Goal: Task Accomplishment & Management: Manage account settings

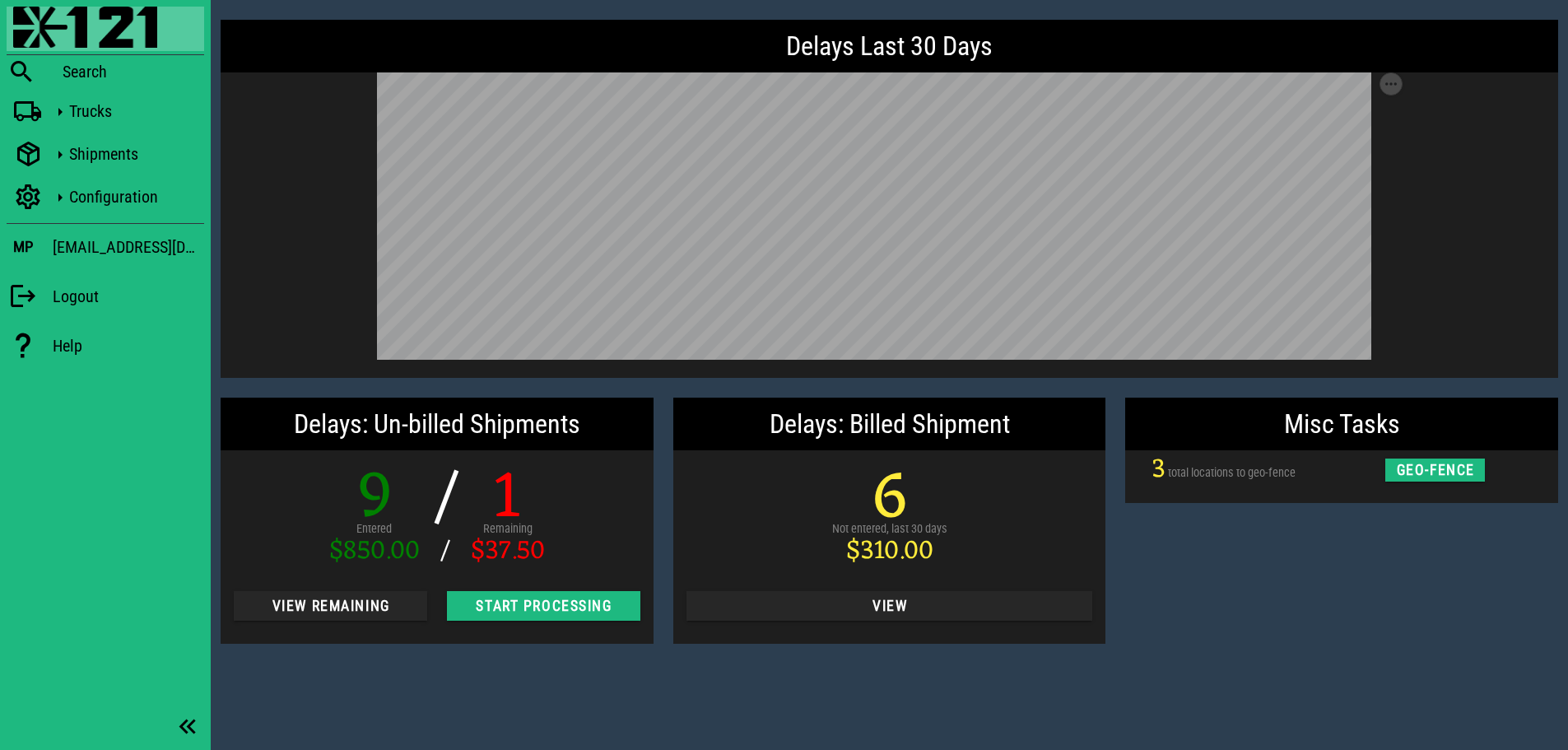
click at [360, 652] on div "Delays: Un-billed Shipments 9 Entered $850.00 / / 1 Remaining $37.50 View Remai…" at bounding box center [437, 520] width 452 height 266
drag, startPoint x: 1349, startPoint y: 611, endPoint x: 1375, endPoint y: 541, distance: 74.7
click at [1350, 612] on div "Misc Tasks 3 total locations to geo-fence geo-fence" at bounding box center [1341, 520] width 452 height 266
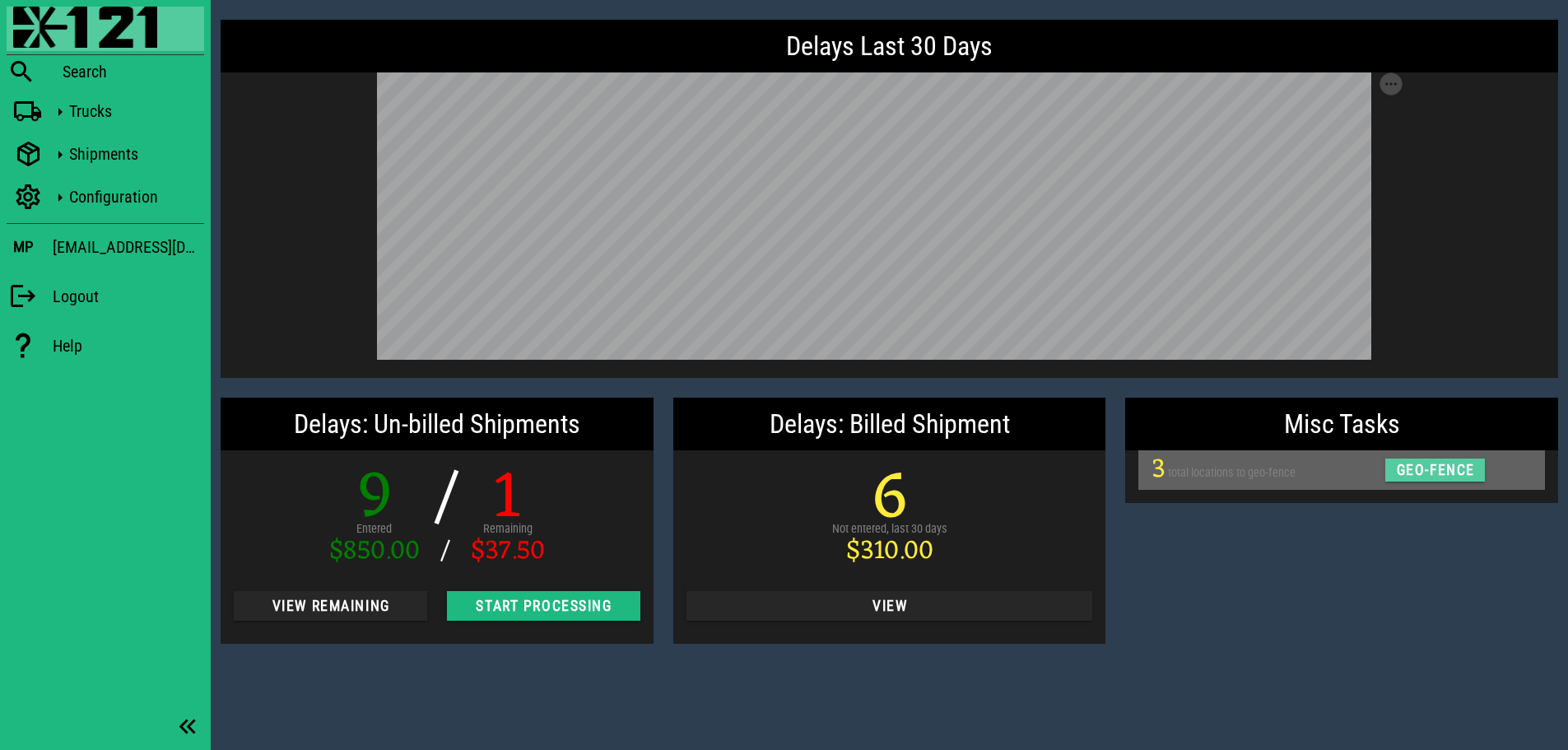
click at [1443, 463] on span "geo-fence" at bounding box center [1435, 470] width 80 height 17
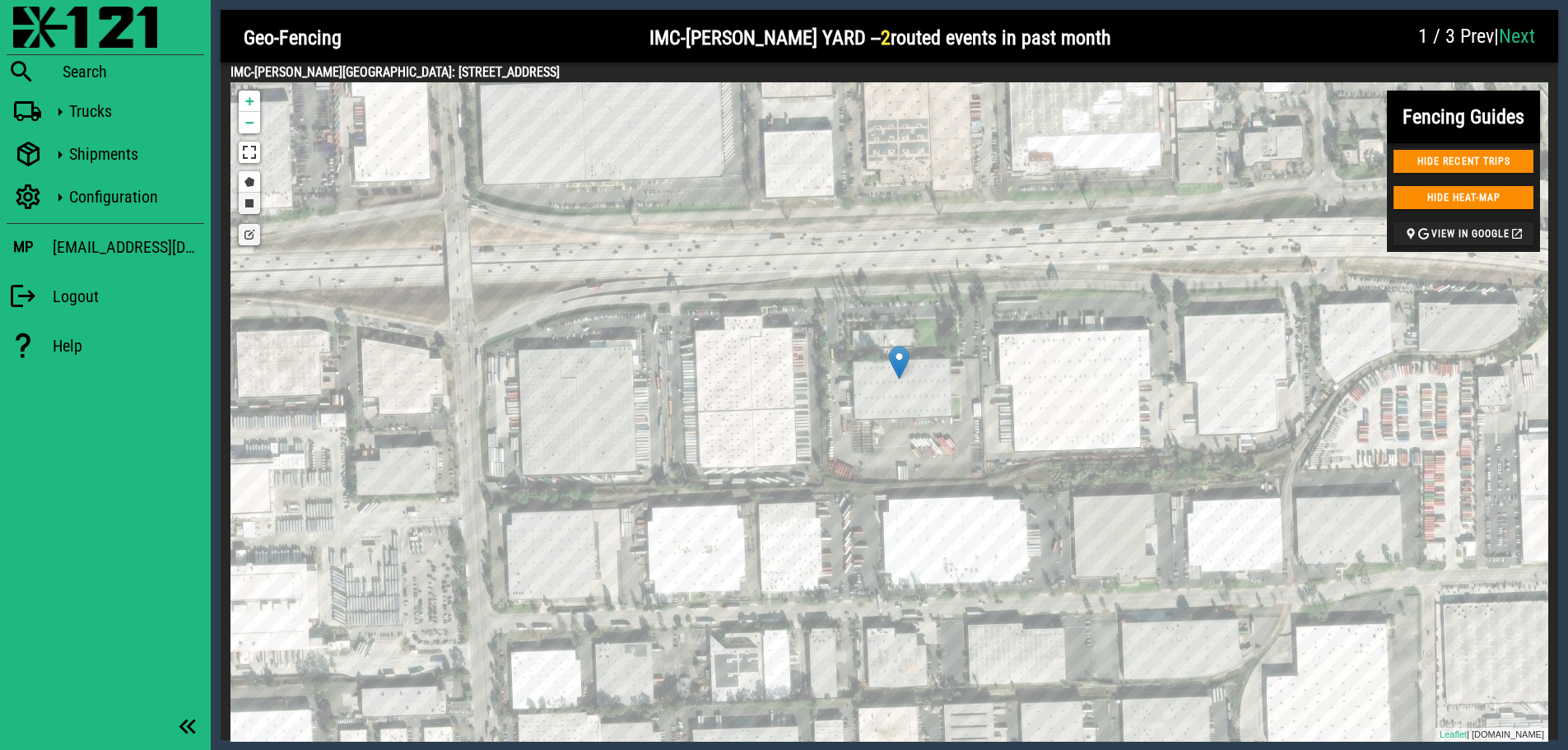
click at [252, 206] on link "Draw a rectangle" at bounding box center [249, 203] width 21 height 21
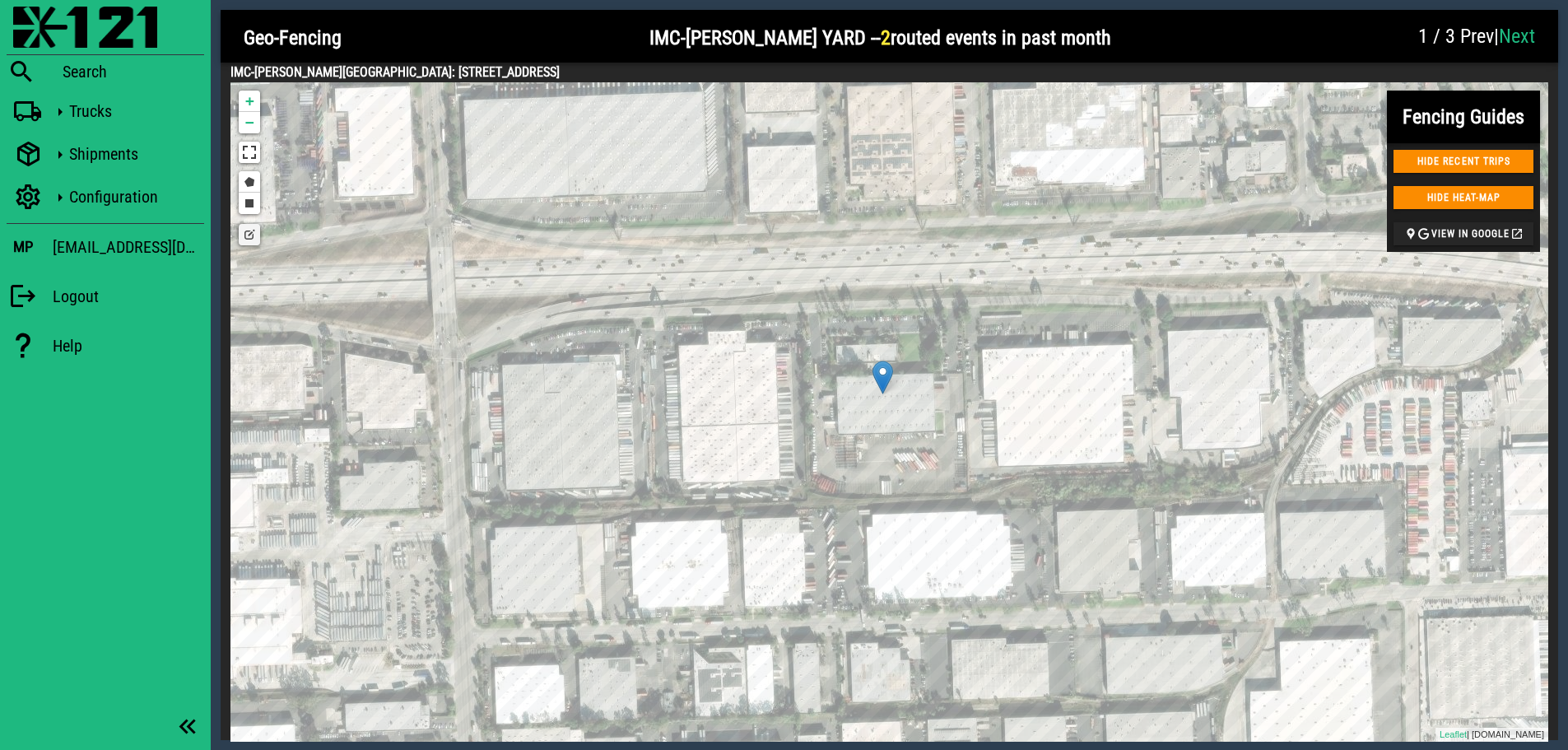
click at [877, 375] on img at bounding box center [882, 377] width 20 height 33
click at [257, 240] on link "Edit layers" at bounding box center [249, 234] width 21 height 21
click at [253, 239] on link "Edit layers" at bounding box center [249, 234] width 21 height 21
click at [244, 232] on link "Edit layers" at bounding box center [249, 234] width 21 height 21
click at [251, 235] on link "Edit layers" at bounding box center [249, 234] width 21 height 21
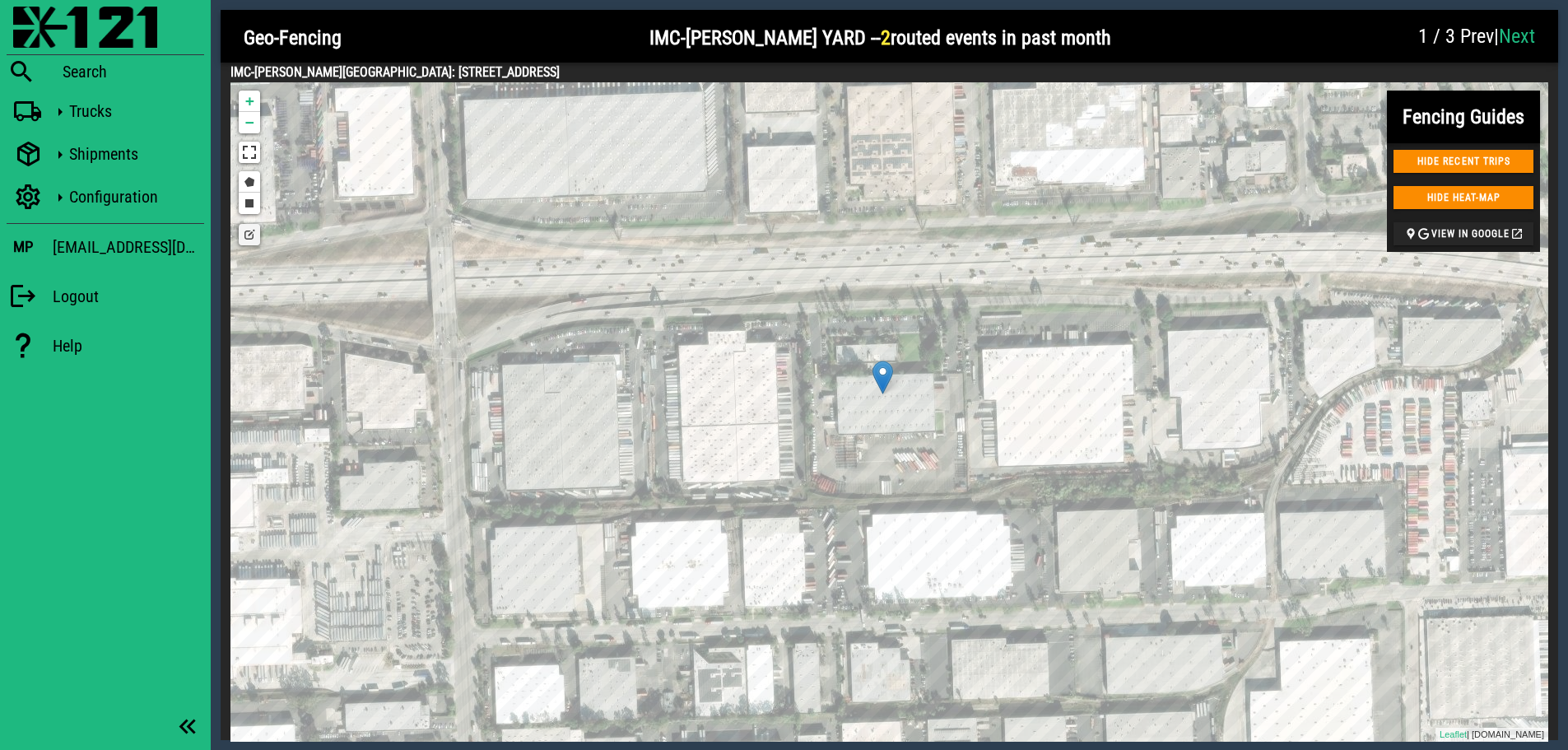
click at [1516, 31] on link "Next" at bounding box center [1517, 36] width 36 height 23
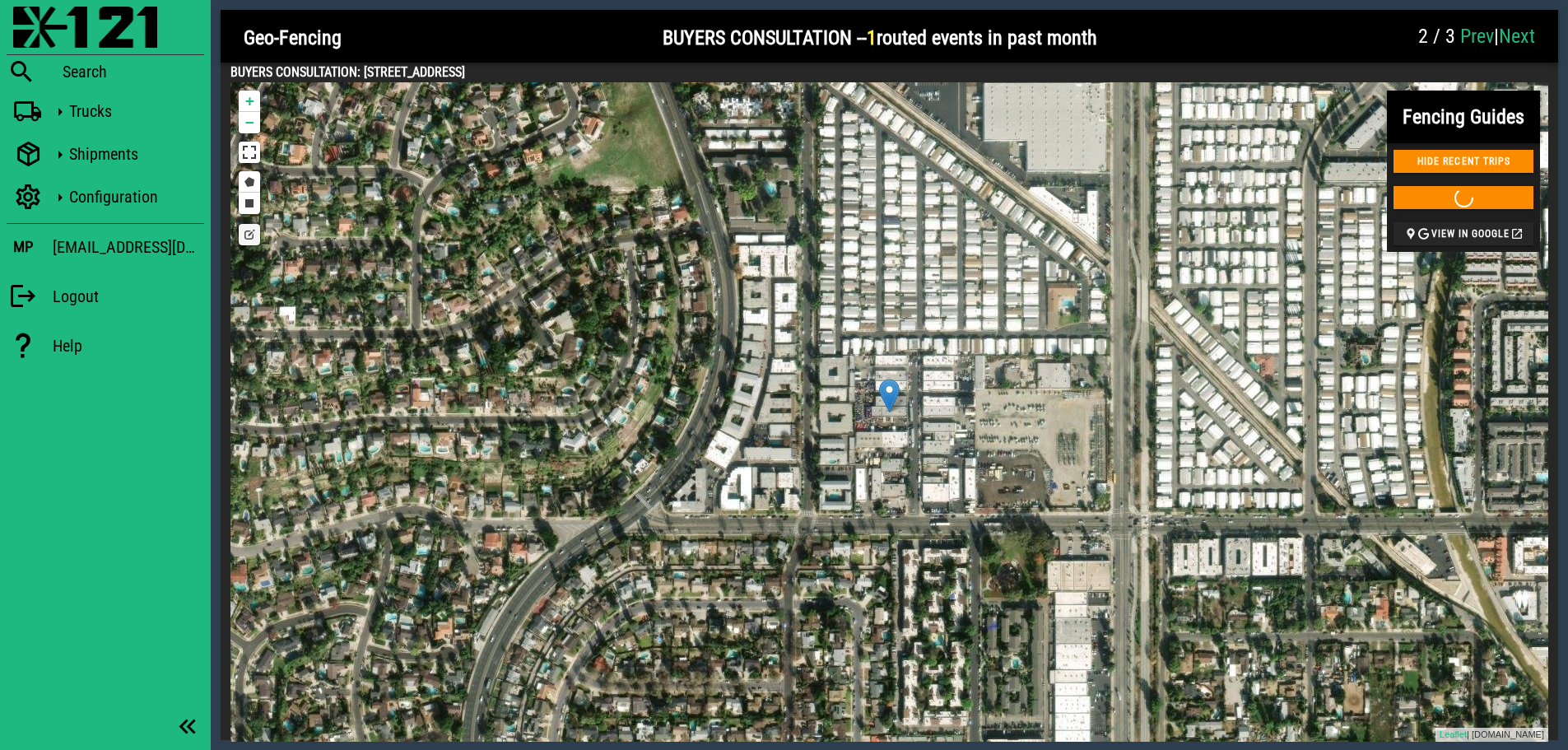
click at [1460, 38] on link "Prev" at bounding box center [1477, 36] width 33 height 23
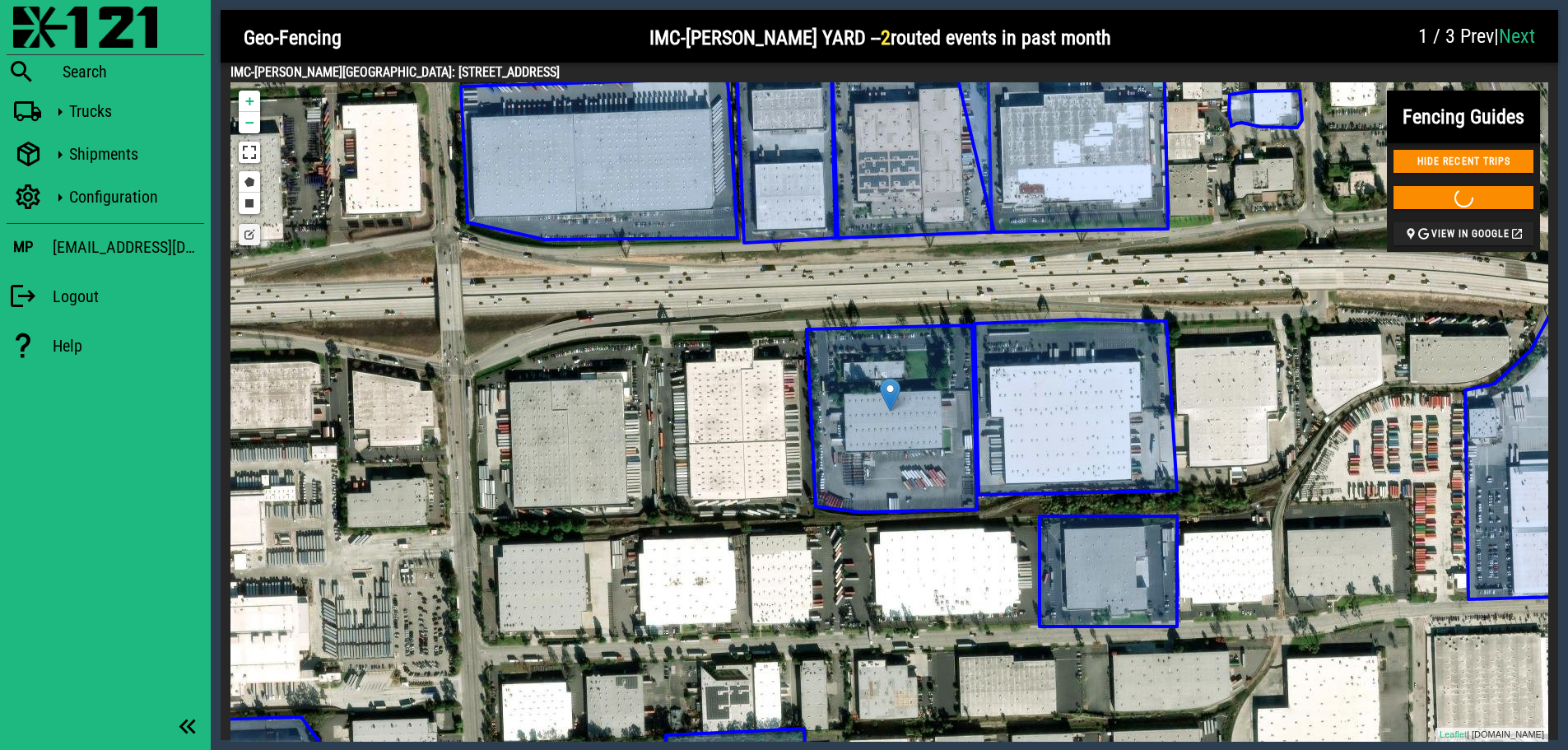
click at [861, 438] on icon at bounding box center [891, 418] width 170 height 187
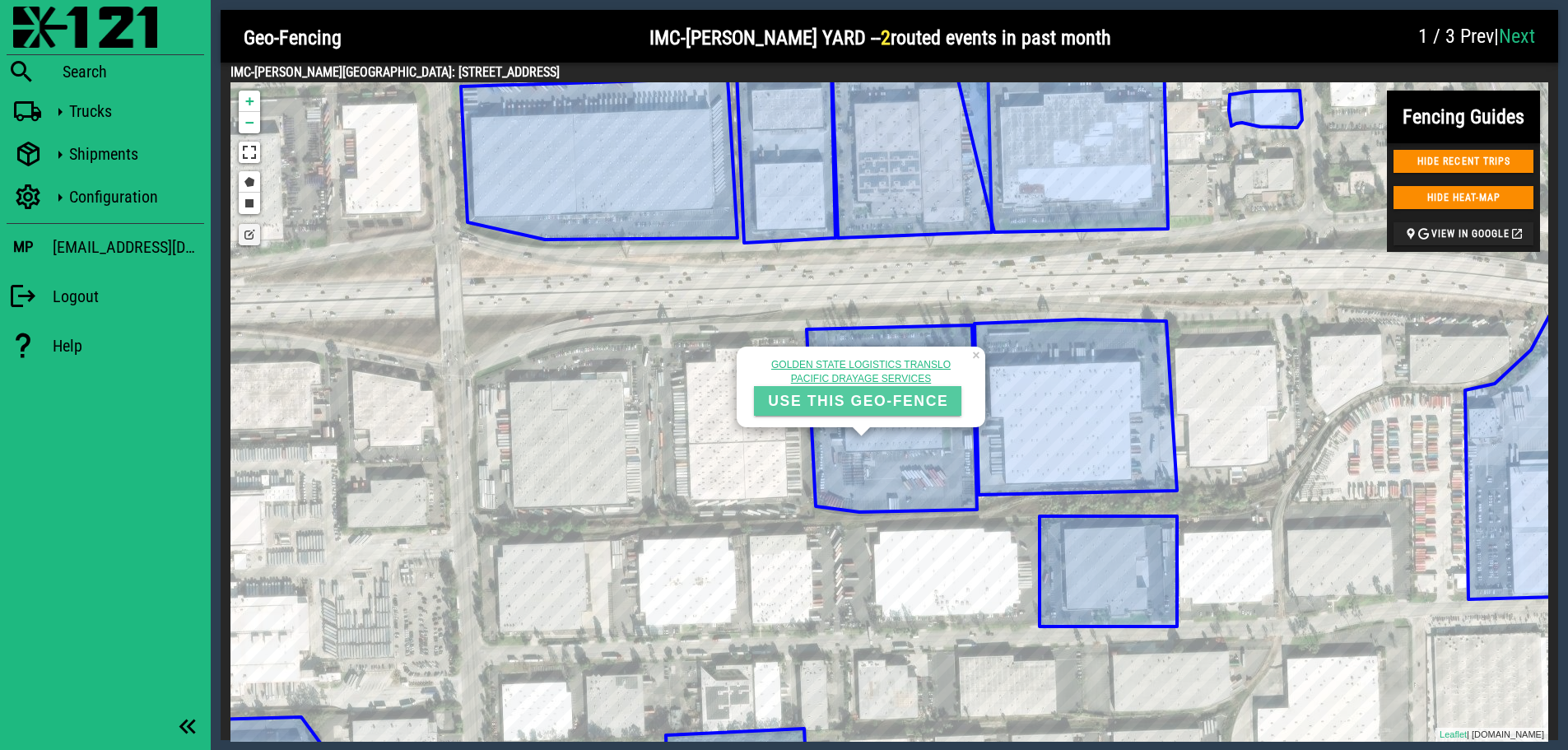
click at [866, 402] on span "USE THIS GEO-FENCE" at bounding box center [857, 401] width 181 height 18
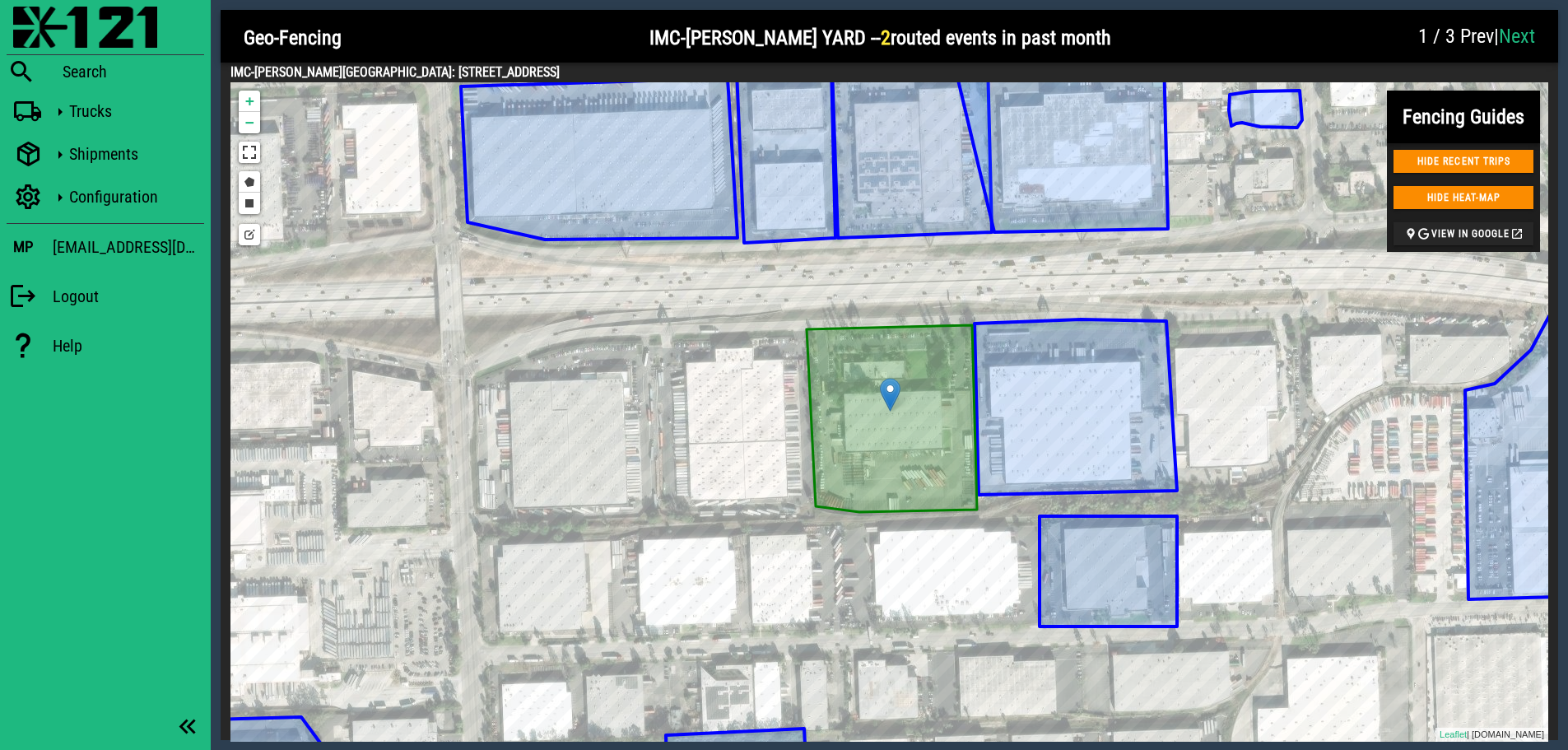
click at [1515, 33] on link "Next" at bounding box center [1517, 36] width 36 height 23
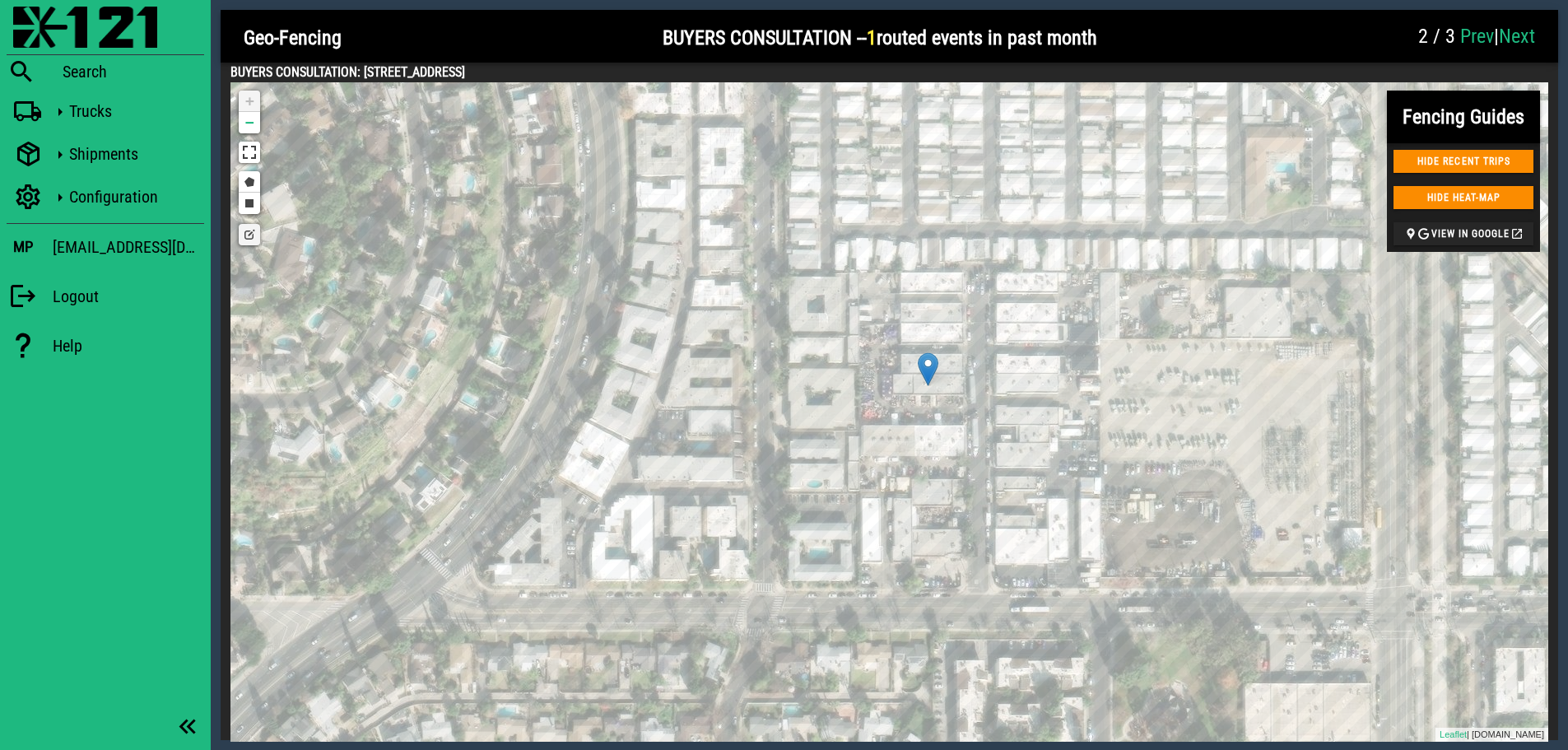
drag, startPoint x: 359, startPoint y: 69, endPoint x: 598, endPoint y: 69, distance: 239.0
click at [598, 69] on h4 "BUYERS CONSULTATION: 8735 REMMET AVE CANOGA PARK, CA 91304 US" at bounding box center [889, 72] width 1318 height 20
copy h4 "8735 REMMET AVE CANOGA PARK, CA 91304"
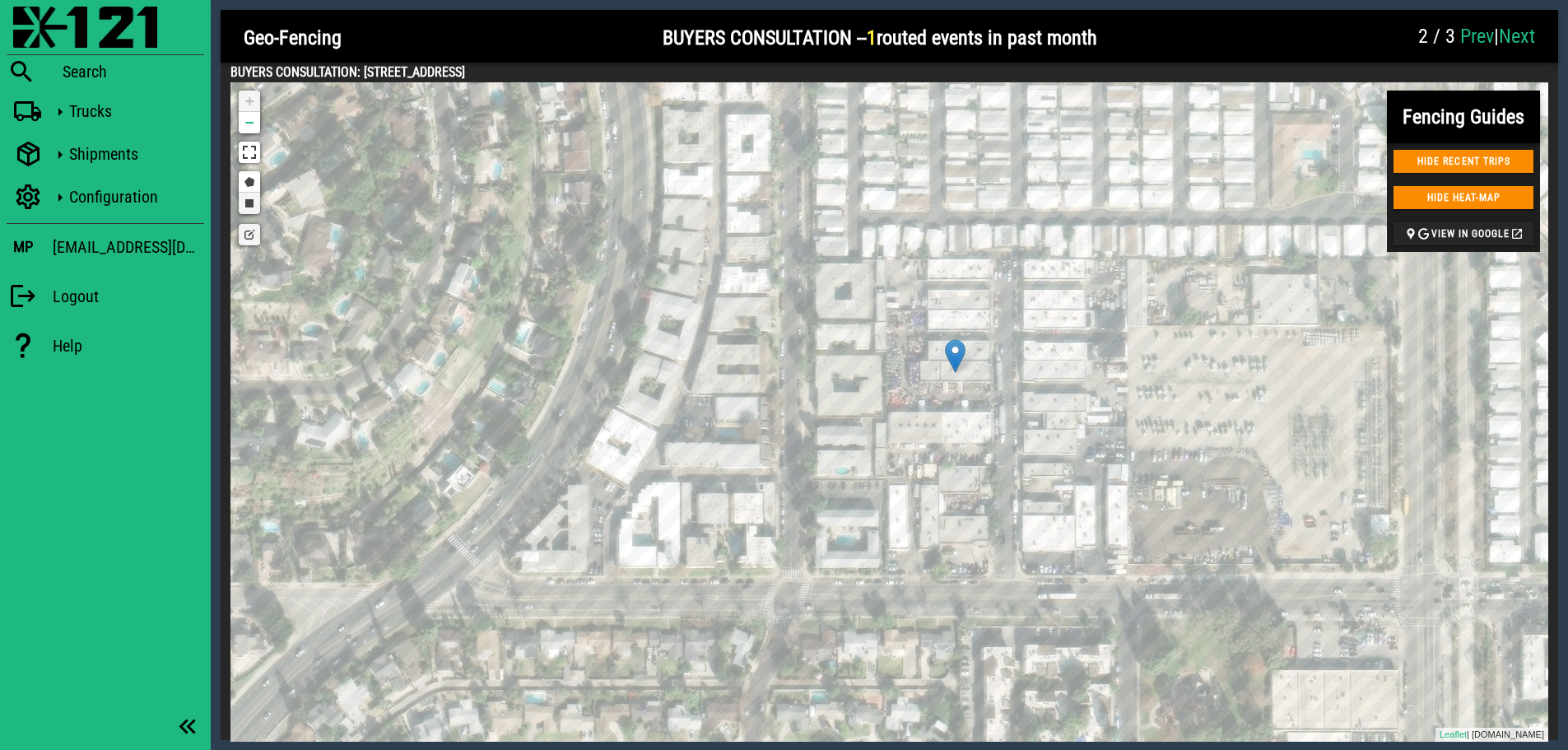
click at [250, 205] on link "Draw a rectangle" at bounding box center [249, 203] width 21 height 21
click at [242, 241] on link "Edit layers" at bounding box center [249, 234] width 21 height 21
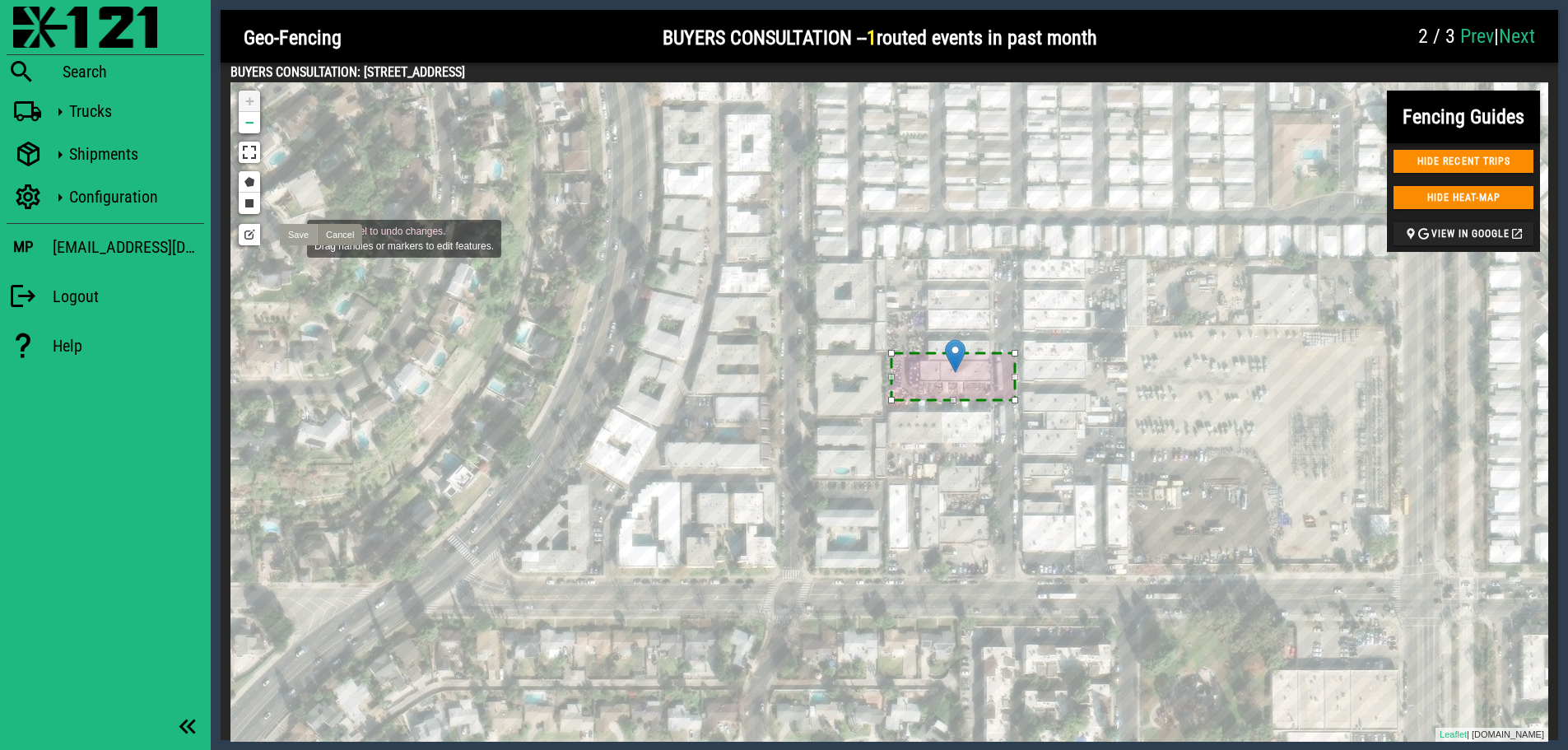
click at [292, 237] on link "Save" at bounding box center [298, 234] width 37 height 21
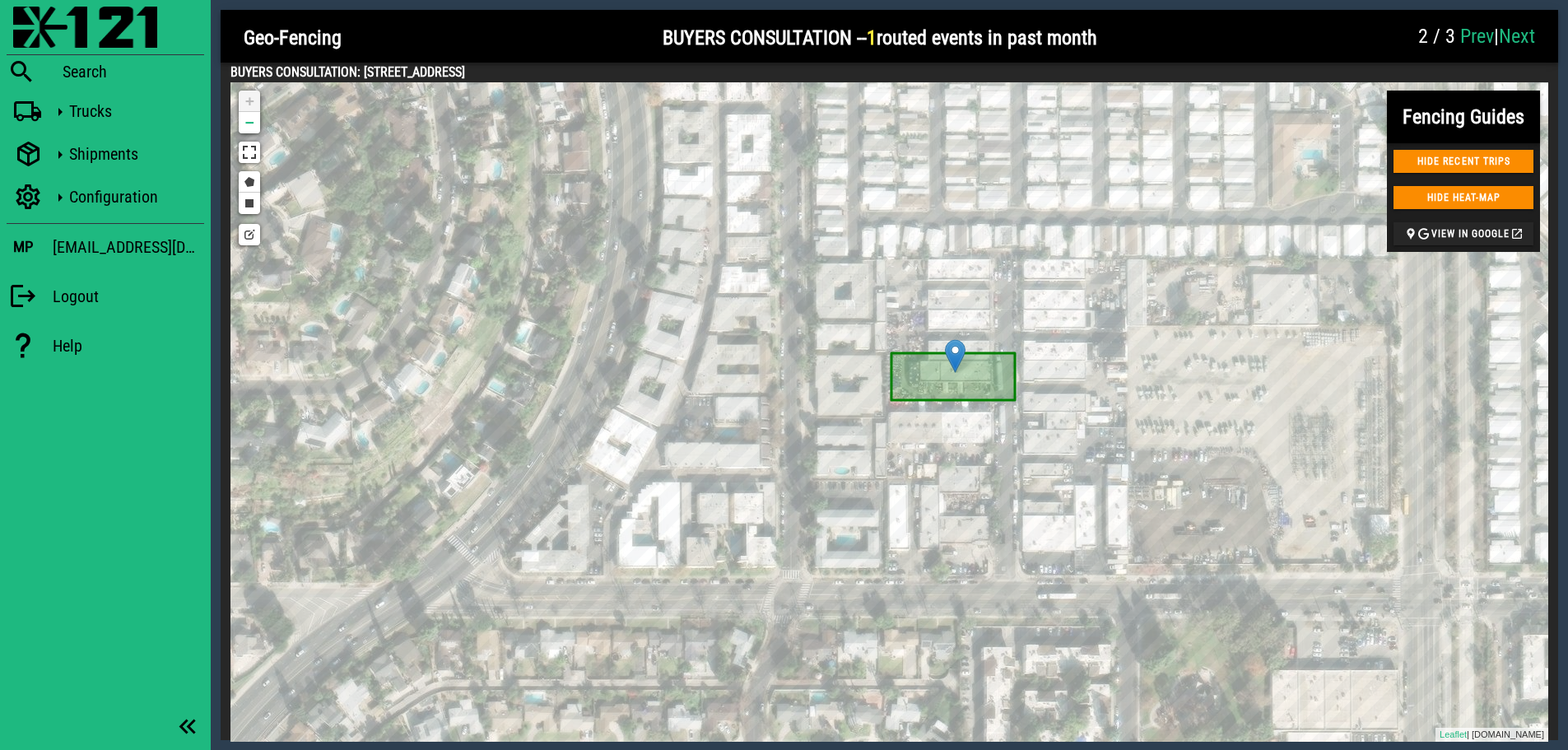
click at [1521, 40] on link "Next" at bounding box center [1517, 36] width 36 height 23
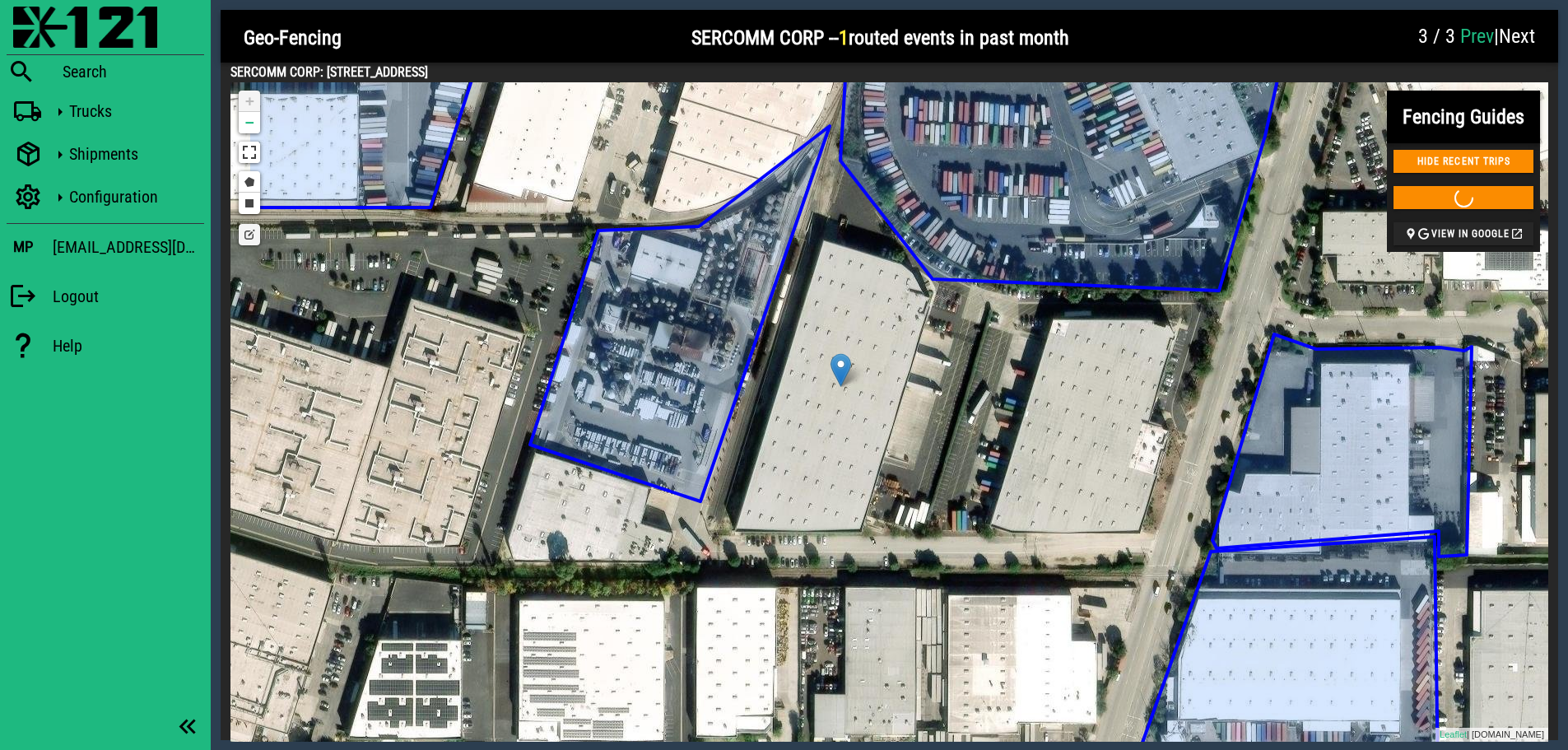
drag, startPoint x: 950, startPoint y: 423, endPoint x: 1106, endPoint y: 475, distance: 164.4
click at [1106, 475] on div "DEFILI SOLUTIONS INC DEFILI SOLUTION COMMAND LOGISTICS USE THIS GEO-FENCE SHIN …" at bounding box center [889, 413] width 1318 height 660
click at [970, 214] on icon at bounding box center [1066, 151] width 451 height 278
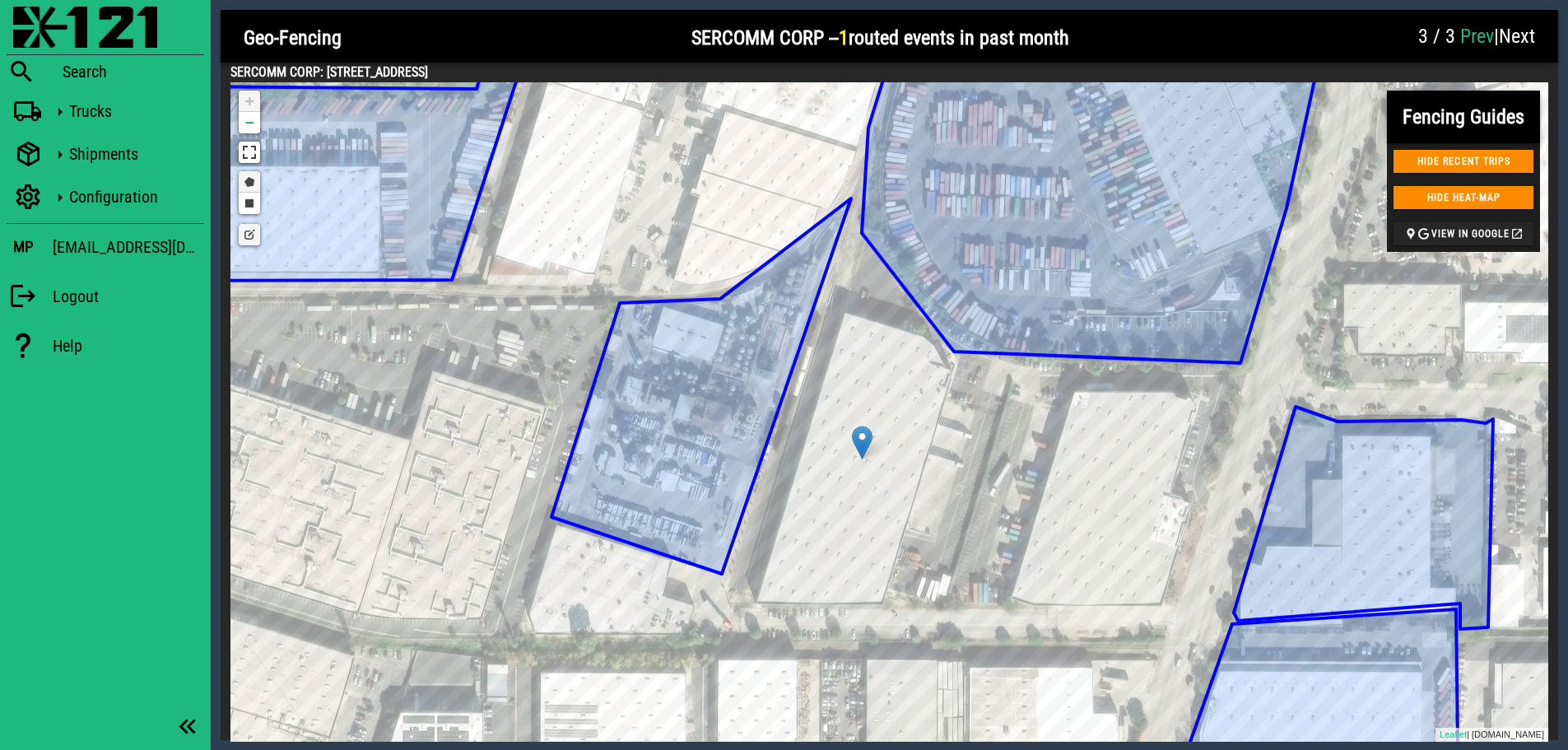
click at [249, 180] on link "Draw a polygon" at bounding box center [249, 181] width 21 height 21
click at [842, 309] on div at bounding box center [841, 309] width 33 height 33
click at [1016, 377] on div at bounding box center [1015, 376] width 33 height 33
click at [947, 617] on div at bounding box center [947, 616] width 33 height 33
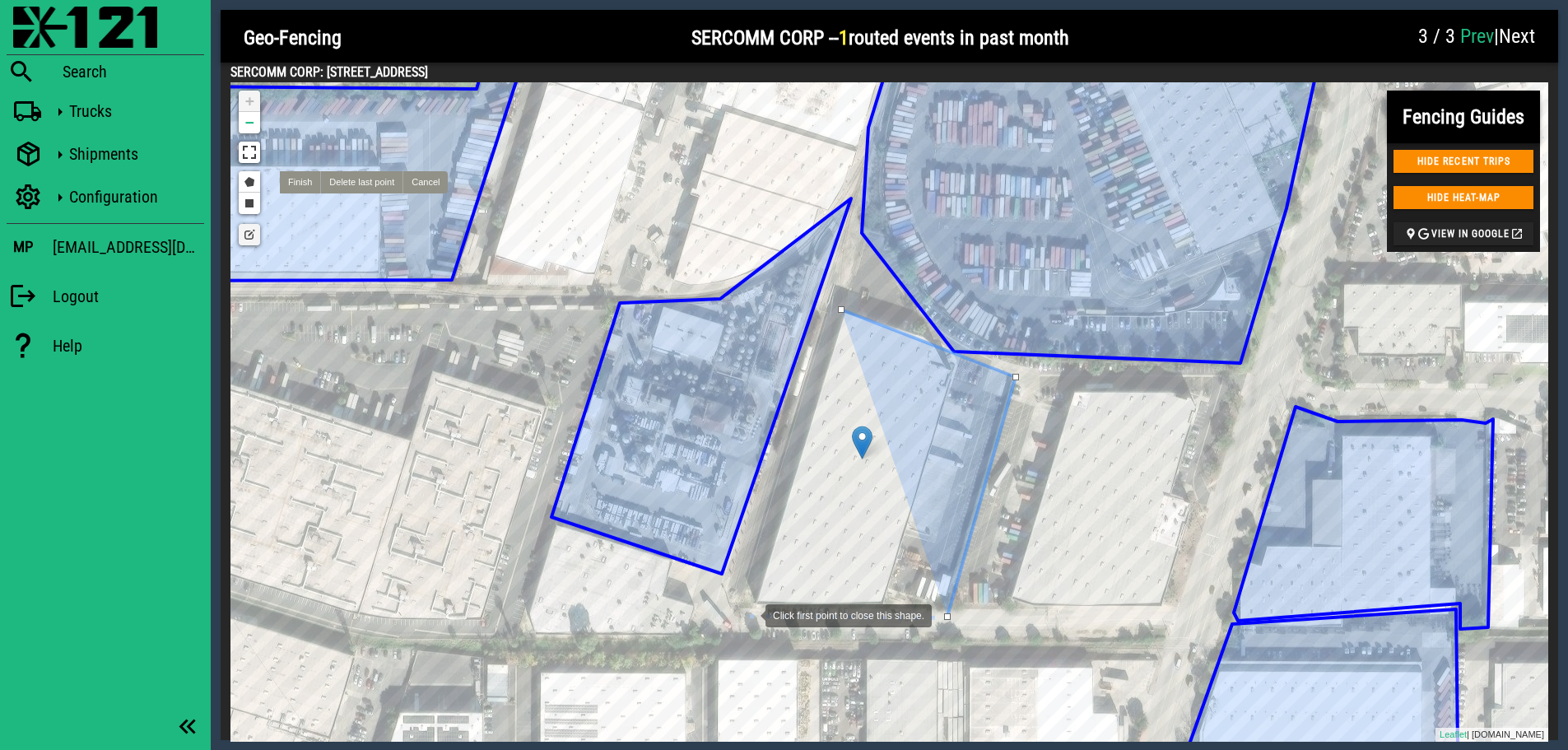
click at [749, 614] on div at bounding box center [749, 613] width 33 height 33
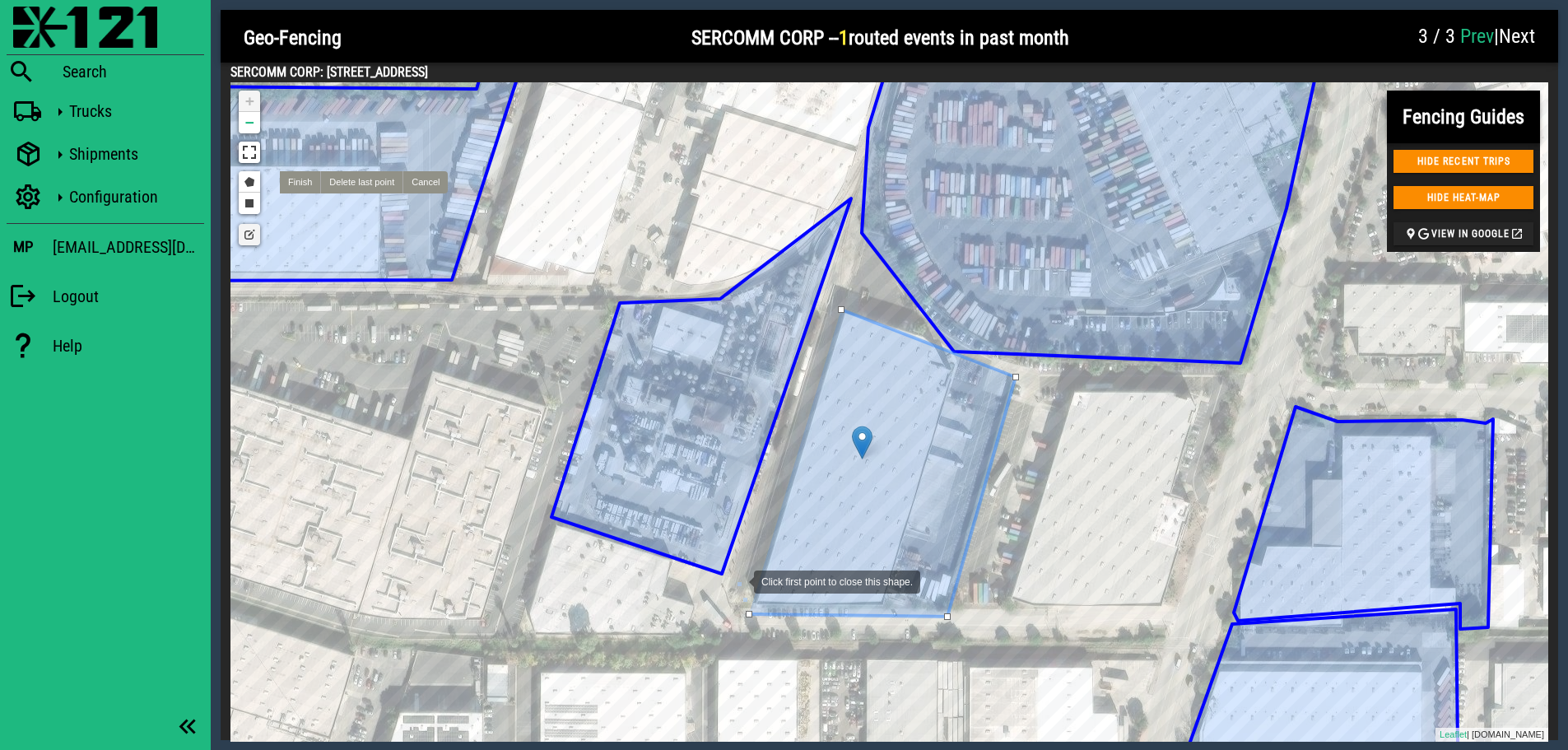
click at [738, 581] on div at bounding box center [737, 580] width 33 height 33
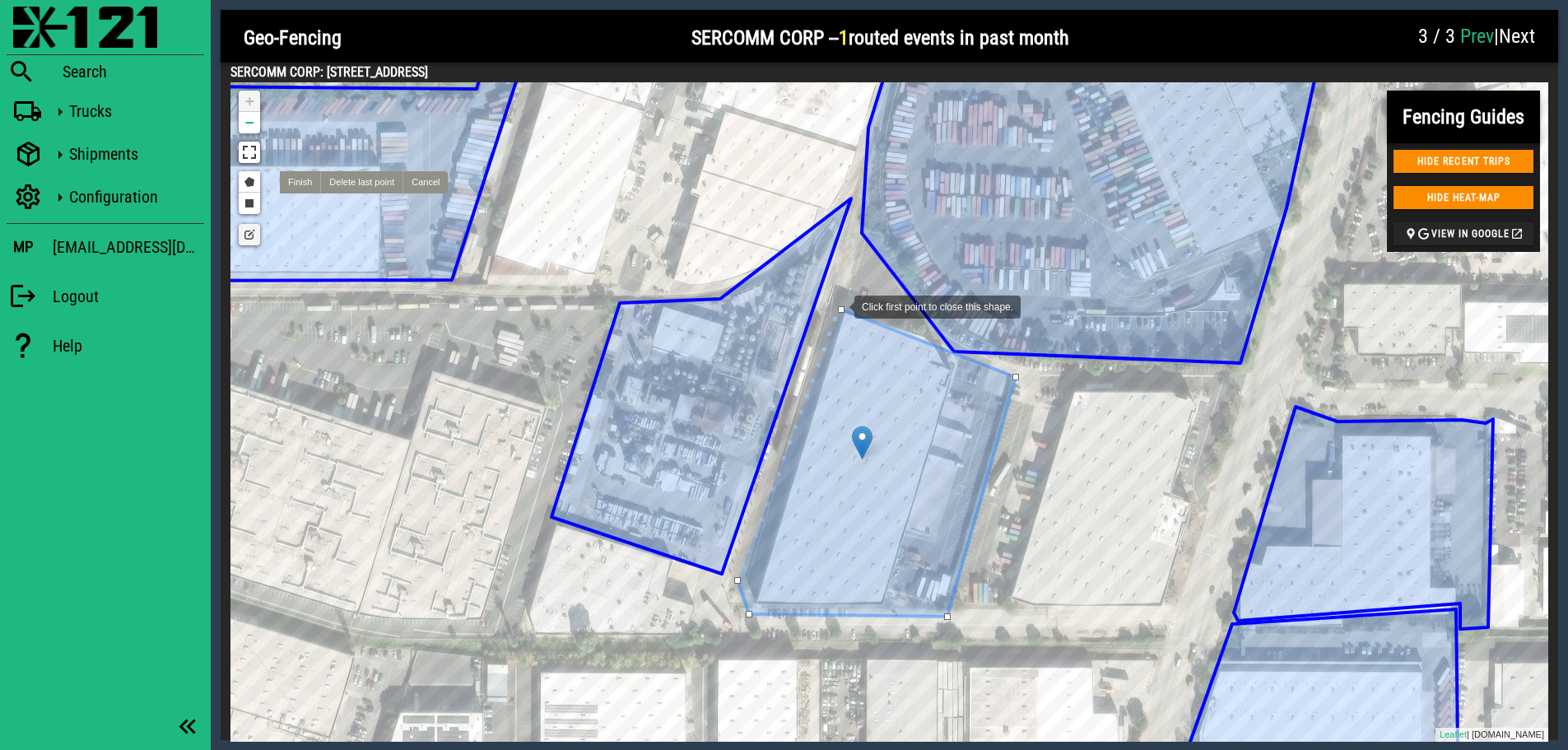
click at [838, 306] on div at bounding box center [837, 305] width 33 height 33
click at [839, 309] on div at bounding box center [841, 309] width 7 height 7
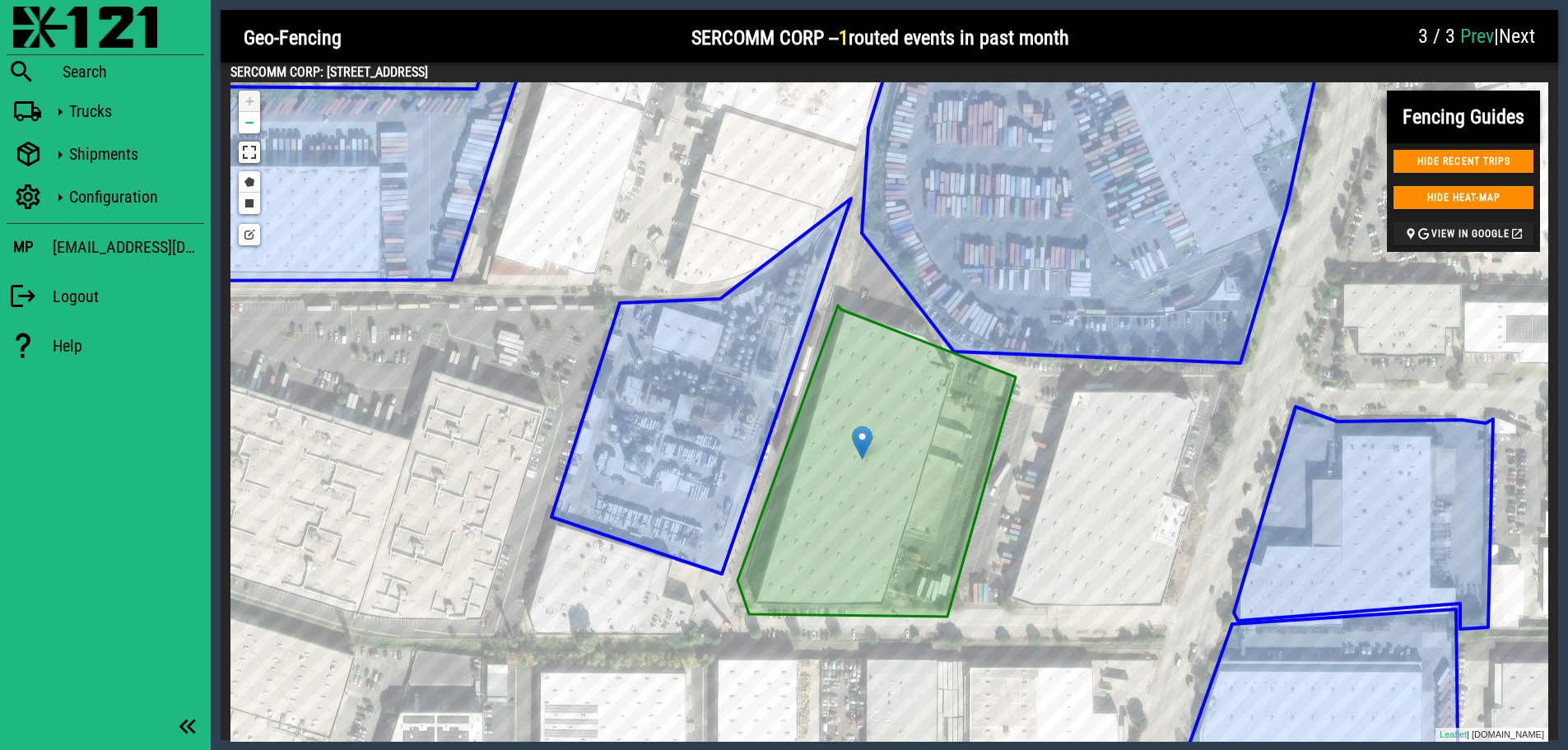
click at [1527, 41] on span "Next" at bounding box center [1517, 36] width 36 height 23
click at [246, 228] on link "Edit layers" at bounding box center [249, 234] width 21 height 21
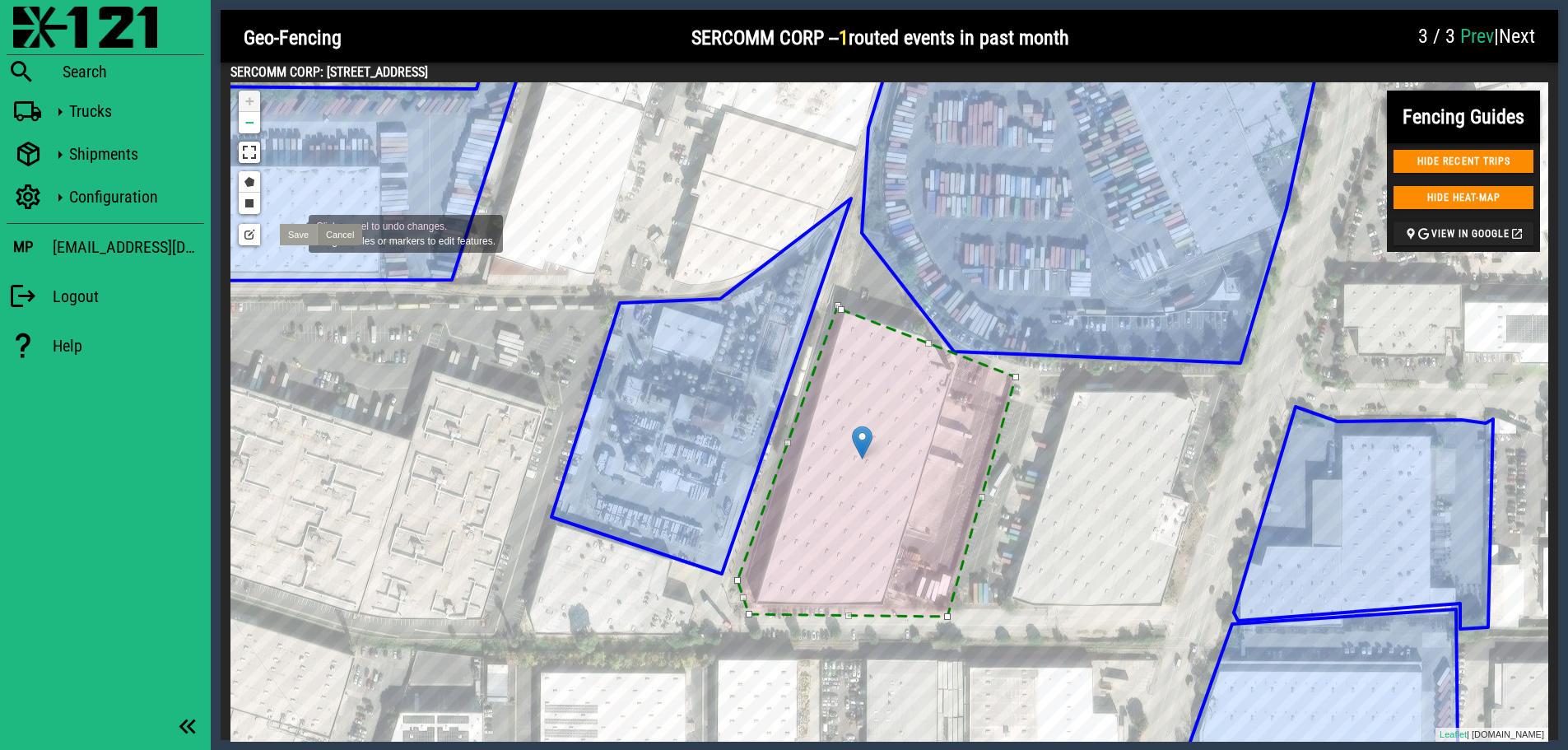
click at [293, 232] on link "Save" at bounding box center [298, 234] width 37 height 21
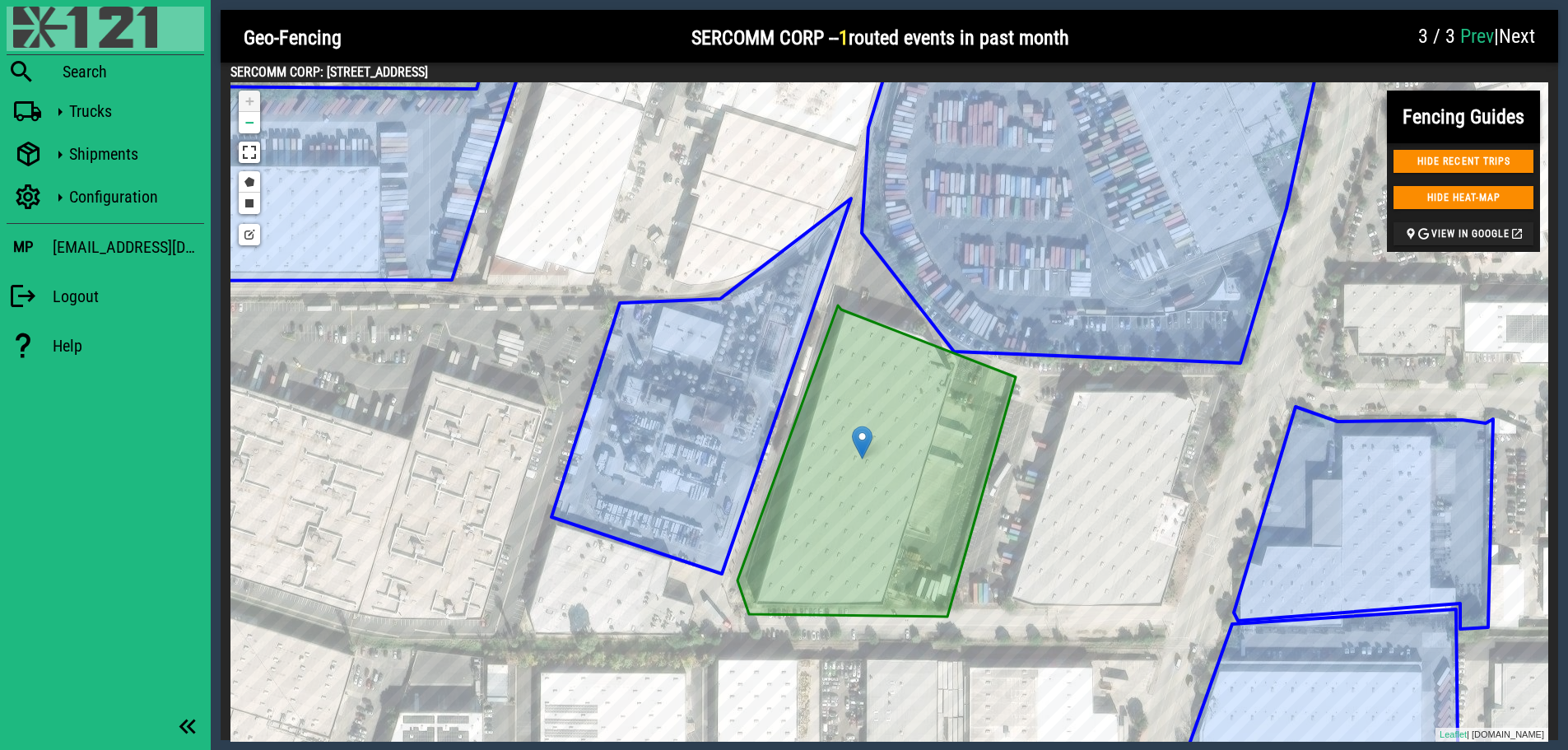
click at [40, 23] on img at bounding box center [85, 27] width 144 height 41
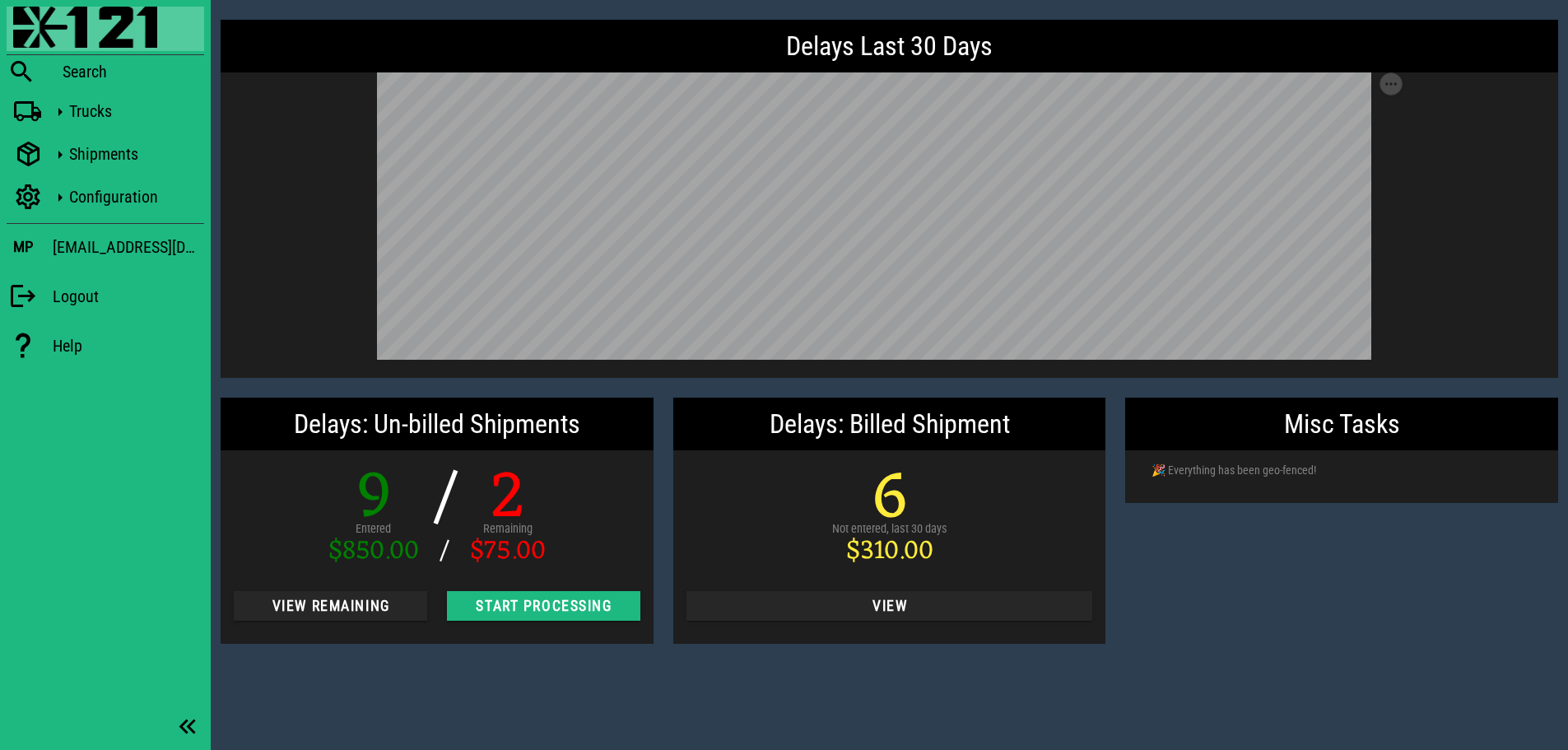
click at [1384, 599] on div "Misc Tasks 🎉 Everything has been geo-fenced!" at bounding box center [1341, 520] width 452 height 266
click at [352, 612] on span "View Remaining" at bounding box center [331, 606] width 167 height 17
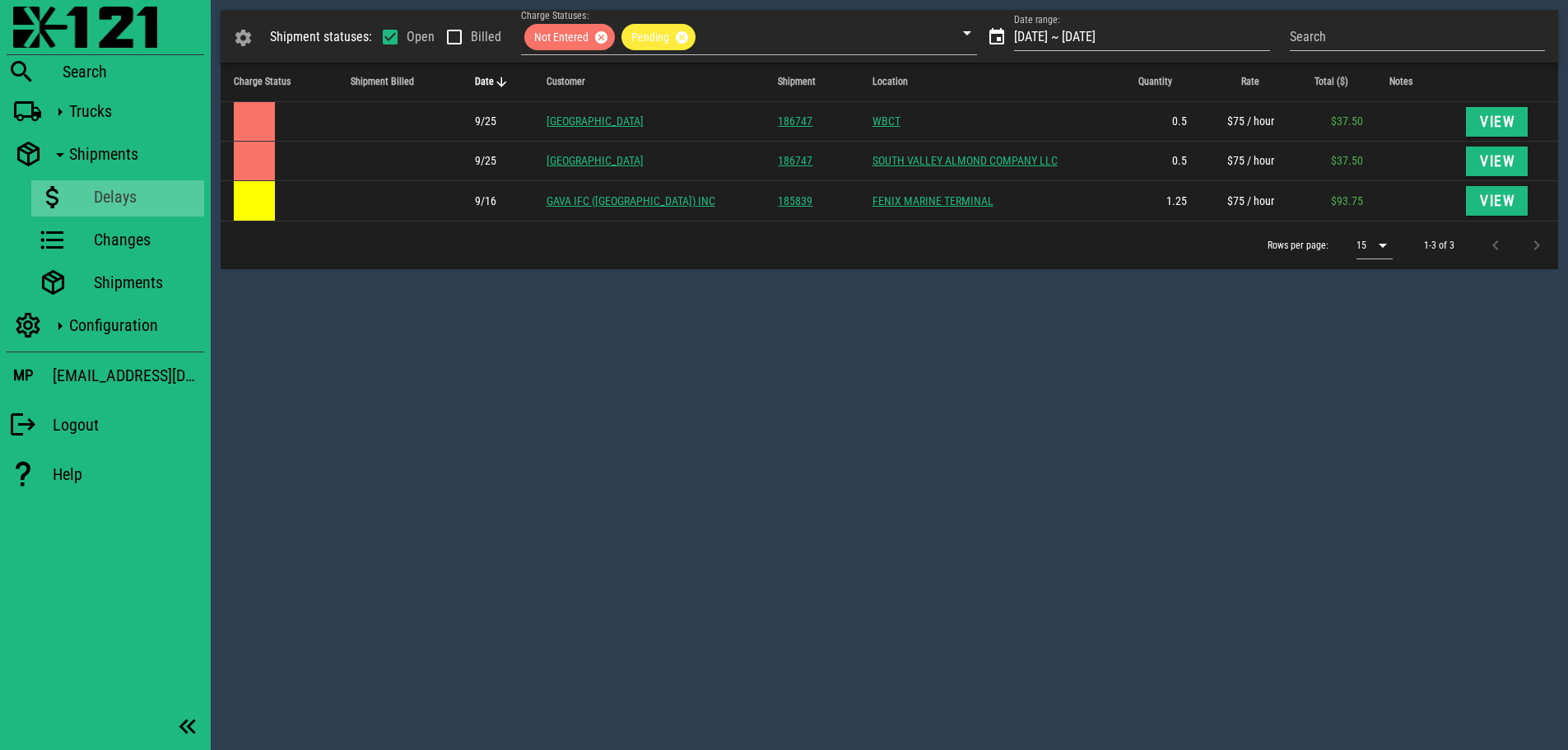
click at [590, 330] on div "Shipment statuses: Open Billed Charge Statuses: Not Entered Pending Date range:…" at bounding box center [889, 375] width 1357 height 750
click at [752, 356] on div "Shipment statuses: Open Billed Charge Statuses: Not Entered Pending Date range:…" at bounding box center [889, 375] width 1357 height 750
click at [47, 18] on img at bounding box center [85, 27] width 144 height 41
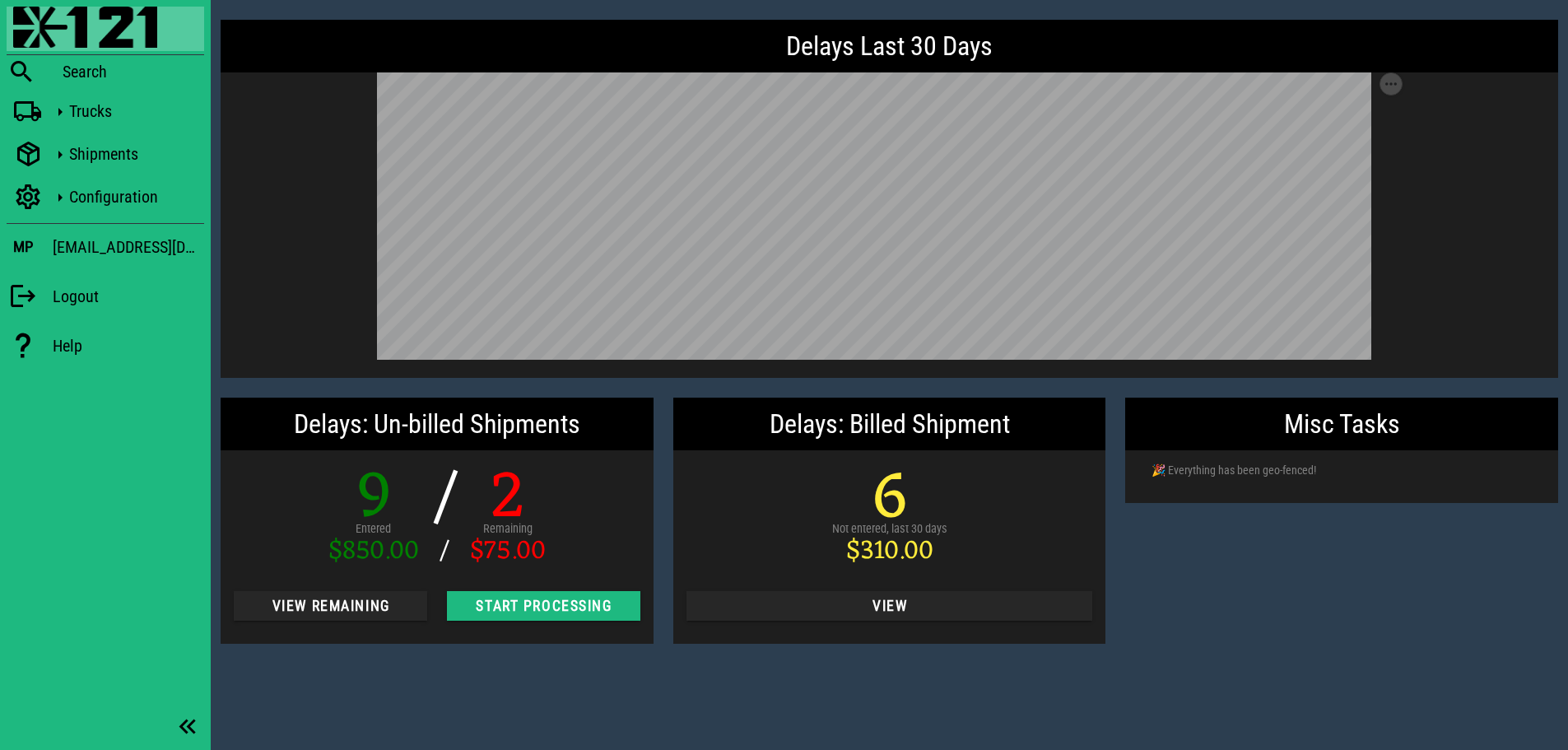
click at [1290, 604] on div "Misc Tasks 🎉 Everything has been geo-fenced!" at bounding box center [1341, 520] width 452 height 266
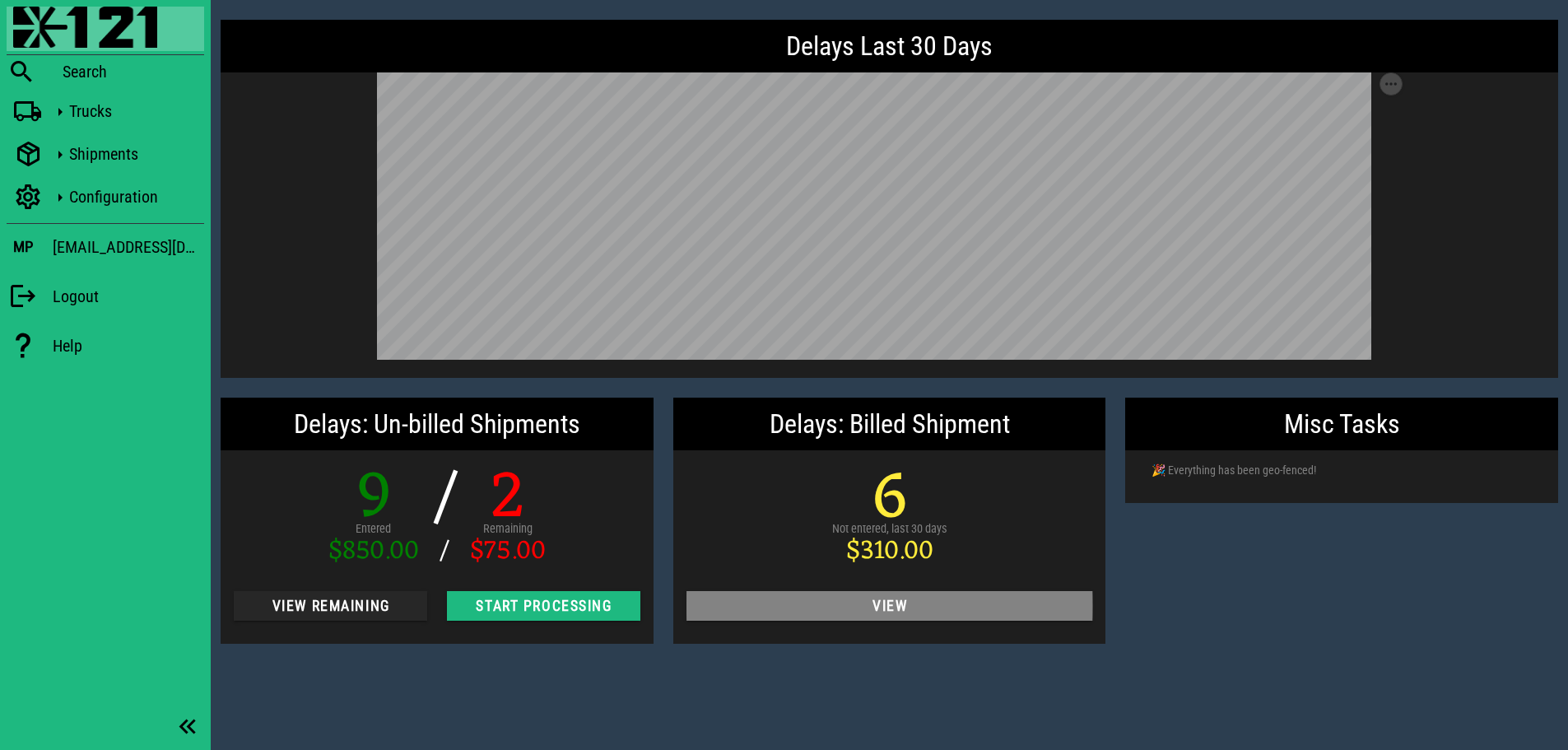
click at [992, 619] on button "View" at bounding box center [890, 606] width 407 height 30
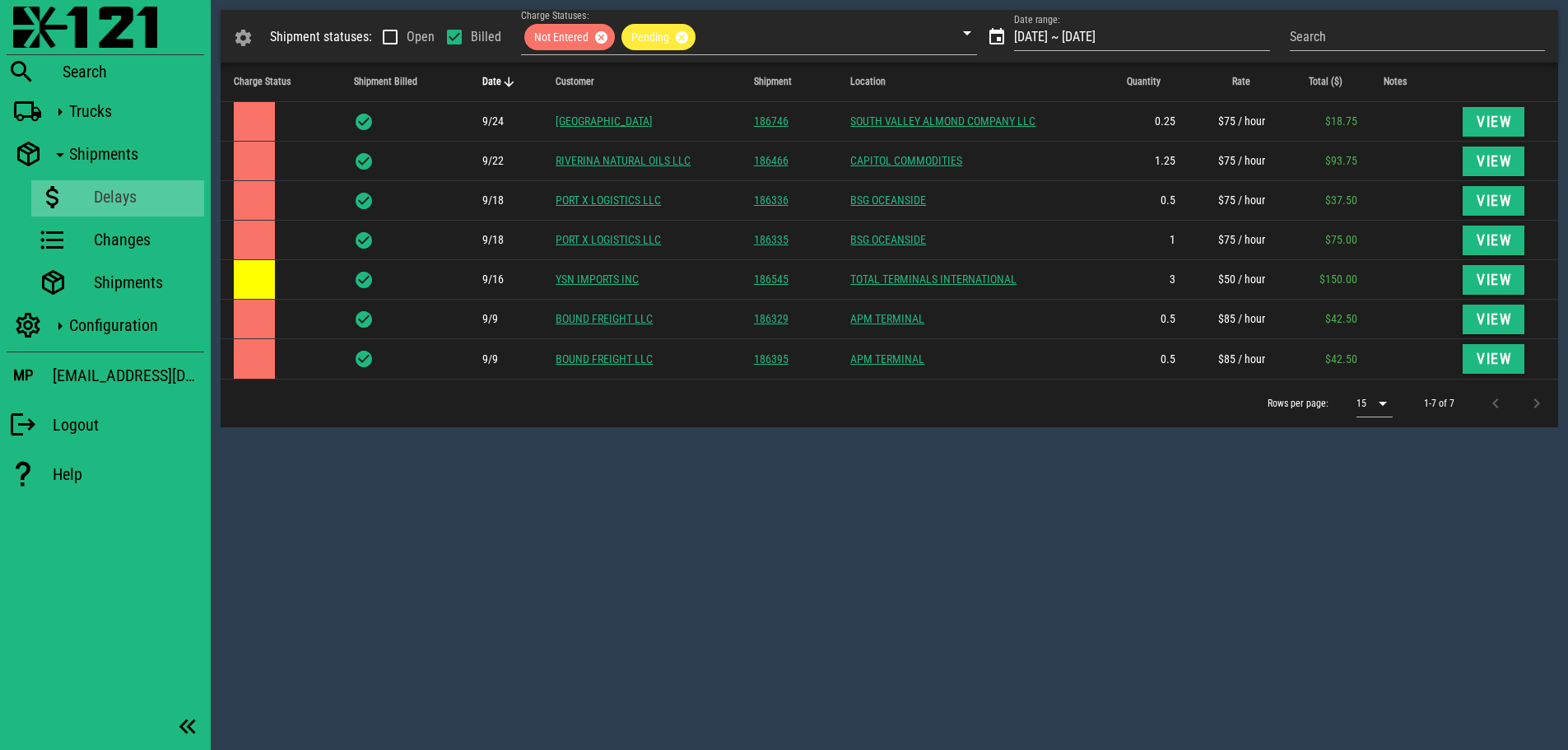
click at [691, 478] on div "Shipment statuses: Open Billed Charge Statuses: Not Entered Pending Date range:…" at bounding box center [889, 375] width 1357 height 750
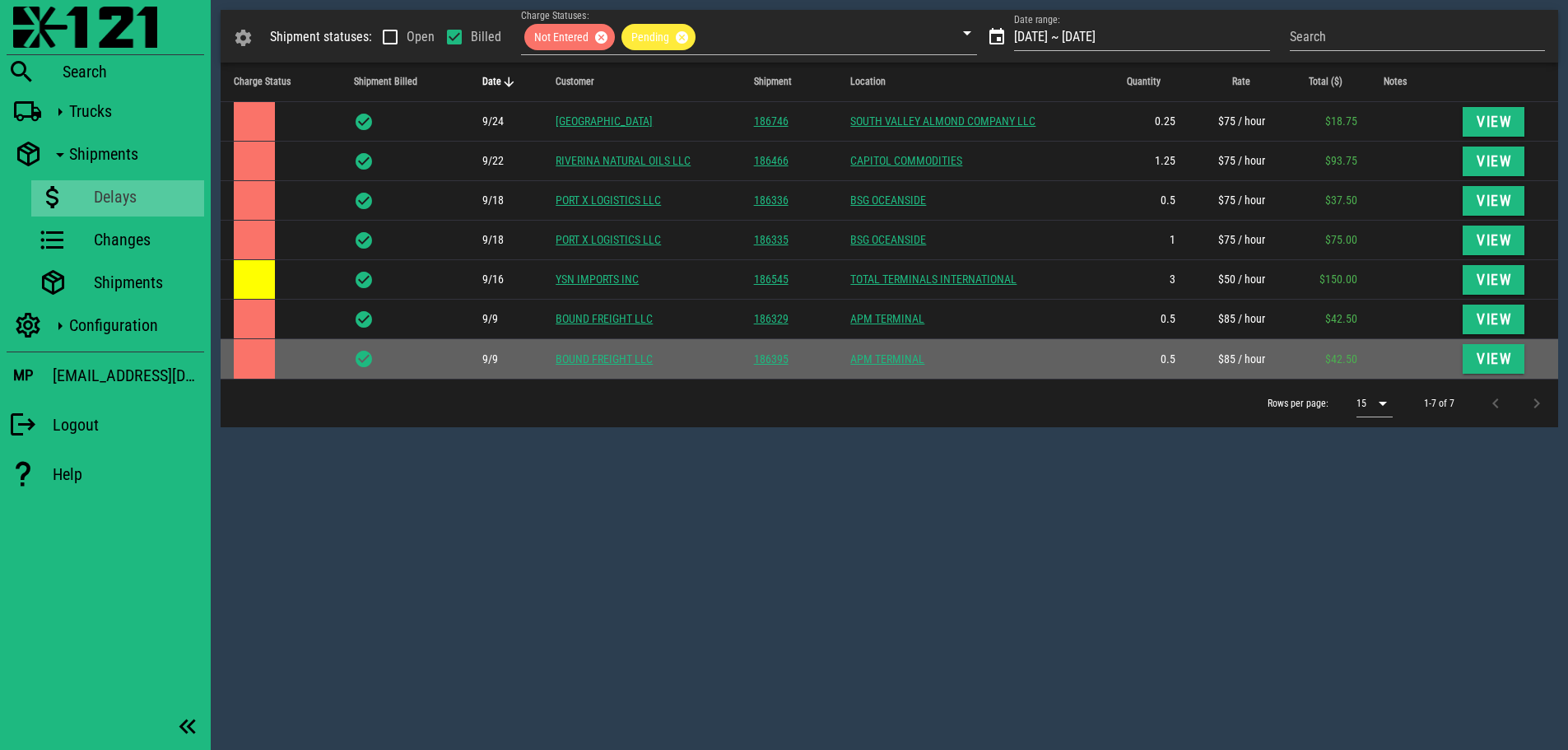
click at [1524, 363] on td "View" at bounding box center [1504, 359] width 109 height 40
click at [1512, 361] on button "View" at bounding box center [1494, 359] width 62 height 30
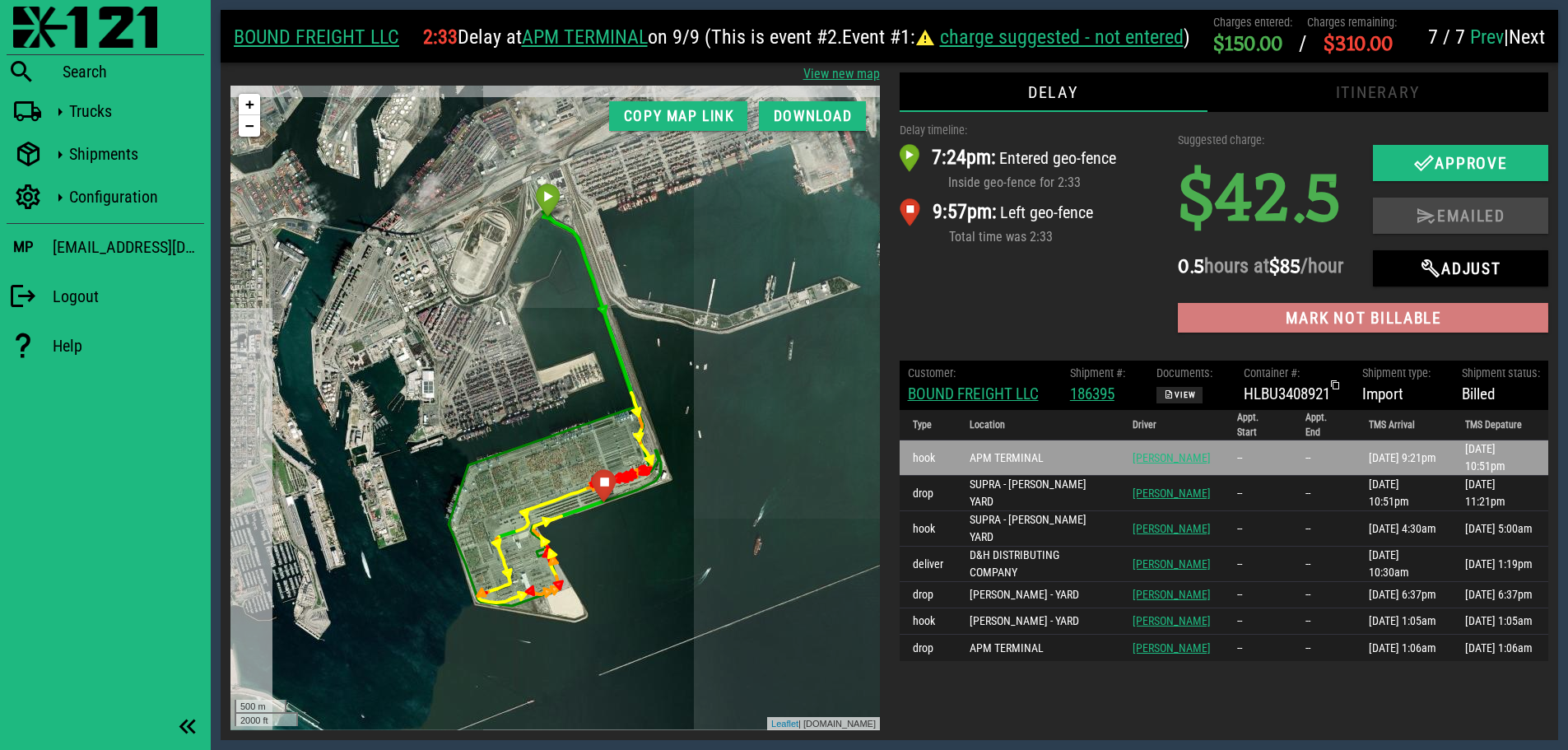
click at [1349, 328] on span "Mark not billable" at bounding box center [1363, 318] width 344 height 19
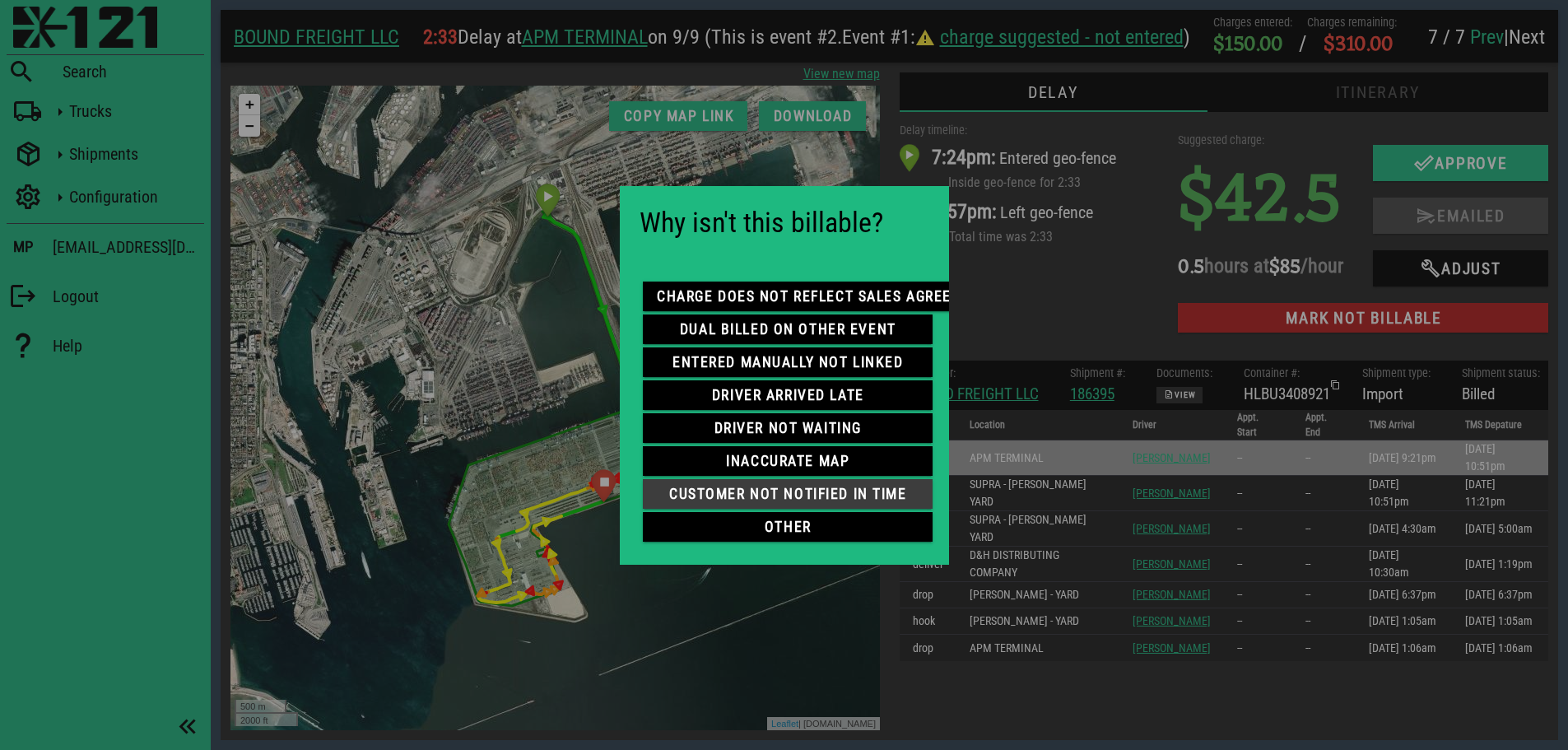
click at [794, 488] on span "customer not notified in time" at bounding box center [788, 494] width 264 height 17
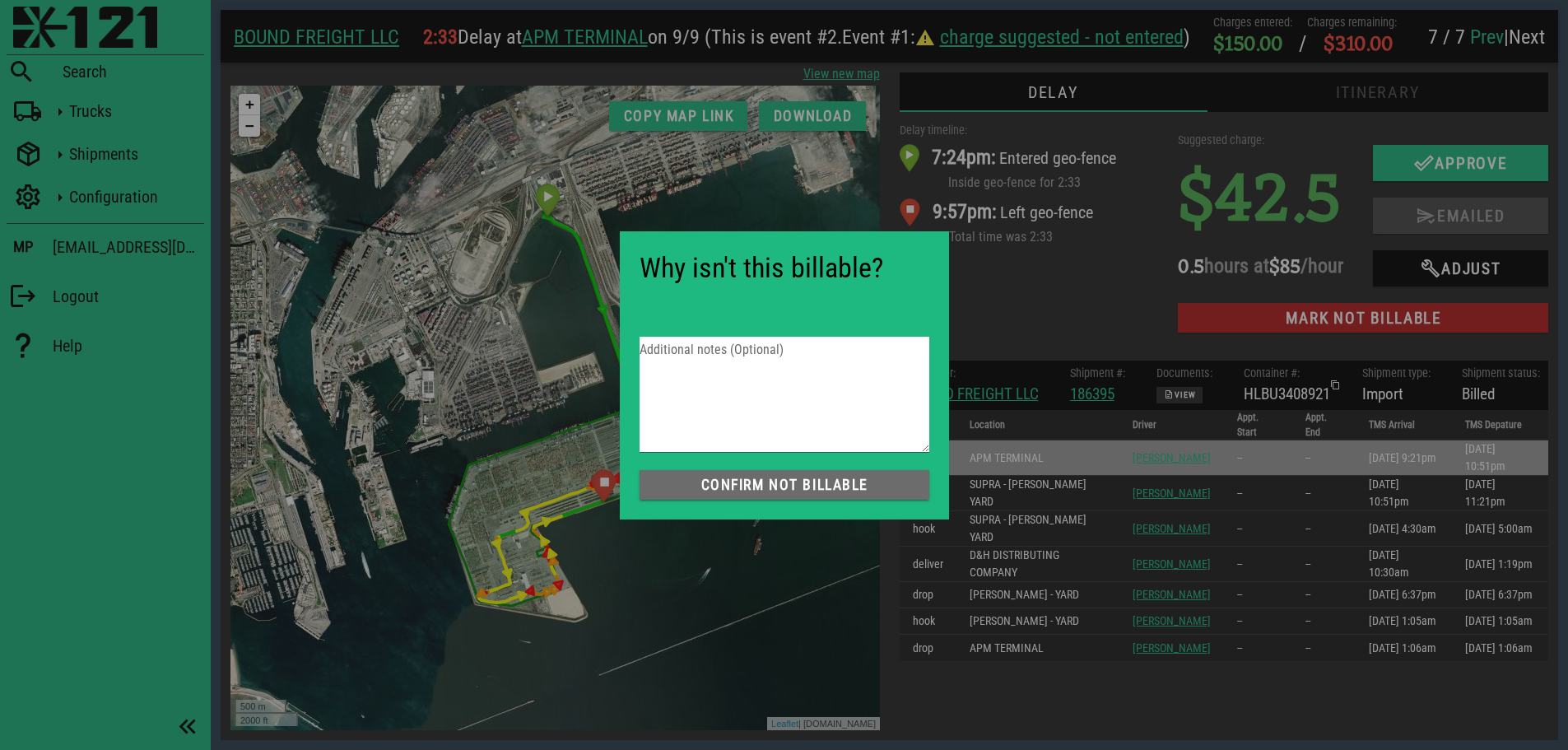
click at [794, 488] on span "Confirm not Billable" at bounding box center [785, 485] width 264 height 17
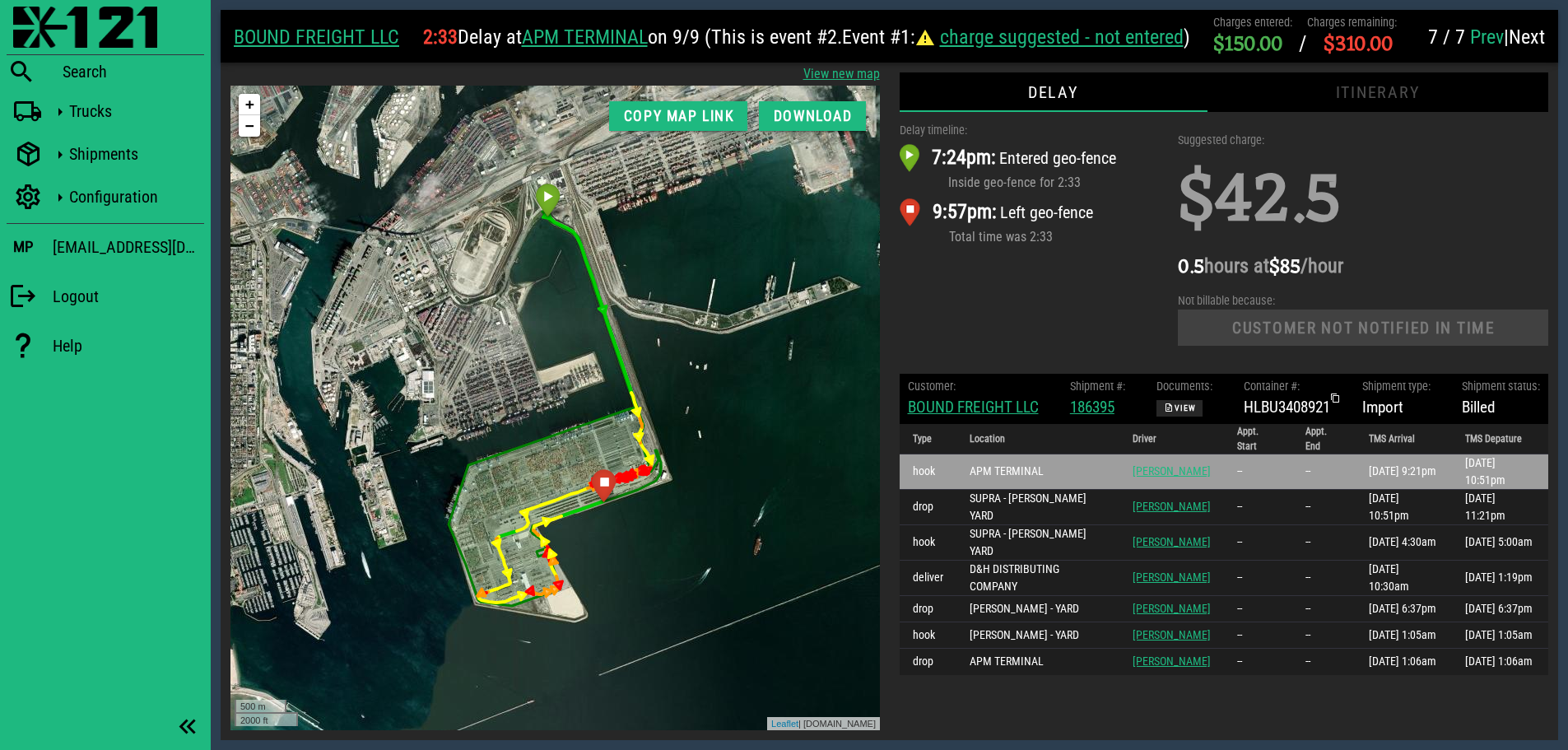
click at [1470, 34] on link "Prev" at bounding box center [1487, 36] width 33 height 23
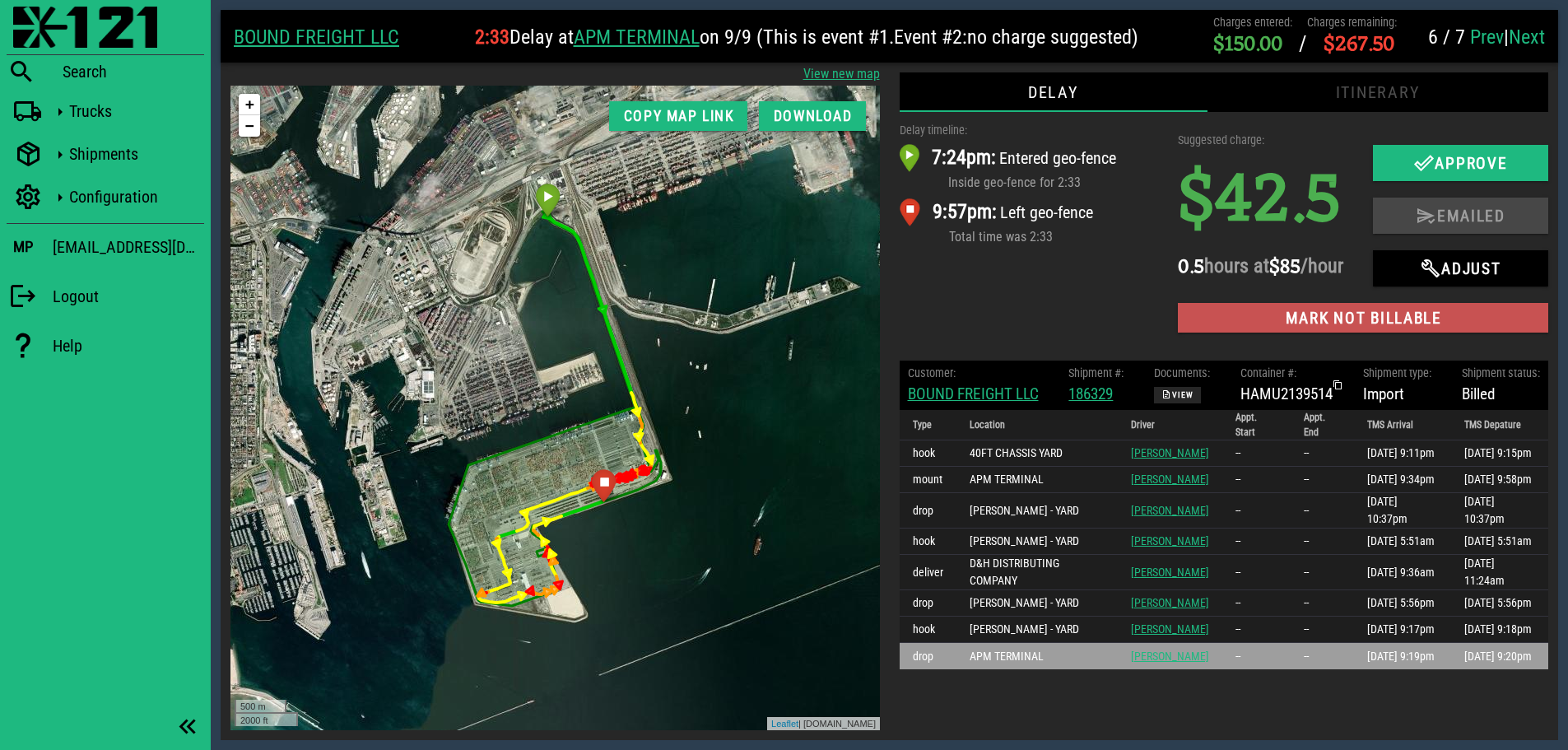
click at [1325, 328] on span "Mark not billable" at bounding box center [1363, 318] width 344 height 19
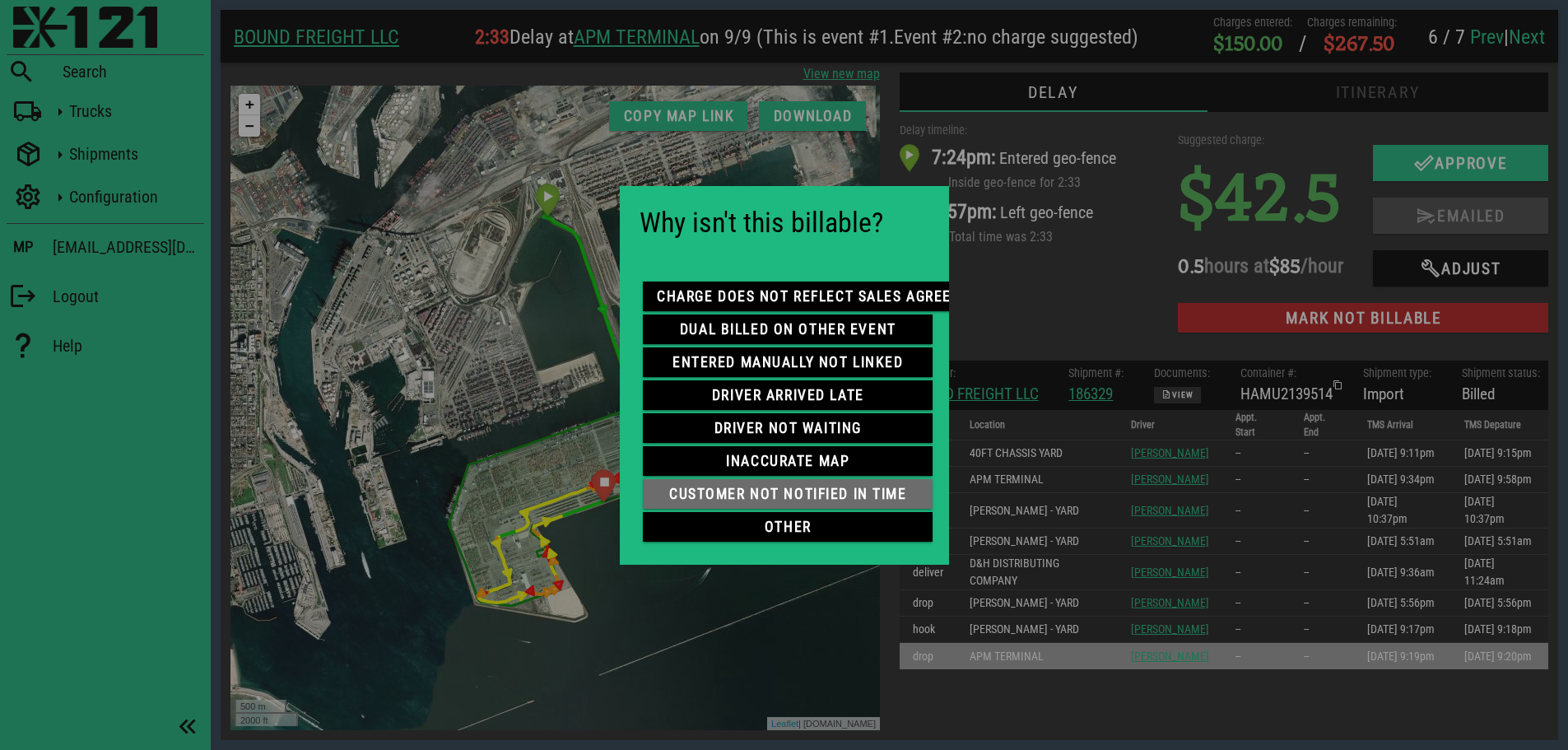
click at [730, 490] on span "customer not notified in time" at bounding box center [788, 494] width 264 height 17
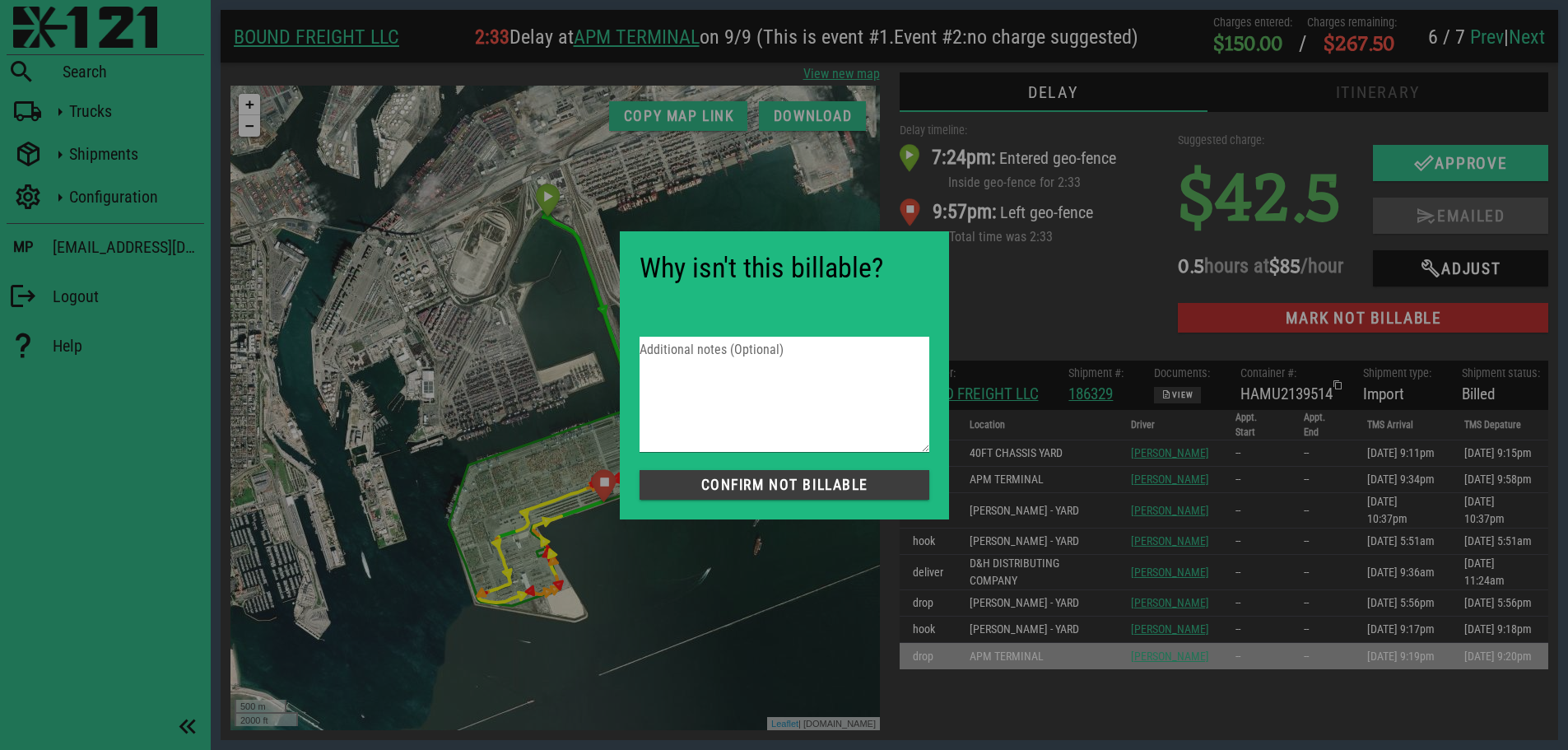
click at [792, 486] on span "Confirm not Billable" at bounding box center [785, 485] width 264 height 17
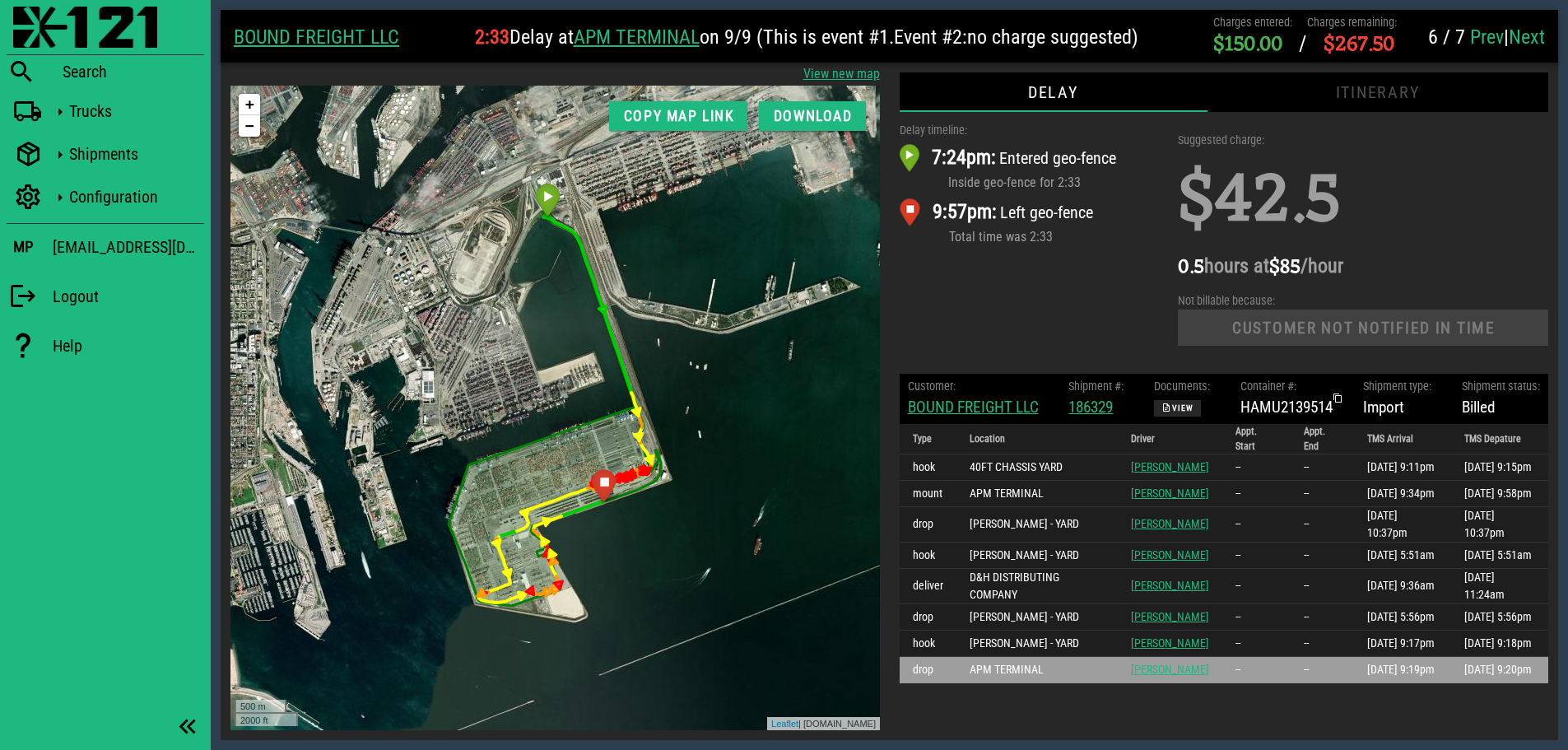
click at [1479, 36] on link "Prev" at bounding box center [1487, 36] width 33 height 23
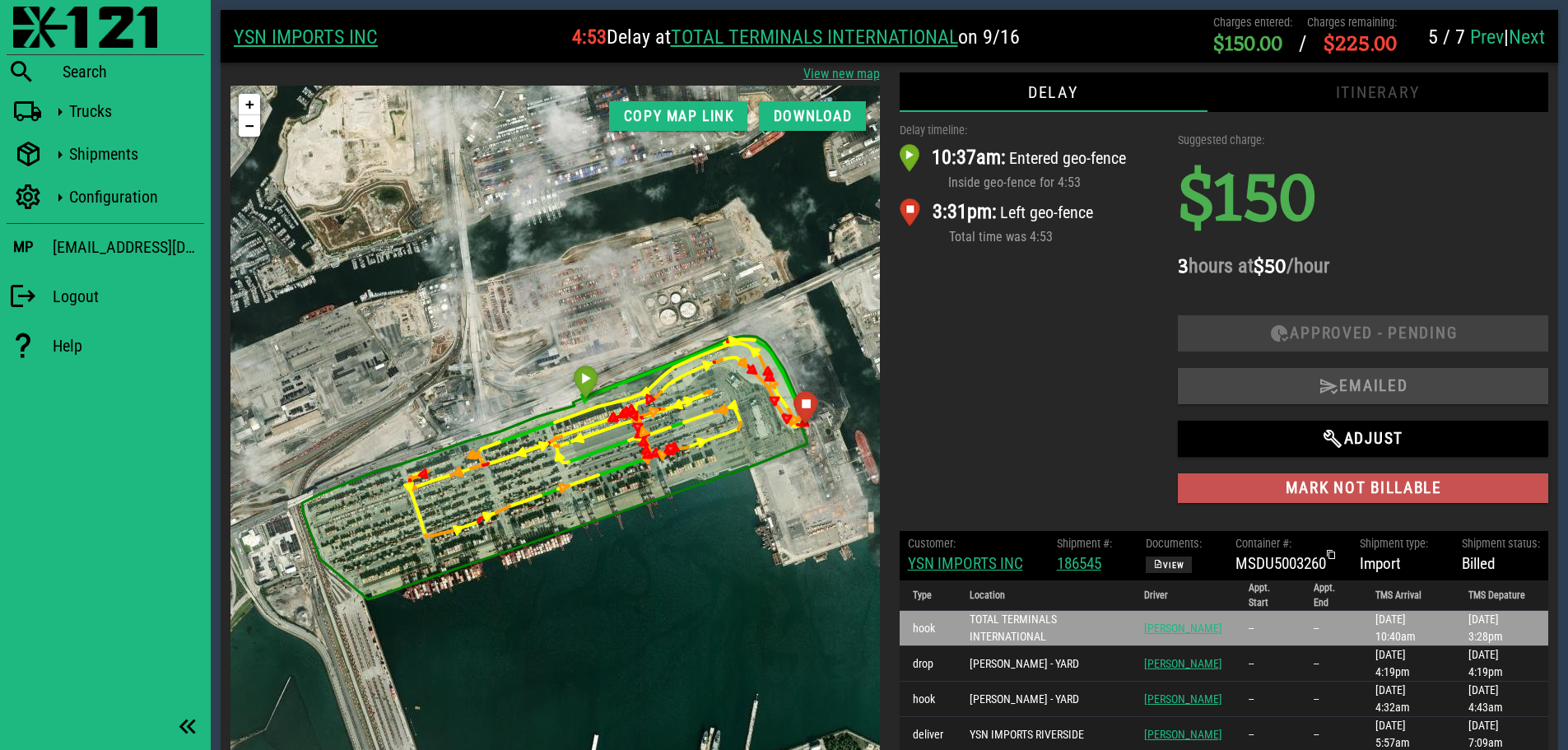
click at [1357, 494] on span "Mark not billable" at bounding box center [1363, 488] width 344 height 19
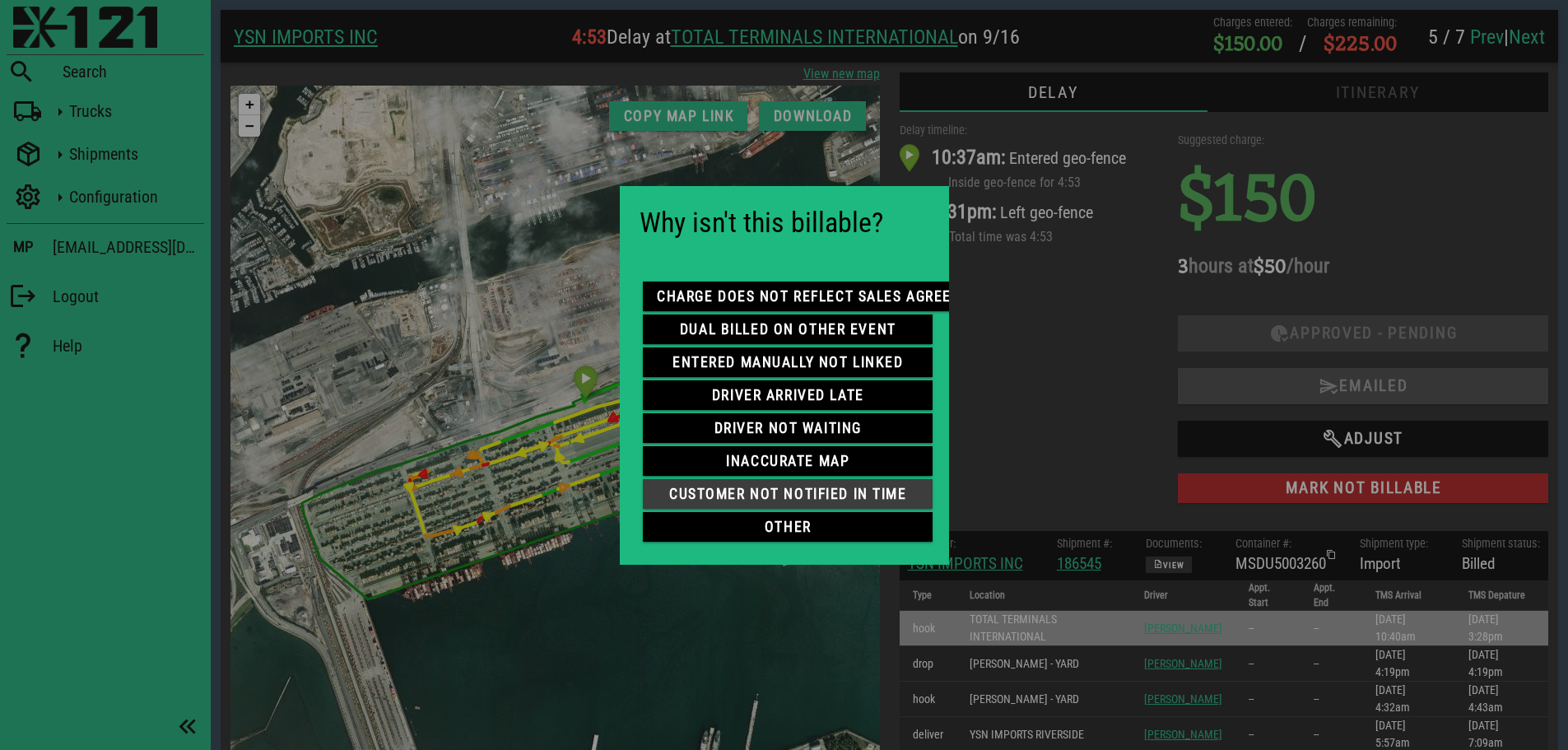
click at [829, 487] on span "customer not notified in time" at bounding box center [788, 494] width 264 height 17
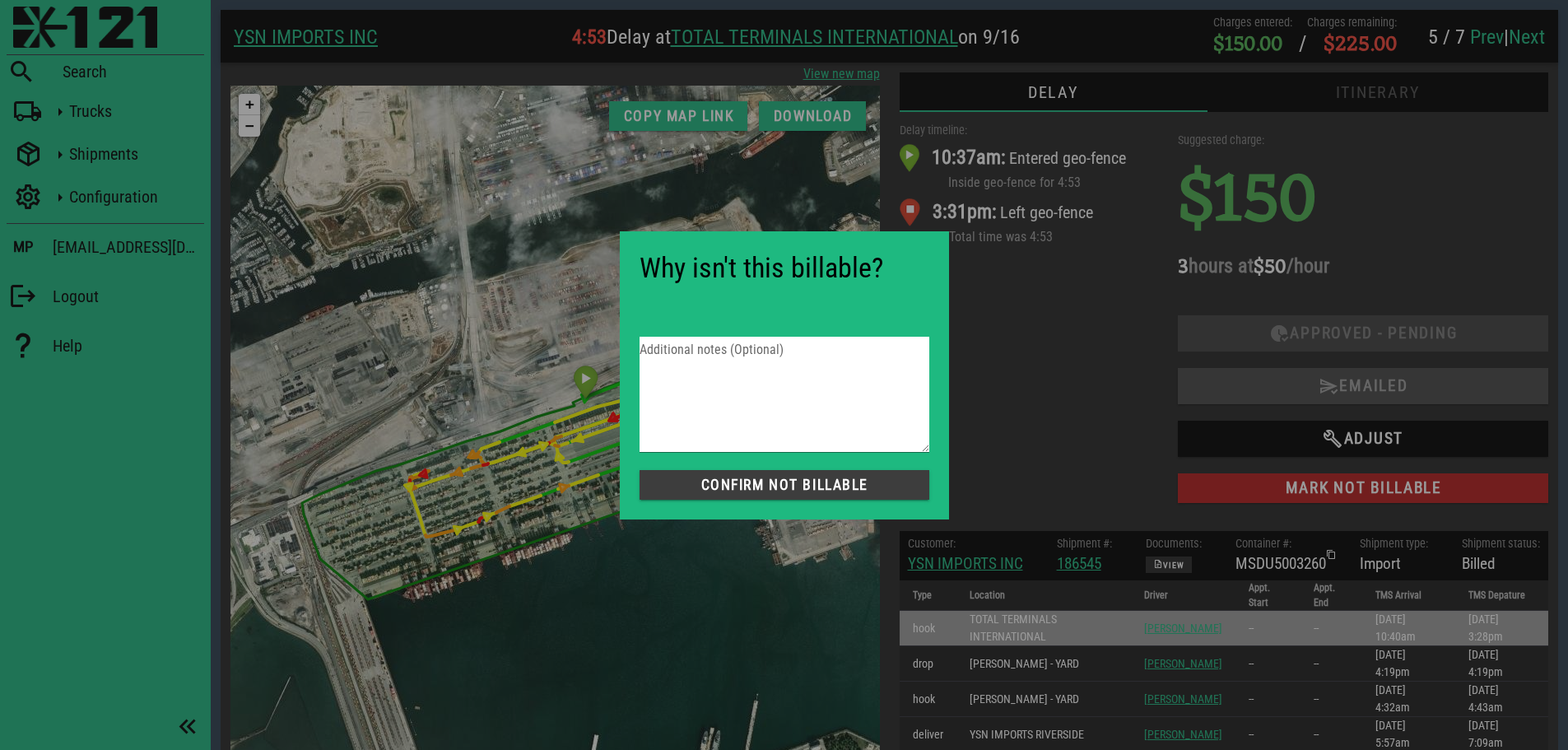
click at [845, 472] on button "Confirm not Billable" at bounding box center [785, 485] width 290 height 30
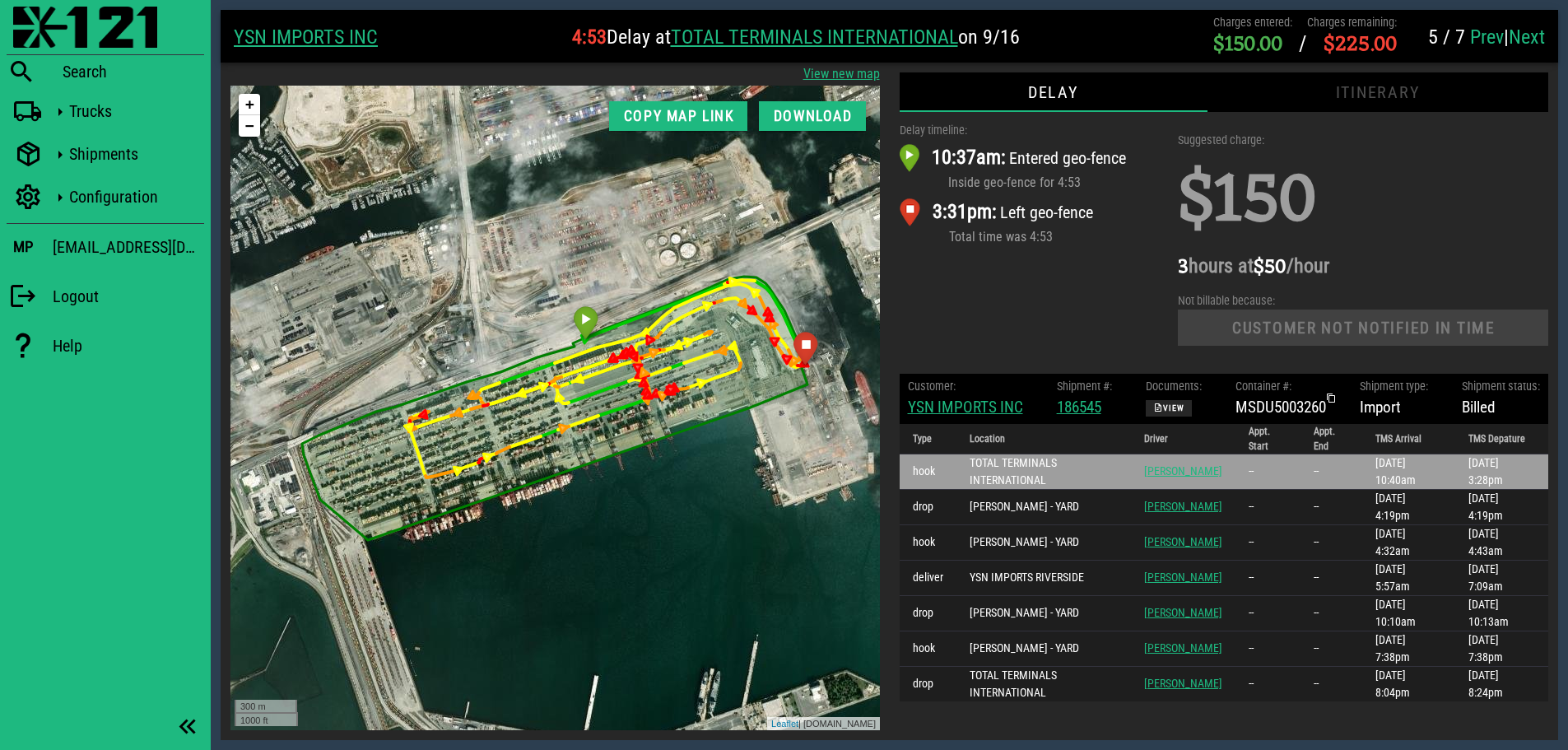
click at [1481, 32] on link "Prev" at bounding box center [1487, 36] width 33 height 23
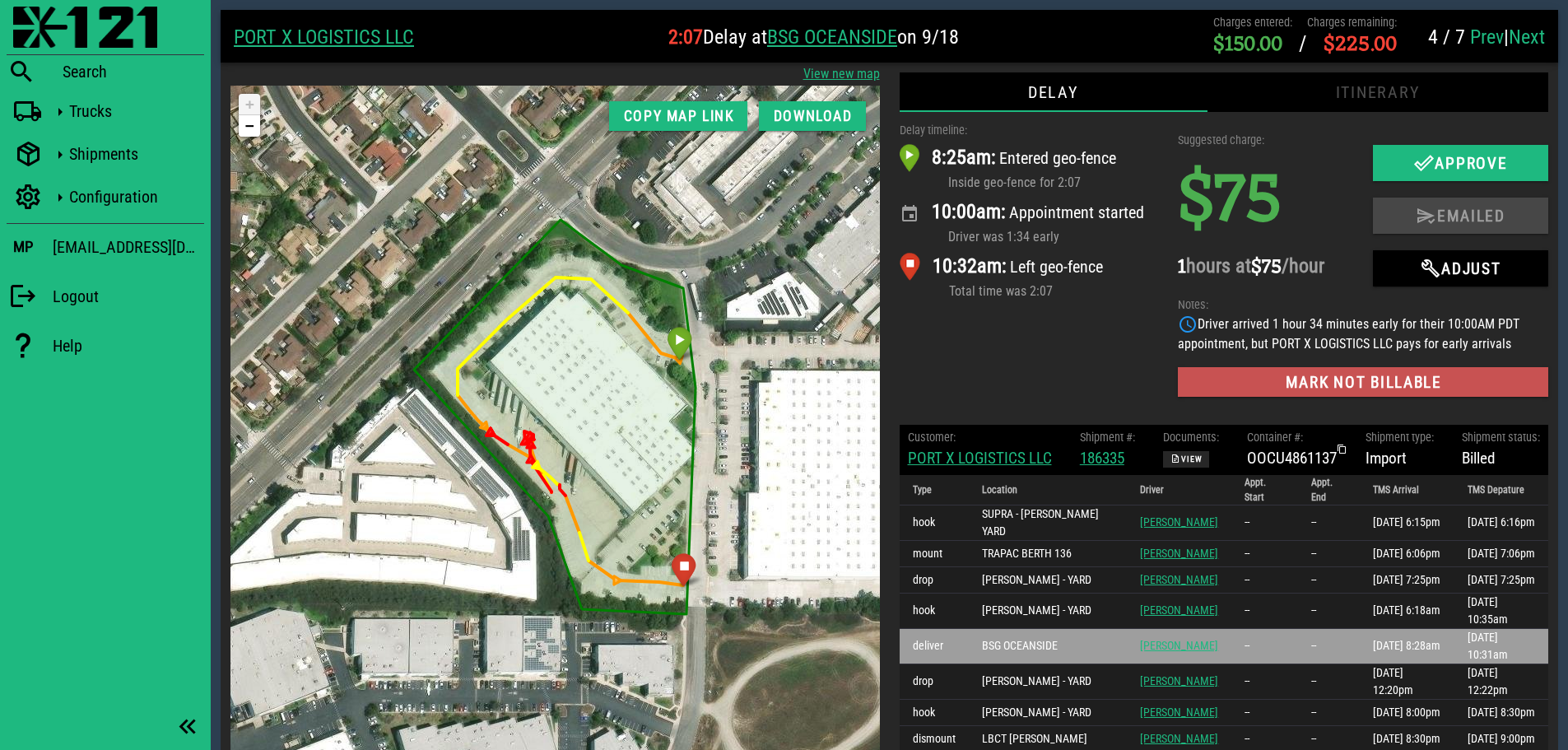
click at [1392, 375] on span "Mark not billable" at bounding box center [1363, 382] width 344 height 19
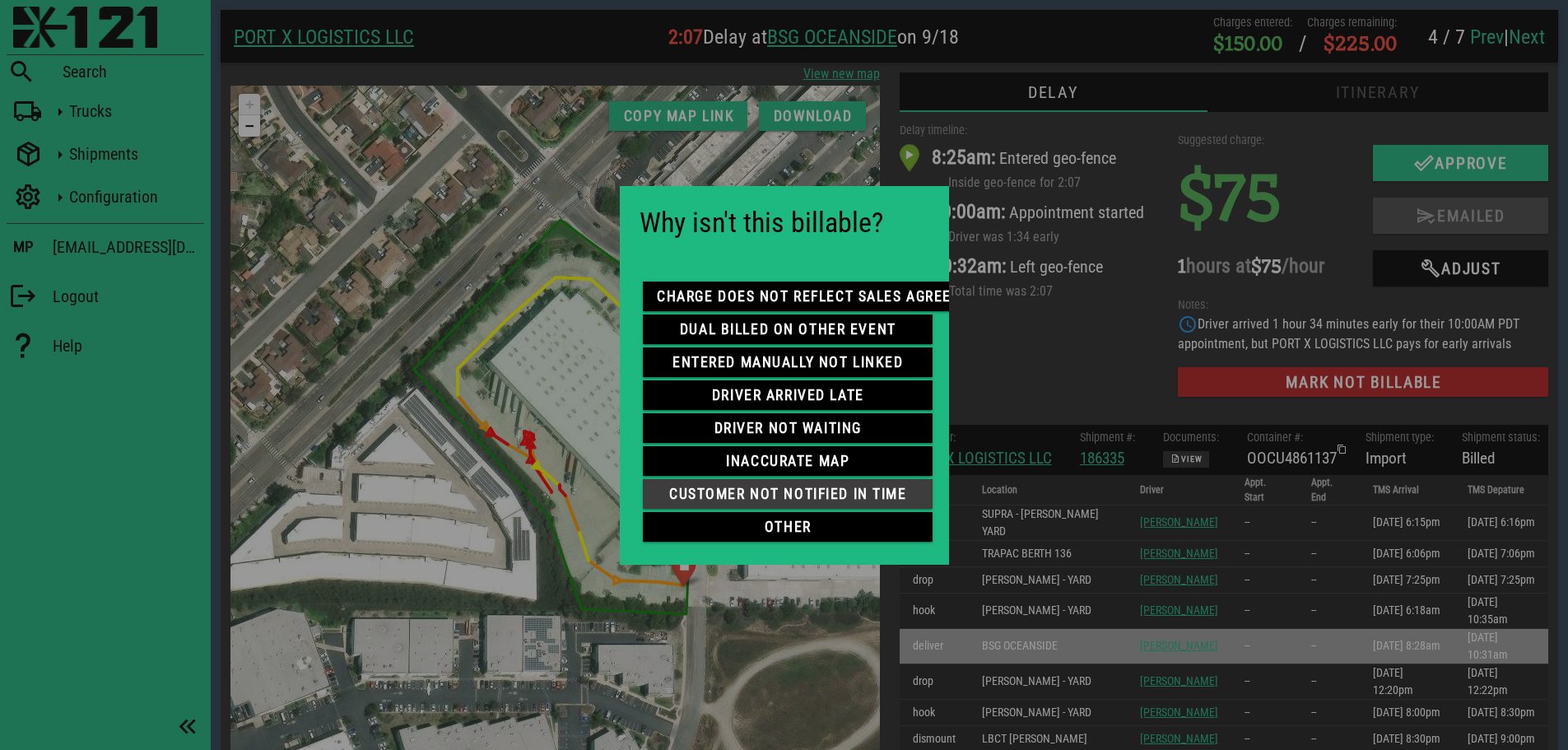
click at [791, 486] on span "customer not notified in time" at bounding box center [788, 494] width 264 height 17
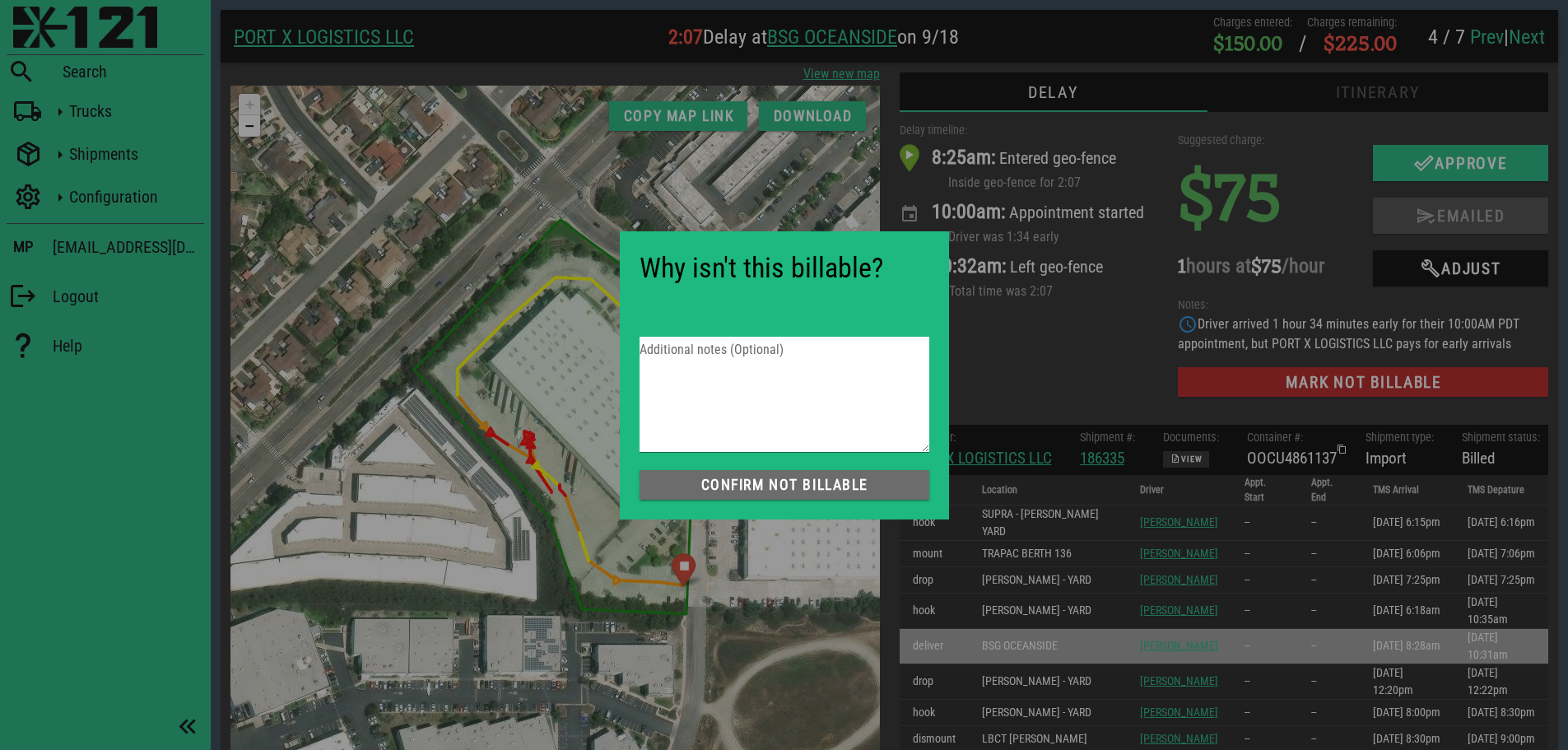
click at [788, 479] on span "Confirm not Billable" at bounding box center [785, 485] width 264 height 17
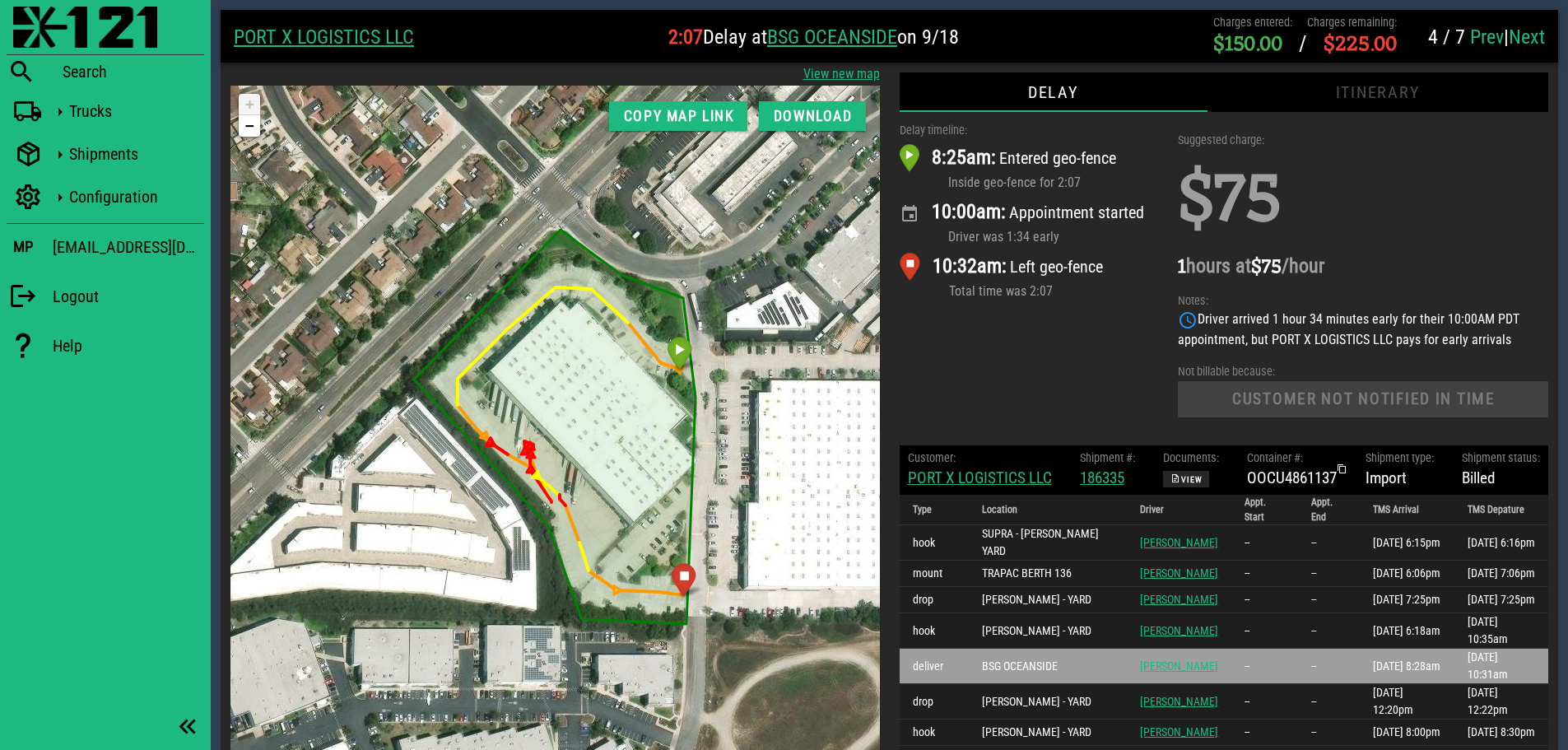
click at [1479, 33] on link "Prev" at bounding box center [1487, 36] width 33 height 23
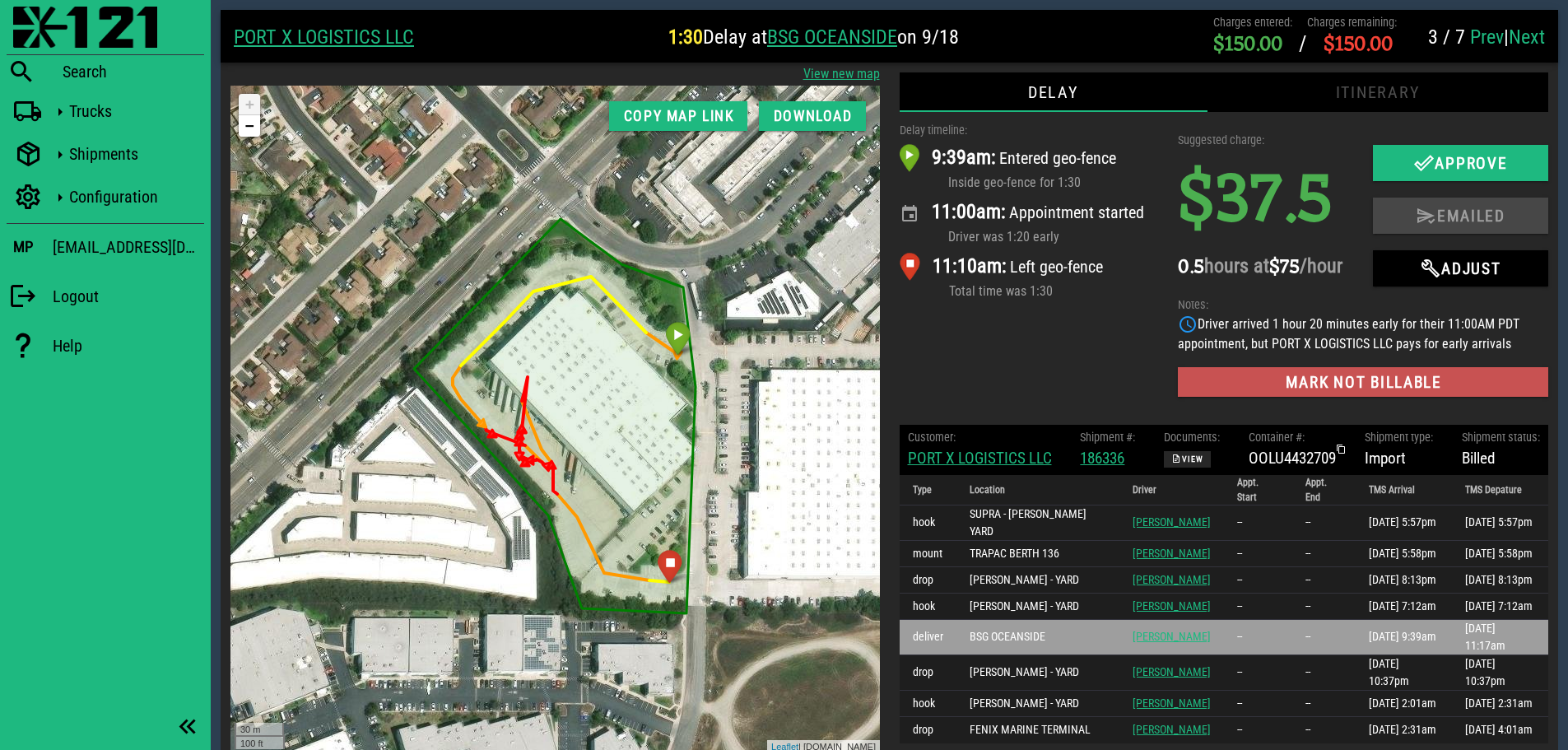
click at [1290, 392] on span "Mark not billable" at bounding box center [1363, 382] width 344 height 19
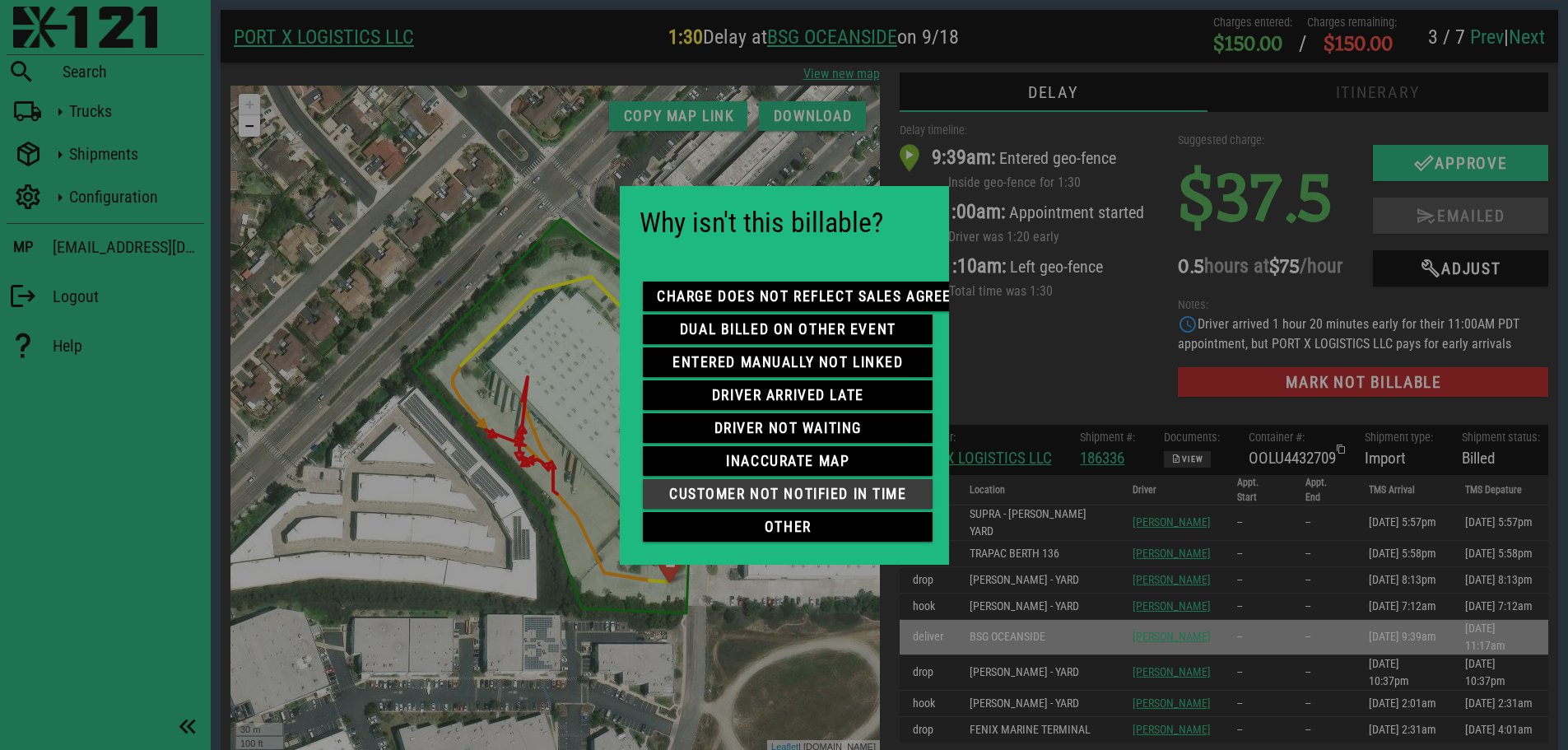
click at [840, 489] on span "customer not notified in time" at bounding box center [788, 494] width 264 height 17
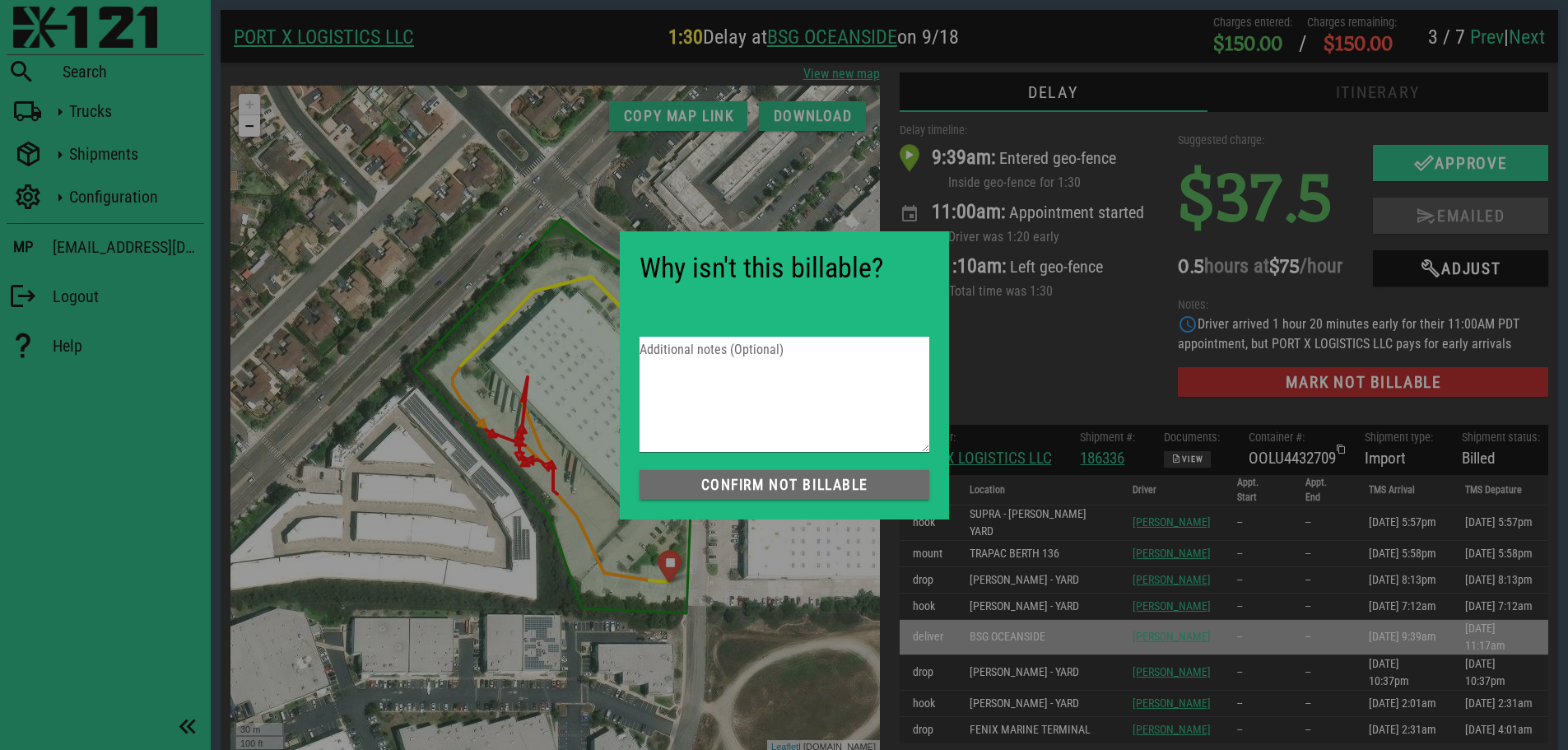
click at [800, 484] on span "Confirm not Billable" at bounding box center [785, 485] width 264 height 17
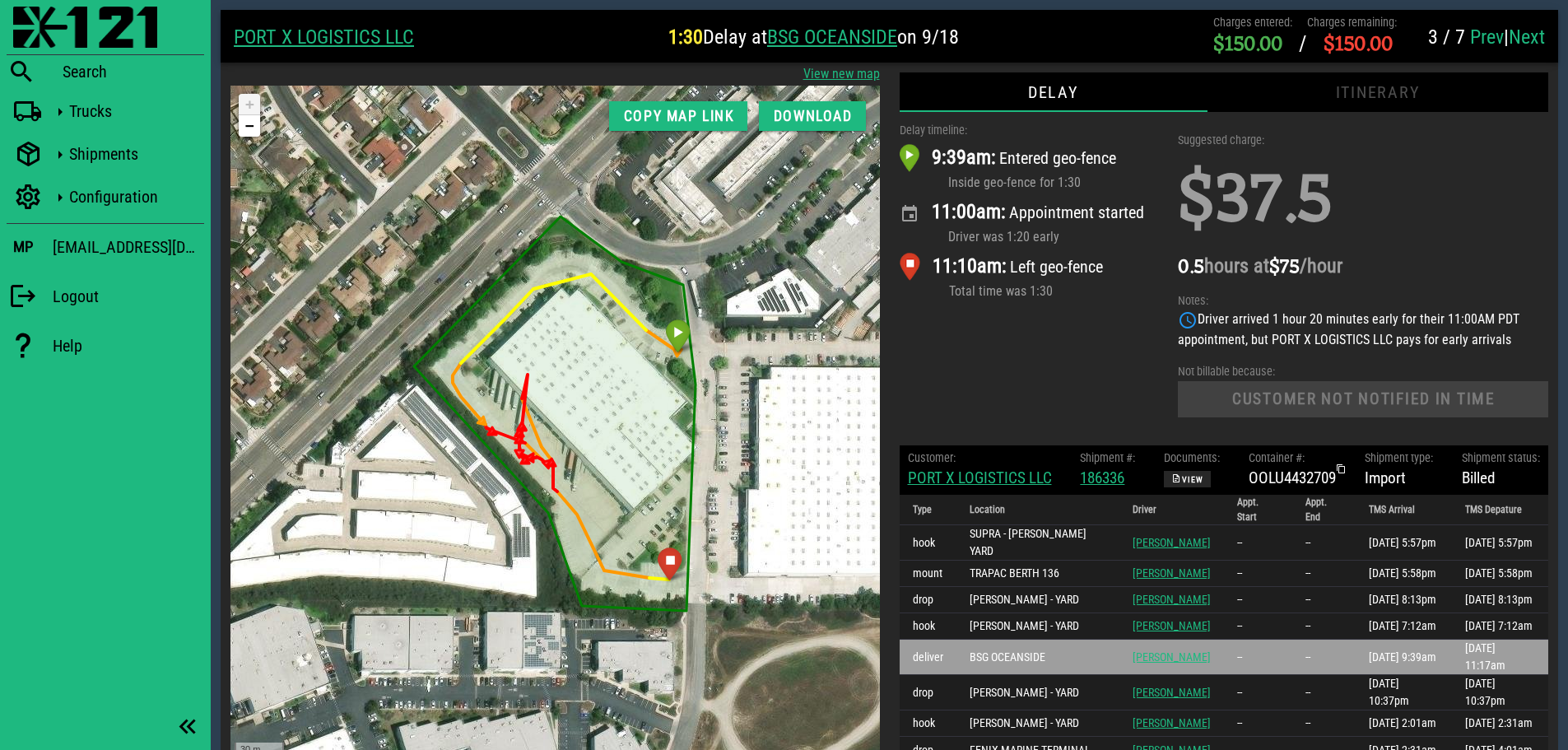
click at [1486, 33] on link "Prev" at bounding box center [1487, 36] width 33 height 23
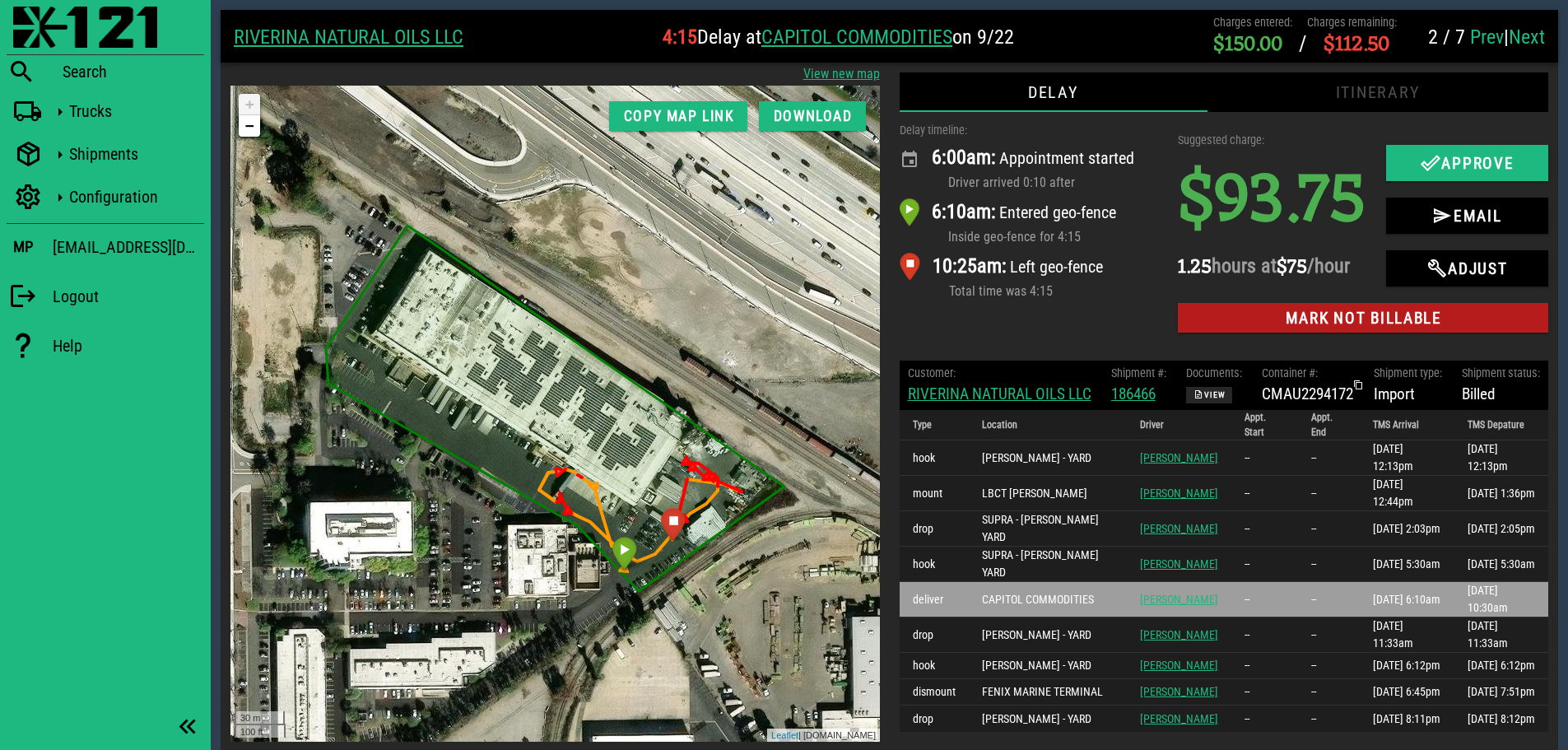
click at [1055, 320] on div "Delay timeline: 6:00am: Appointment started Driver arrived 0:10 after 6:10am: E…" at bounding box center [1029, 231] width 279 height 239
click at [1088, 322] on div "Delay timeline: 6:00am: Appointment started Driver arrived 0:10 after 6:10am: E…" at bounding box center [1029, 231] width 279 height 239
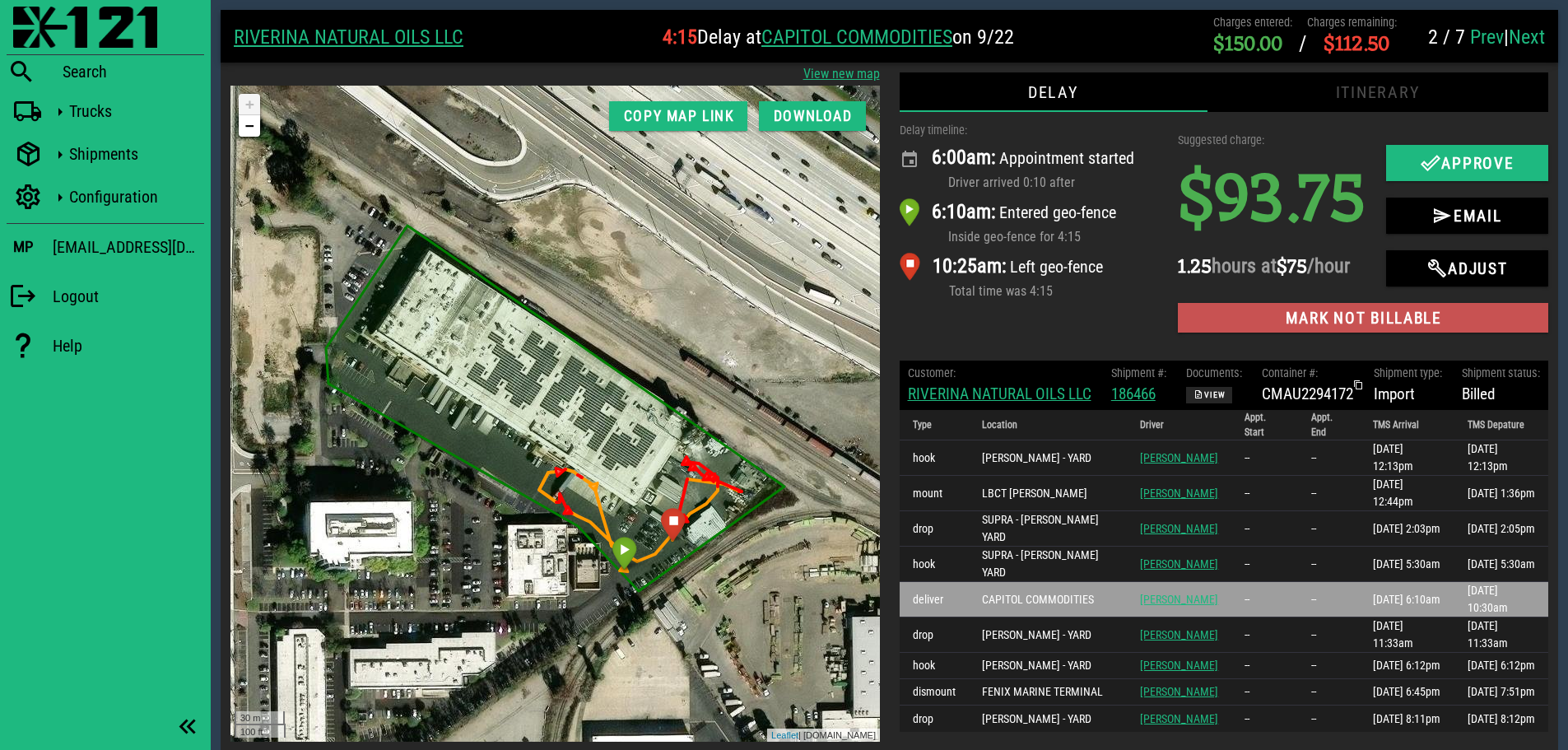
click at [1364, 318] on span "Mark not billable" at bounding box center [1363, 318] width 344 height 19
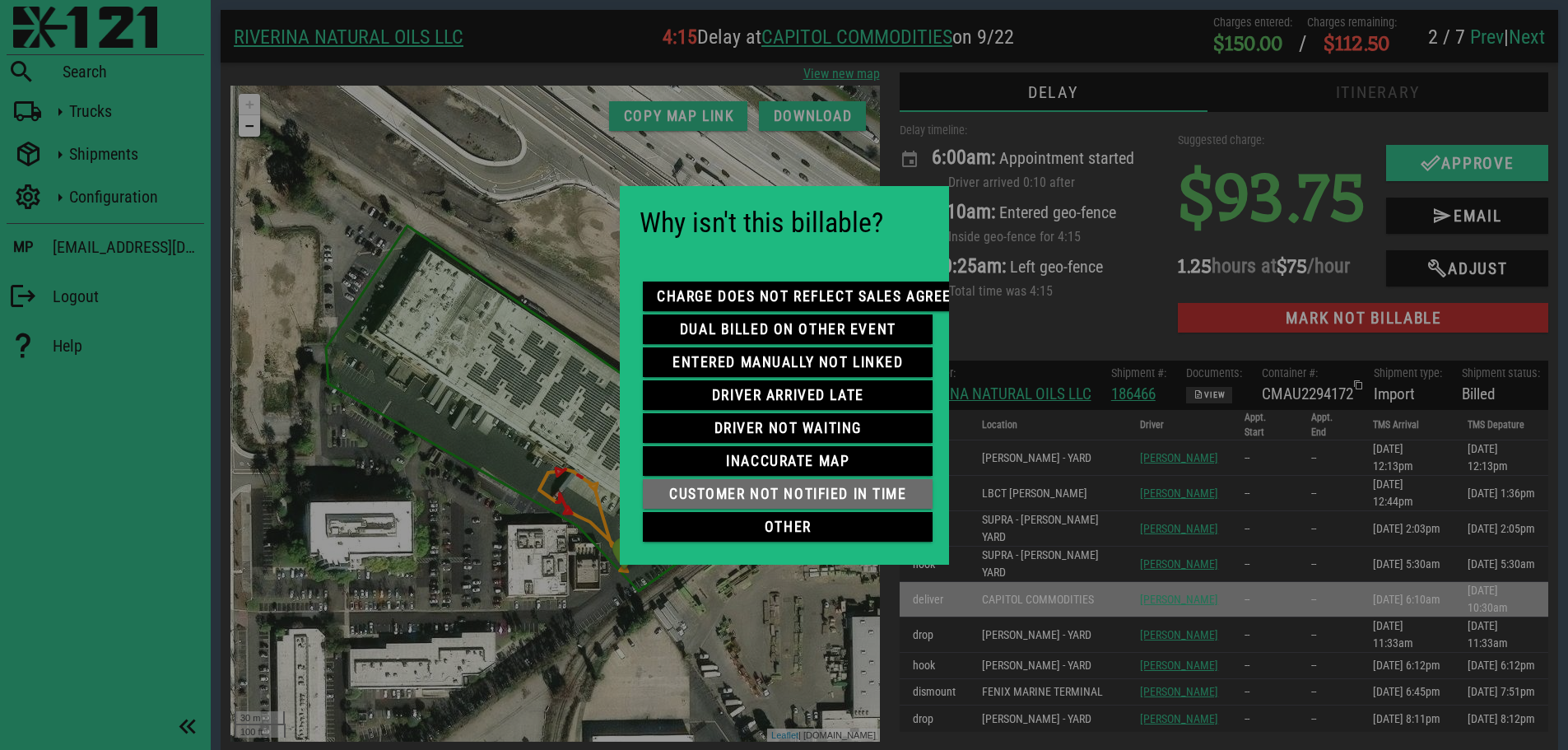
click at [781, 493] on span "customer not notified in time" at bounding box center [788, 494] width 264 height 17
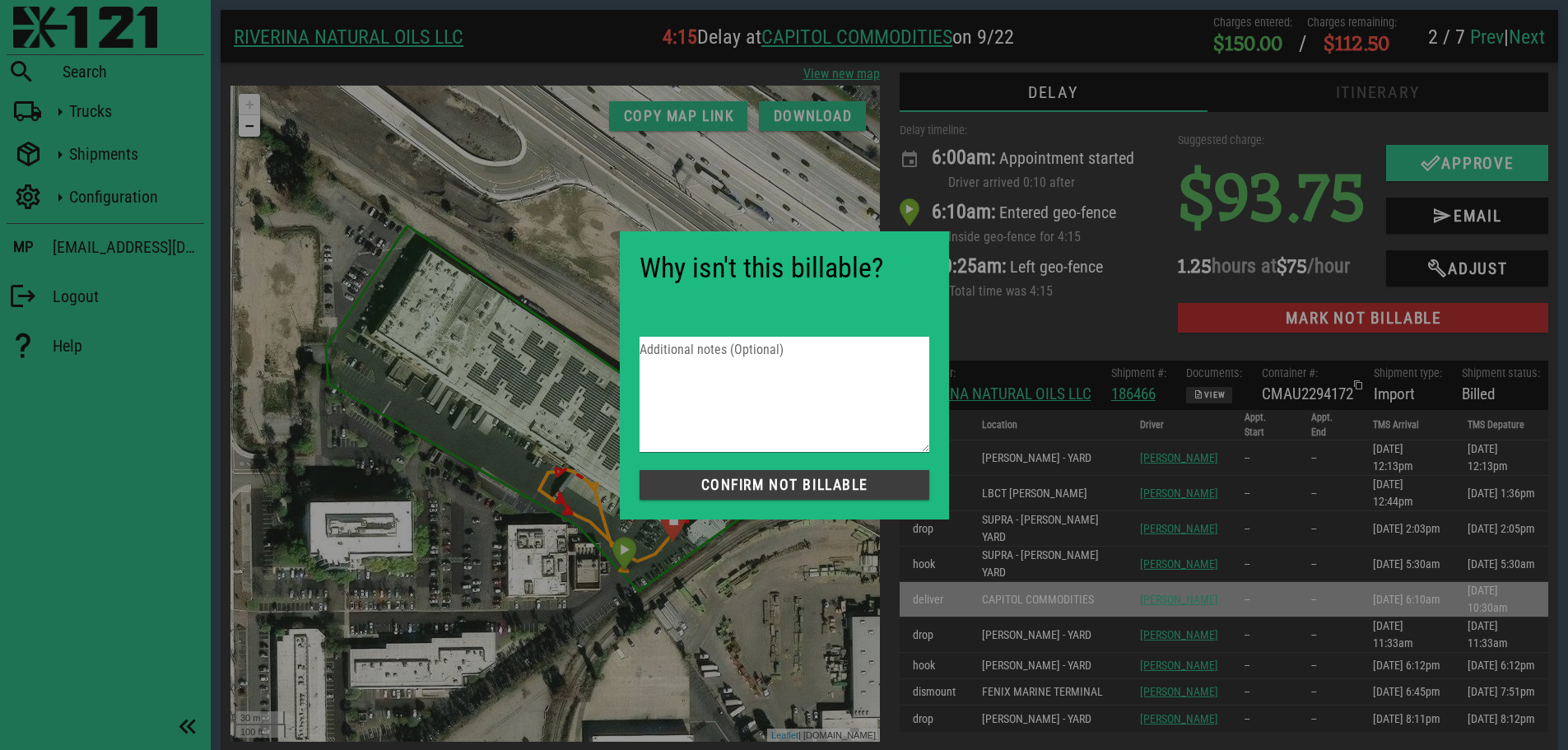
click at [752, 480] on span "Confirm not Billable" at bounding box center [785, 485] width 264 height 17
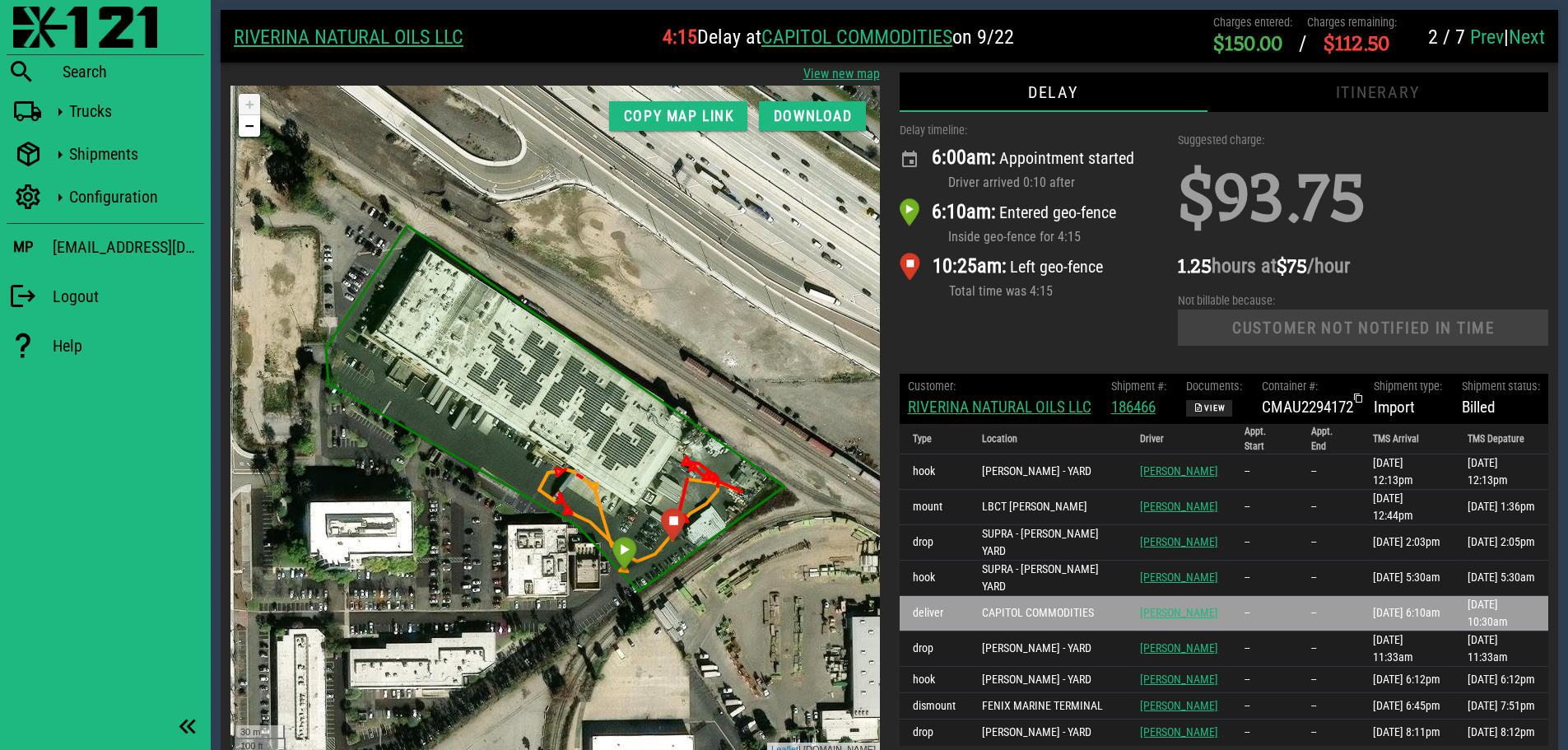
click at [1090, 311] on div "Delay timeline: 6:00am: Appointment started Driver arrived 0:10 after 6:10am: E…" at bounding box center [1029, 238] width 279 height 252
click at [1492, 33] on link "Prev" at bounding box center [1487, 36] width 33 height 23
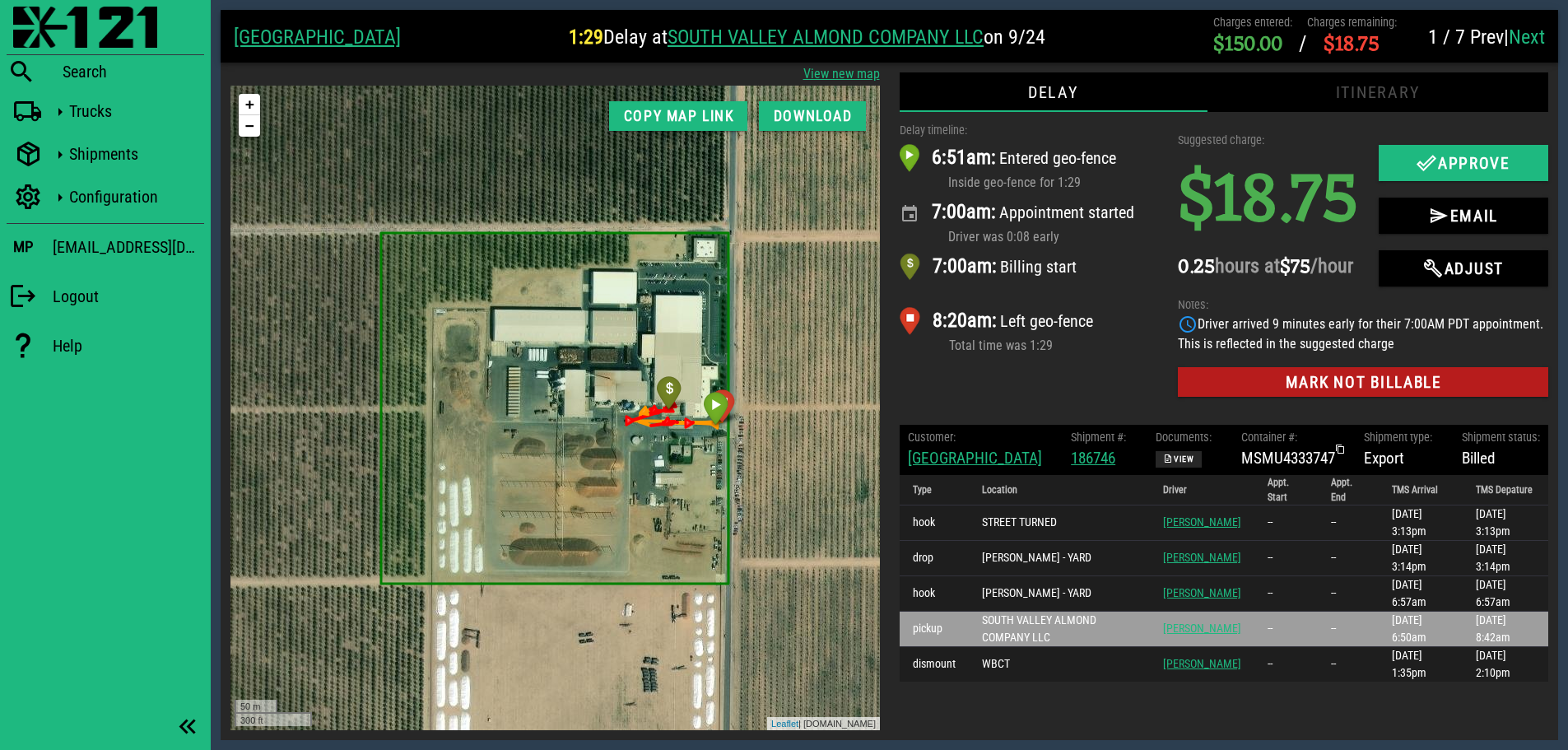
click at [1084, 392] on div "Delay timeline: 6:51am: Entered geo-fence Inside geo-fence for 1:29 7:00am: App…" at bounding box center [1029, 264] width 279 height 303
click at [1084, 393] on div "Delay timeline: 6:51am: Entered geo-fence Inside geo-fence for 1:29 7:00am: App…" at bounding box center [1029, 264] width 279 height 303
click at [978, 389] on div "Delay timeline: 6:51am: Entered geo-fence Inside geo-fence for 1:29 7:00am: App…" at bounding box center [1029, 264] width 279 height 303
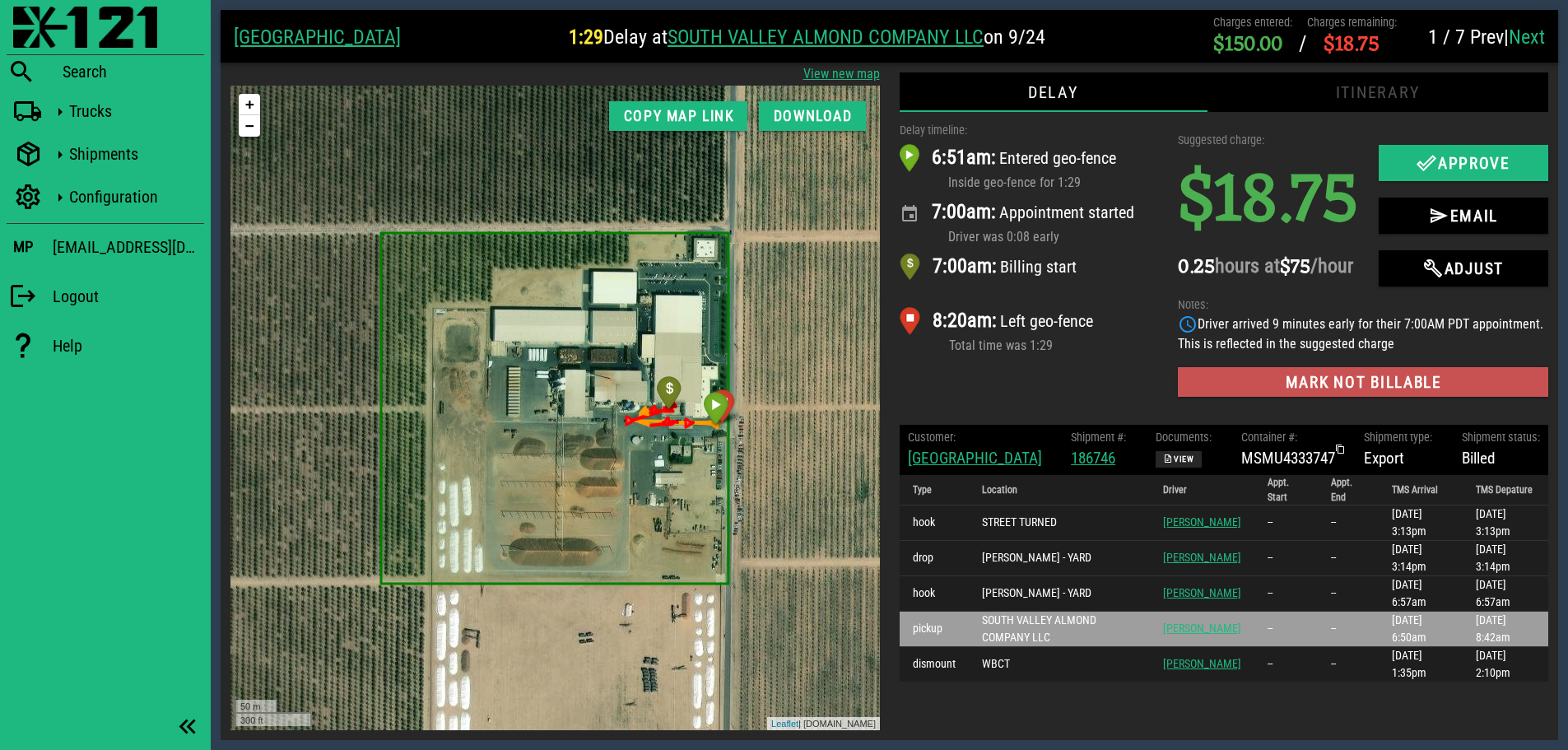
click at [1298, 392] on span "Mark not billable" at bounding box center [1363, 382] width 344 height 19
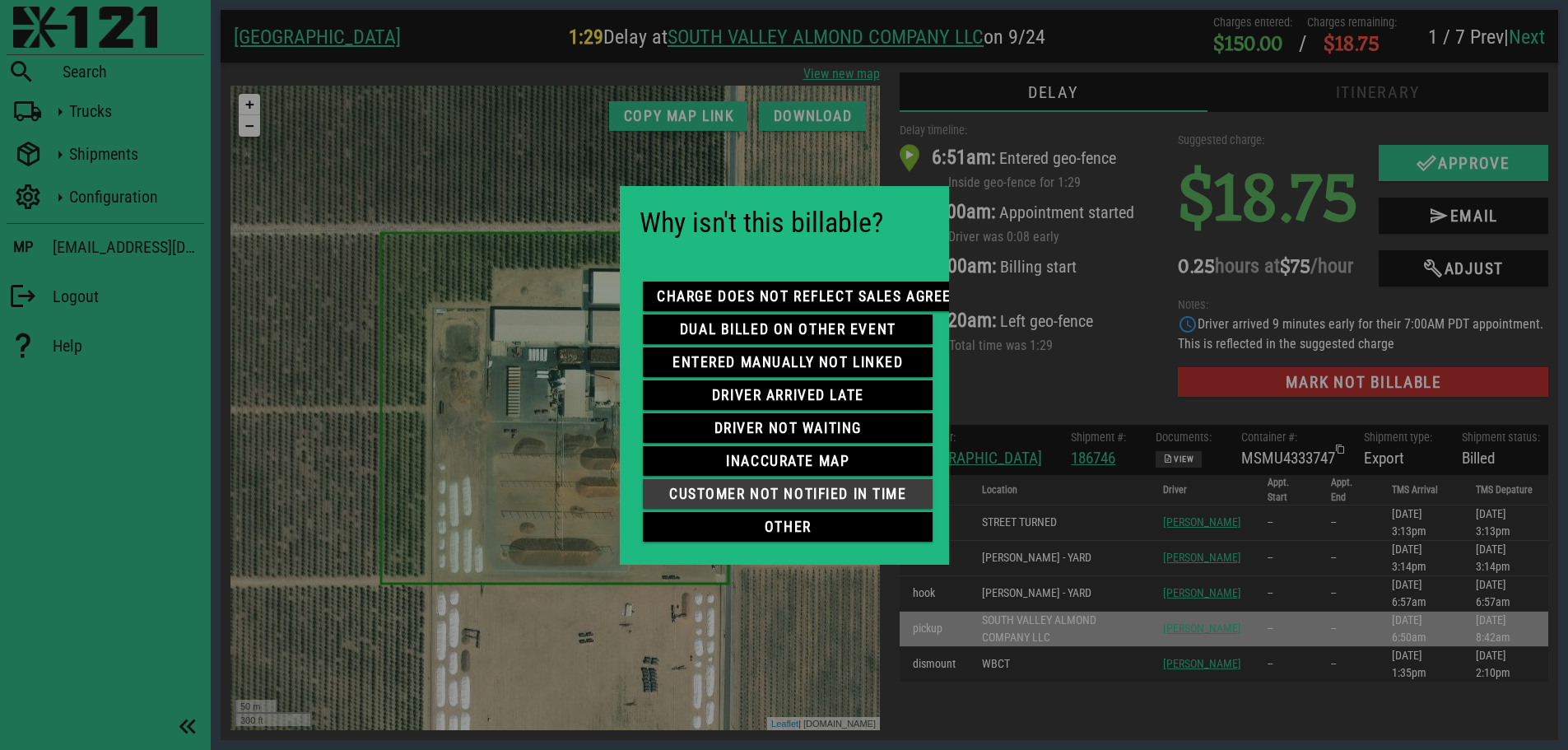
click at [810, 492] on span "customer not notified in time" at bounding box center [788, 494] width 264 height 17
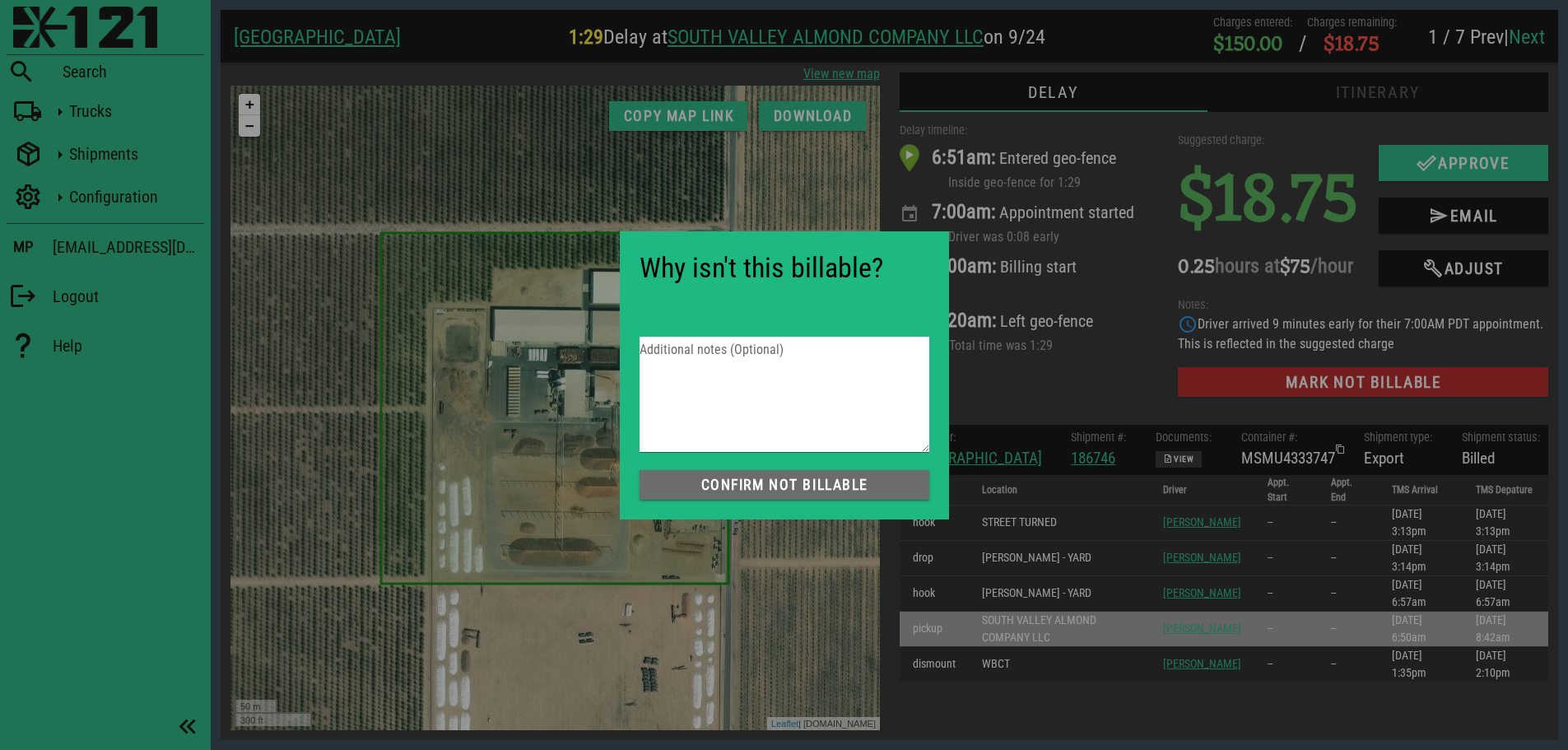
click at [837, 486] on span "Confirm not Billable" at bounding box center [785, 485] width 264 height 17
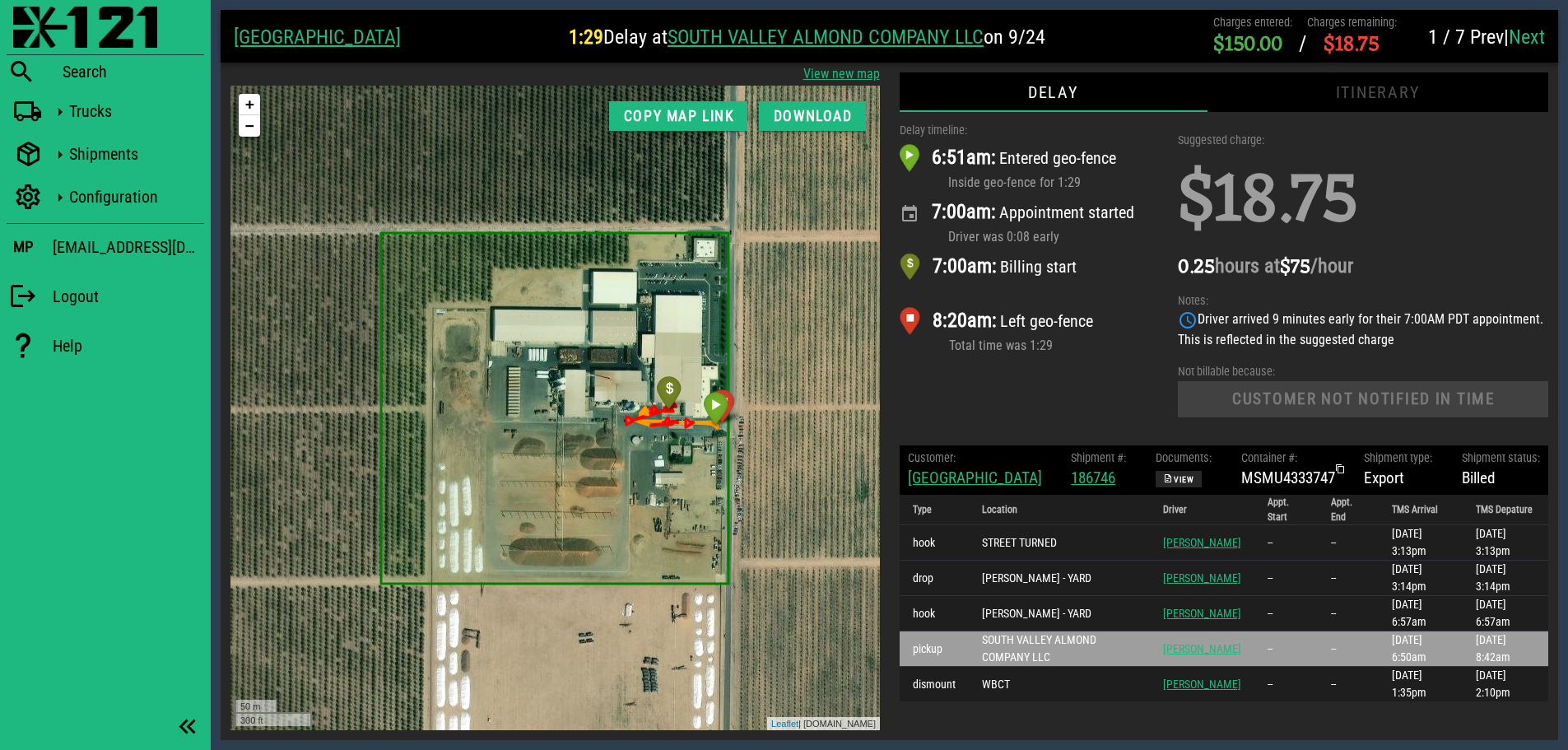
click at [1109, 367] on div "Delay timeline: 6:51am: Entered geo-fence Inside geo-fence for 1:29 7:00am: App…" at bounding box center [1029, 274] width 279 height 323
click at [95, 25] on img at bounding box center [85, 27] width 144 height 41
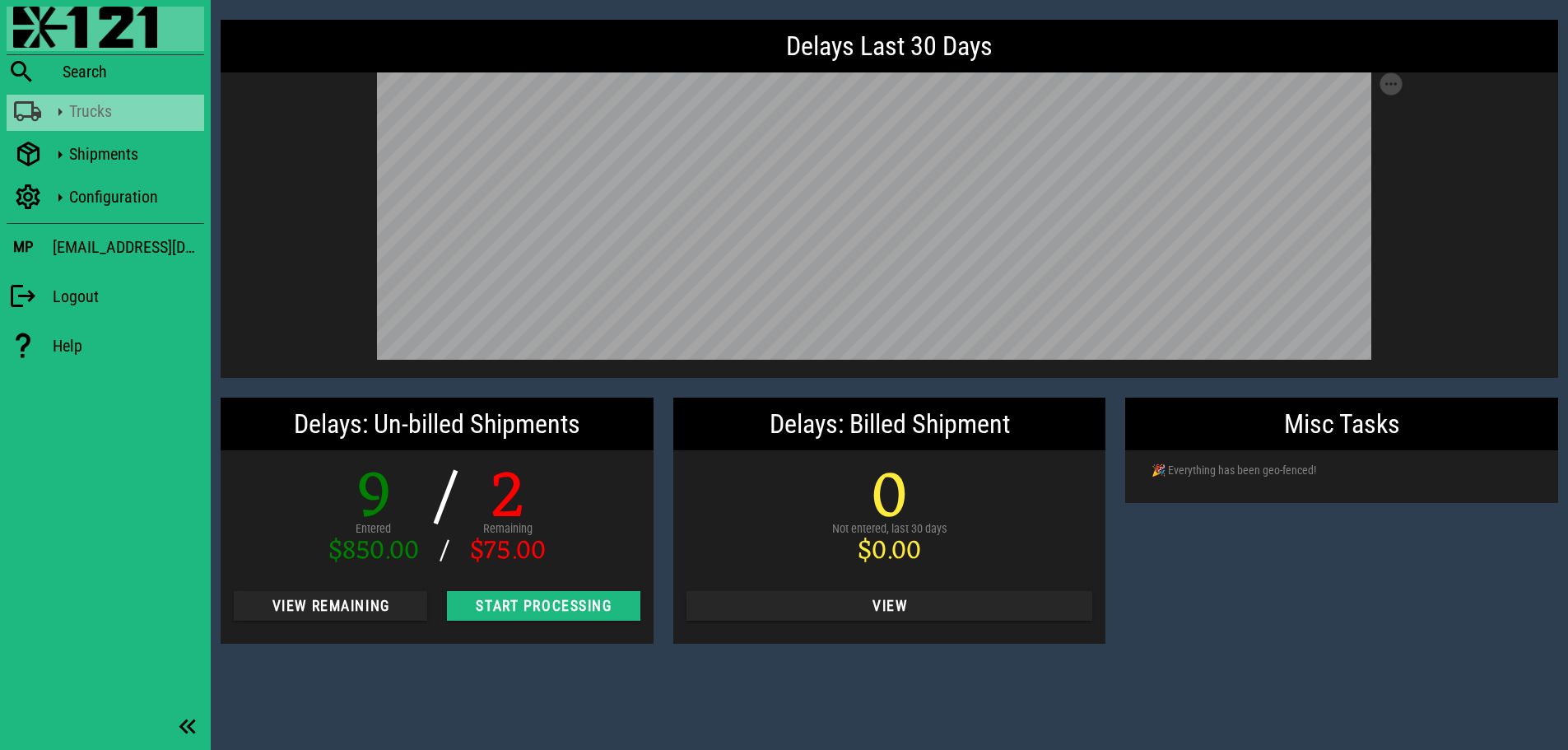
click at [26, 104] on icon at bounding box center [28, 112] width 30 height 21
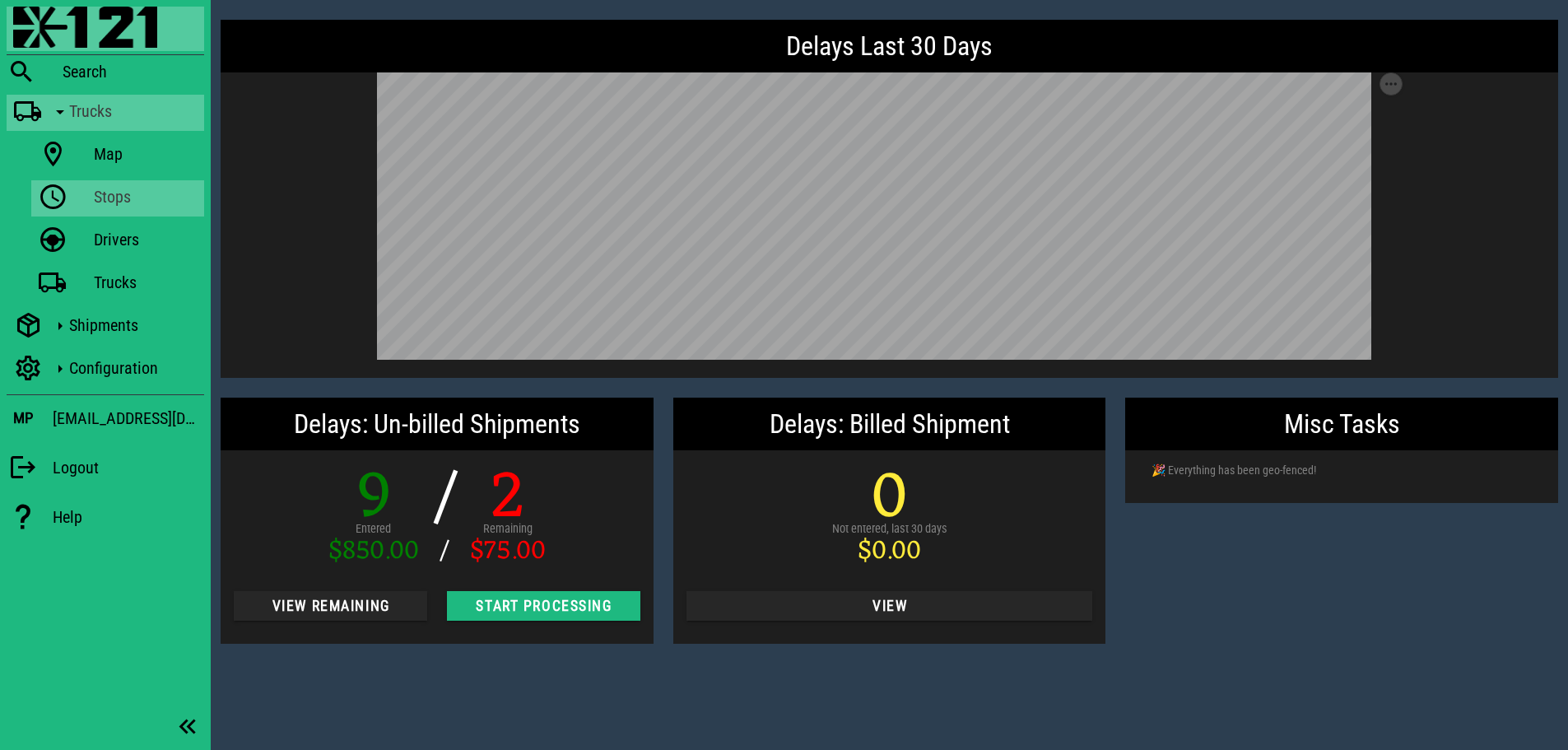
click at [57, 191] on icon at bounding box center [53, 197] width 30 height 21
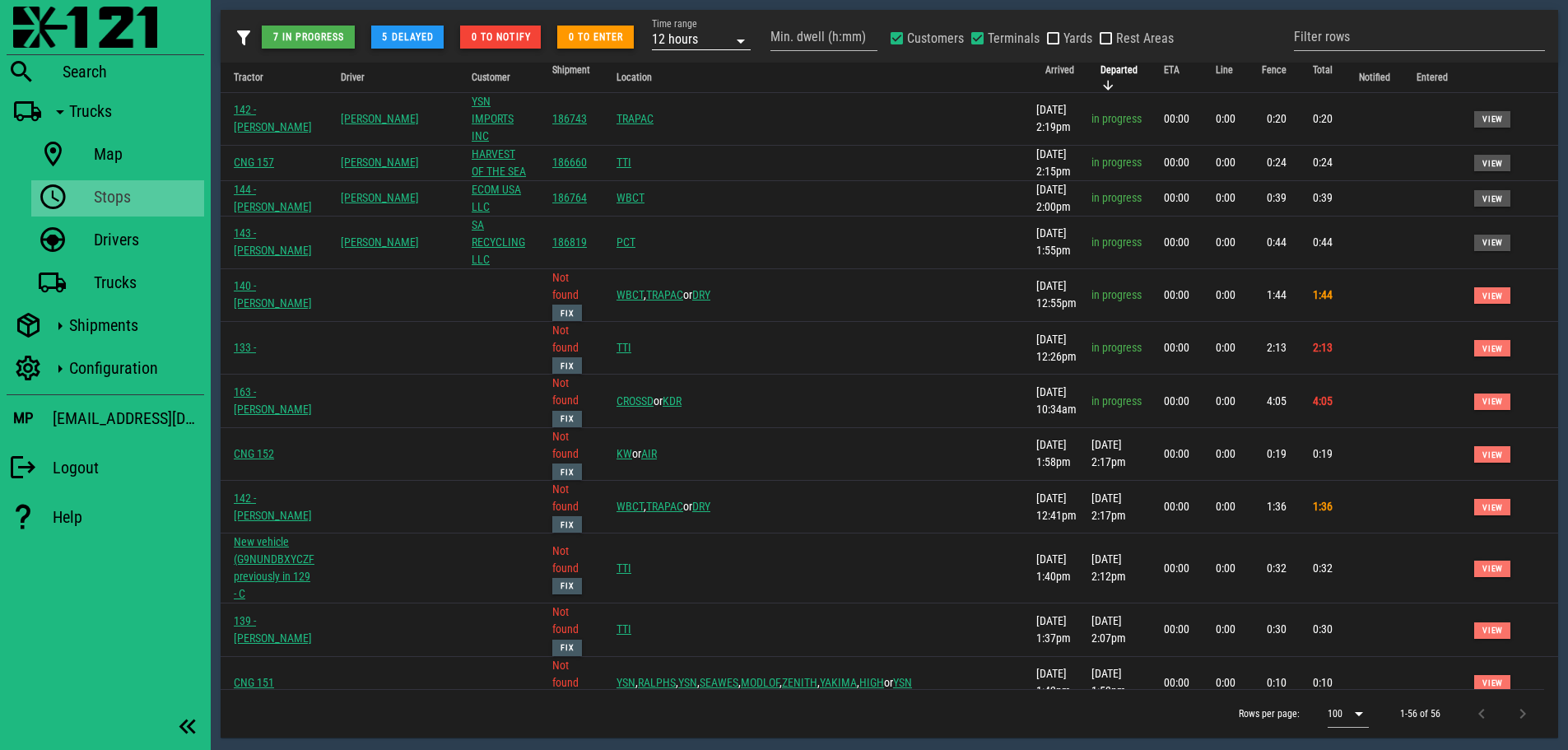
click at [713, 40] on div "12 hours" at bounding box center [690, 38] width 76 height 21
click at [690, 155] on div "1 day" at bounding box center [702, 150] width 72 height 13
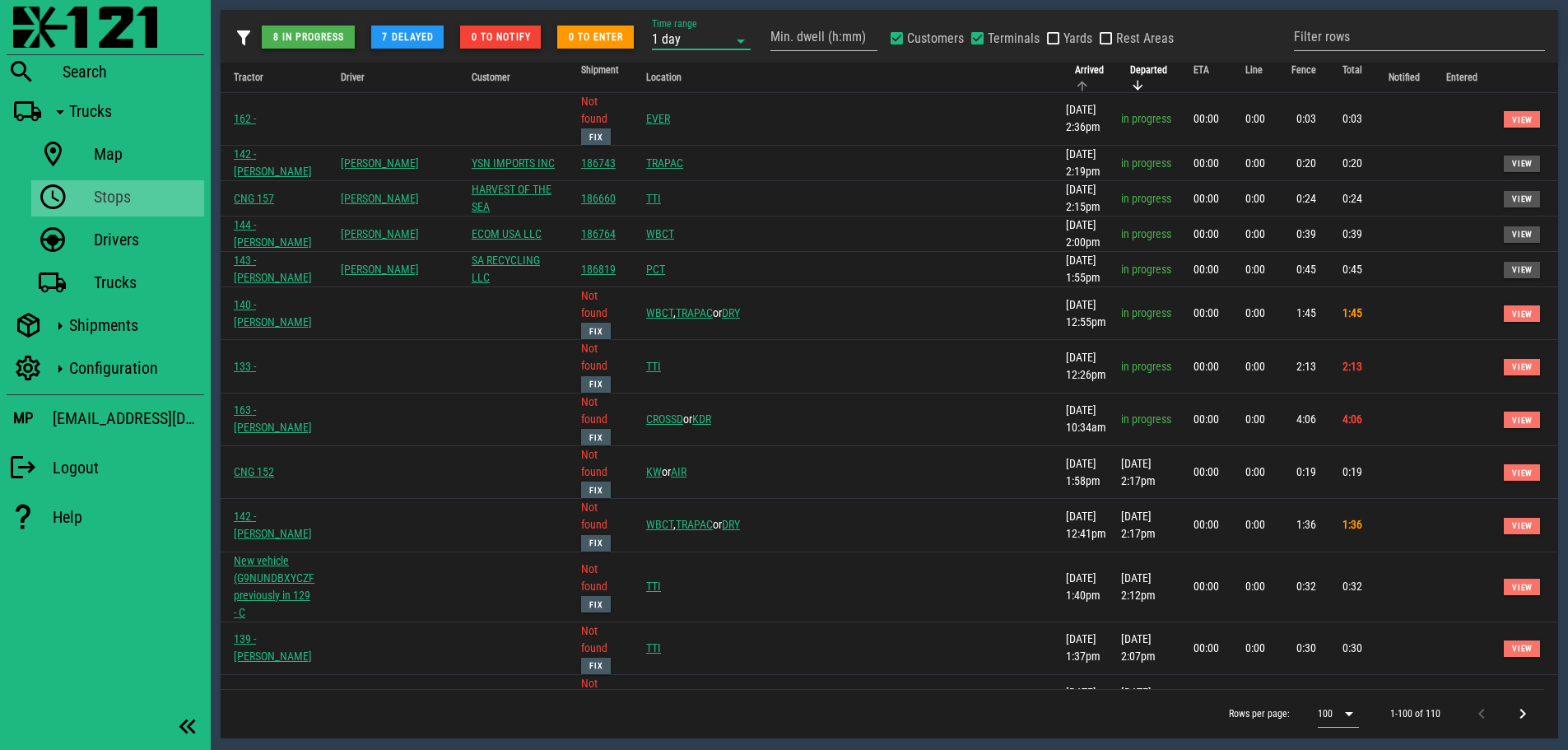
click at [1075, 76] on span "Arrived" at bounding box center [1089, 70] width 29 height 11
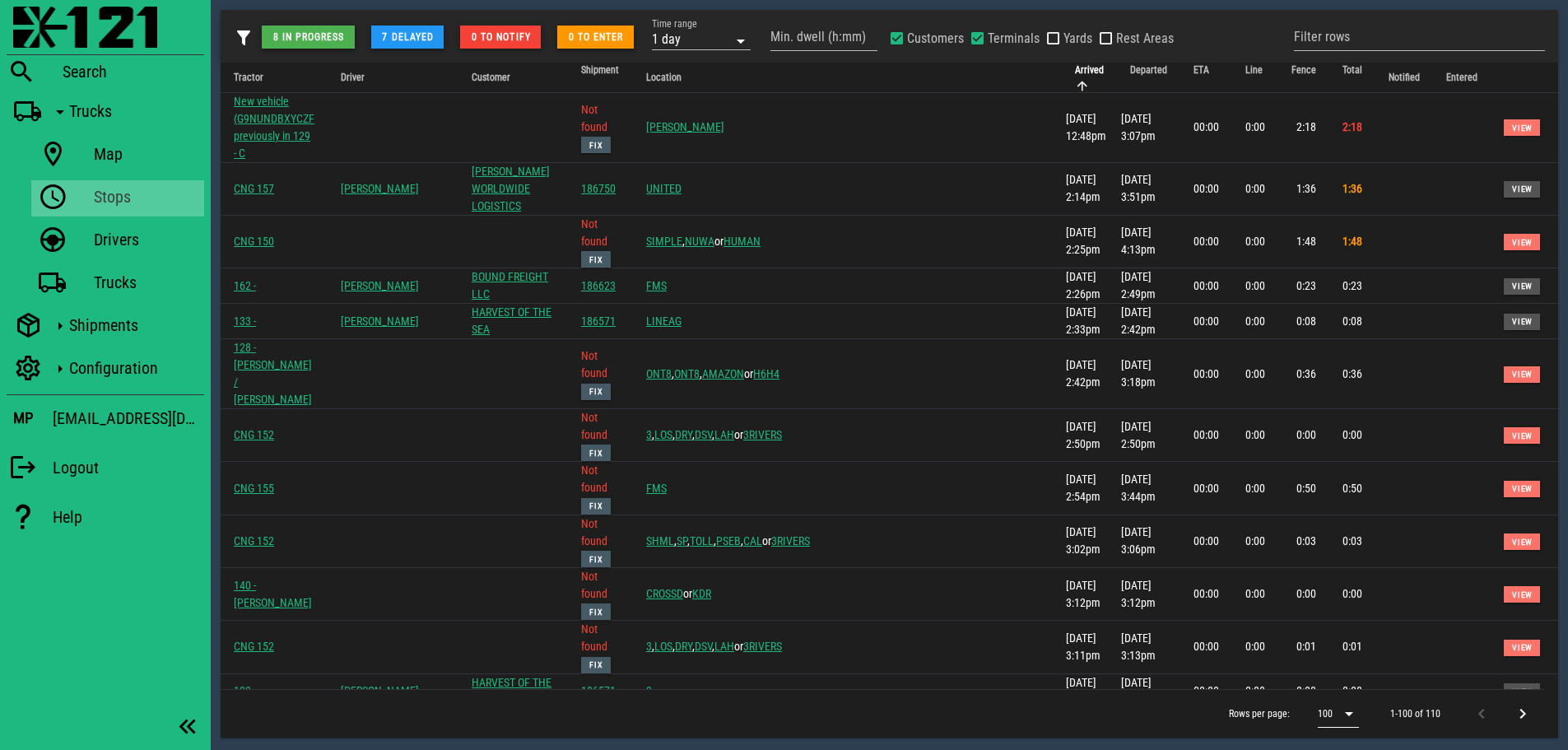
click at [1331, 711] on div "100" at bounding box center [1326, 714] width 15 height 15
click at [1070, 713] on div "Rows per page: 100 1-100 of 110" at bounding box center [882, 714] width 1324 height 48
click at [1511, 723] on span "View" at bounding box center [1522, 728] width 21 height 9
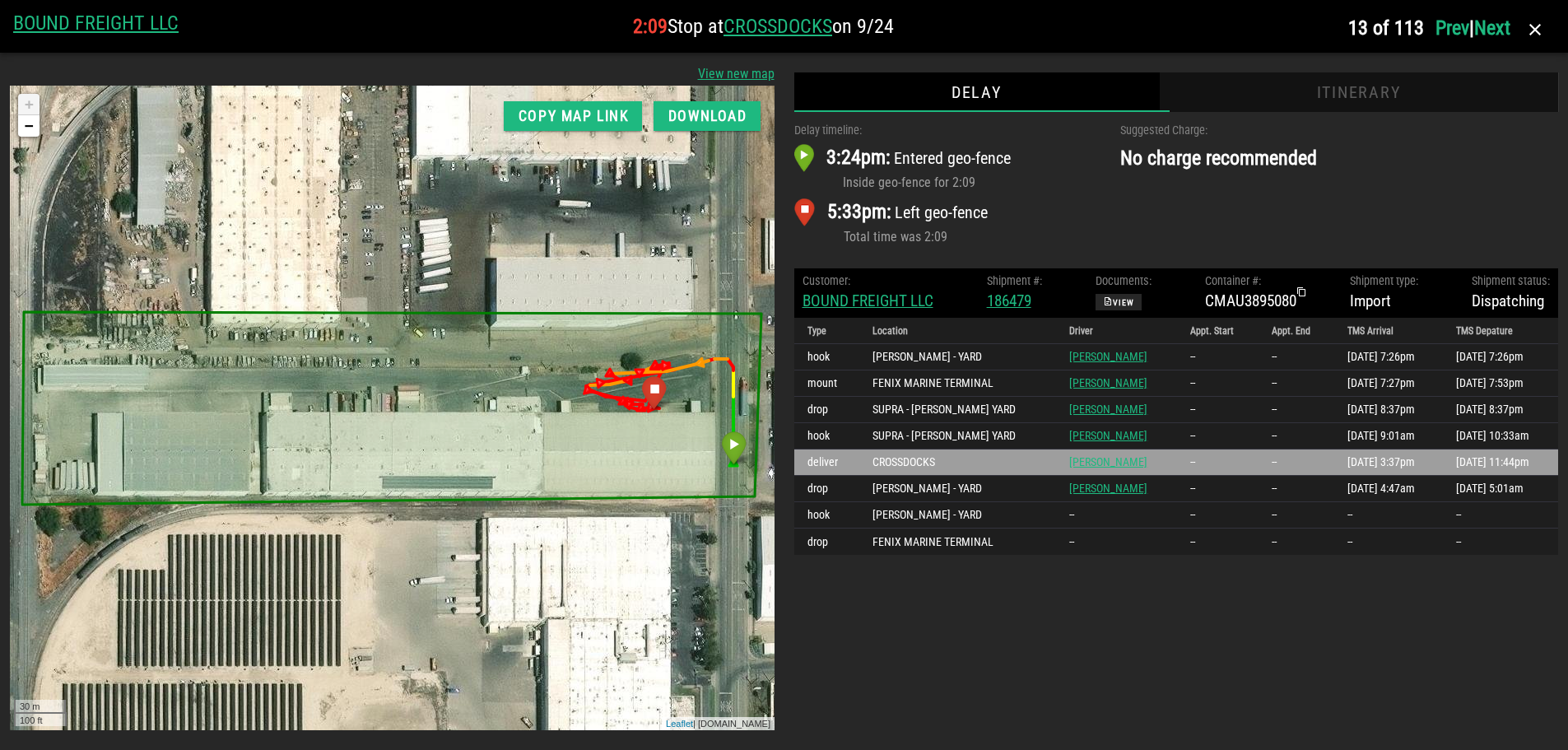
click at [1380, 93] on div "Itinerary" at bounding box center [1359, 92] width 399 height 40
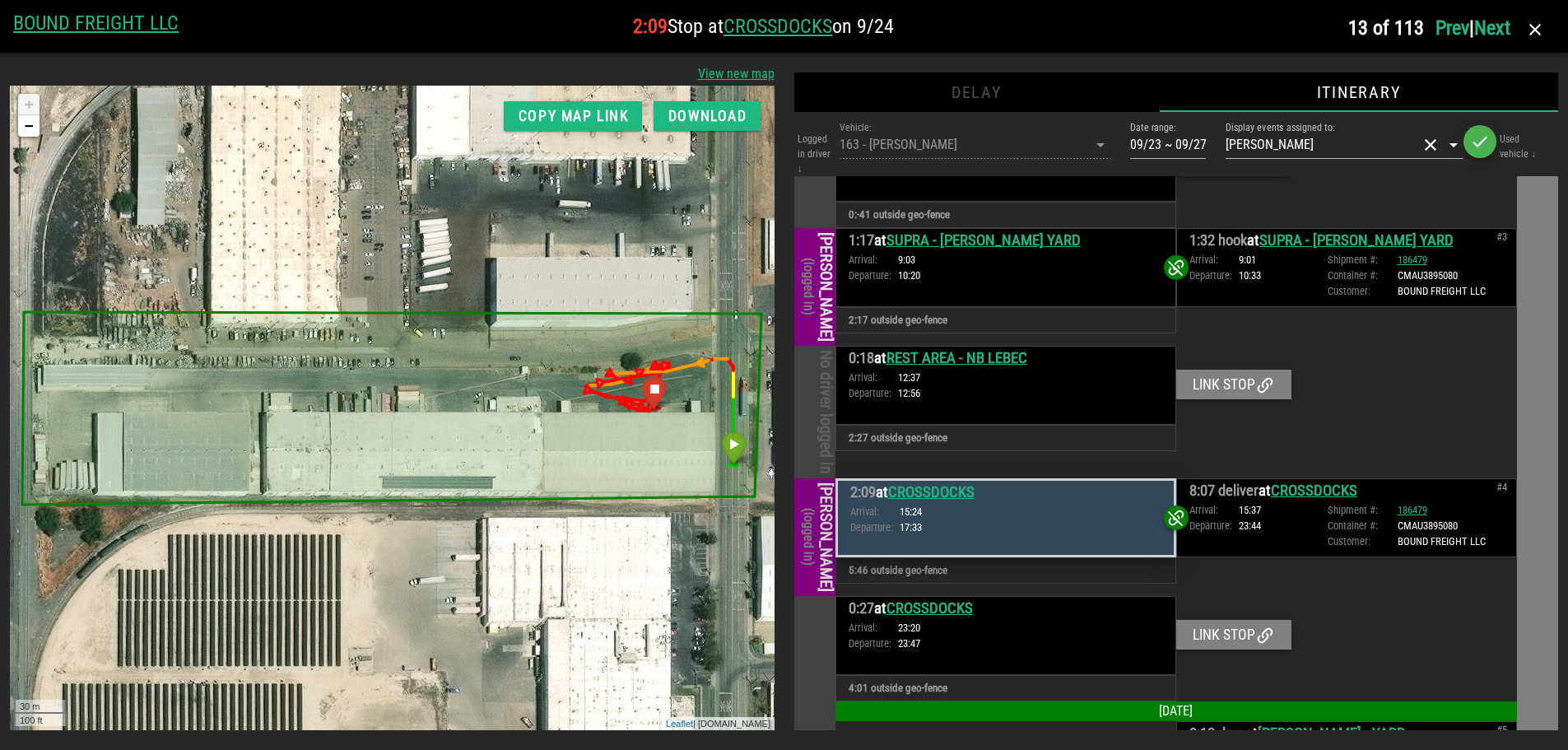
scroll to position [512, 0]
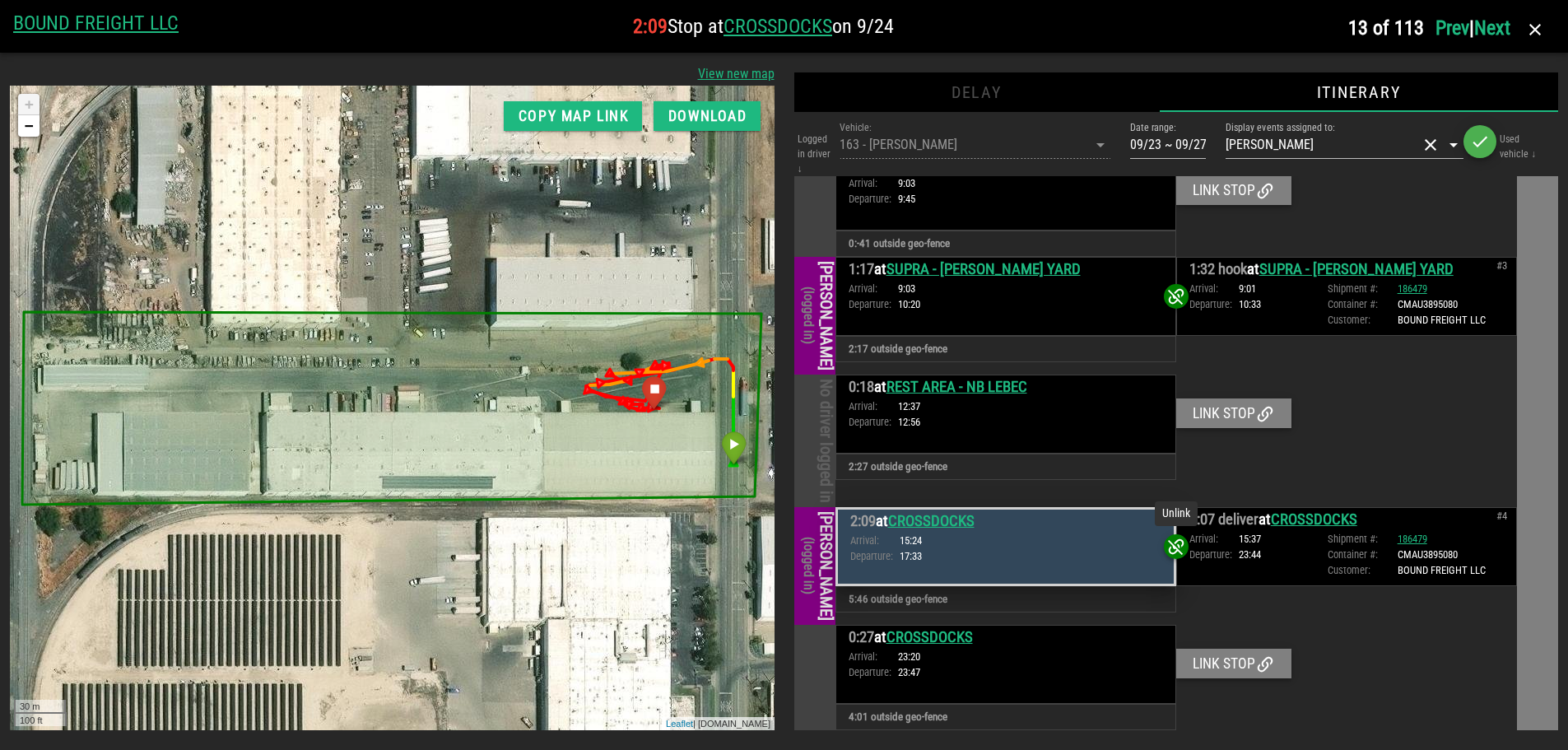
click at [1167, 537] on icon at bounding box center [1176, 546] width 20 height 20
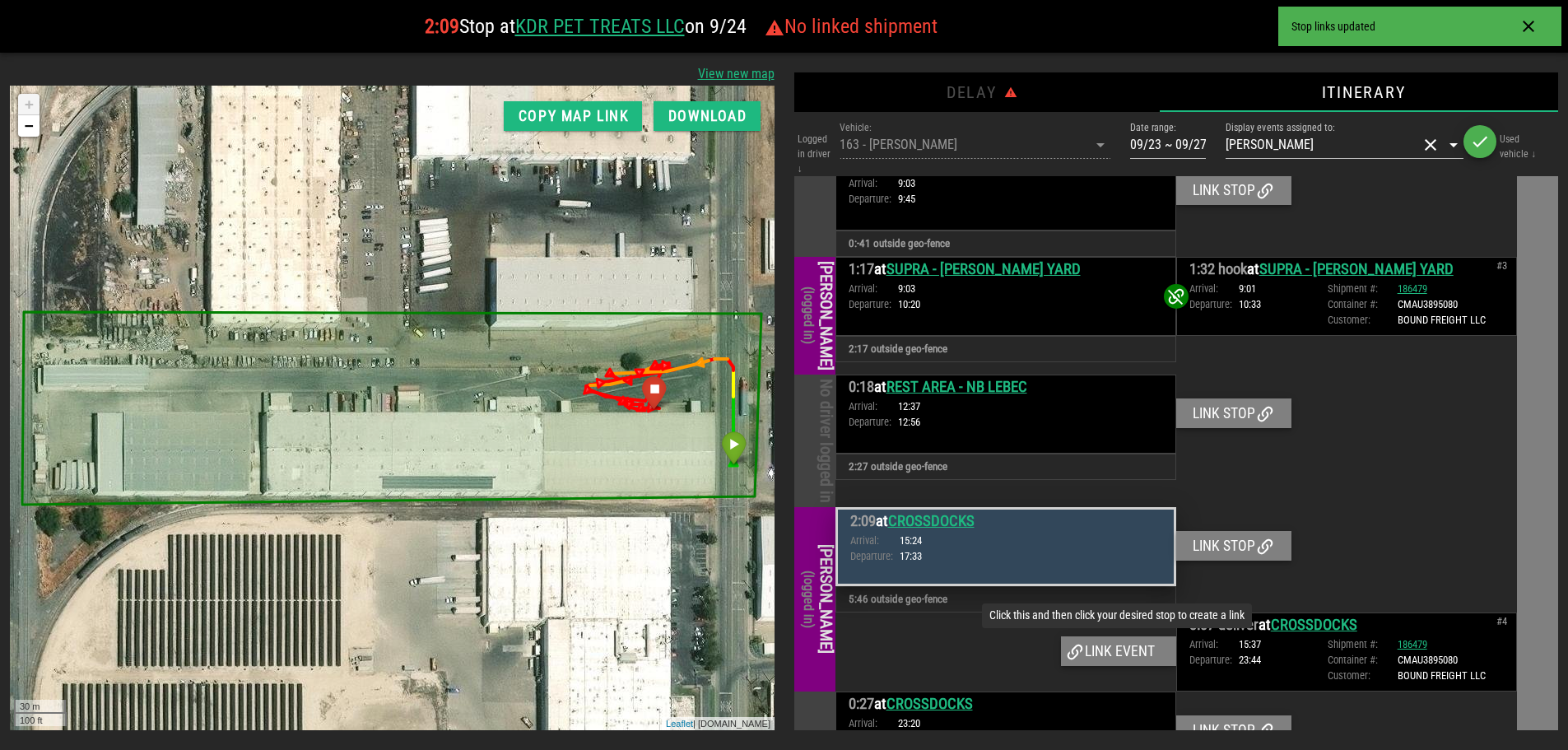
click at [1104, 645] on div "Link event" at bounding box center [1118, 651] width 115 height 30
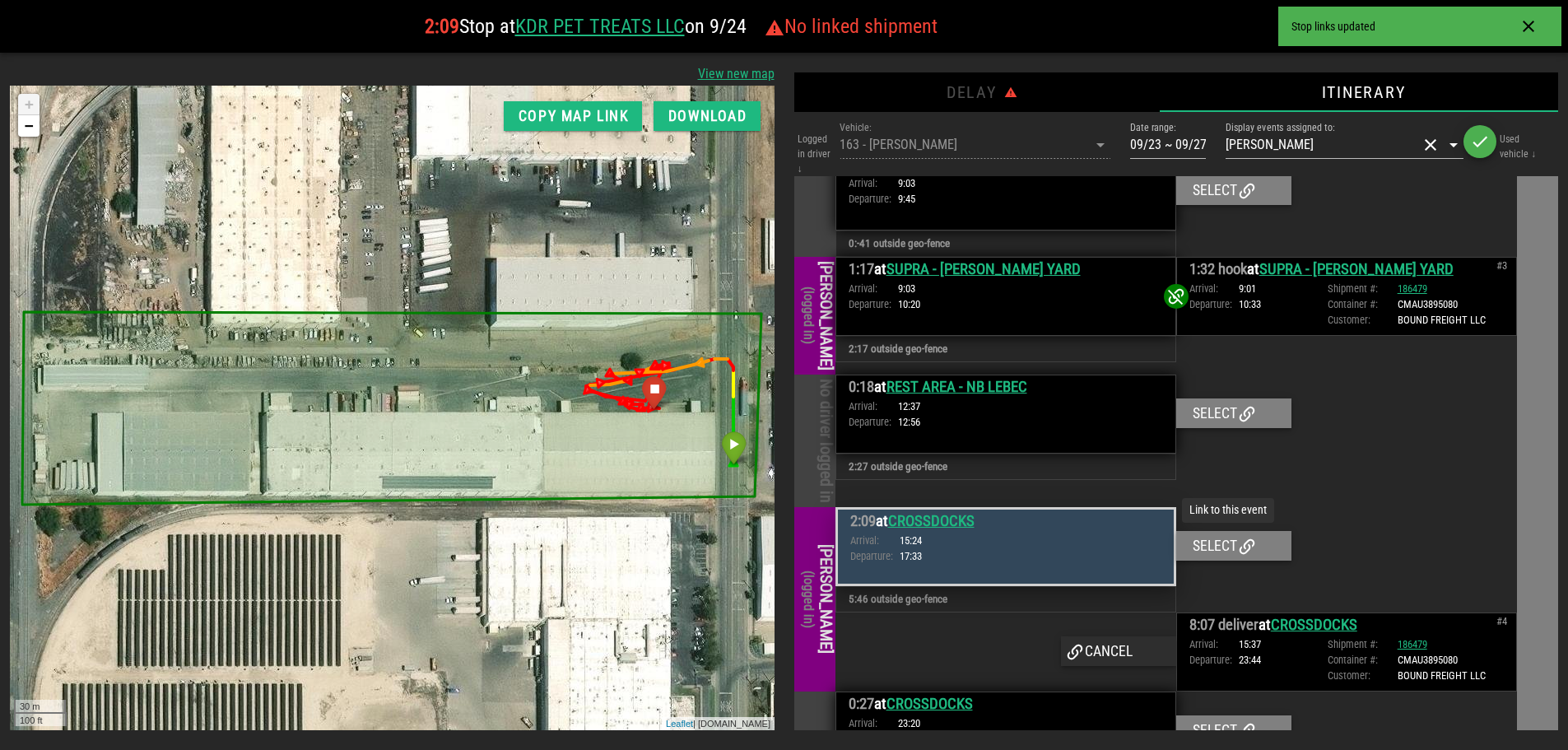
click at [1240, 539] on icon at bounding box center [1247, 546] width 20 height 20
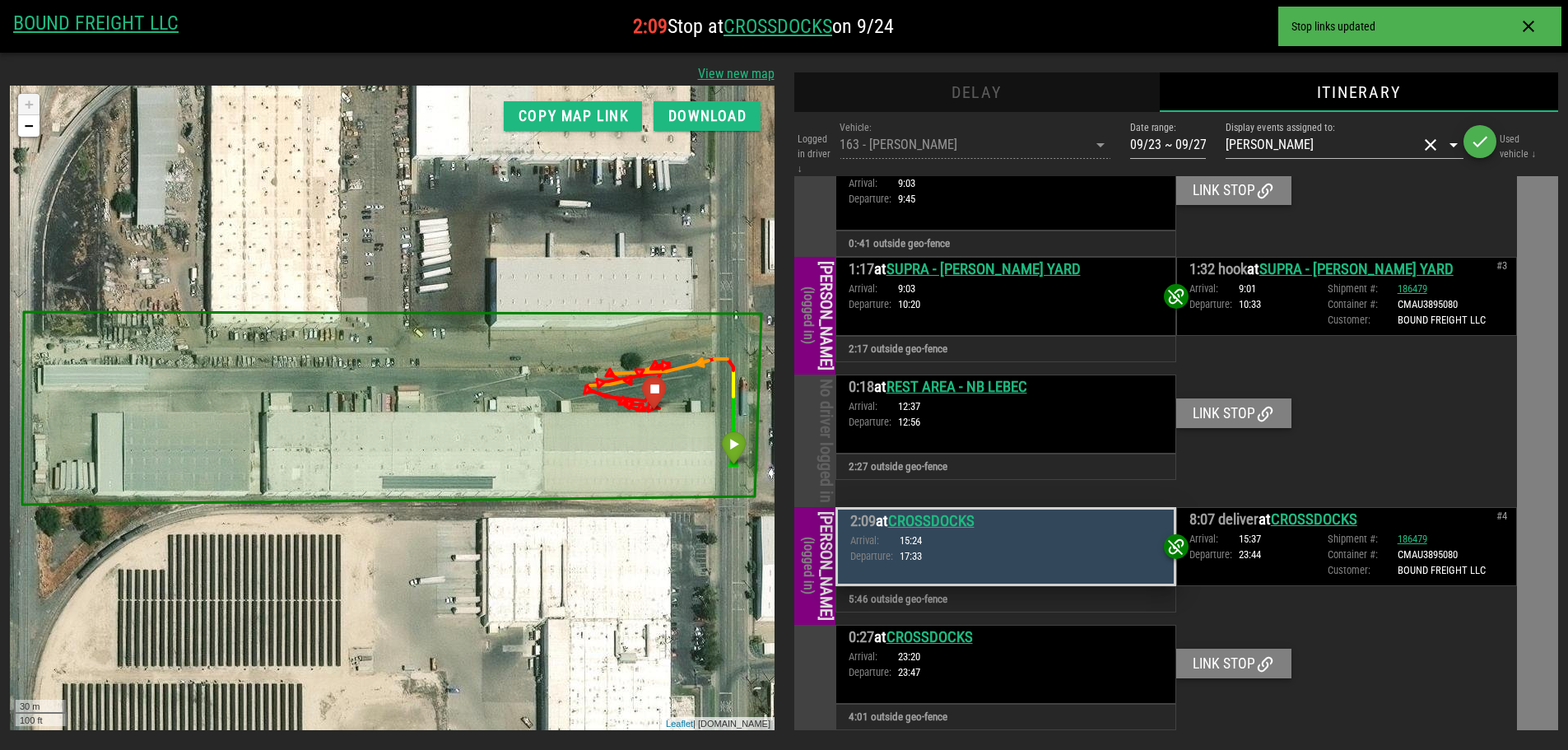
click at [974, 90] on div "Delay" at bounding box center [976, 92] width 365 height 40
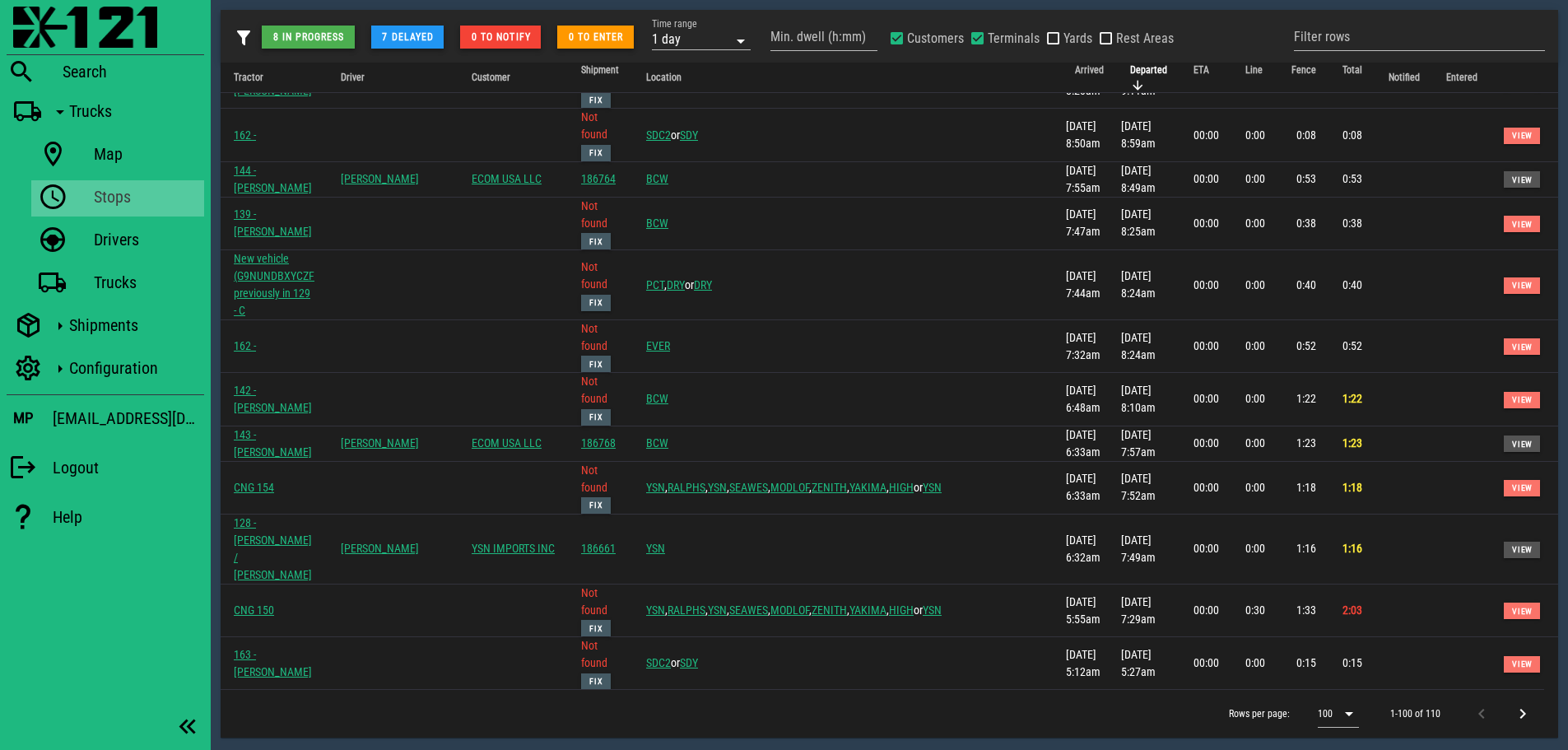
scroll to position [2224, 0]
click at [51, 18] on img at bounding box center [85, 27] width 144 height 41
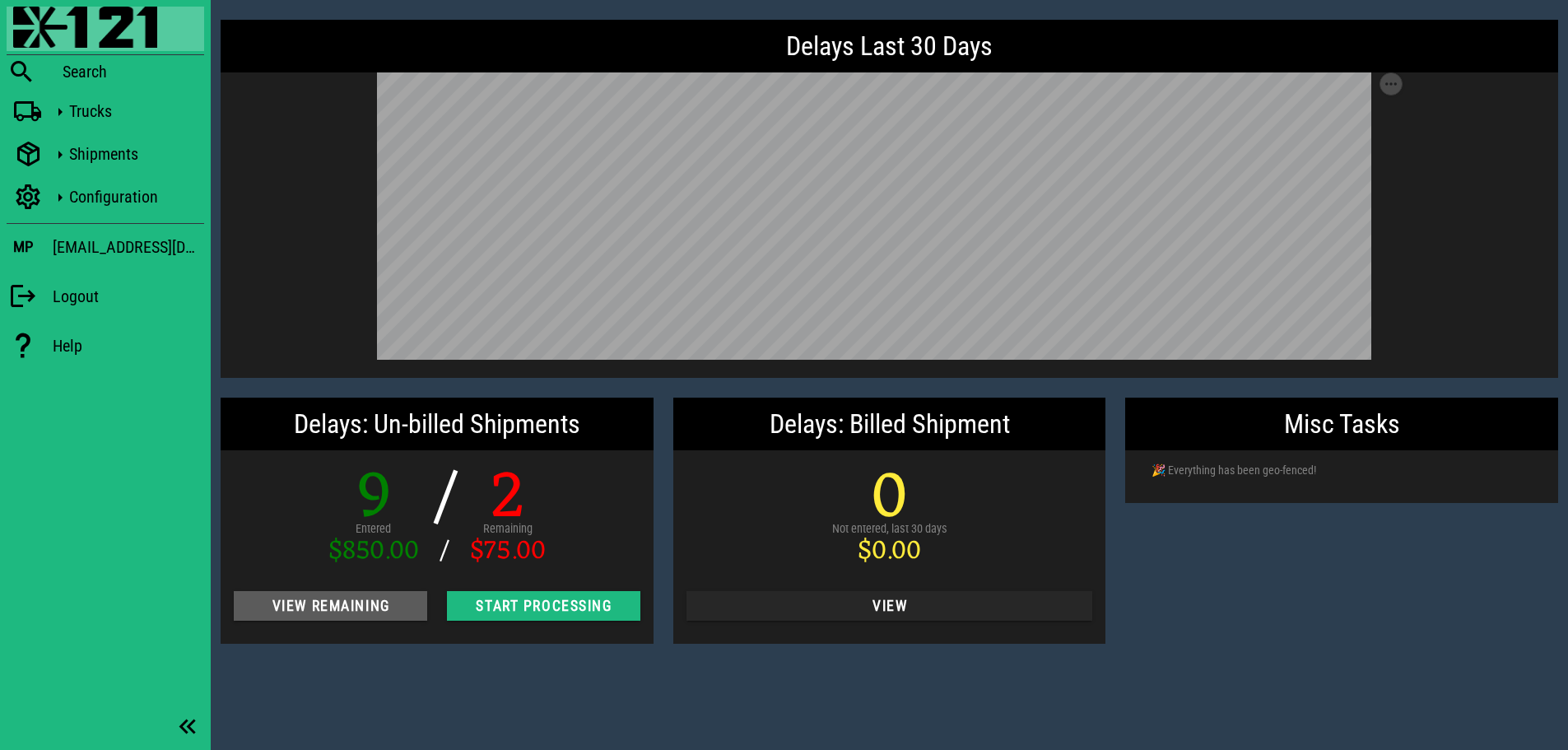
click at [329, 609] on span "View Remaining" at bounding box center [331, 606] width 167 height 17
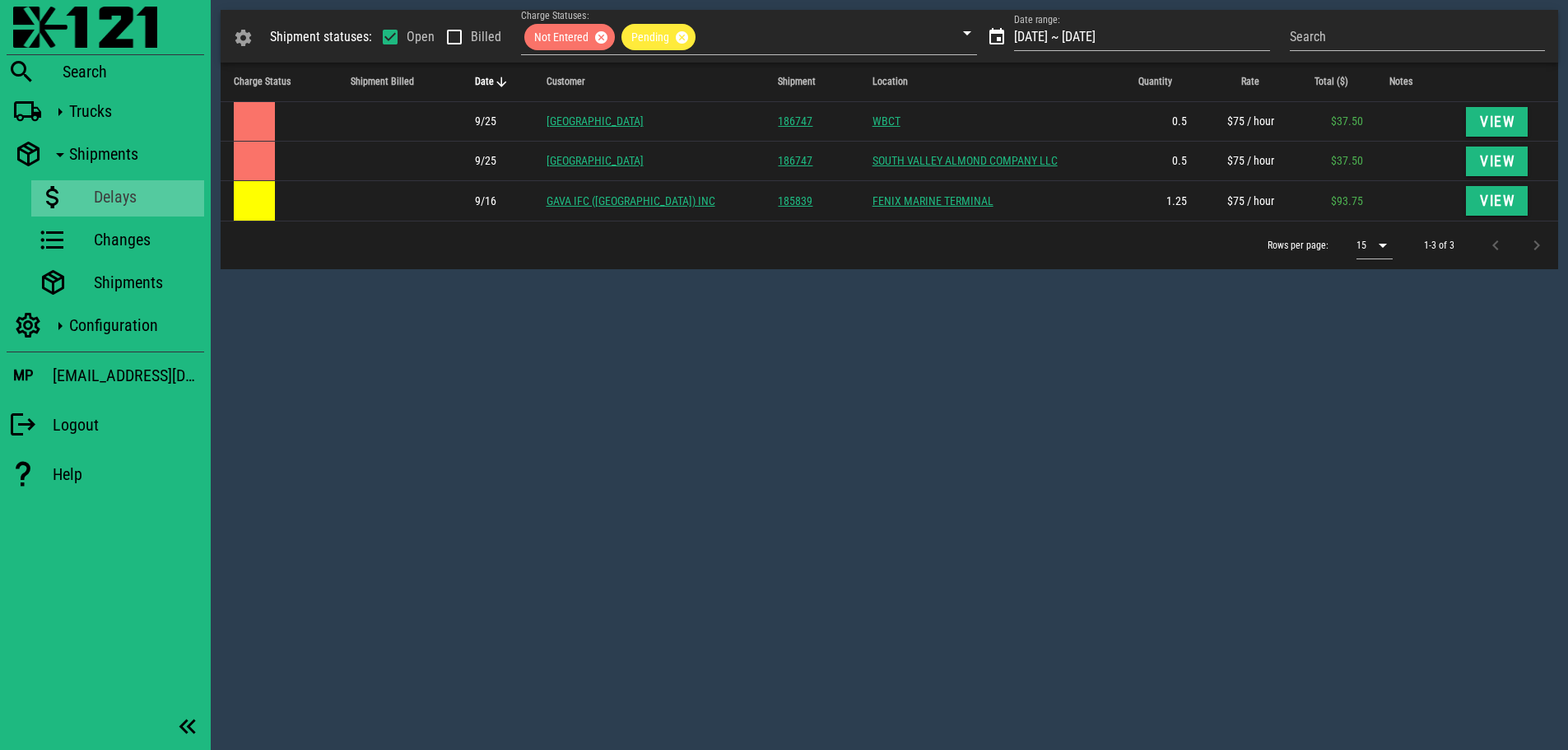
click at [662, 313] on div "Shipment statuses: Open Billed Charge Statuses: Not Entered Pending Date range:…" at bounding box center [889, 375] width 1357 height 750
click at [34, 20] on img at bounding box center [85, 27] width 144 height 41
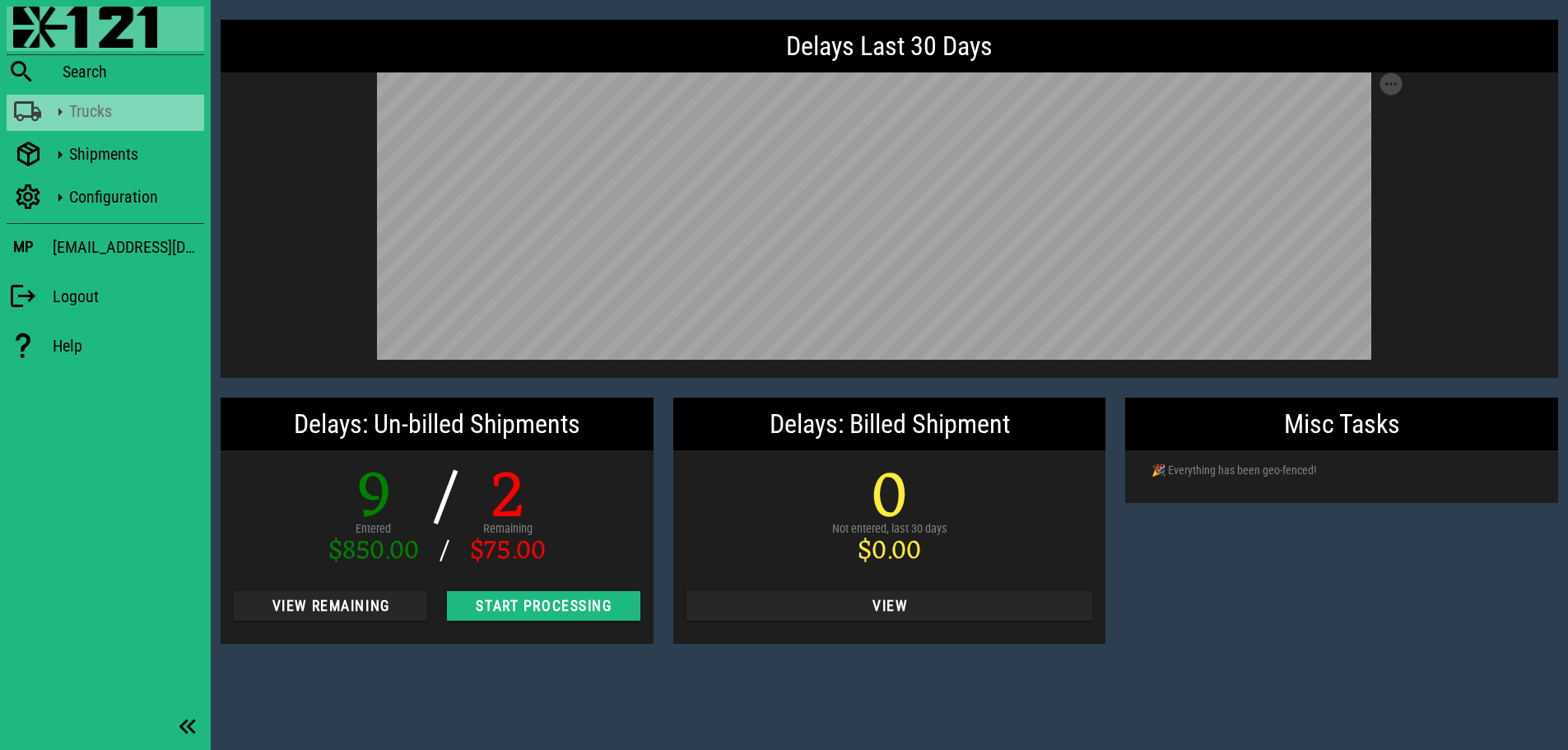
click at [24, 123] on icon at bounding box center [28, 112] width 30 height 21
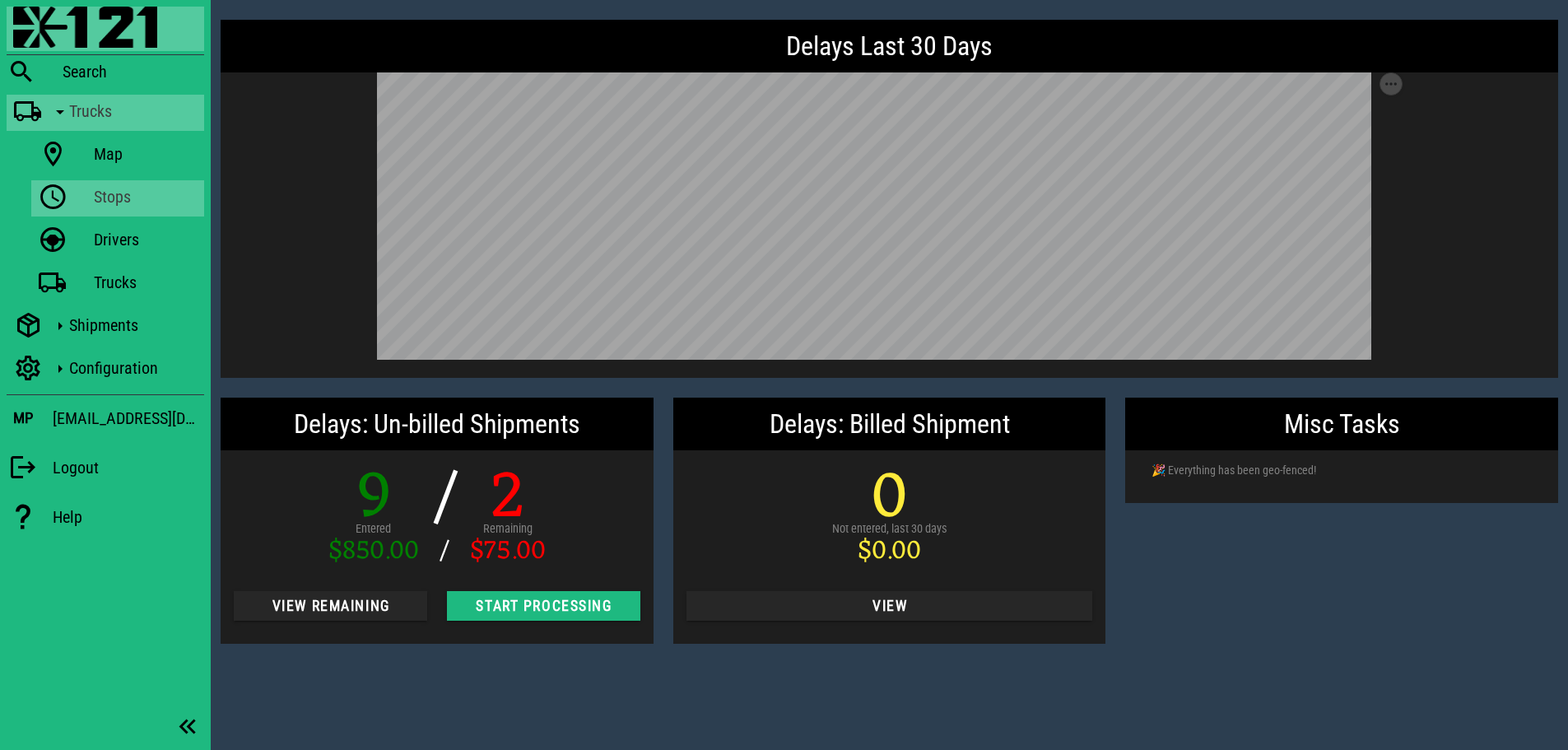
click at [46, 204] on icon at bounding box center [53, 197] width 30 height 21
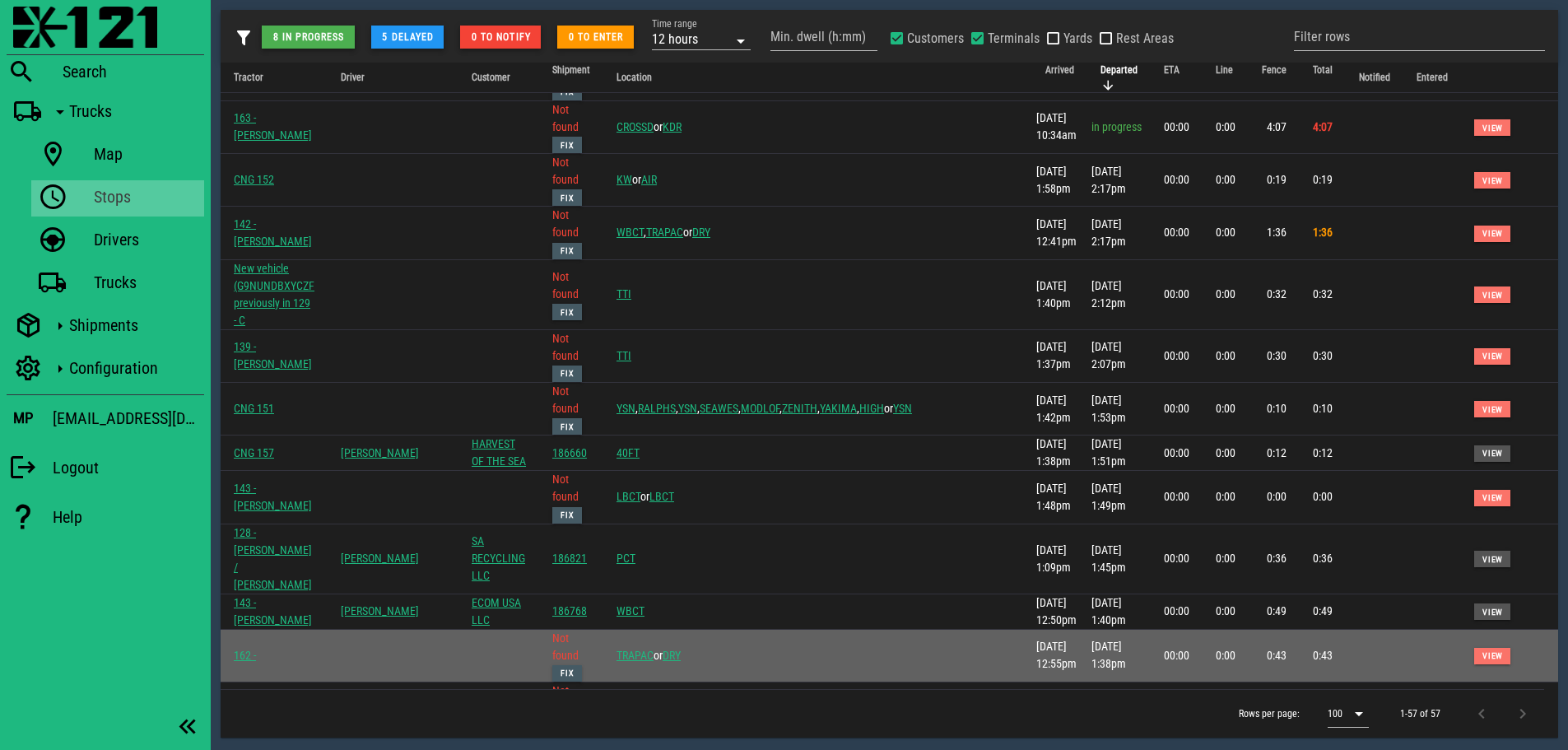
scroll to position [329, 0]
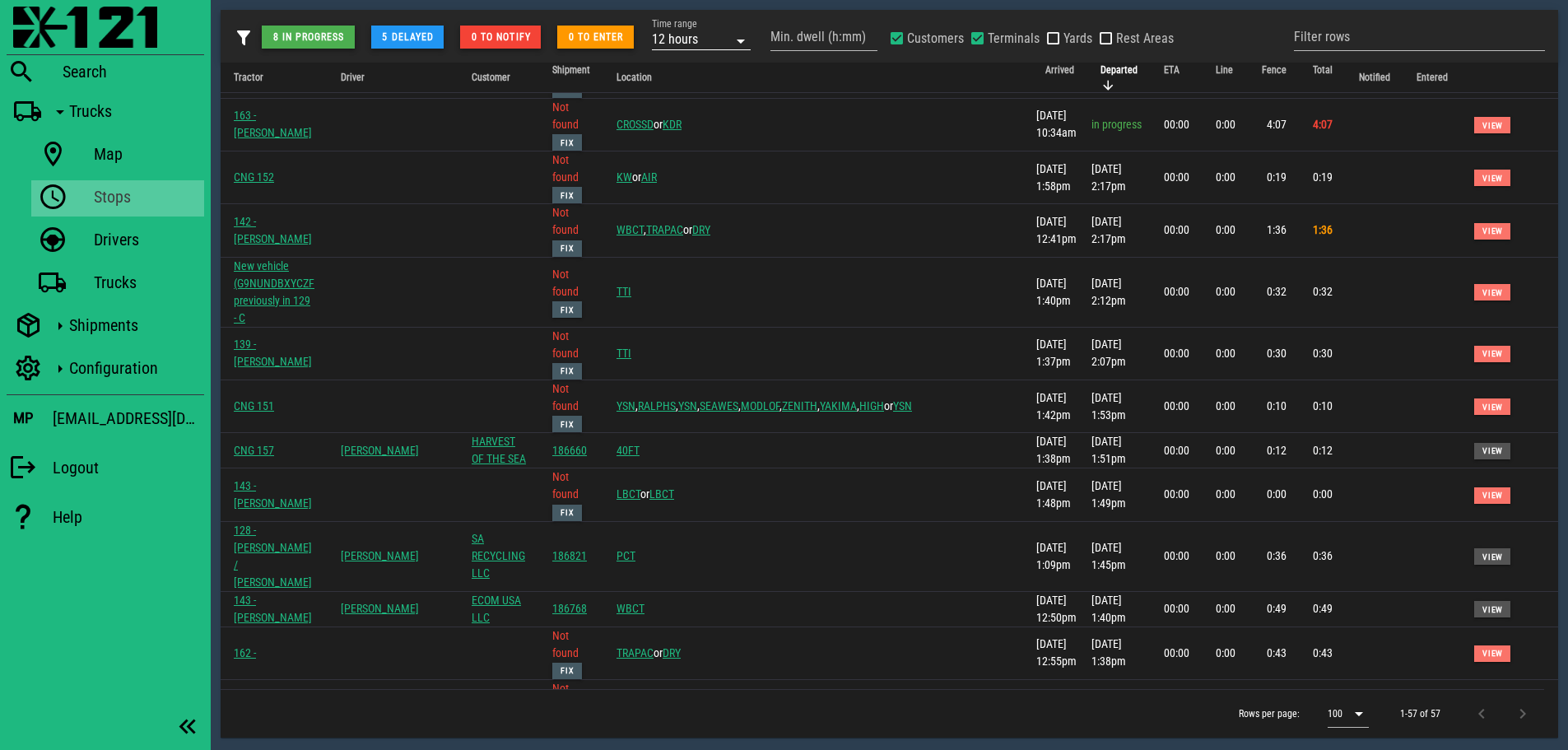
click at [705, 33] on div "12 hours" at bounding box center [690, 38] width 76 height 21
click at [690, 145] on div "1 day" at bounding box center [702, 150] width 72 height 13
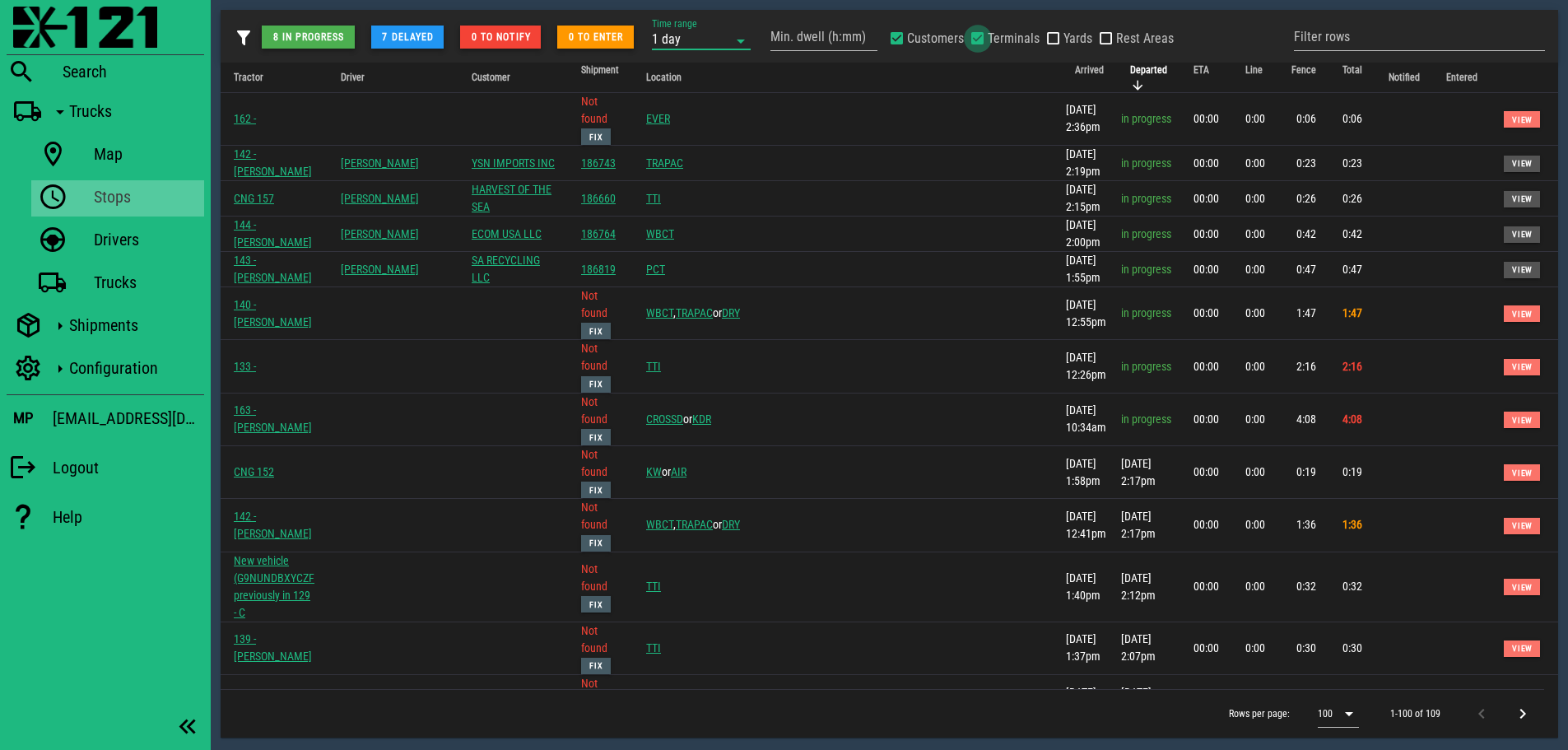
click at [975, 36] on div at bounding box center [977, 38] width 23 height 23
checkbox input "false"
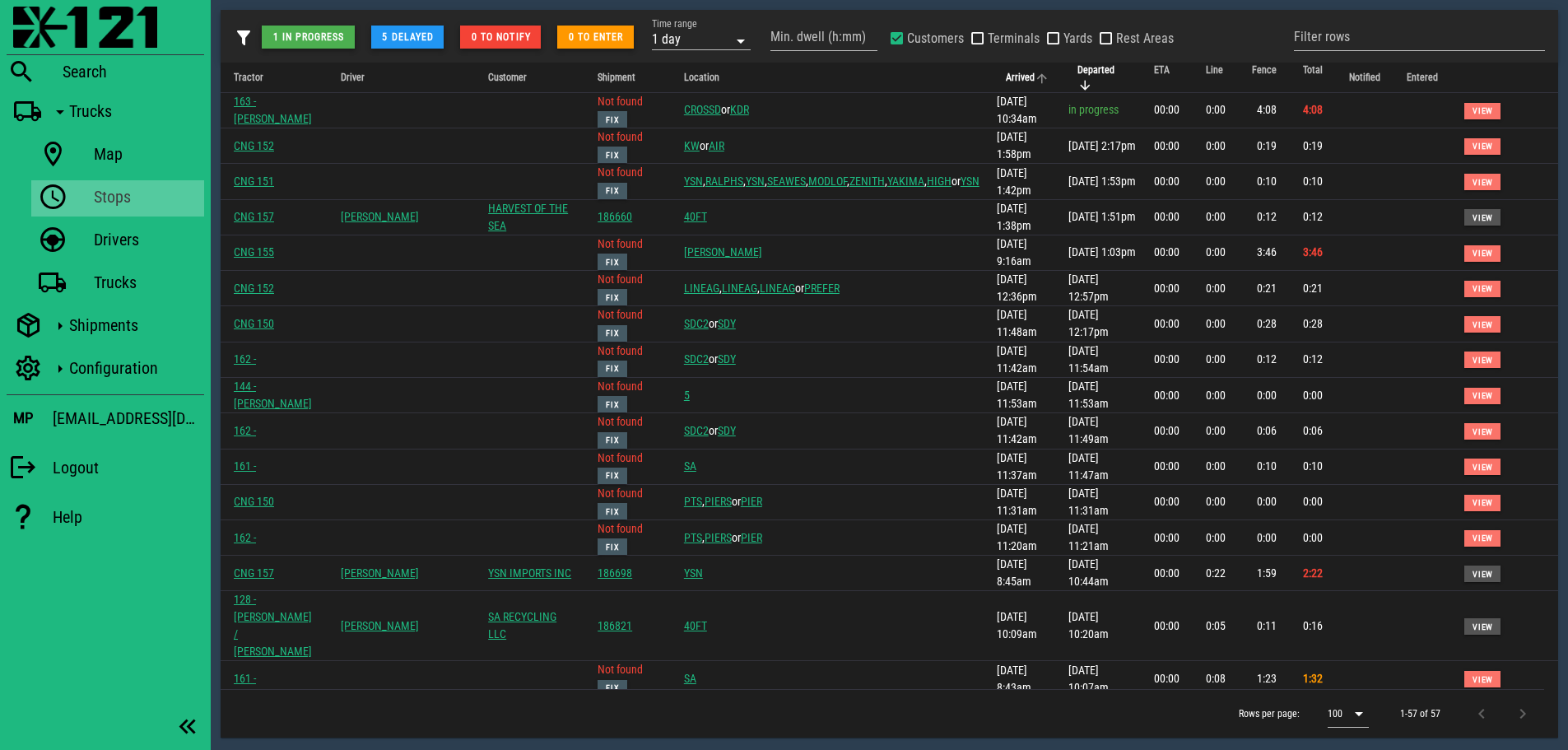
click at [993, 67] on th "Arrived" at bounding box center [1028, 77] width 72 height 31
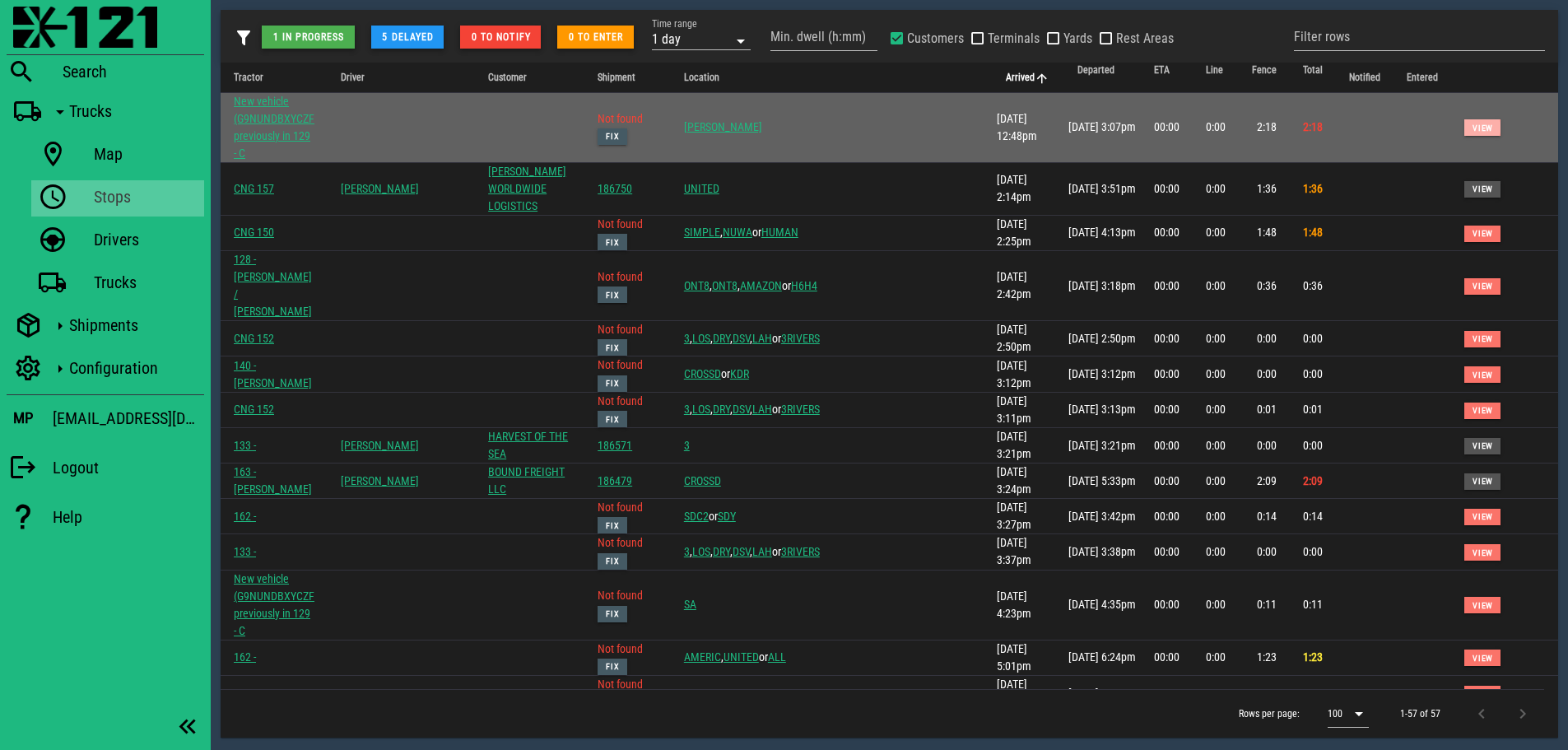
click at [1471, 124] on span "View" at bounding box center [1482, 128] width 21 height 9
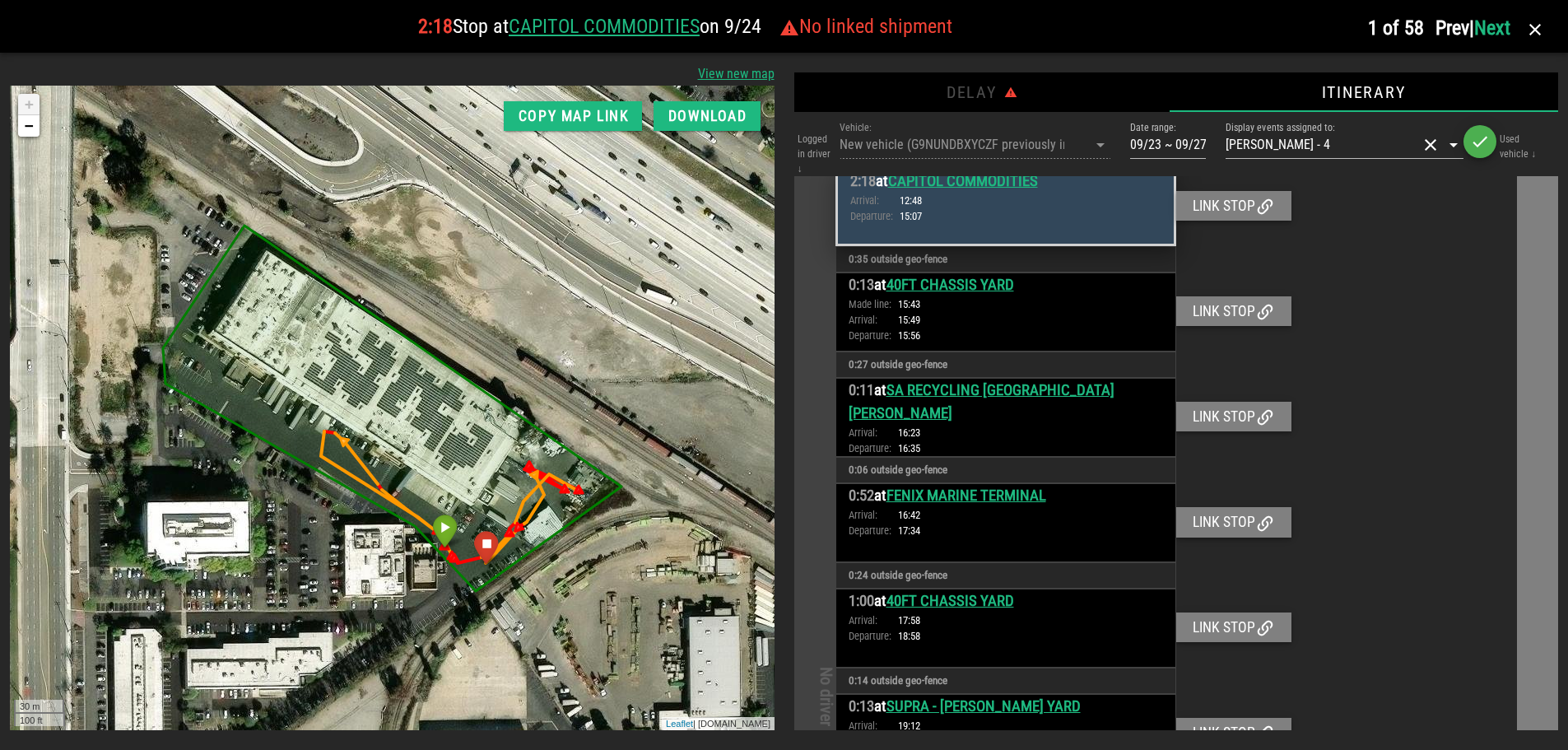
scroll to position [1468, 0]
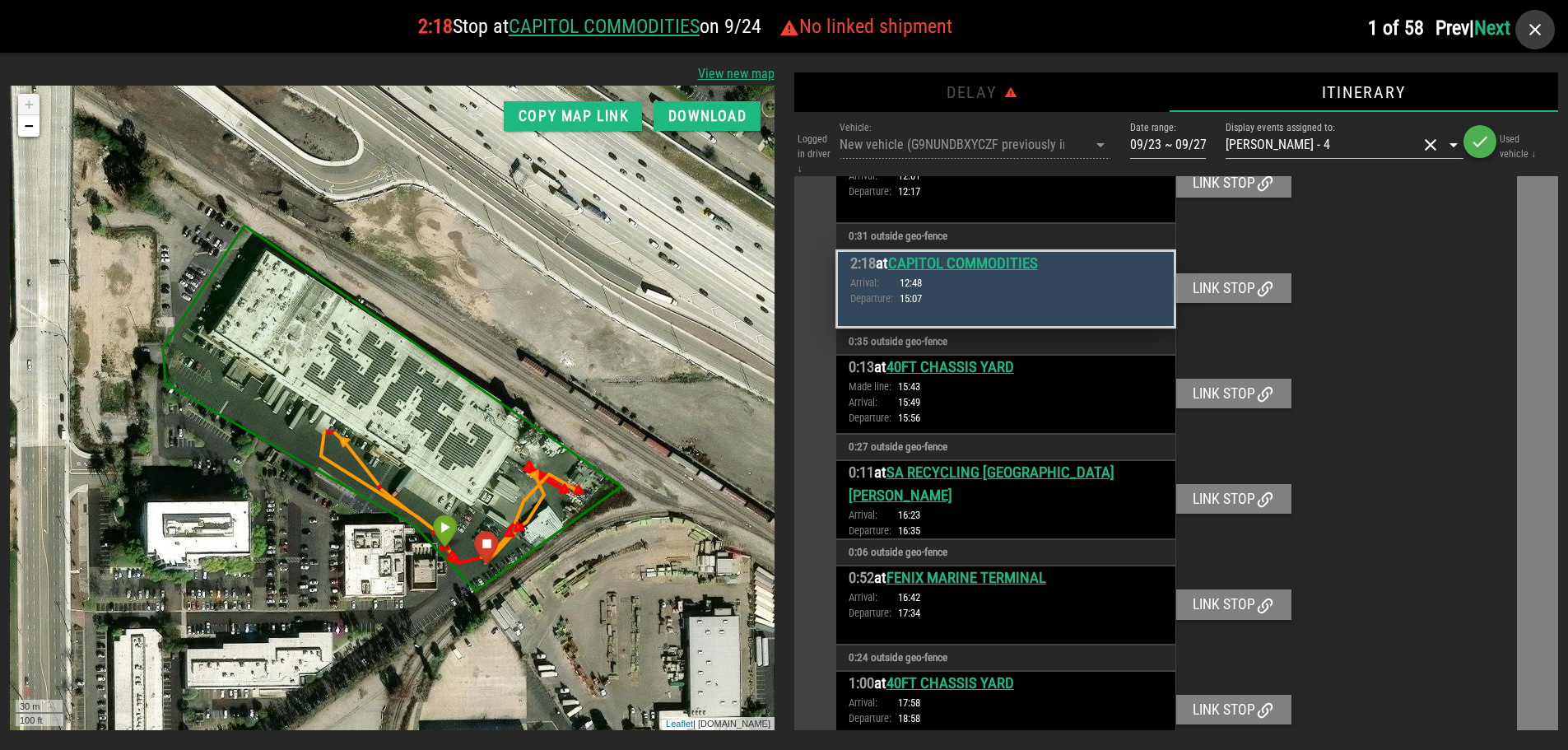
click at [1535, 25] on icon "button" at bounding box center [1535, 29] width 20 height 20
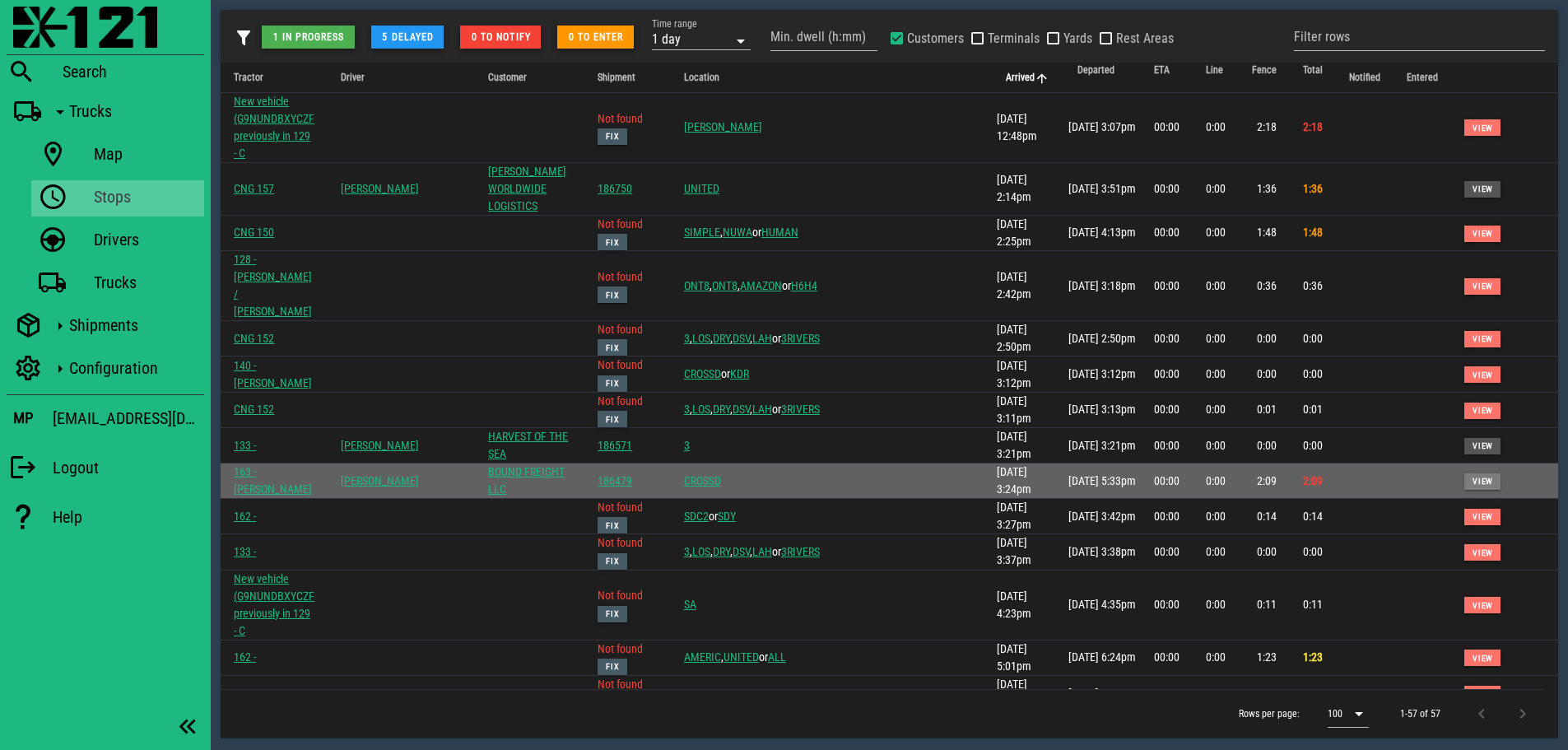
click at [1471, 477] on span "View" at bounding box center [1482, 481] width 21 height 9
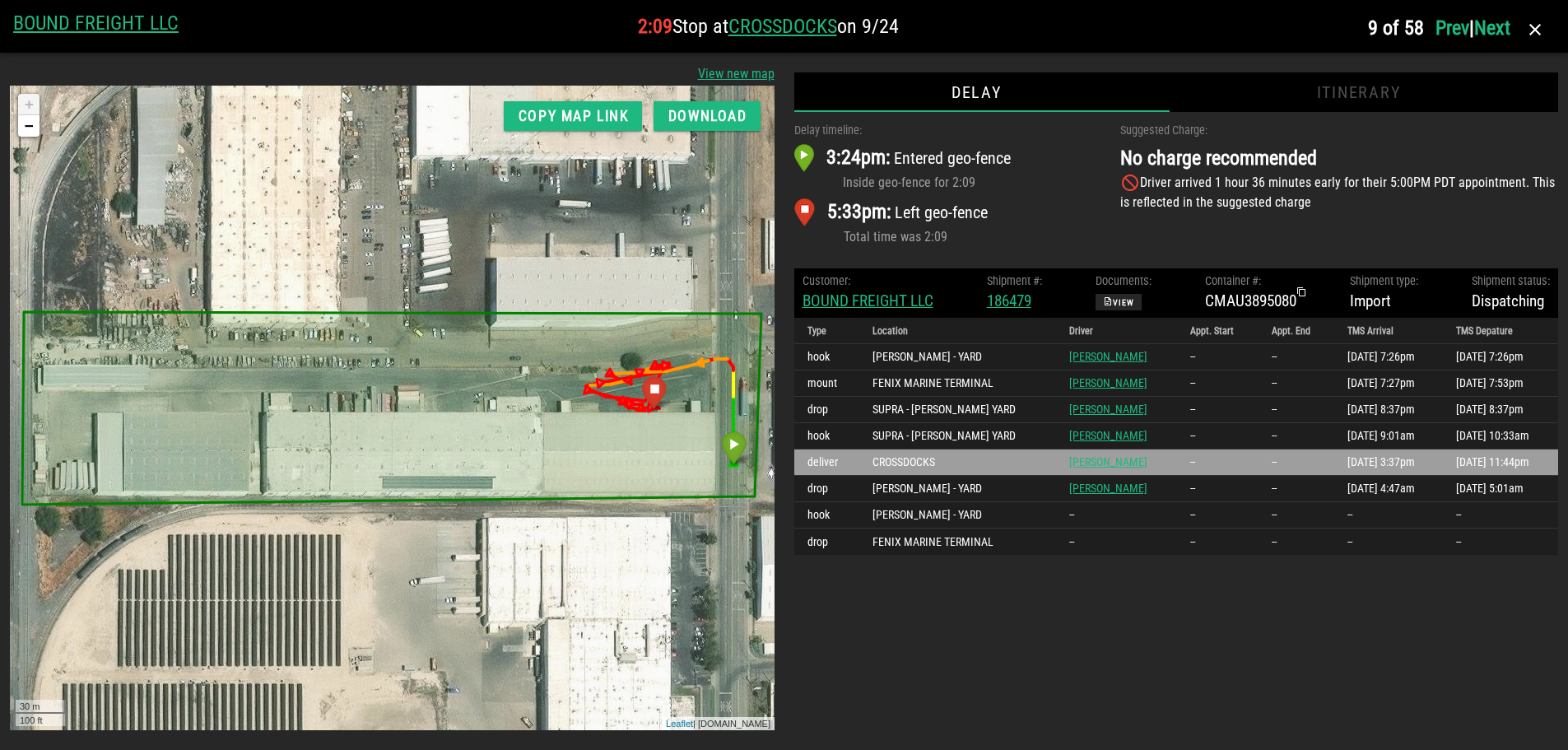
scroll to position [0, 0]
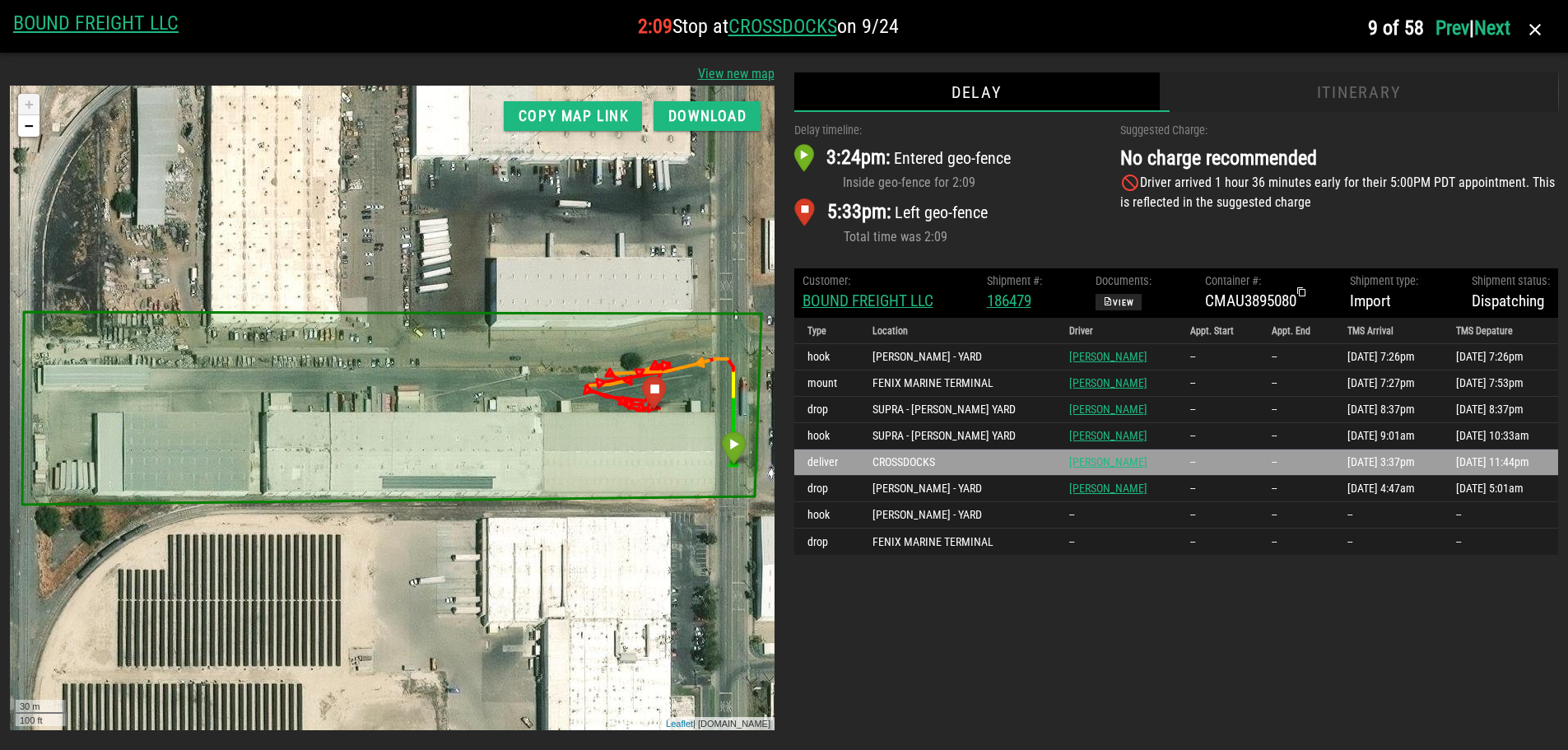
click at [1350, 94] on div "Itinerary" at bounding box center [1359, 92] width 399 height 40
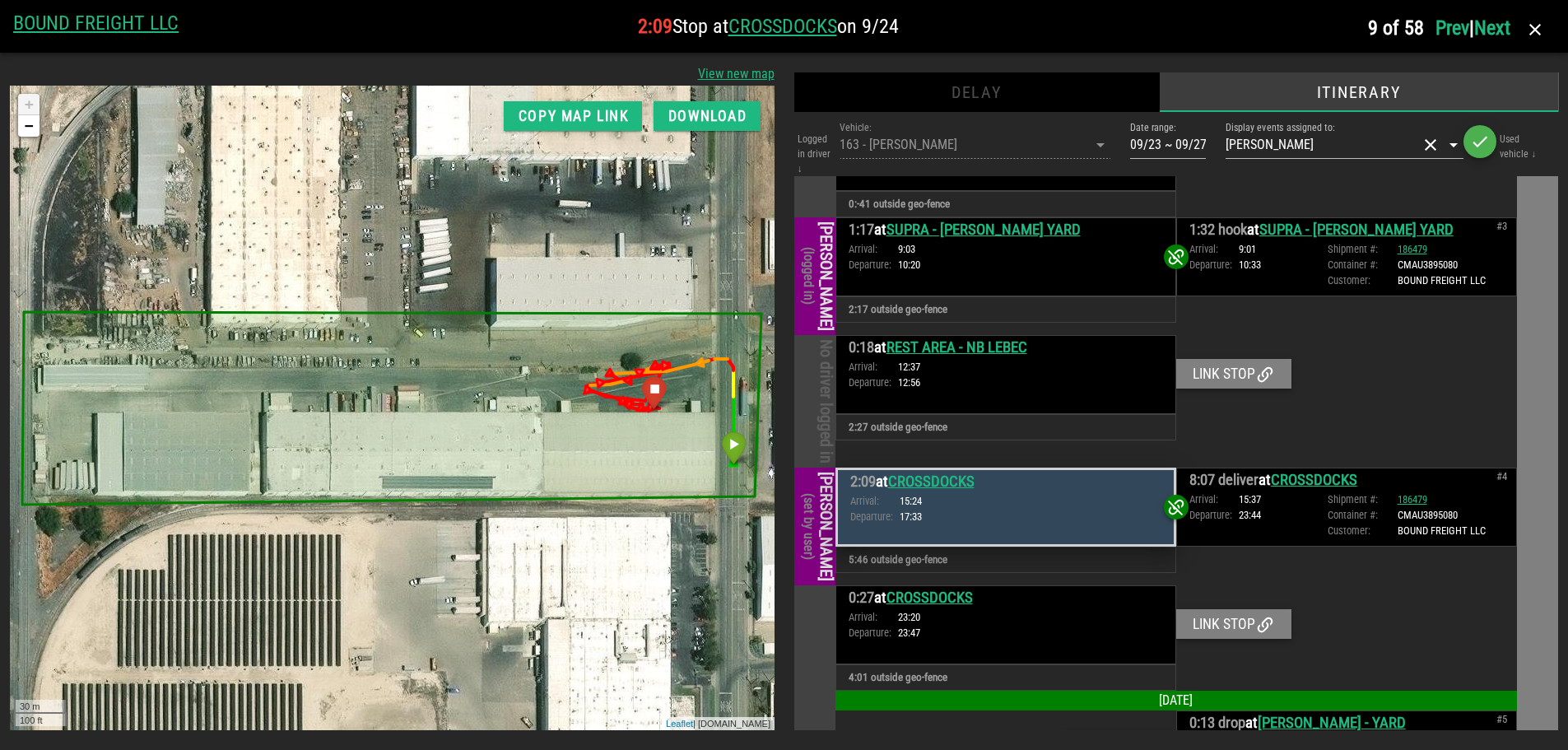
scroll to position [595, 0]
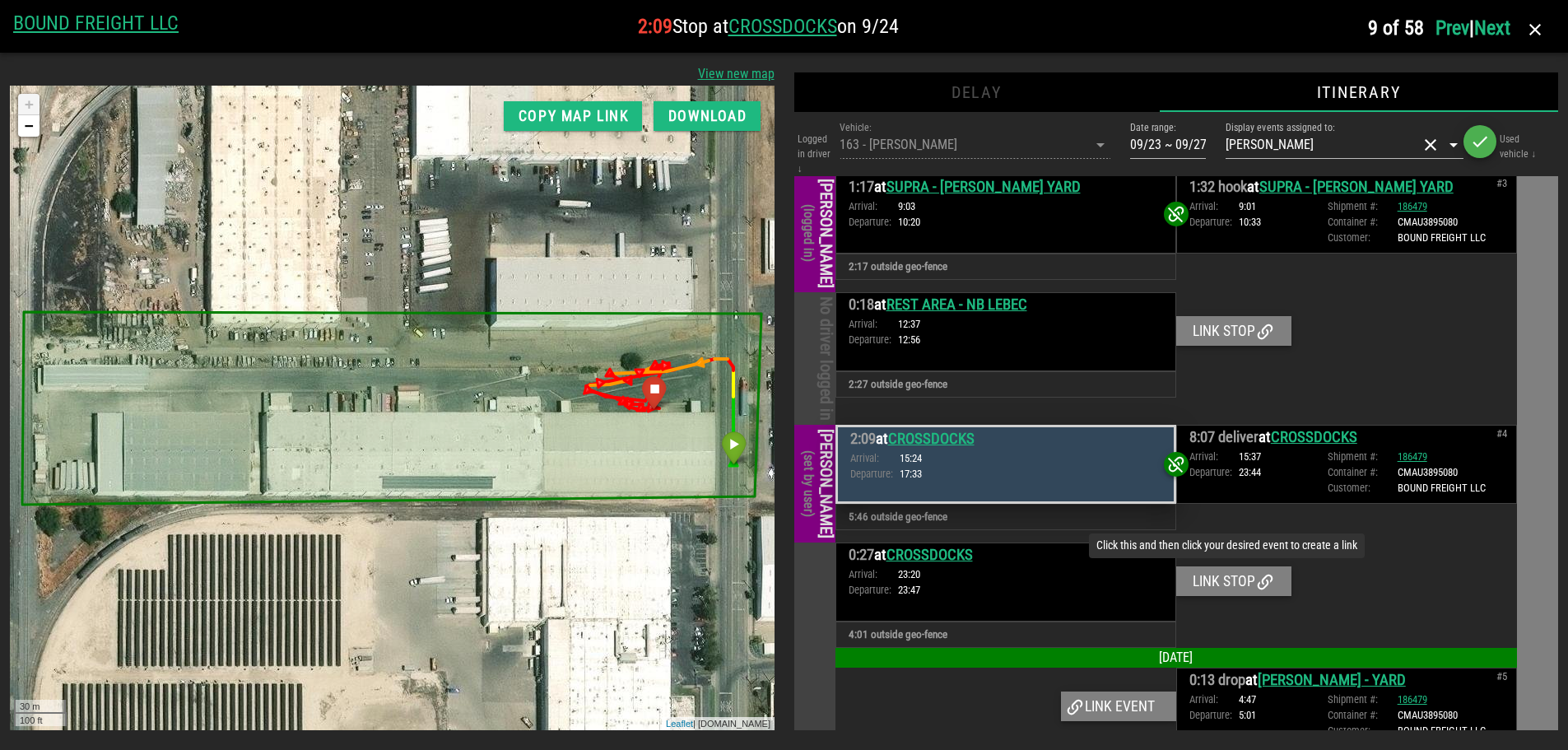
click at [1236, 567] on div "Link stop" at bounding box center [1234, 582] width 115 height 30
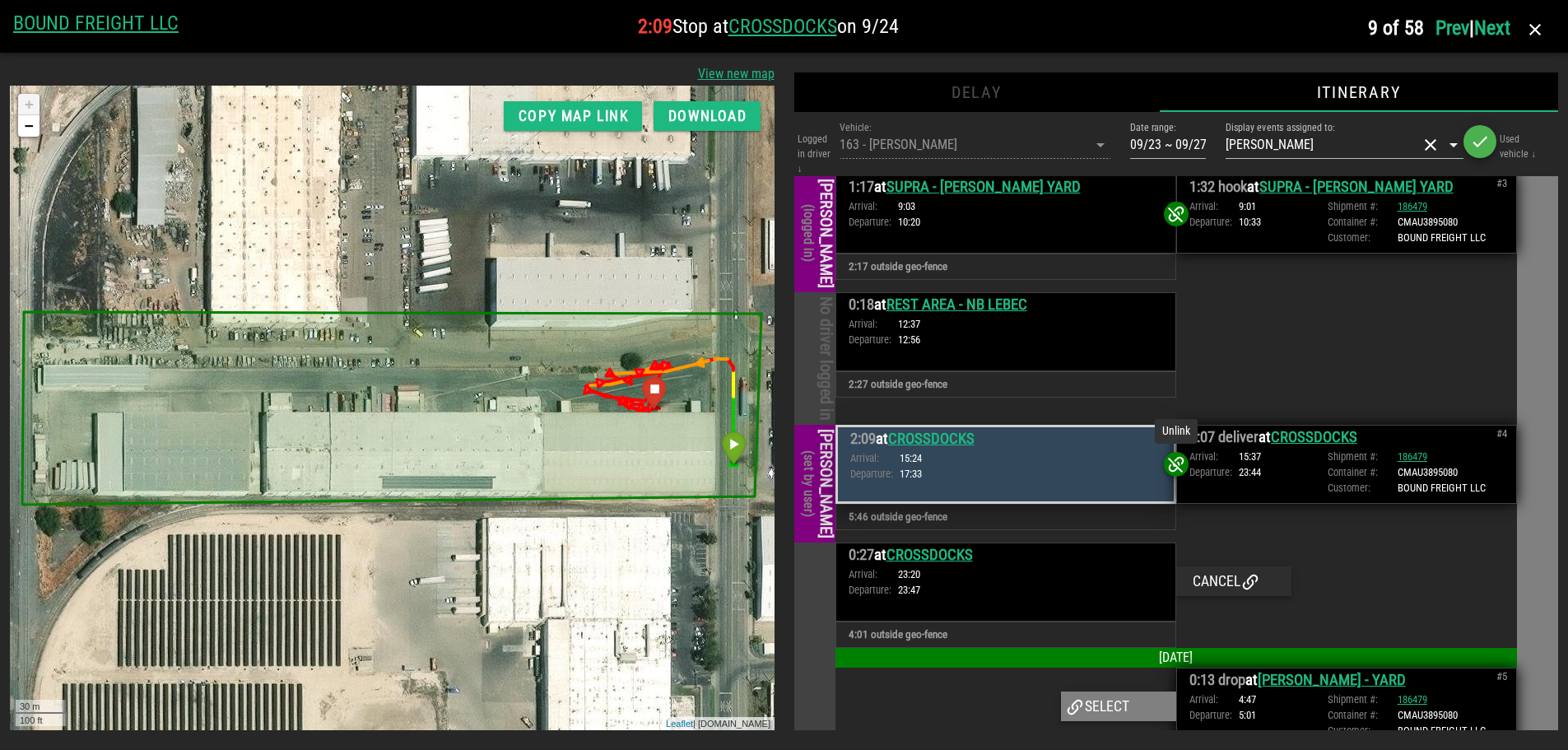
click at [1175, 457] on icon at bounding box center [1176, 464] width 20 height 20
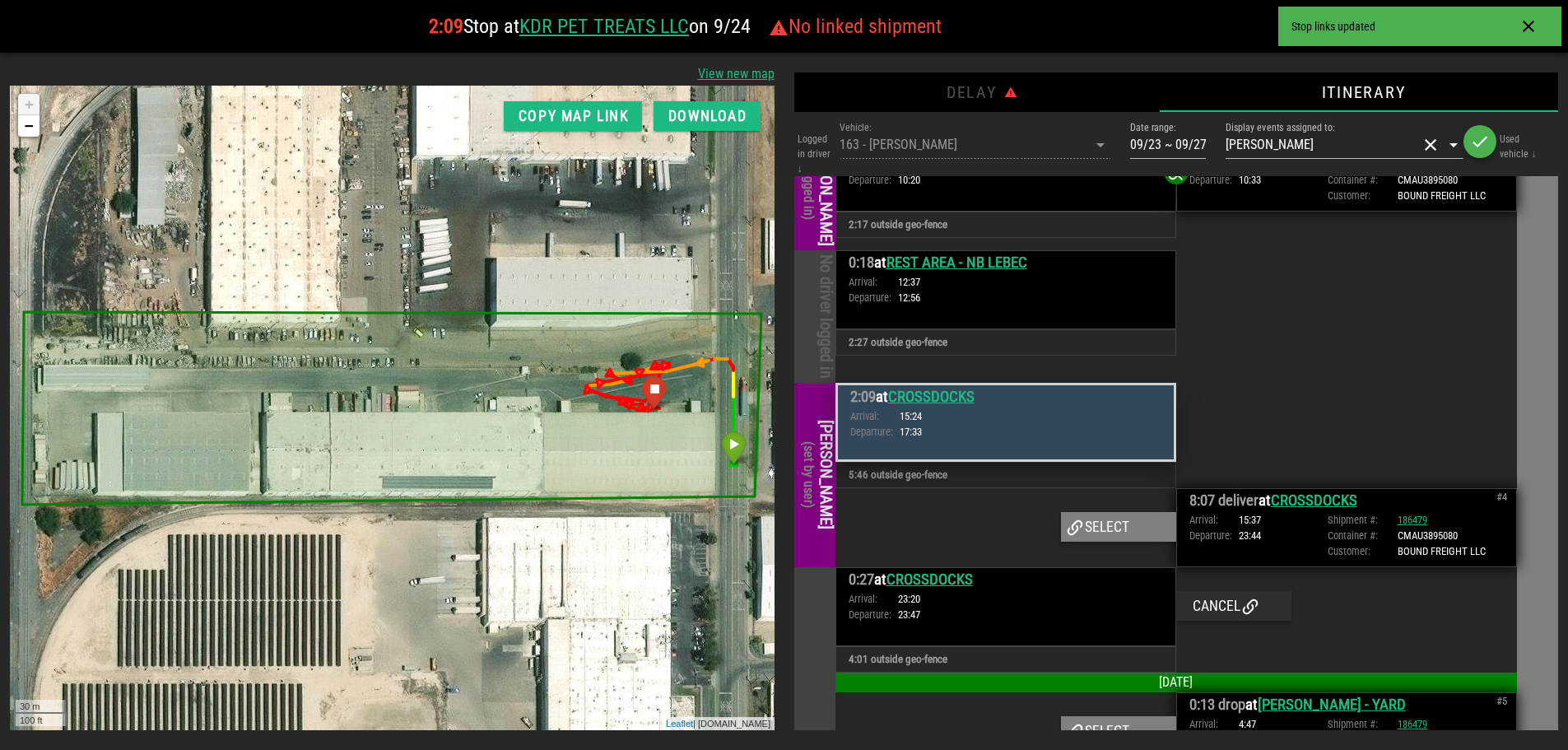
scroll to position [677, 0]
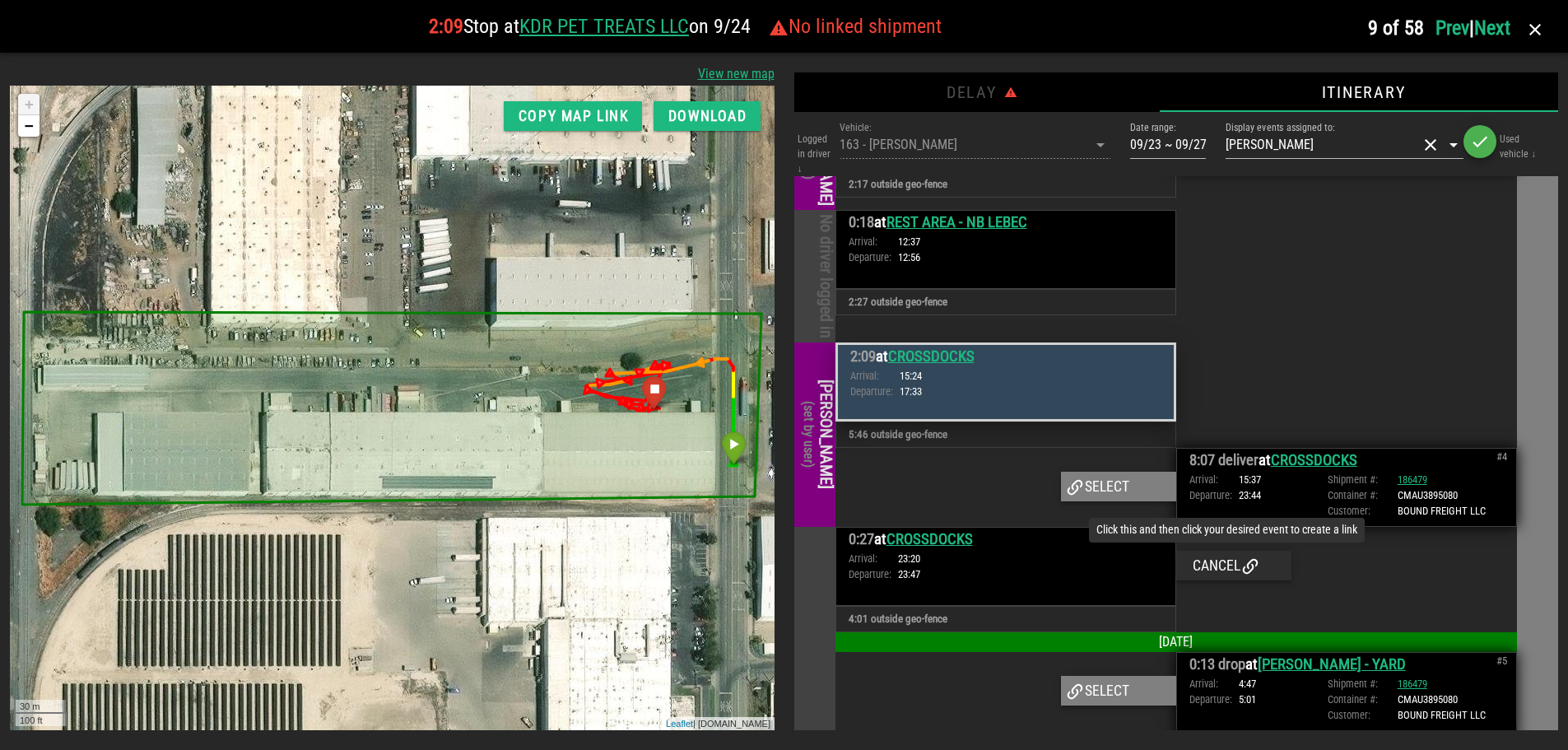
click at [1222, 551] on div "Cancel" at bounding box center [1234, 566] width 115 height 30
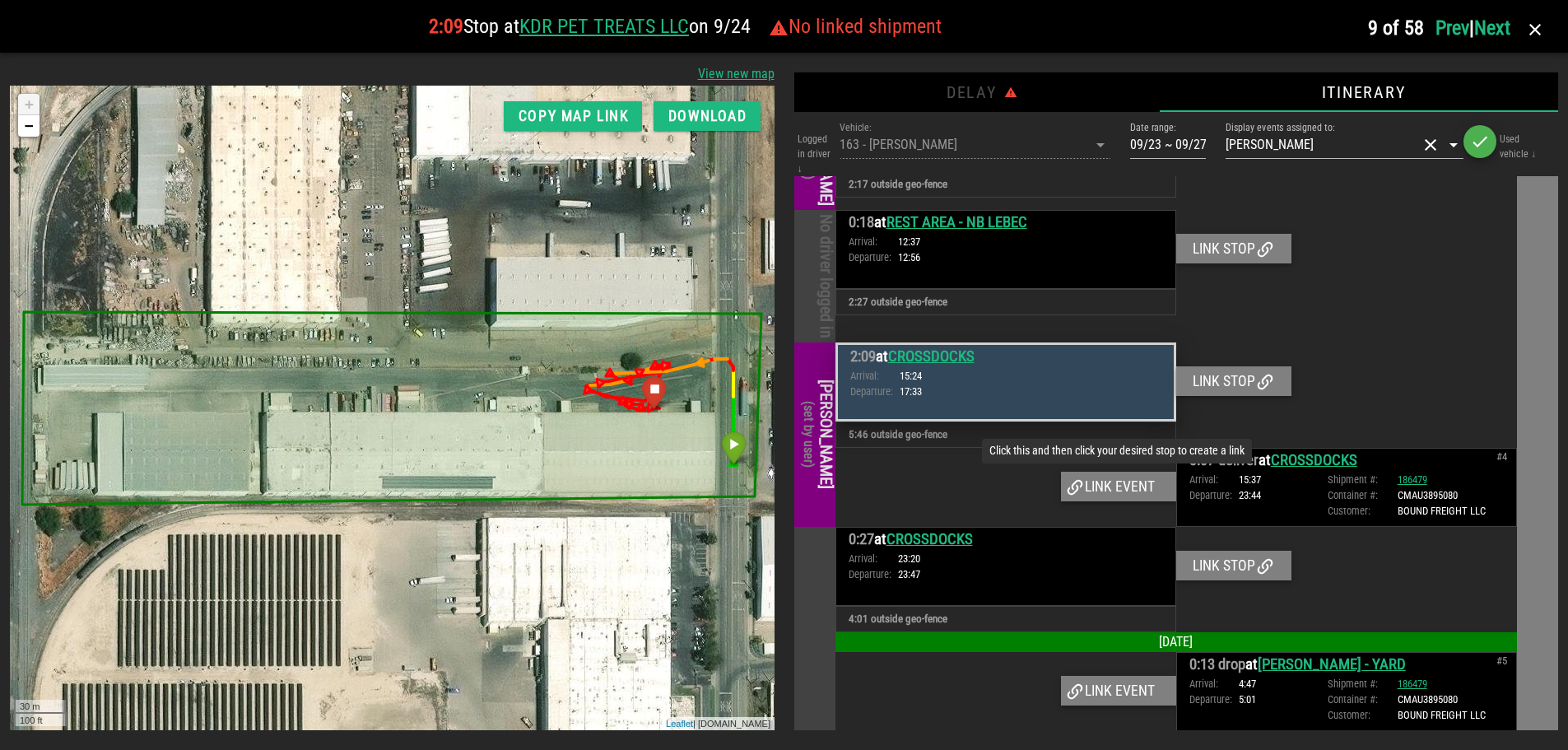
click at [1130, 484] on div "Link event" at bounding box center [1118, 487] width 115 height 30
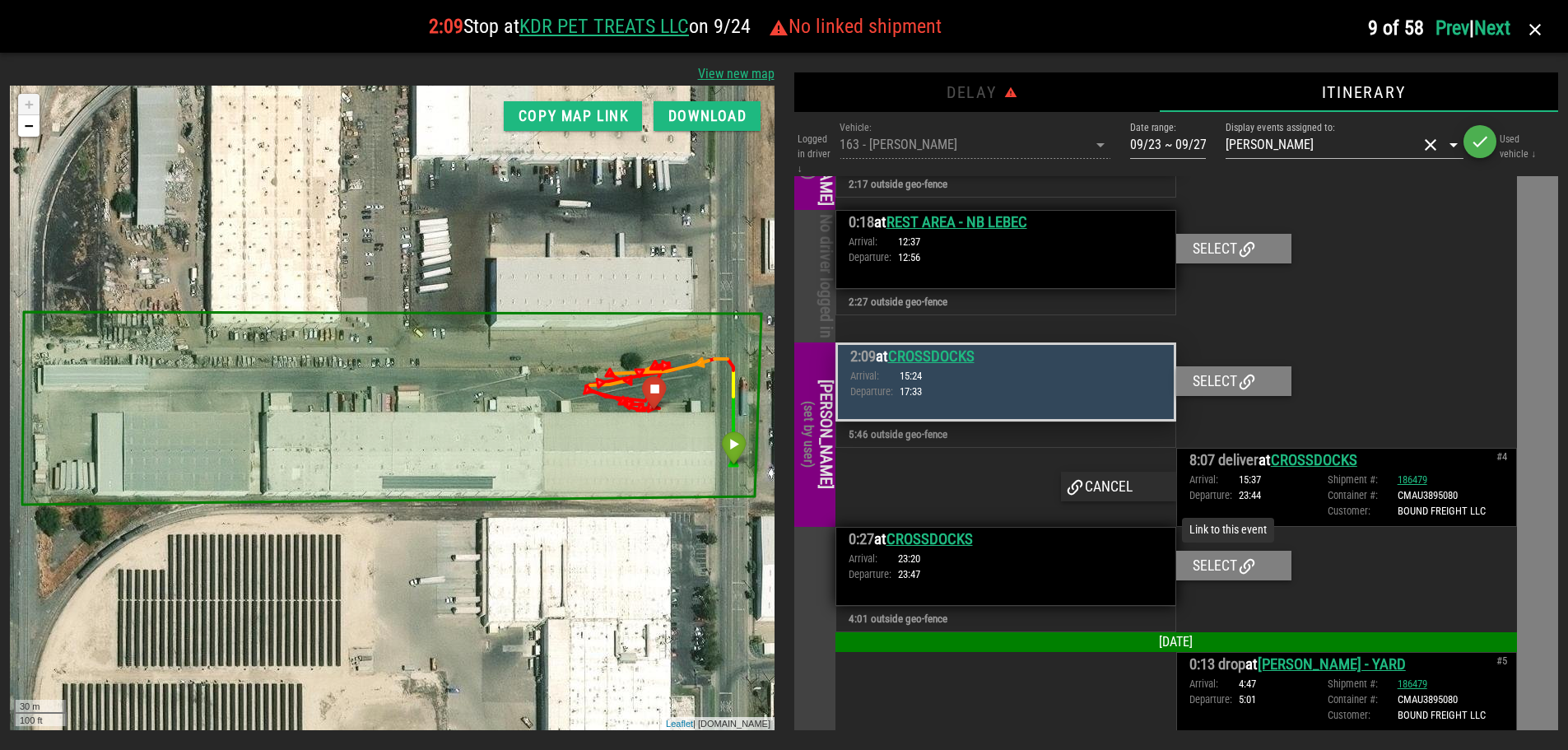
click at [1221, 561] on div "Select" at bounding box center [1234, 566] width 115 height 30
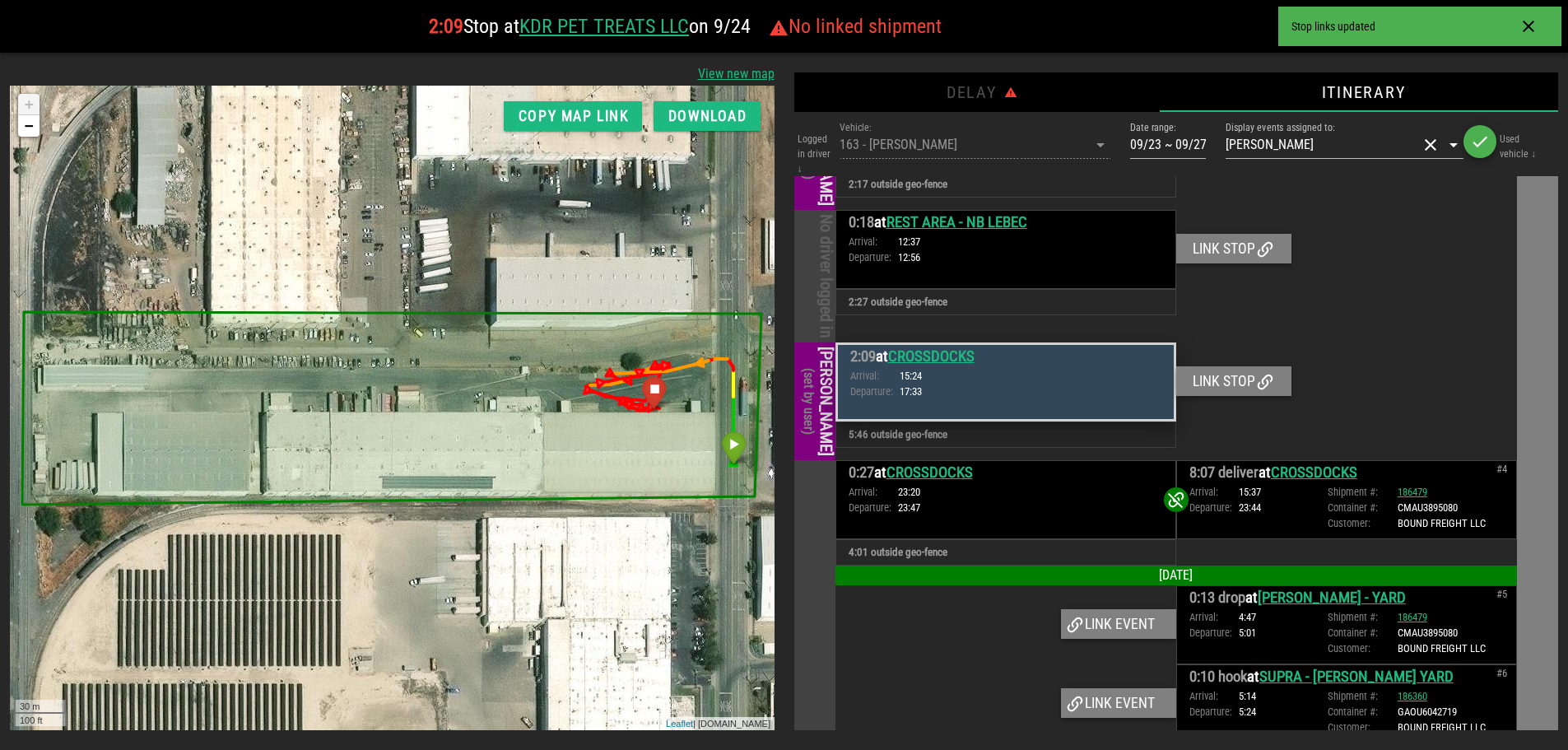
click at [1413, 319] on div "0:18 at REST AREA - NB LEBEC Arrival: 12:37 Departure: 12:56 Link stop 2:27 out…" at bounding box center [1176, 276] width 683 height 133
click at [1181, 46] on div "2:09 Stop at KDR PET TREATS LLC on 9/24 No linked shipment" at bounding box center [685, 27] width 1344 height 46
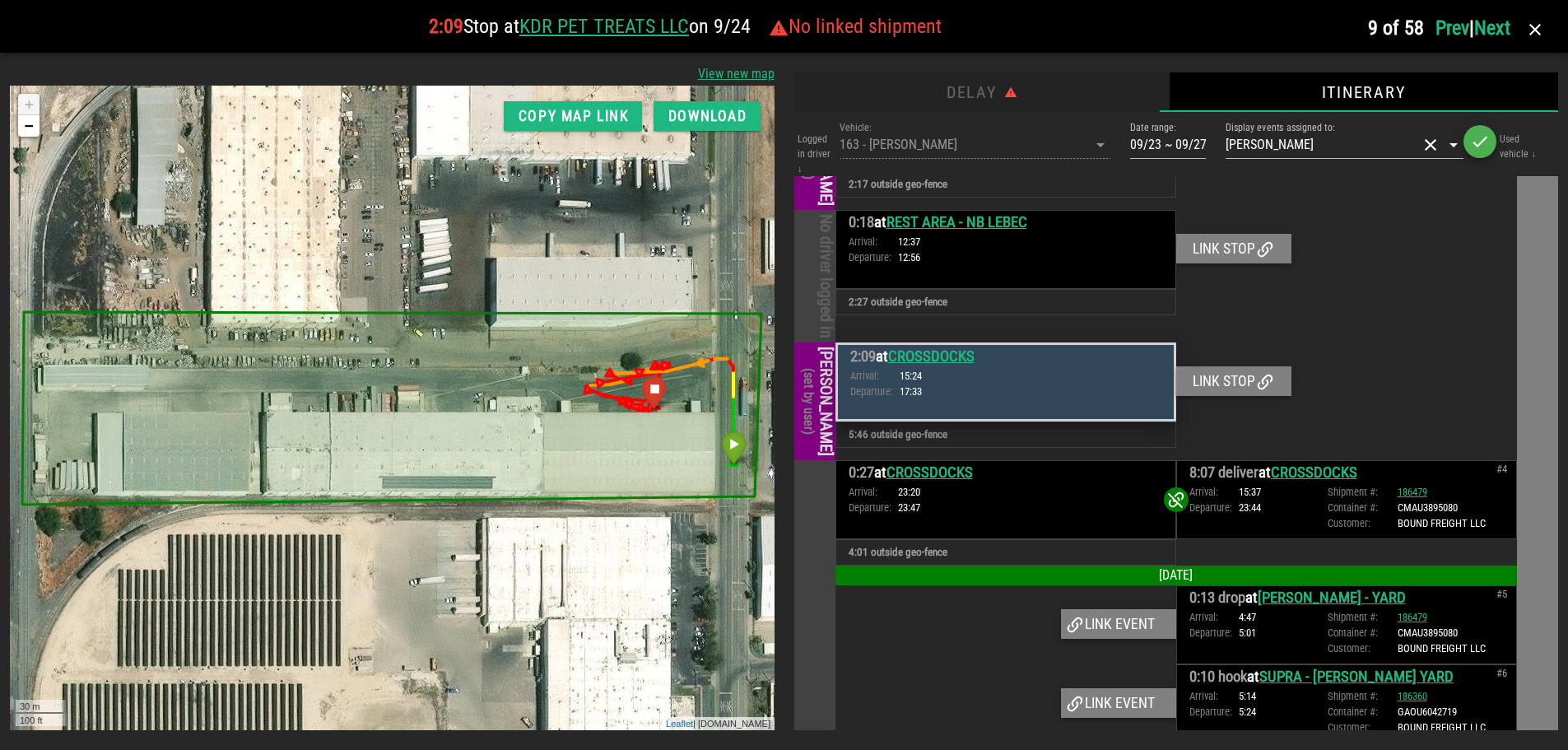
click at [999, 89] on div "Delay" at bounding box center [982, 92] width 375 height 40
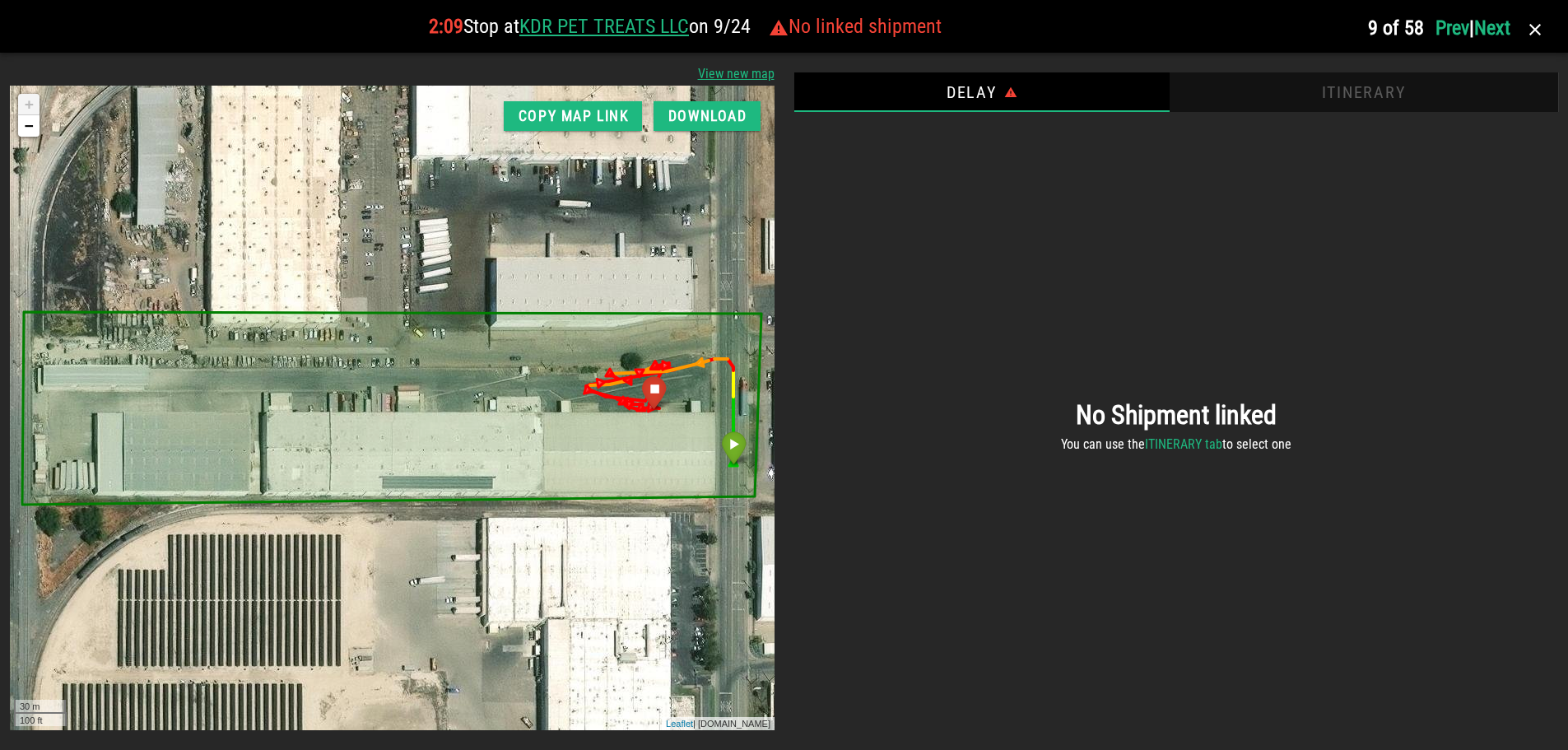
click at [1346, 85] on div "Itinerary" at bounding box center [1363, 92] width 389 height 40
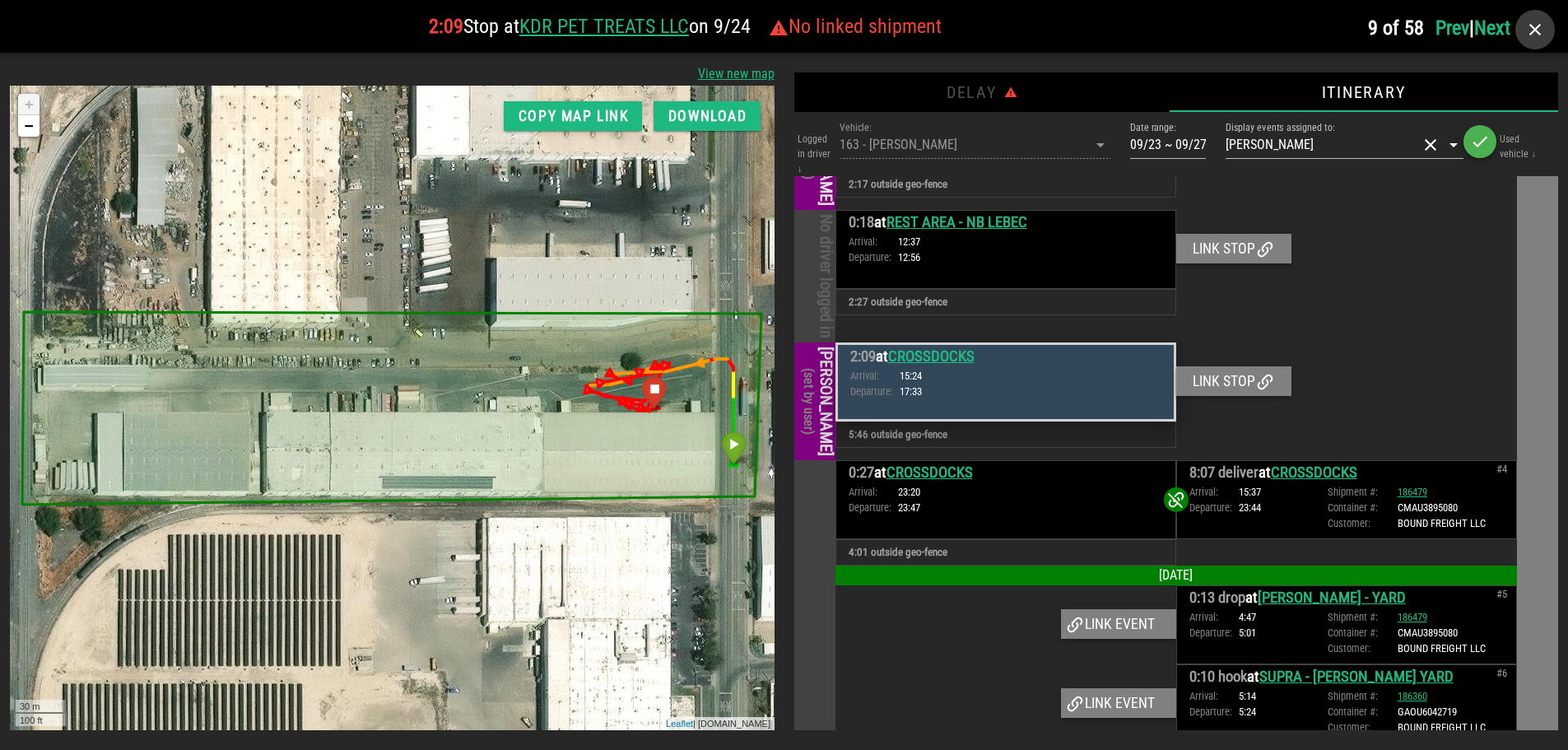
click at [1538, 30] on icon "button" at bounding box center [1535, 29] width 20 height 20
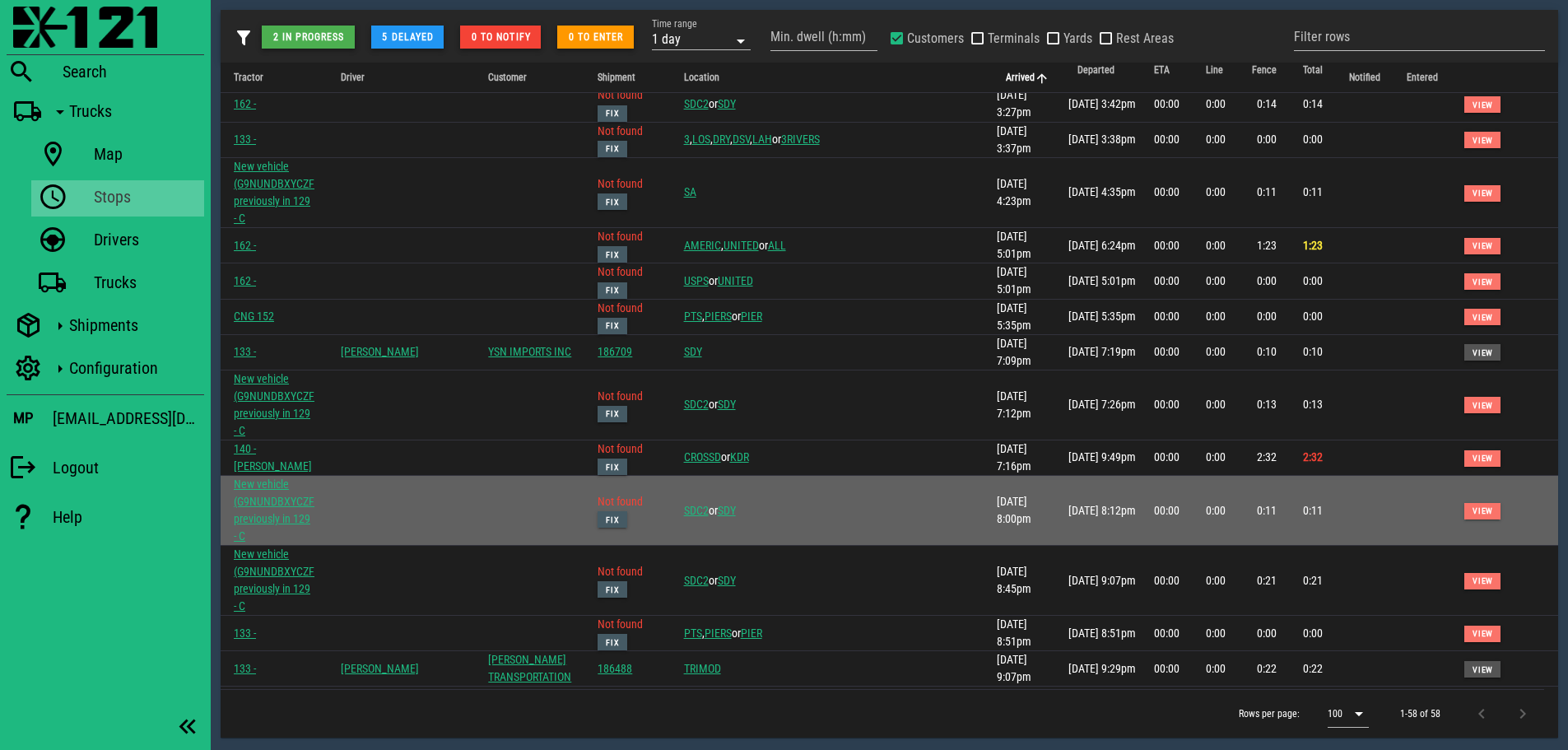
scroll to position [494, 0]
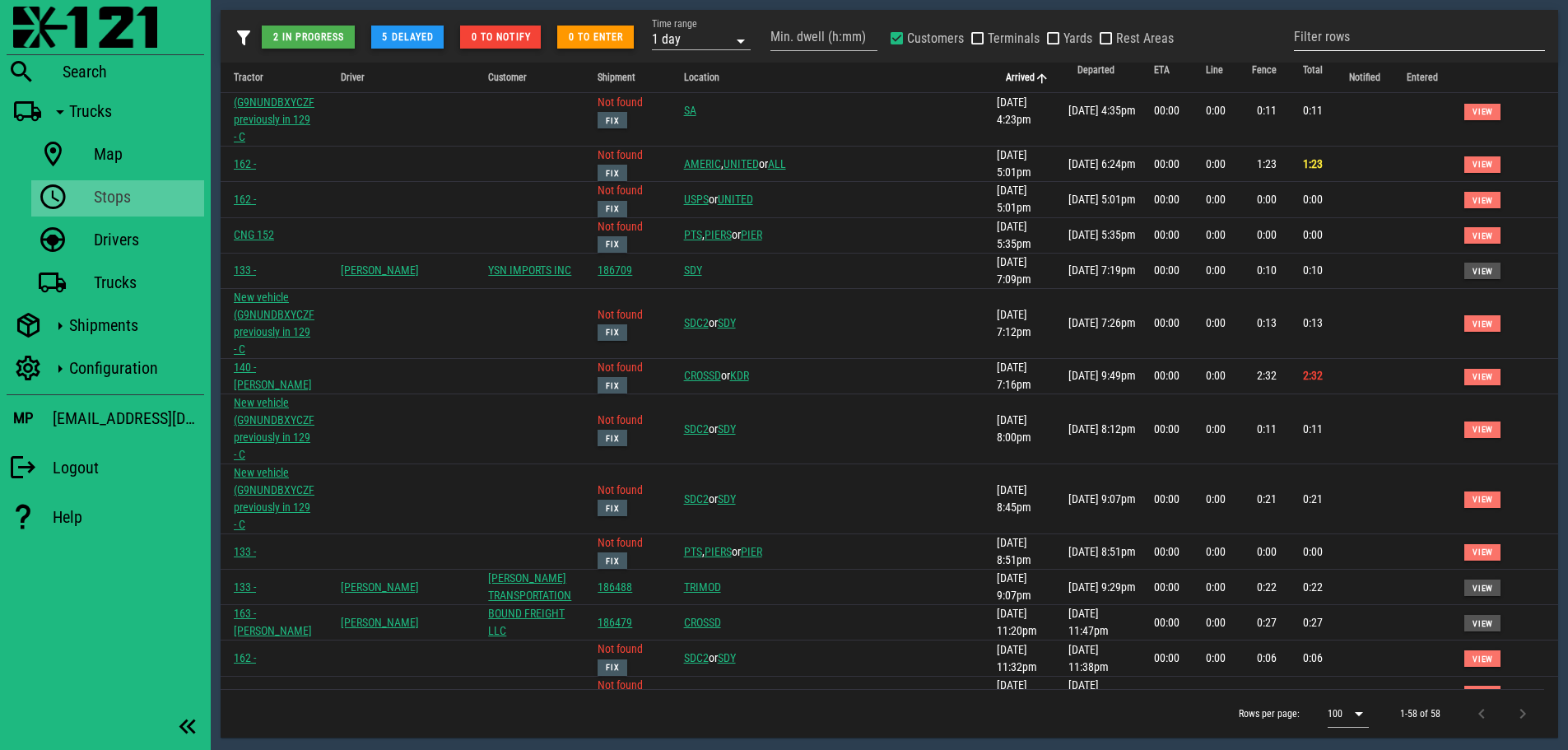
click at [1340, 32] on input "Filter rows" at bounding box center [1419, 37] width 251 height 26
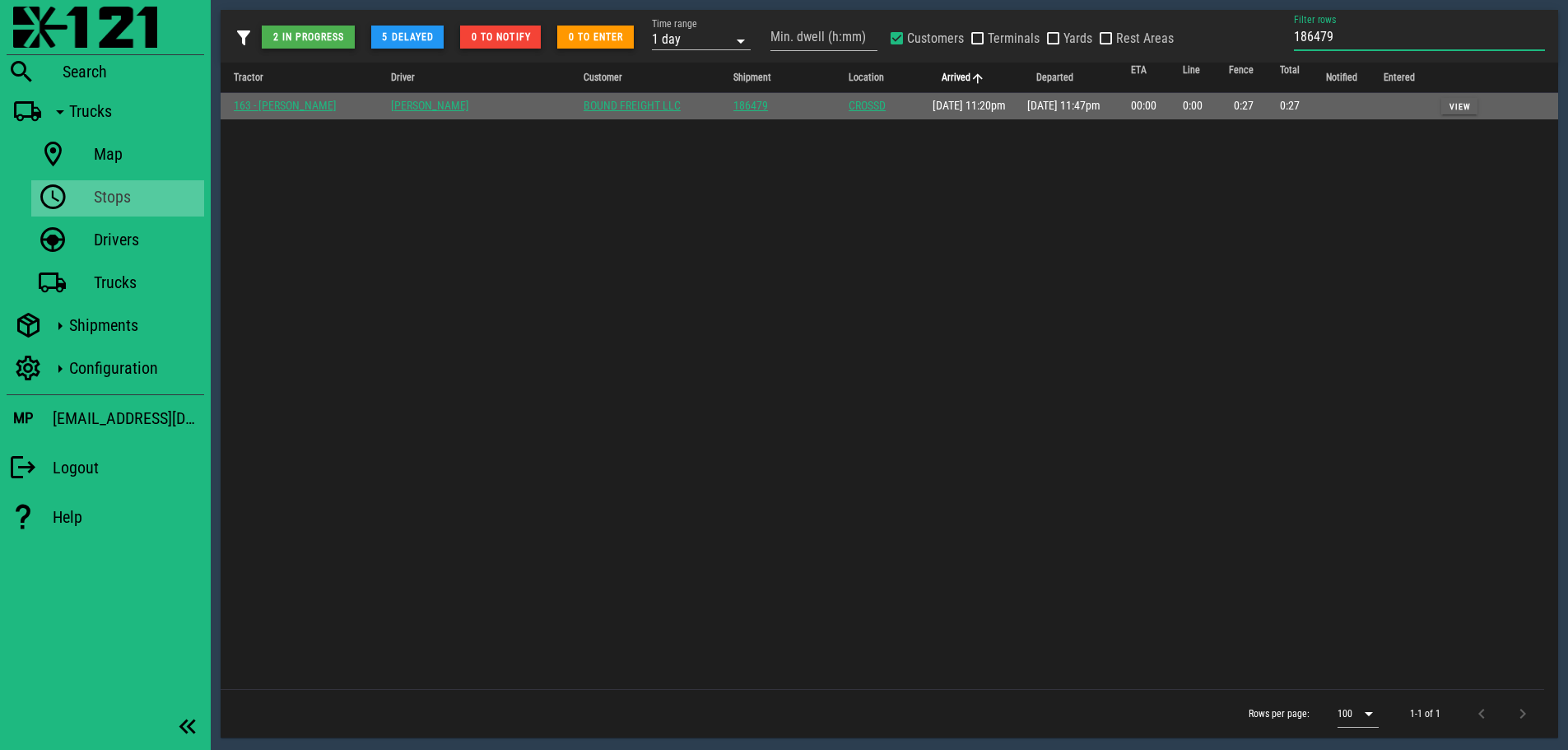
type input "186479"
click at [1466, 105] on button "View" at bounding box center [1459, 106] width 36 height 17
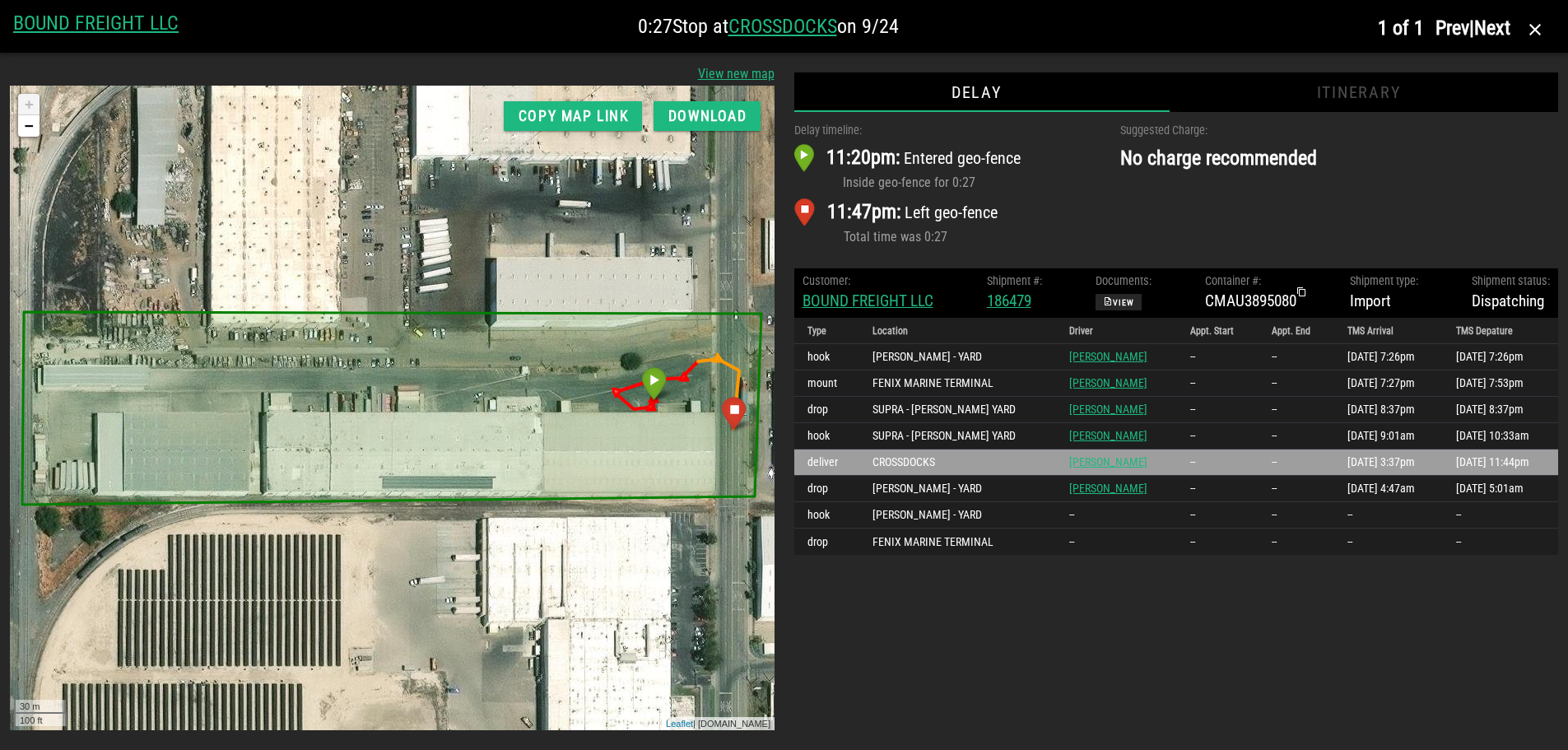
click at [1120, 228] on div "Suggested Charge: No charge recommended" at bounding box center [1339, 186] width 458 height 147
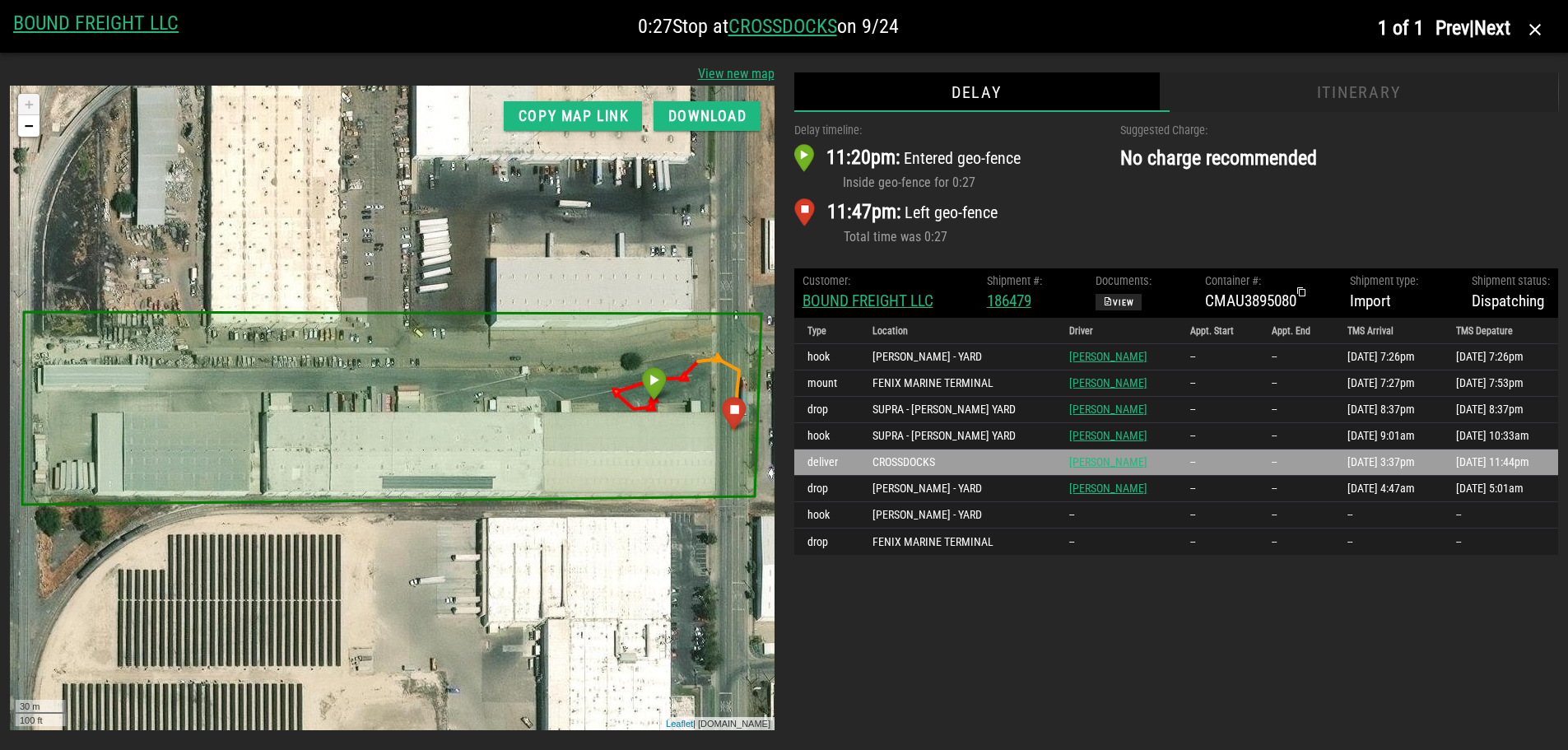
click at [1352, 97] on div "Itinerary" at bounding box center [1359, 92] width 399 height 40
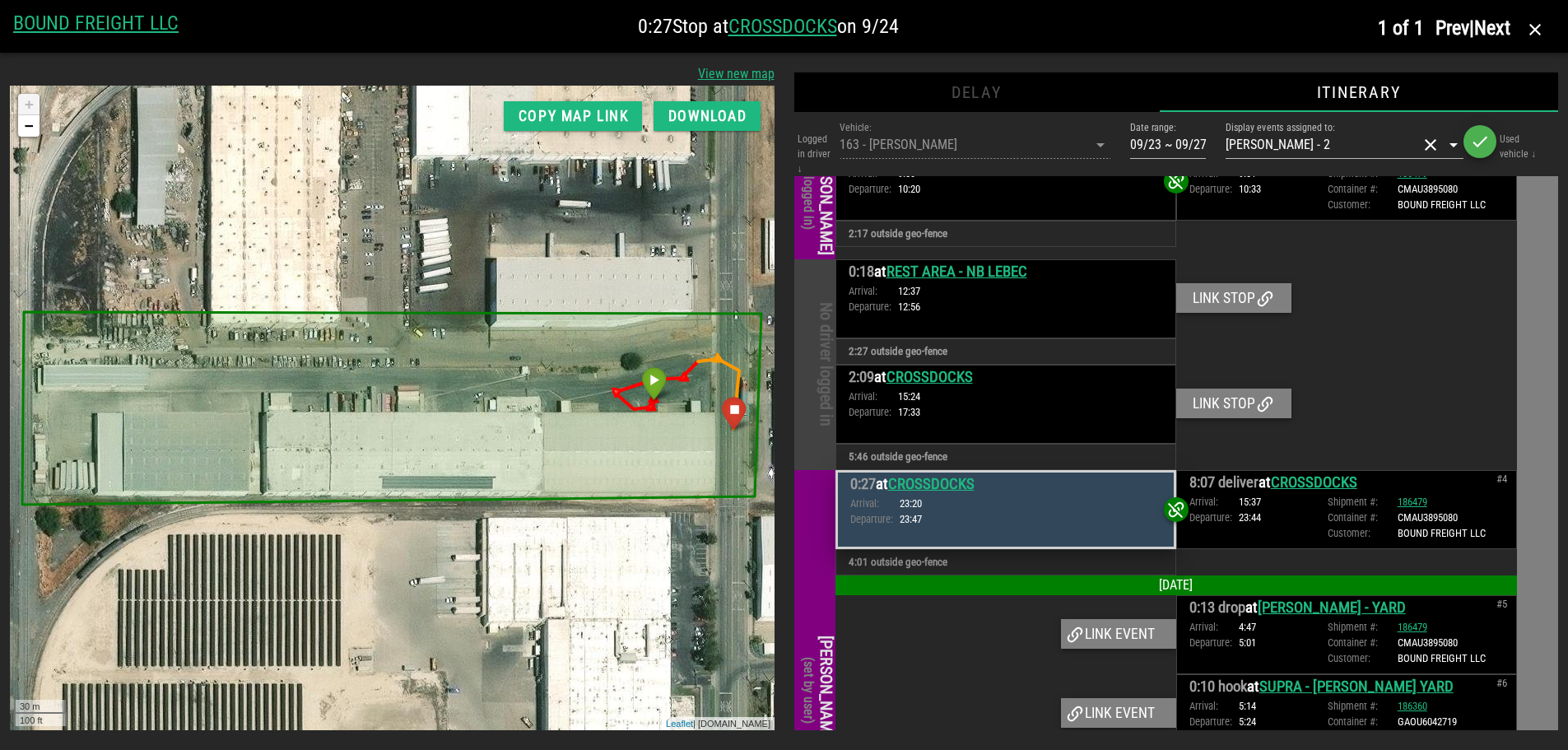
scroll to position [387, 0]
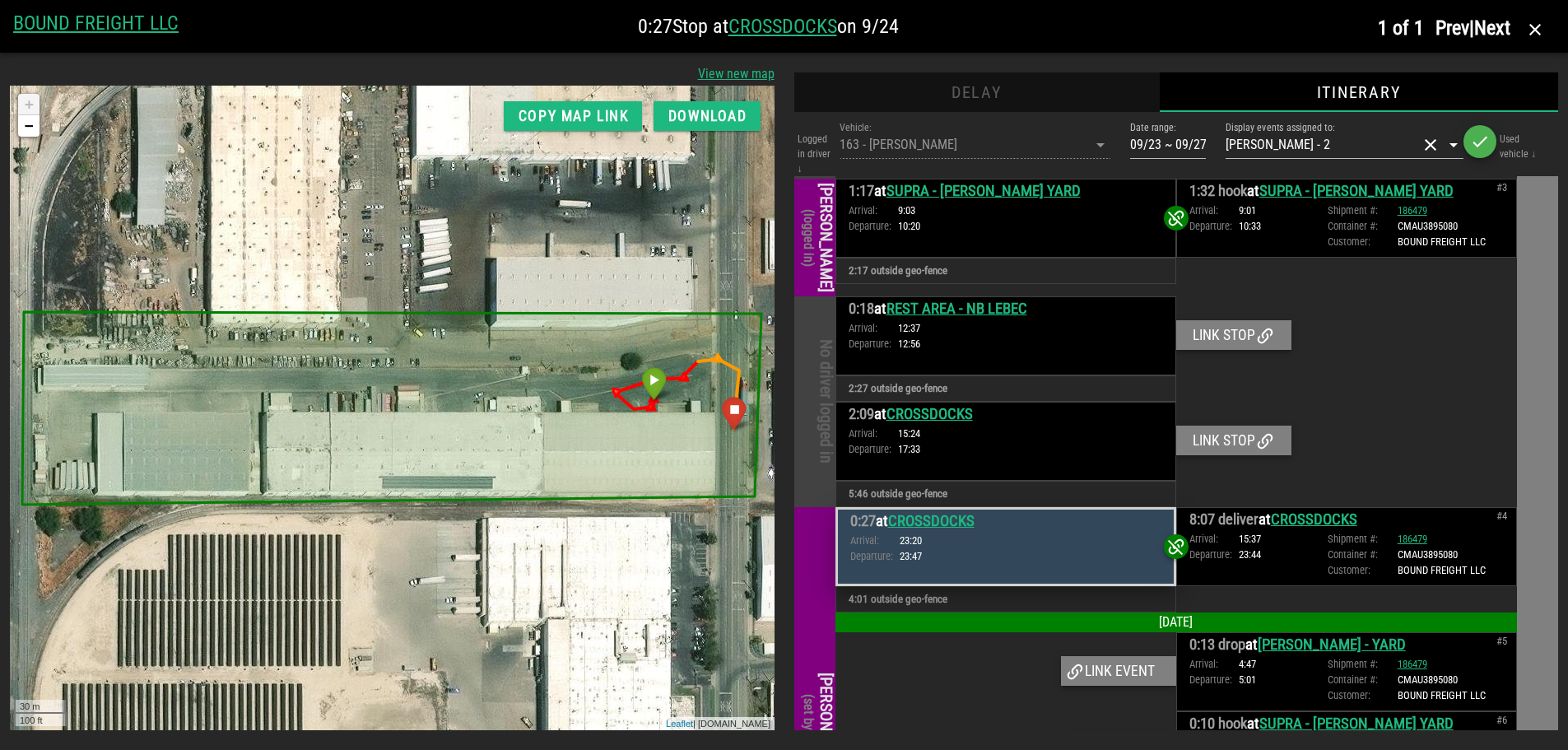
click at [977, 90] on div "Delay" at bounding box center [976, 92] width 365 height 40
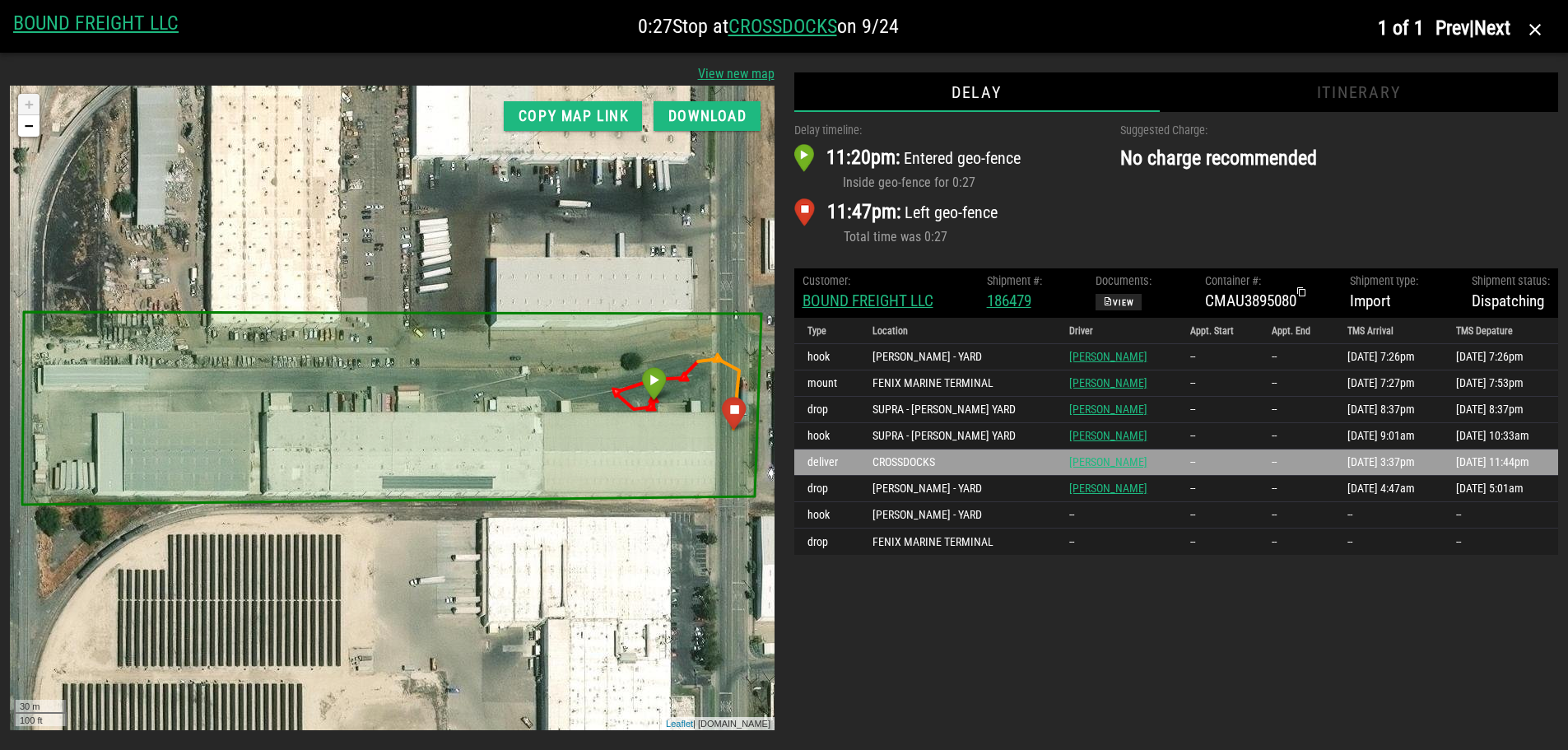
drag, startPoint x: 1042, startPoint y: 683, endPoint x: 1033, endPoint y: 720, distance: 38.1
click at [1042, 683] on div "Delay timeline: 11:20pm: Entered geo-fence Inside geo-fence for 0:27 11:47pm: L…" at bounding box center [1176, 421] width 764 height 618
drag, startPoint x: 1331, startPoint y: 210, endPoint x: 1344, endPoint y: 103, distance: 107.8
click at [1331, 210] on div "Suggested Charge: No charge recommended" at bounding box center [1339, 186] width 458 height 147
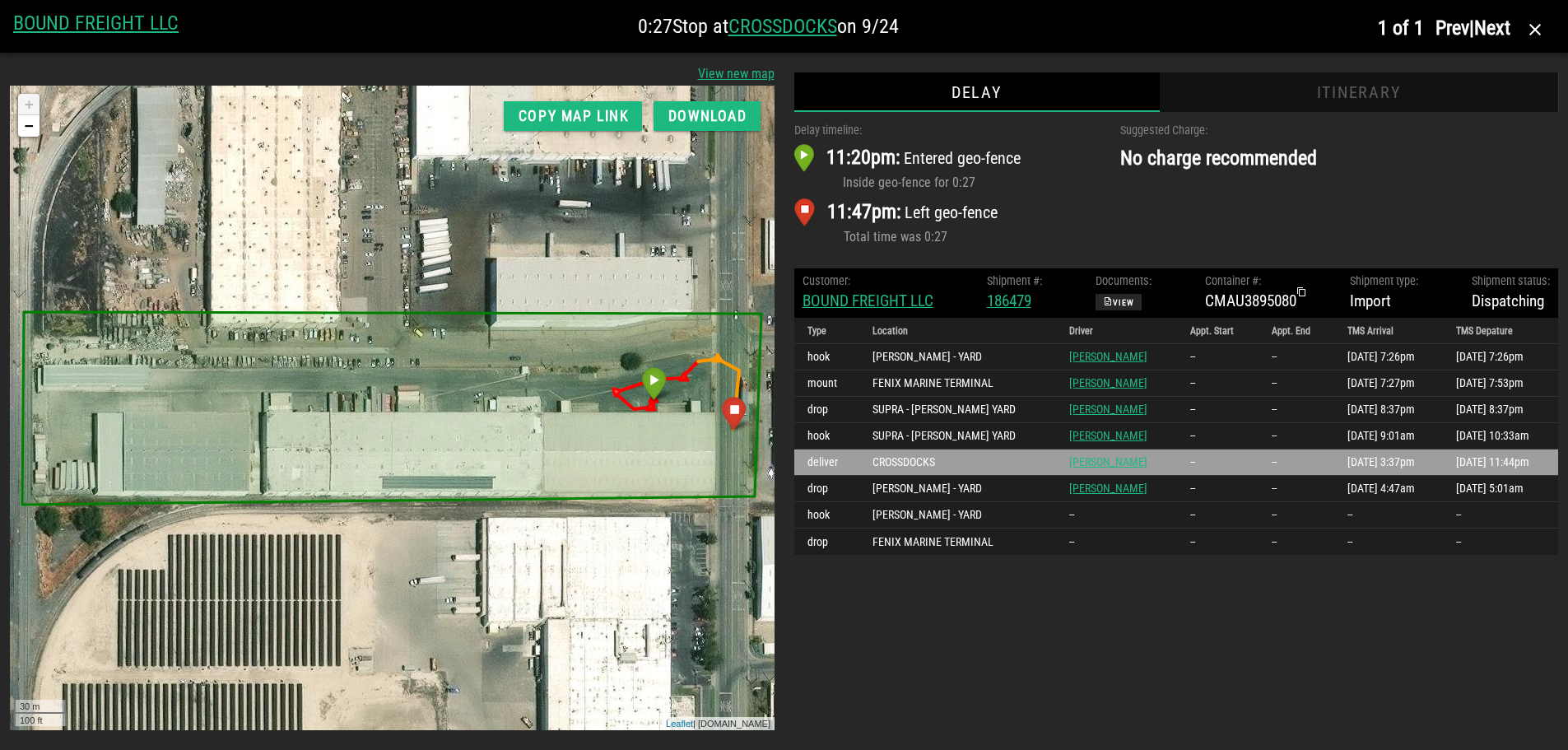
click at [1352, 87] on div "Itinerary" at bounding box center [1359, 92] width 399 height 40
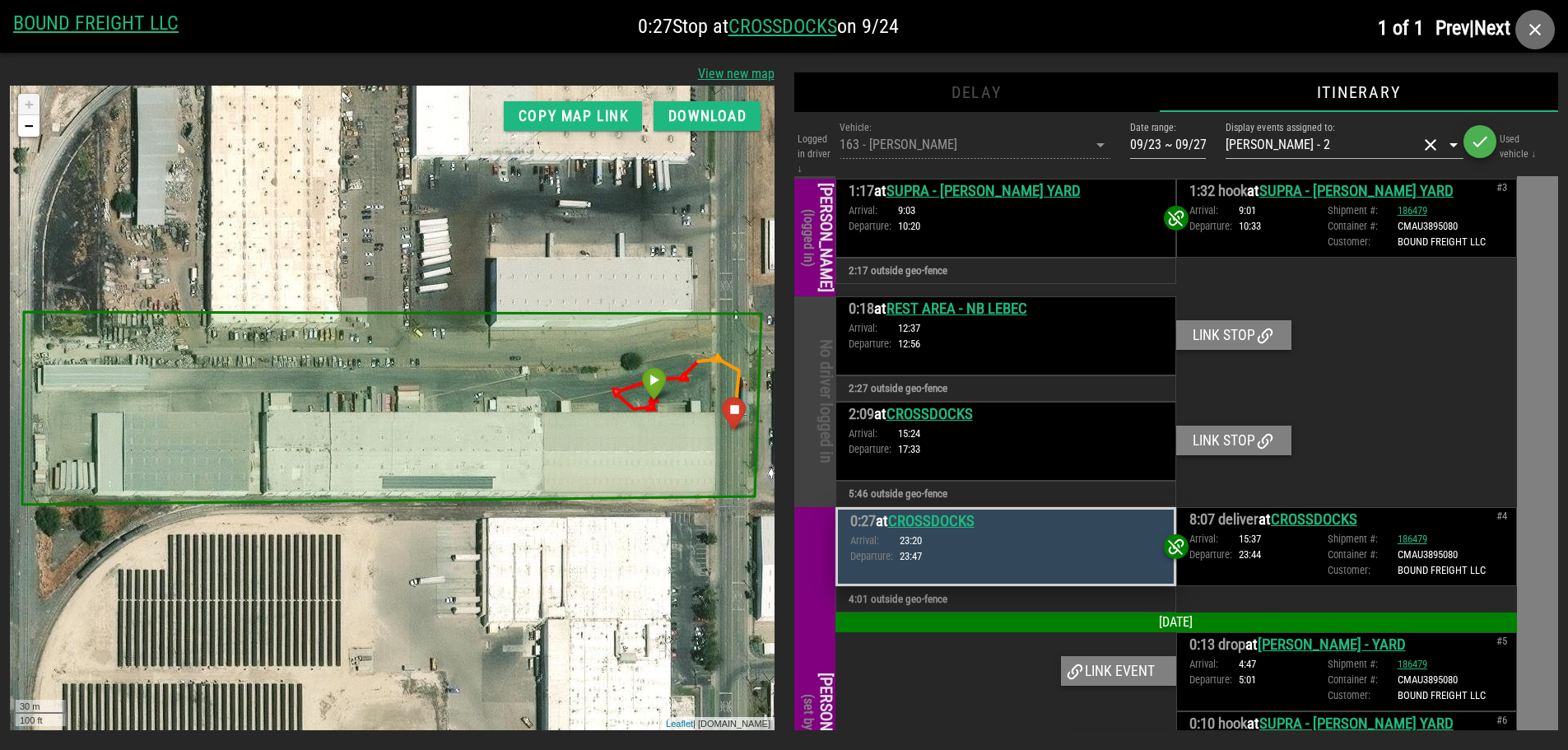
click at [1536, 34] on icon "button" at bounding box center [1535, 29] width 20 height 20
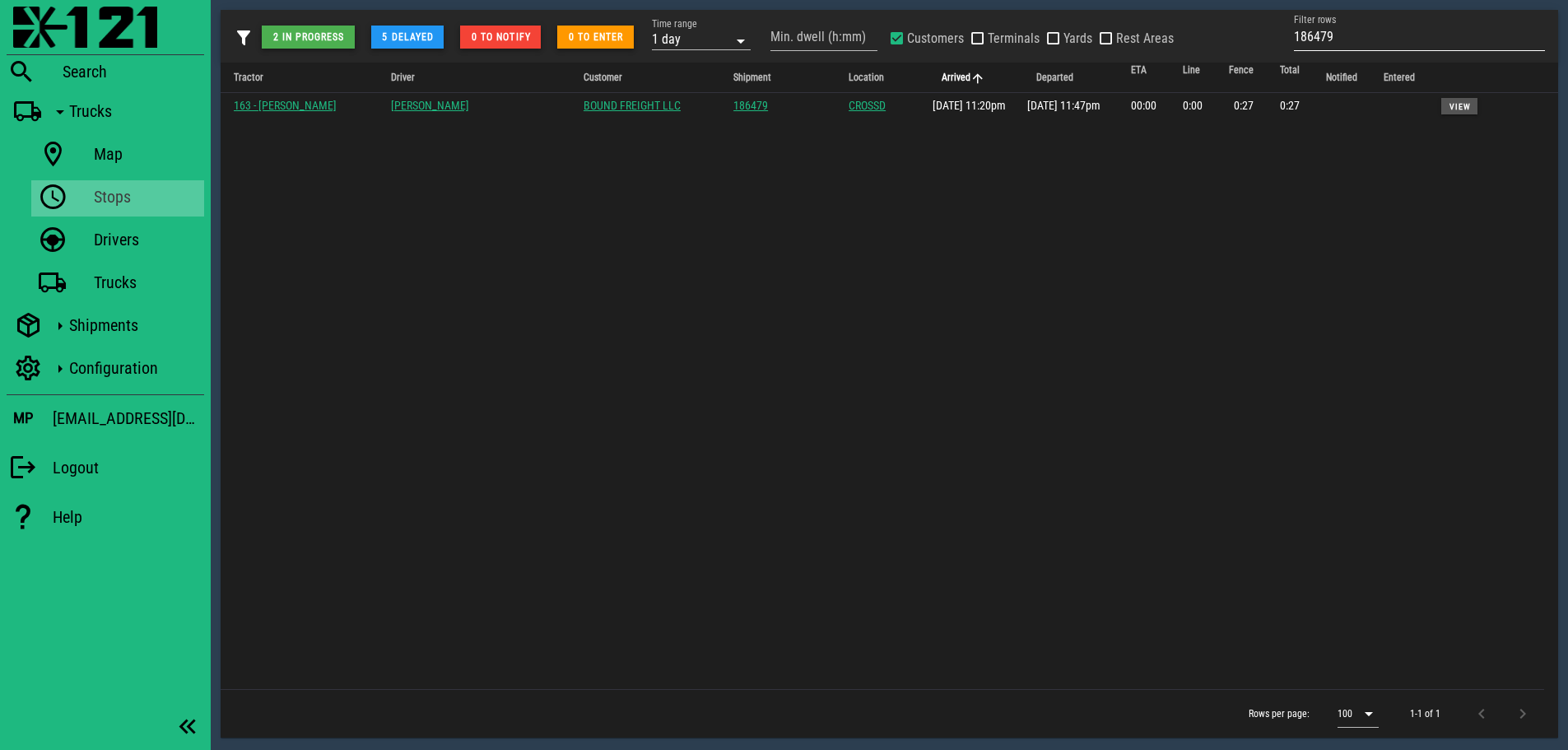
click at [1312, 35] on input "186479" at bounding box center [1419, 37] width 251 height 26
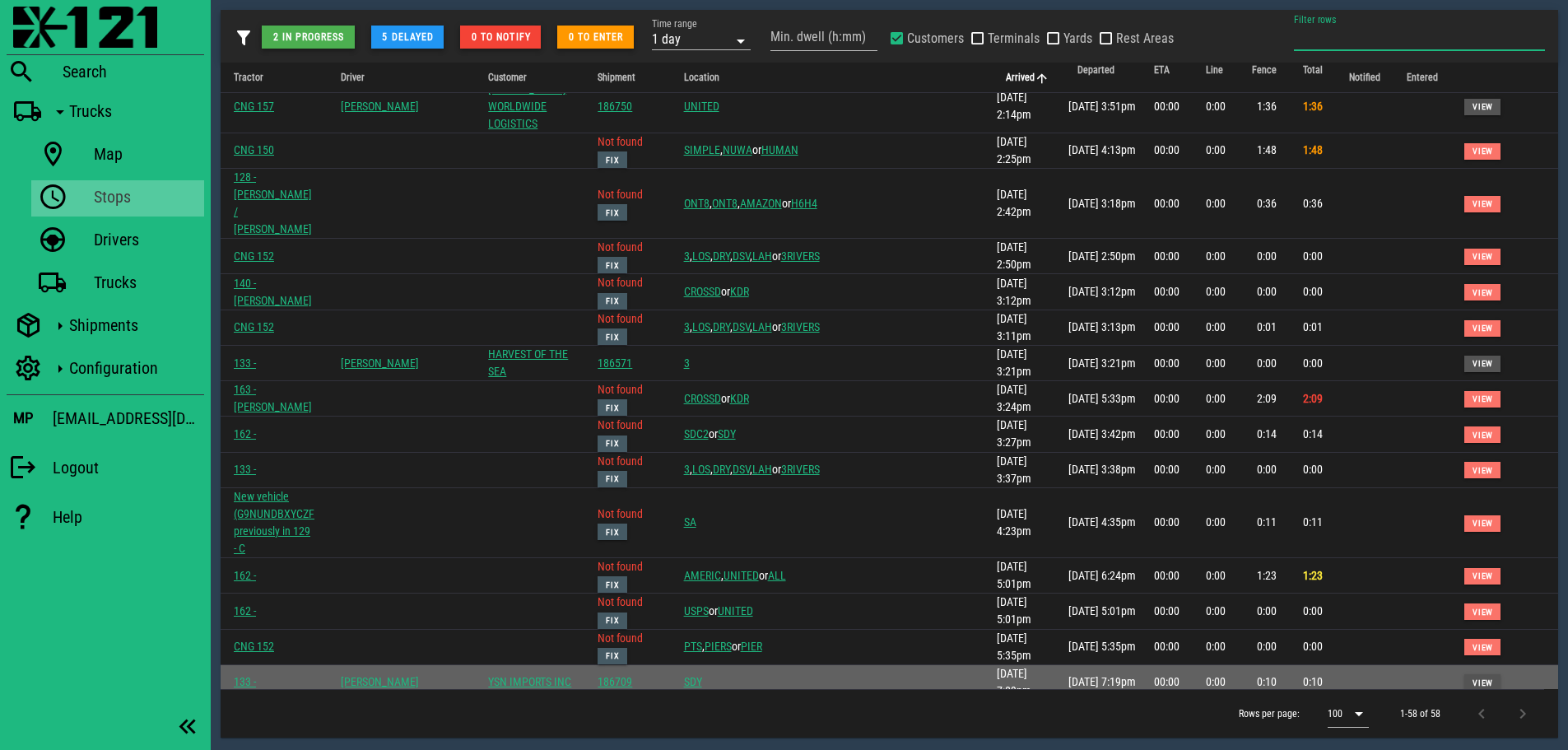
scroll to position [164, 0]
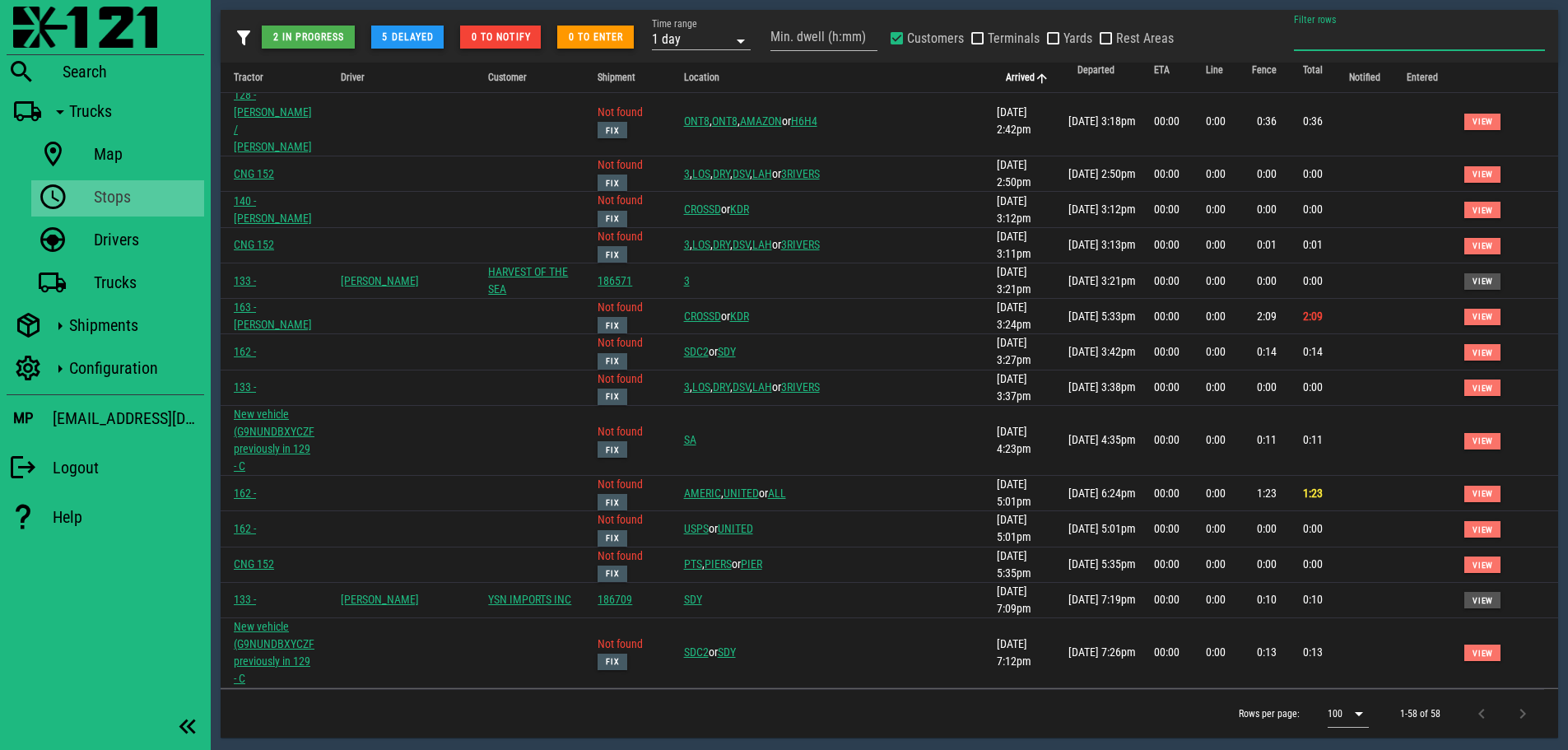
click at [1471, 702] on span "View" at bounding box center [1482, 706] width 21 height 9
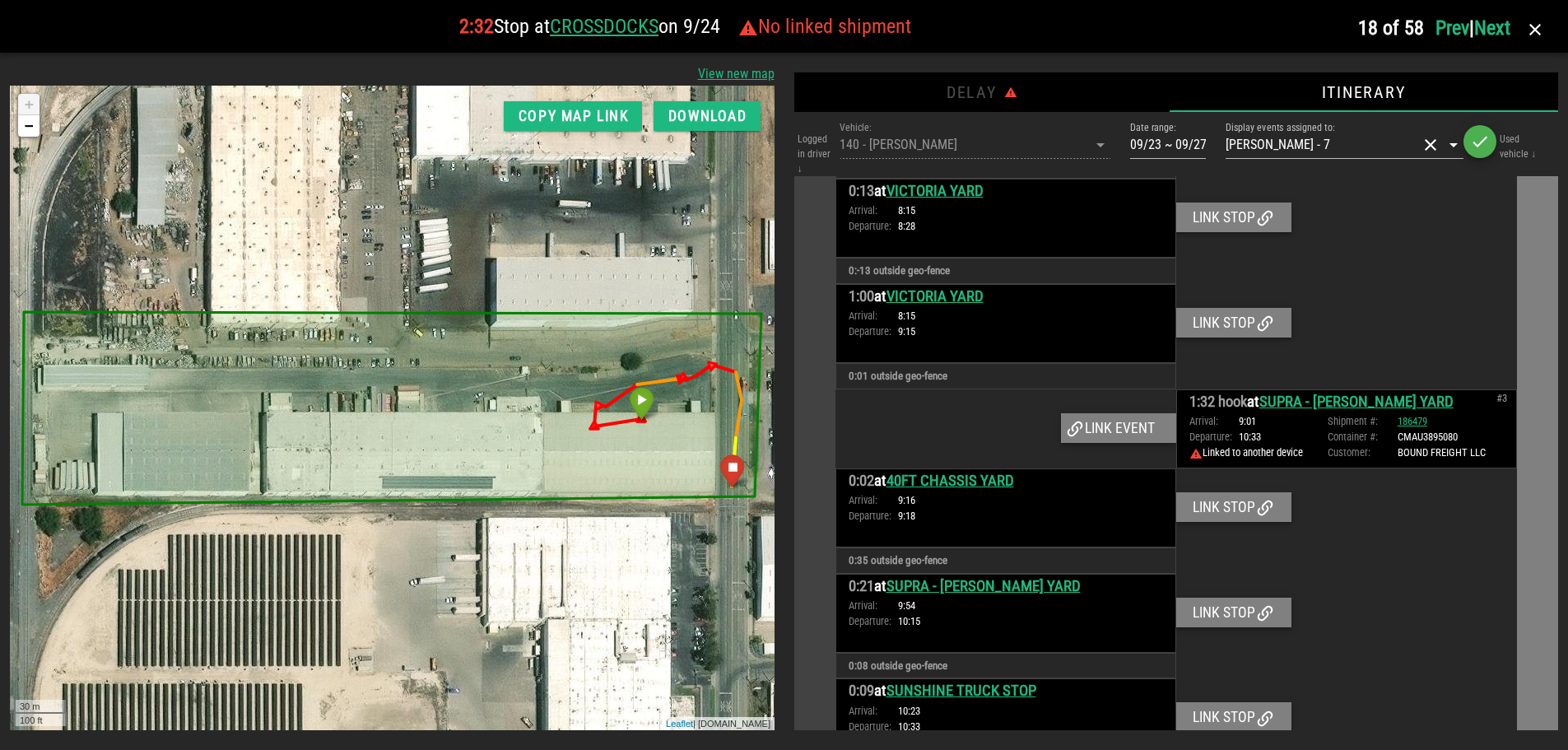
scroll to position [734, 0]
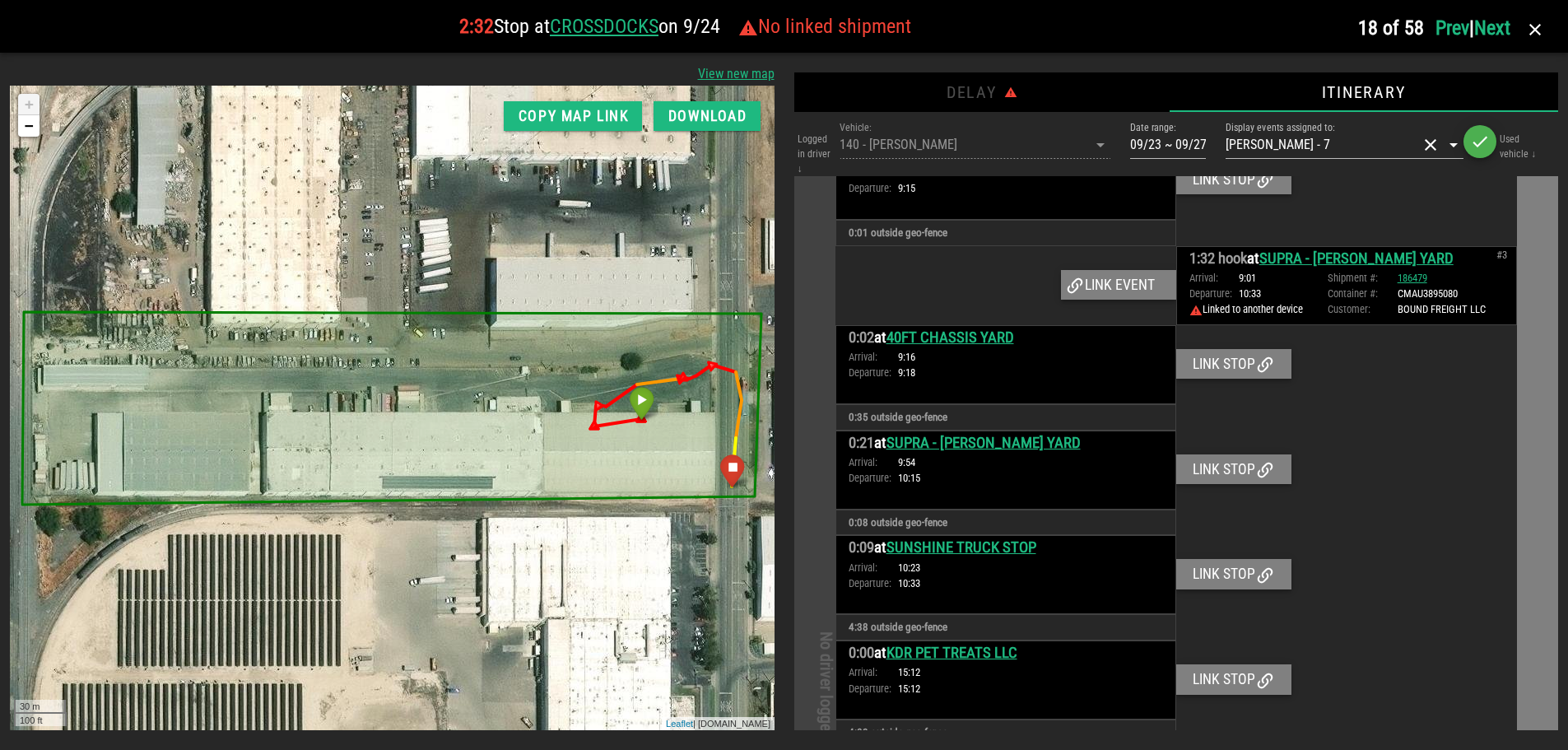
click at [1390, 423] on div "0:02 at 40FT CHASSIS YARD Arrival: 9:16 Departure: 9:18 Link stop 0:35 outside …" at bounding box center [1176, 377] width 683 height 105
click at [1415, 447] on div at bounding box center [1346, 469] width 341 height 79
click at [1531, 25] on icon "button" at bounding box center [1535, 29] width 20 height 20
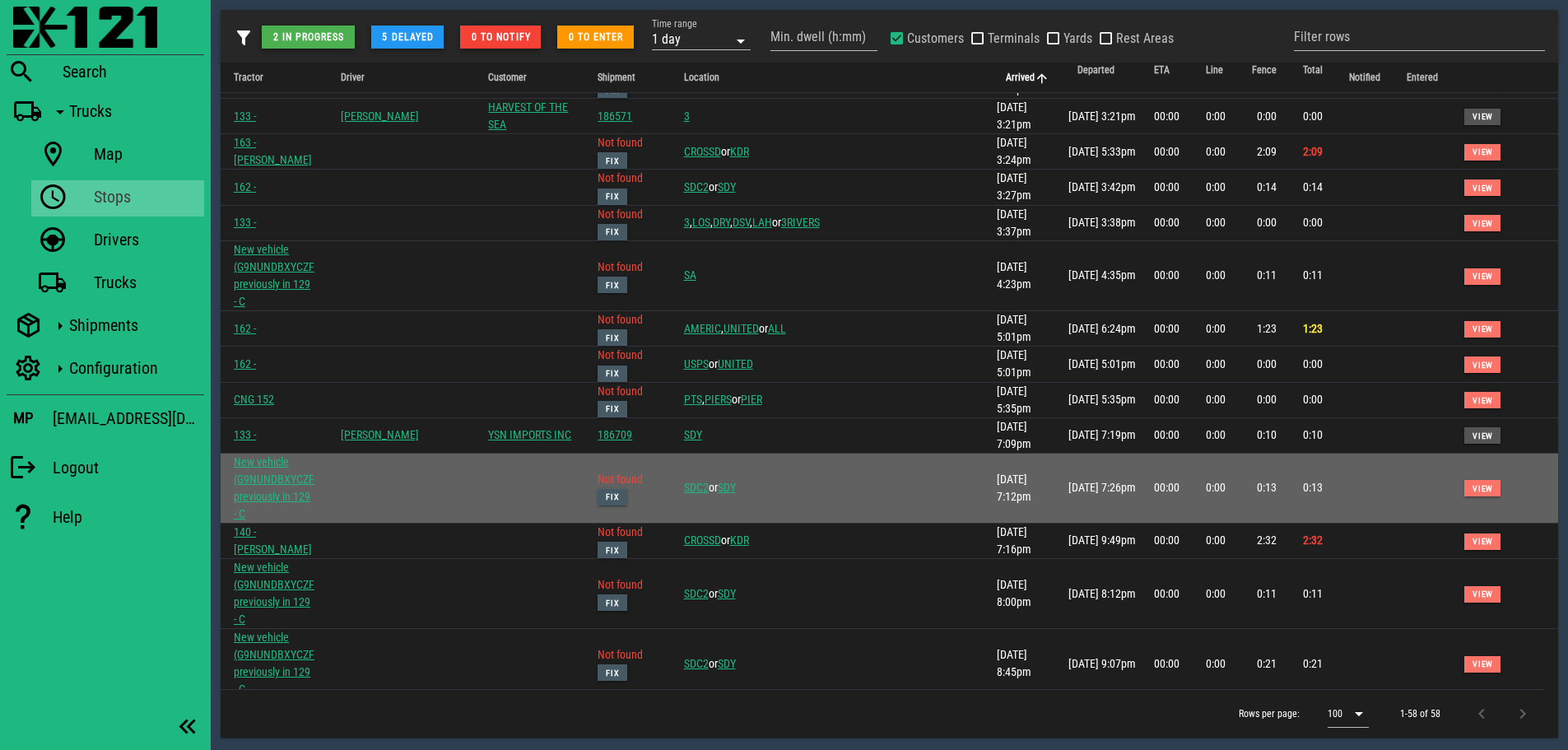
scroll to position [412, 0]
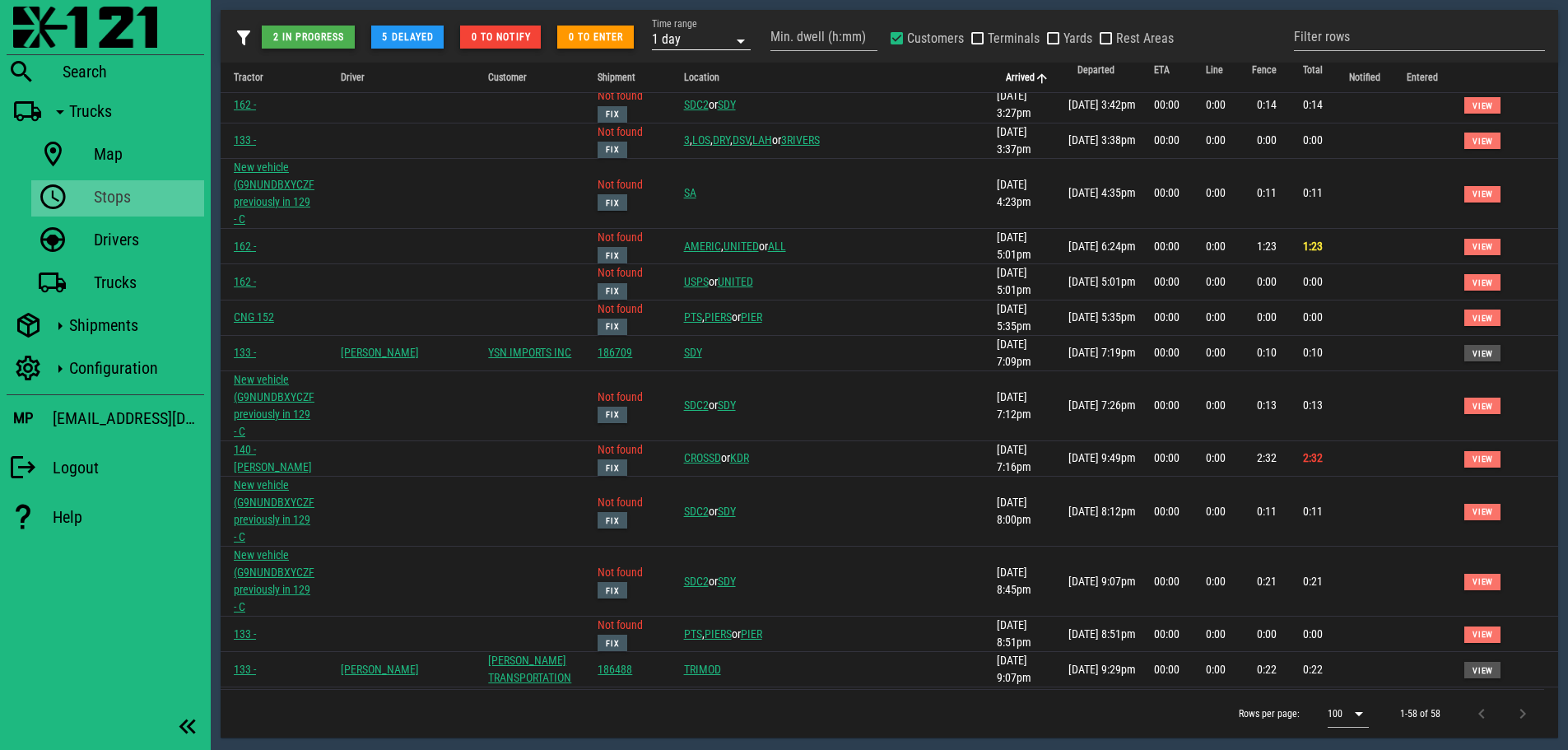
click at [701, 34] on div "1 day" at bounding box center [690, 38] width 76 height 21
click at [691, 80] on div "3 hours" at bounding box center [702, 84] width 72 height 13
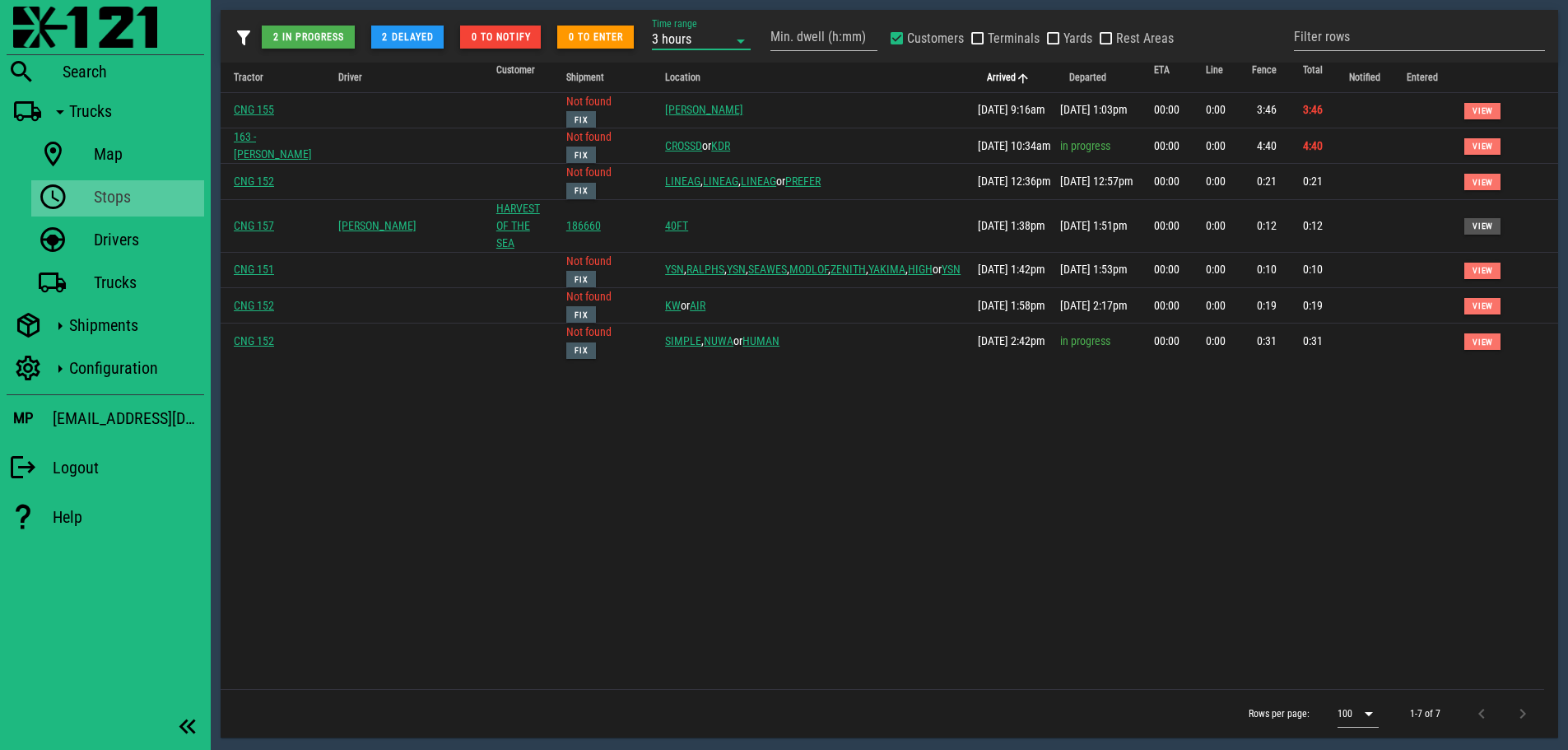
click at [804, 401] on div "Tractor Driver Customer Shipment Location Arrived Departed ETA Line Fence Total…" at bounding box center [889, 375] width 1338 height 626
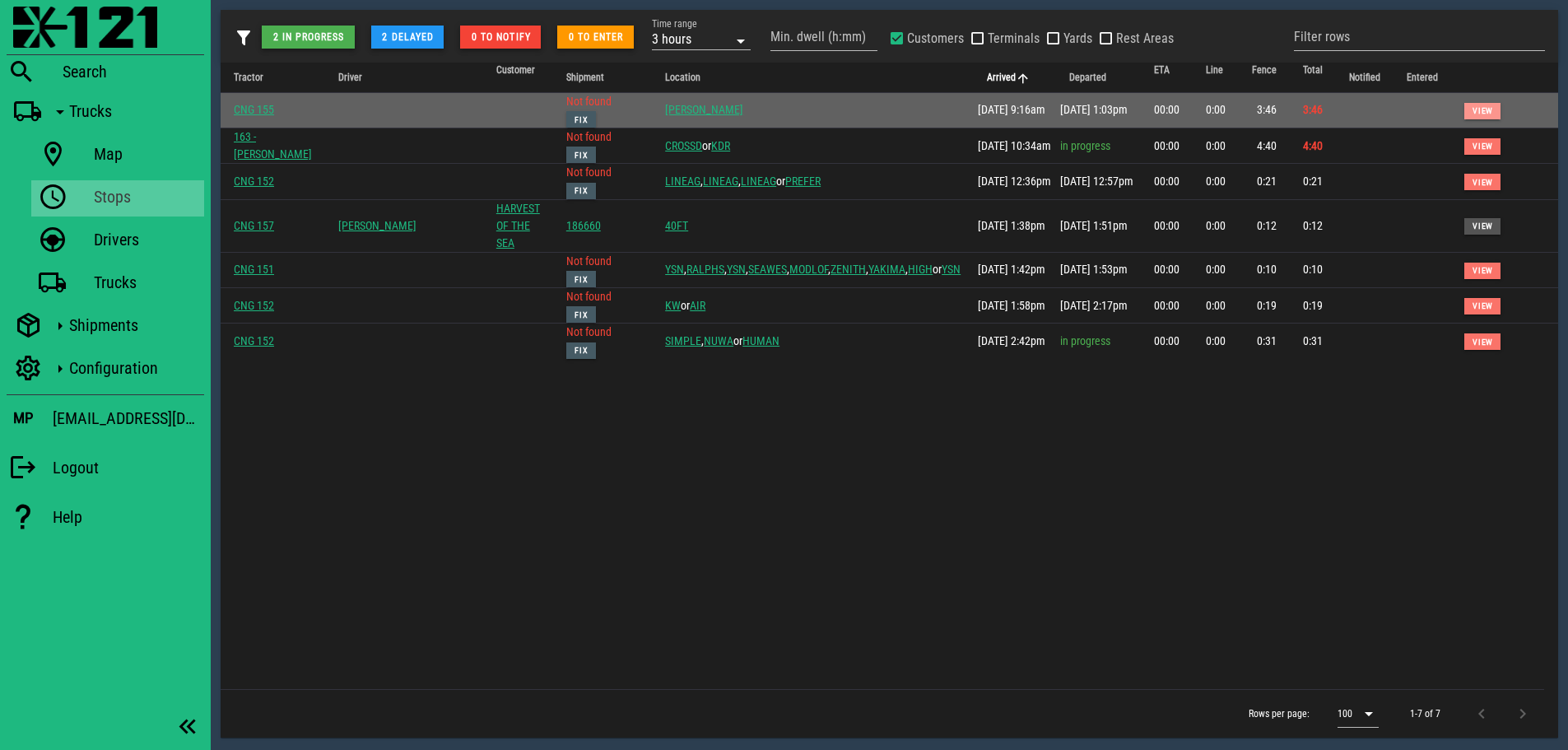
click at [1481, 106] on span "View" at bounding box center [1482, 111] width 21 height 9
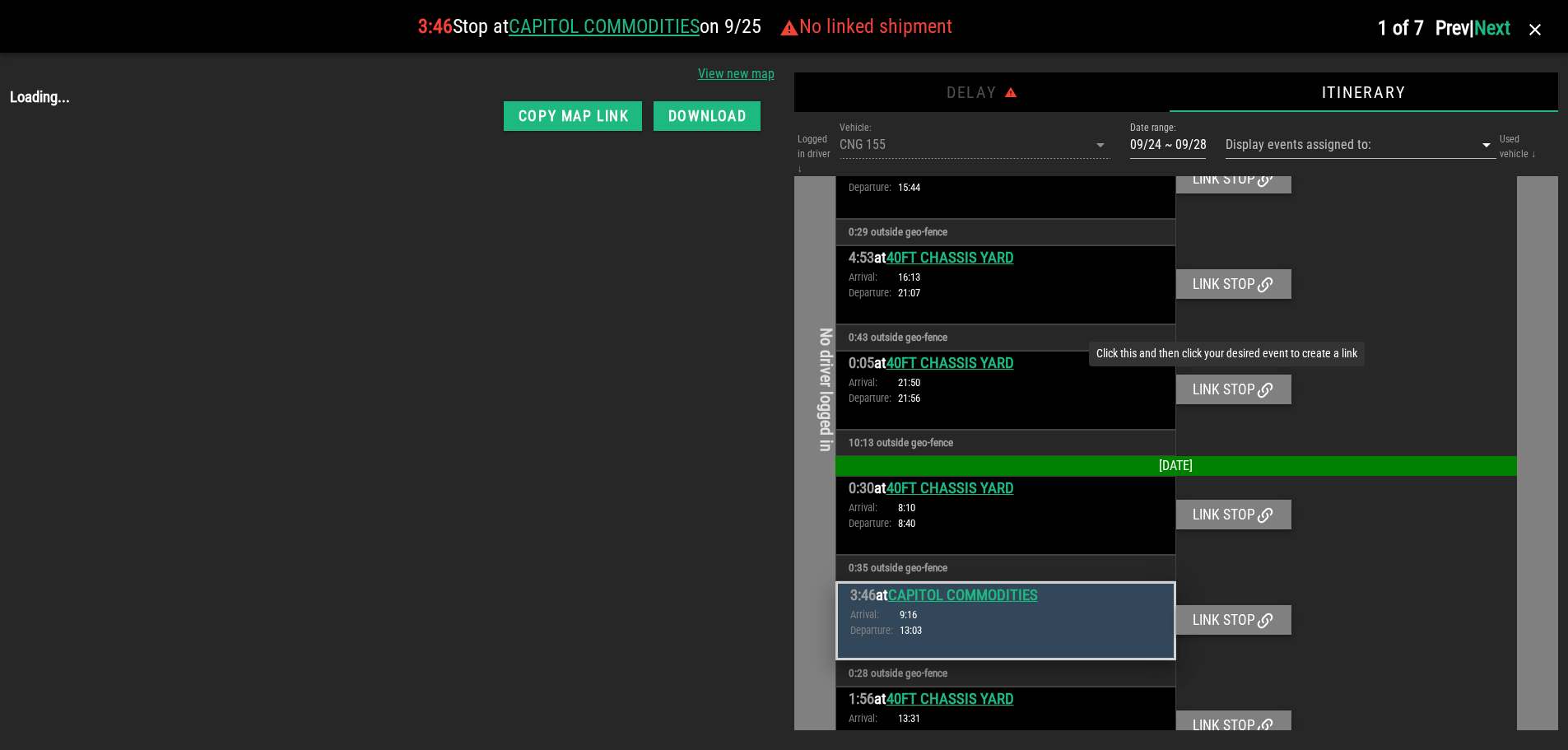
scroll to position [197, 0]
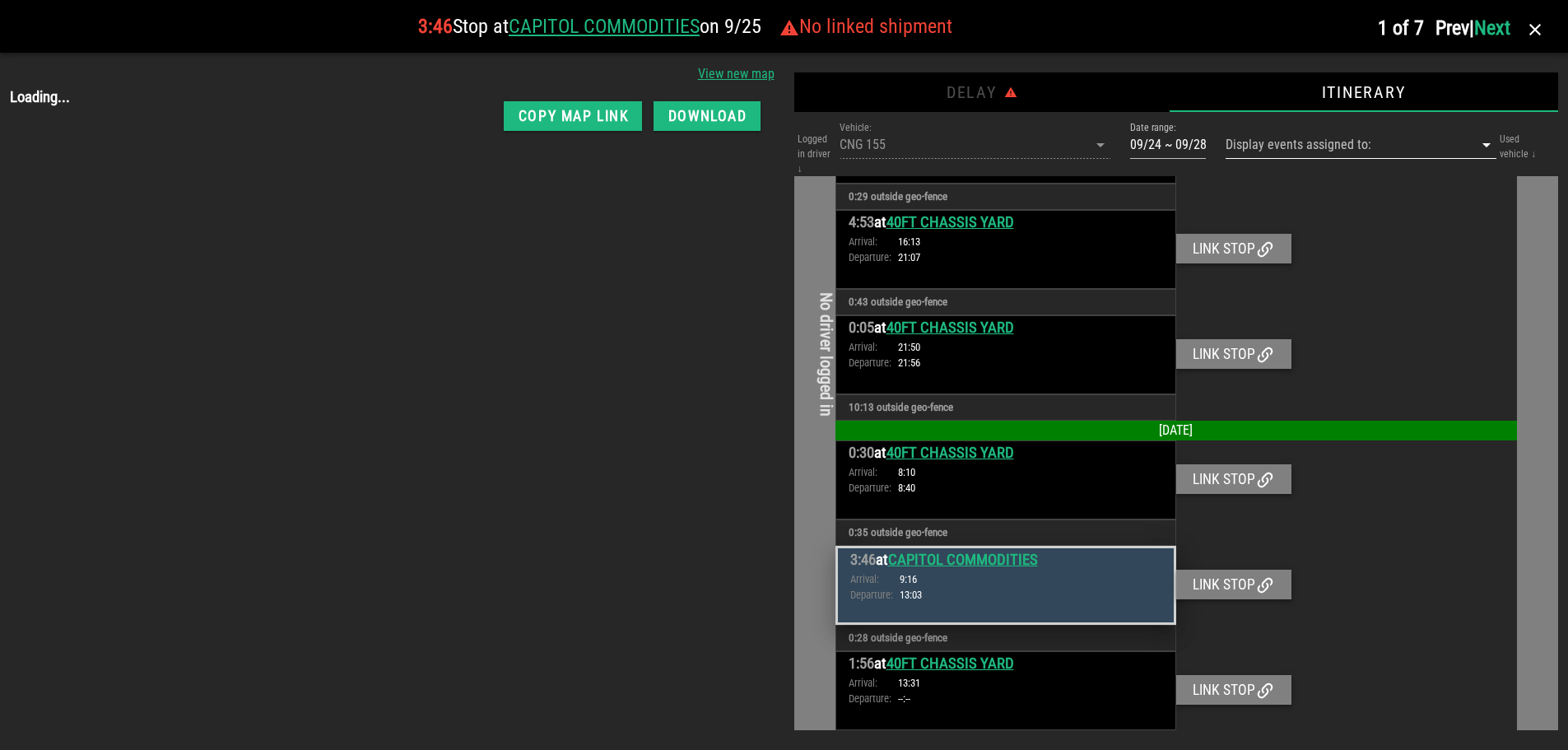
click at [1410, 149] on input "Display events assigned to:" at bounding box center [1338, 145] width 225 height 26
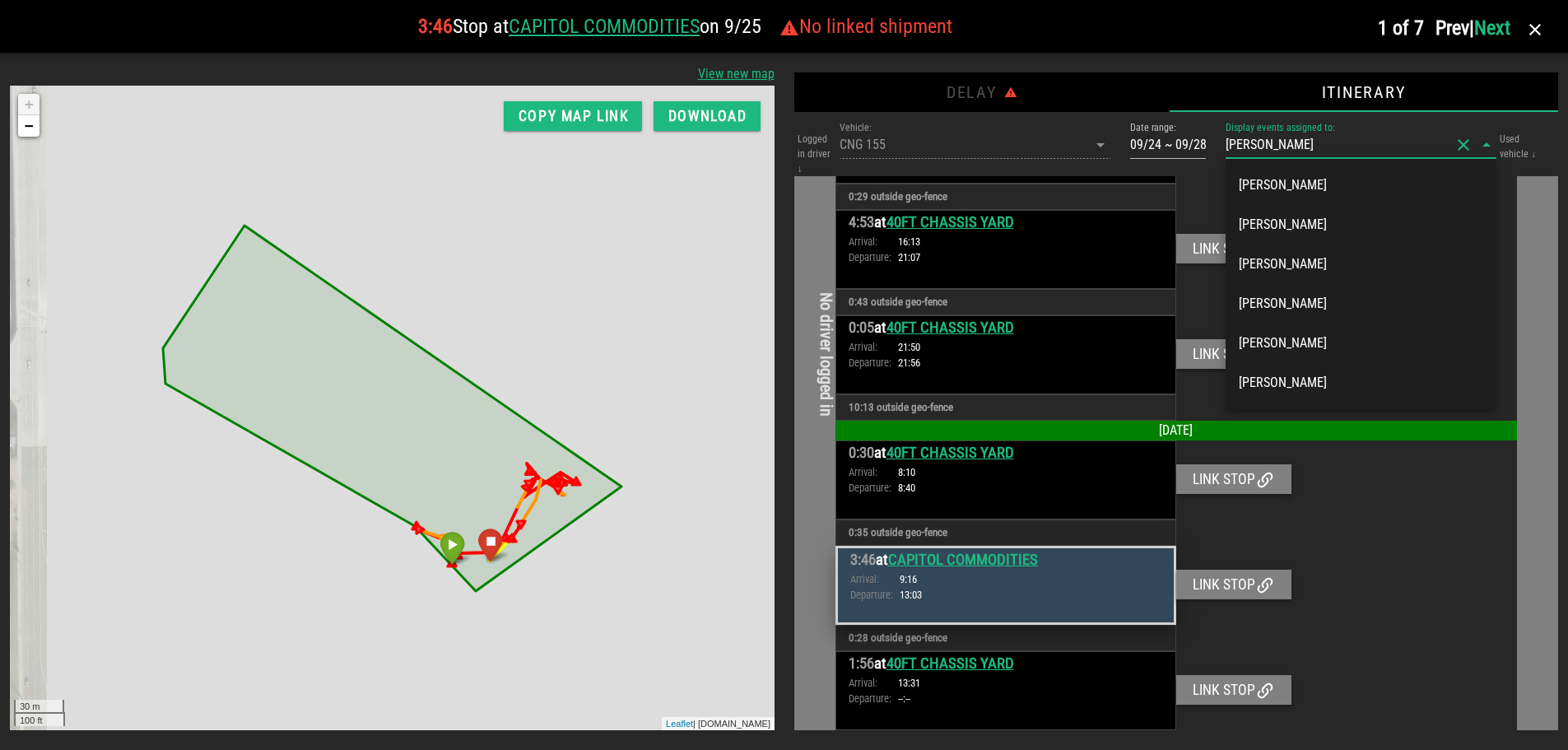
scroll to position [0, 0]
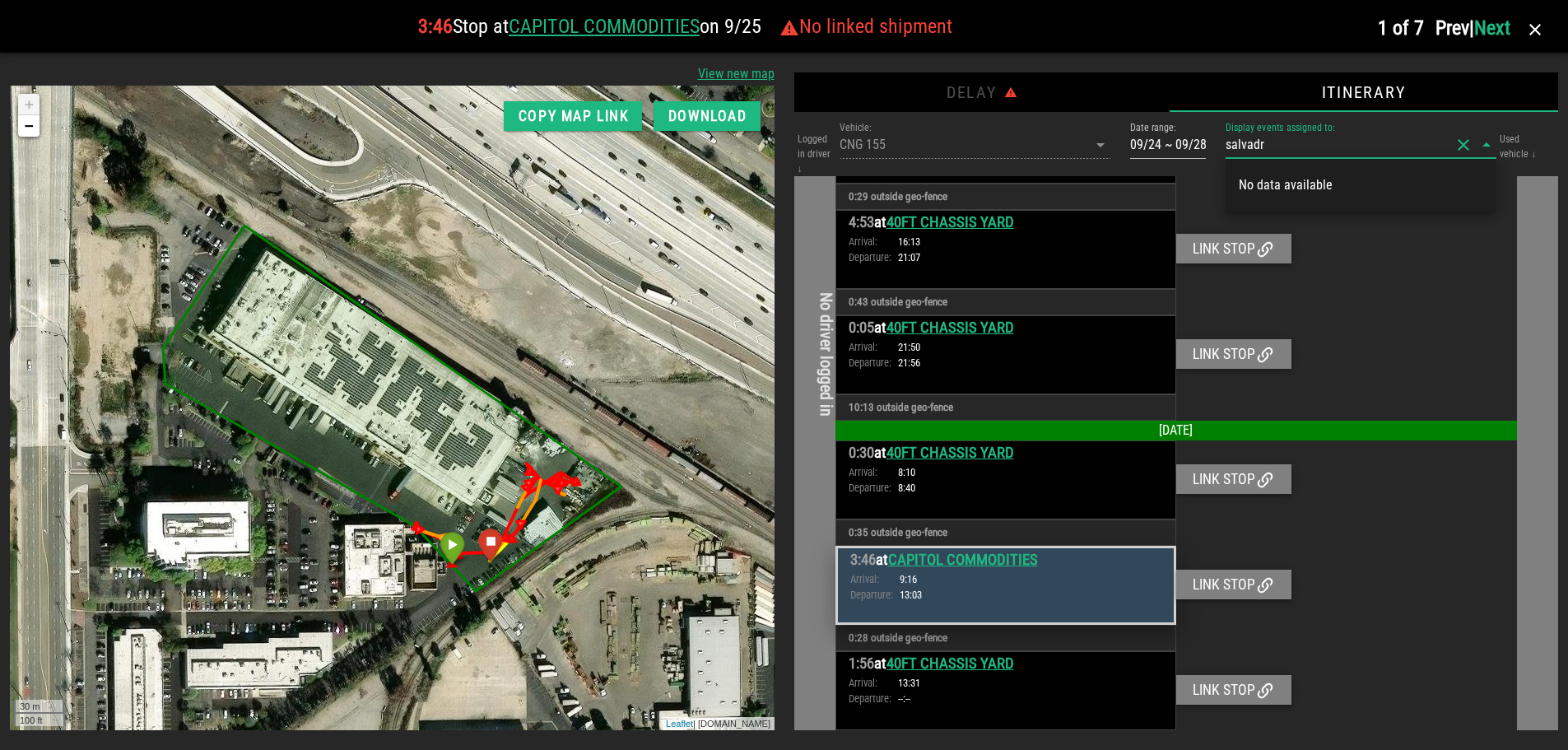
type input "salvad"
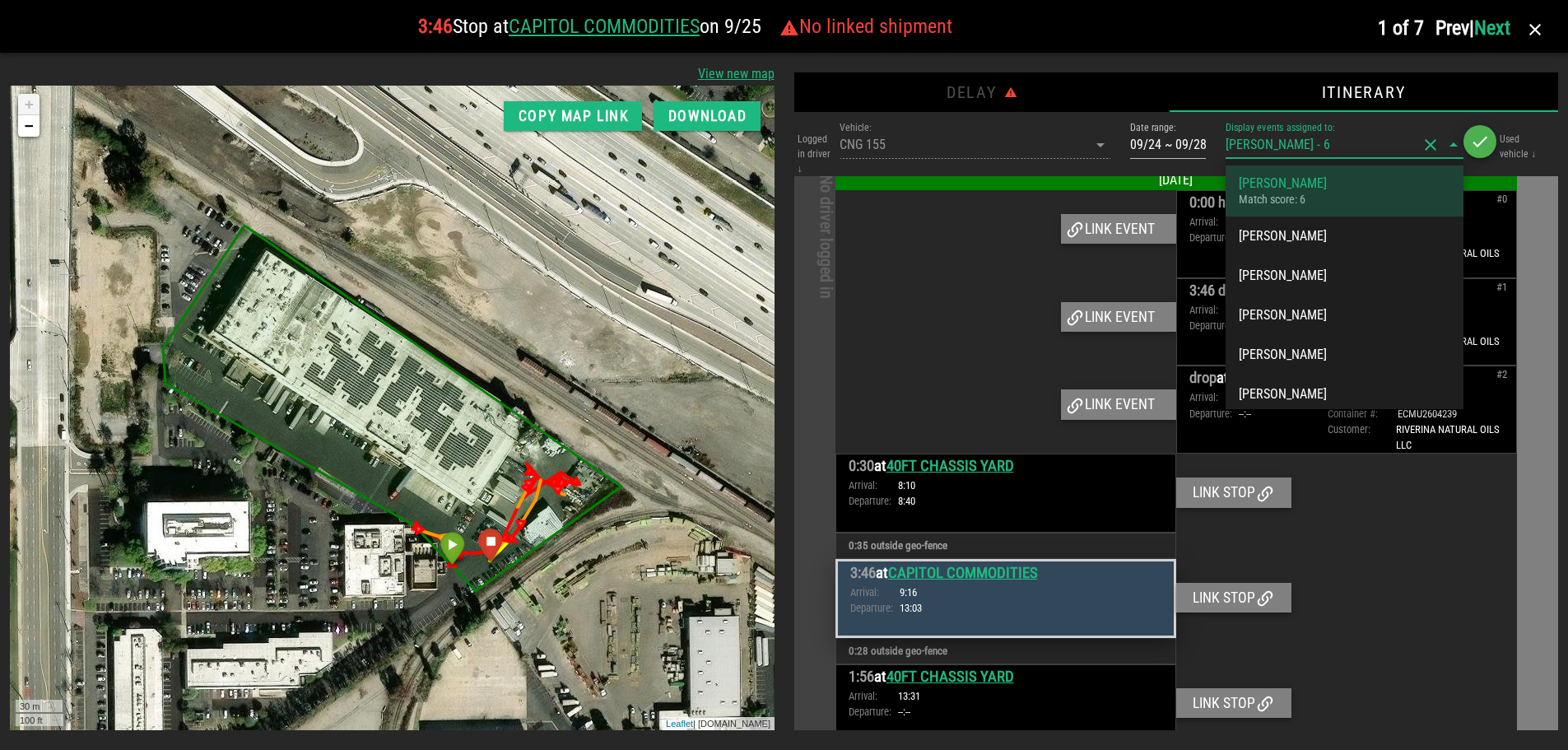
scroll to position [460, 0]
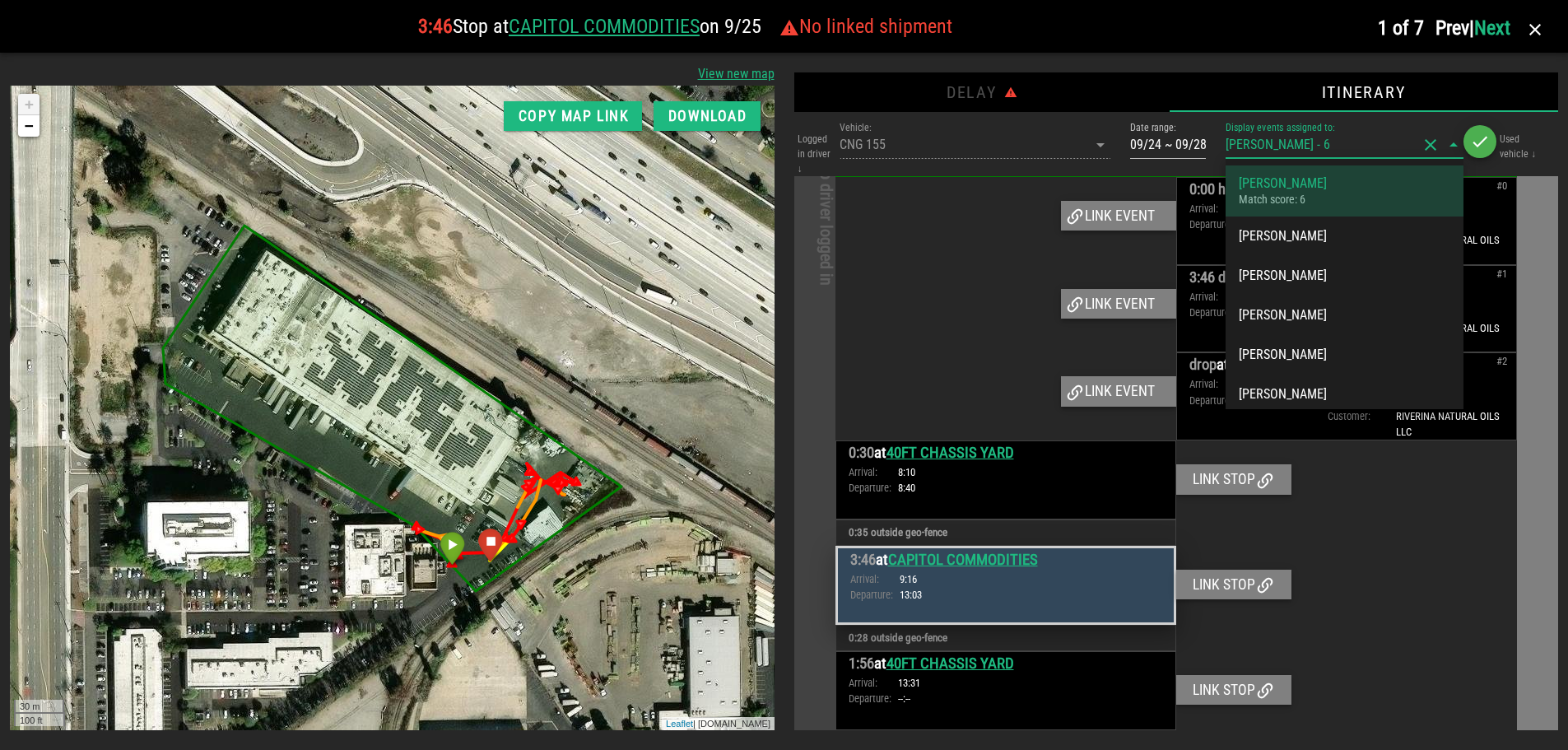
click at [1353, 180] on div "[PERSON_NAME]" at bounding box center [1345, 183] width 212 height 16
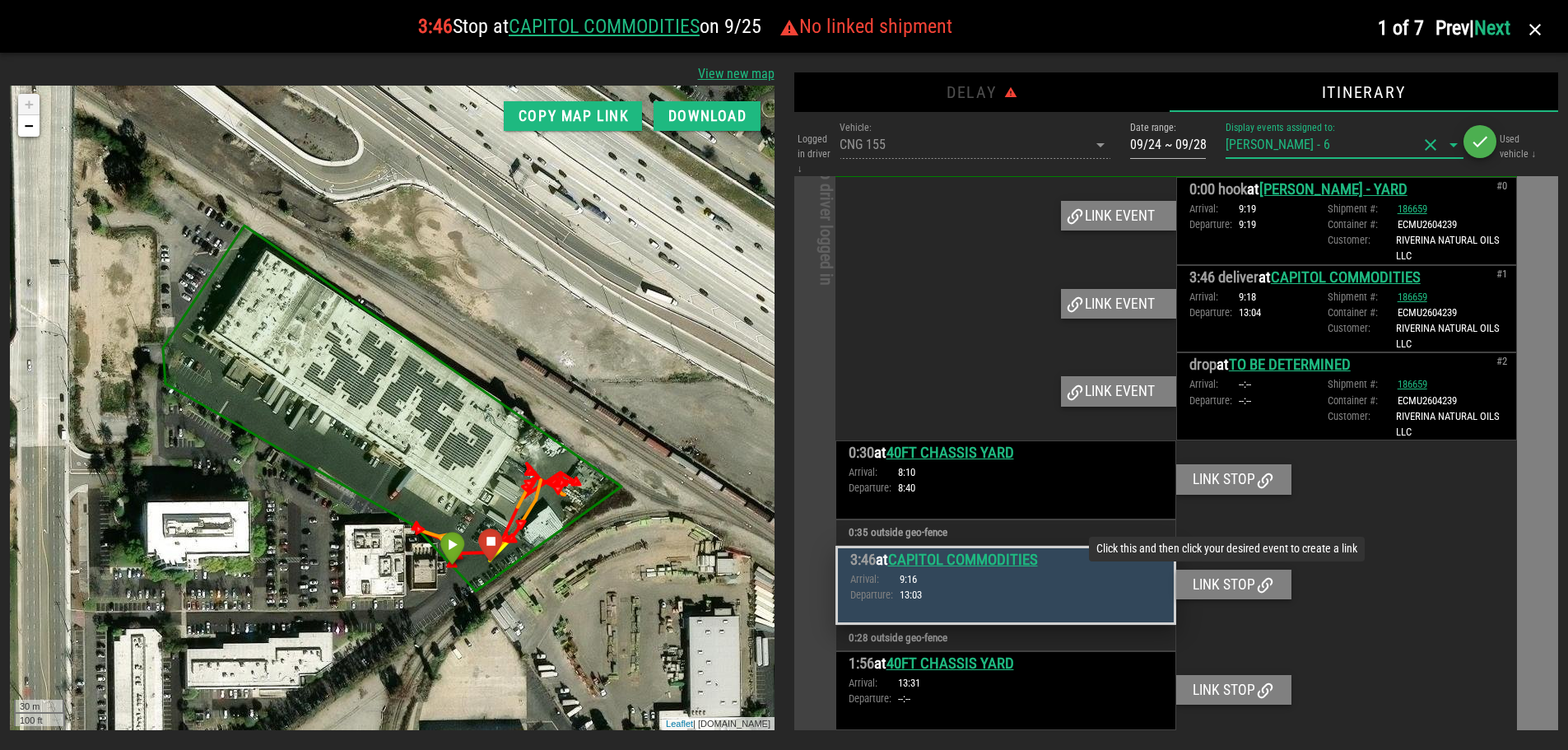
click at [1204, 583] on div "Link stop" at bounding box center [1234, 585] width 115 height 30
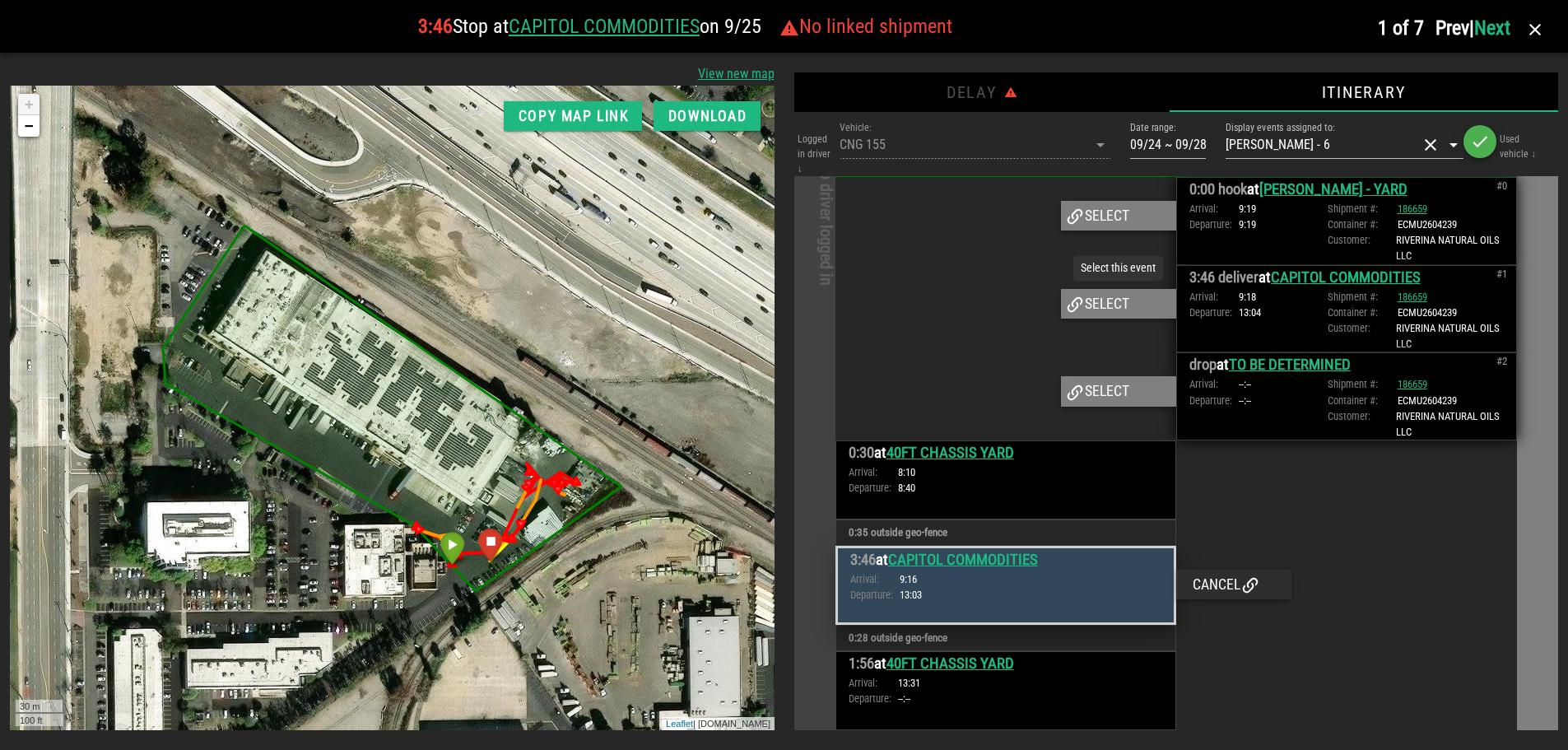
click at [1117, 309] on div "Select" at bounding box center [1118, 304] width 115 height 30
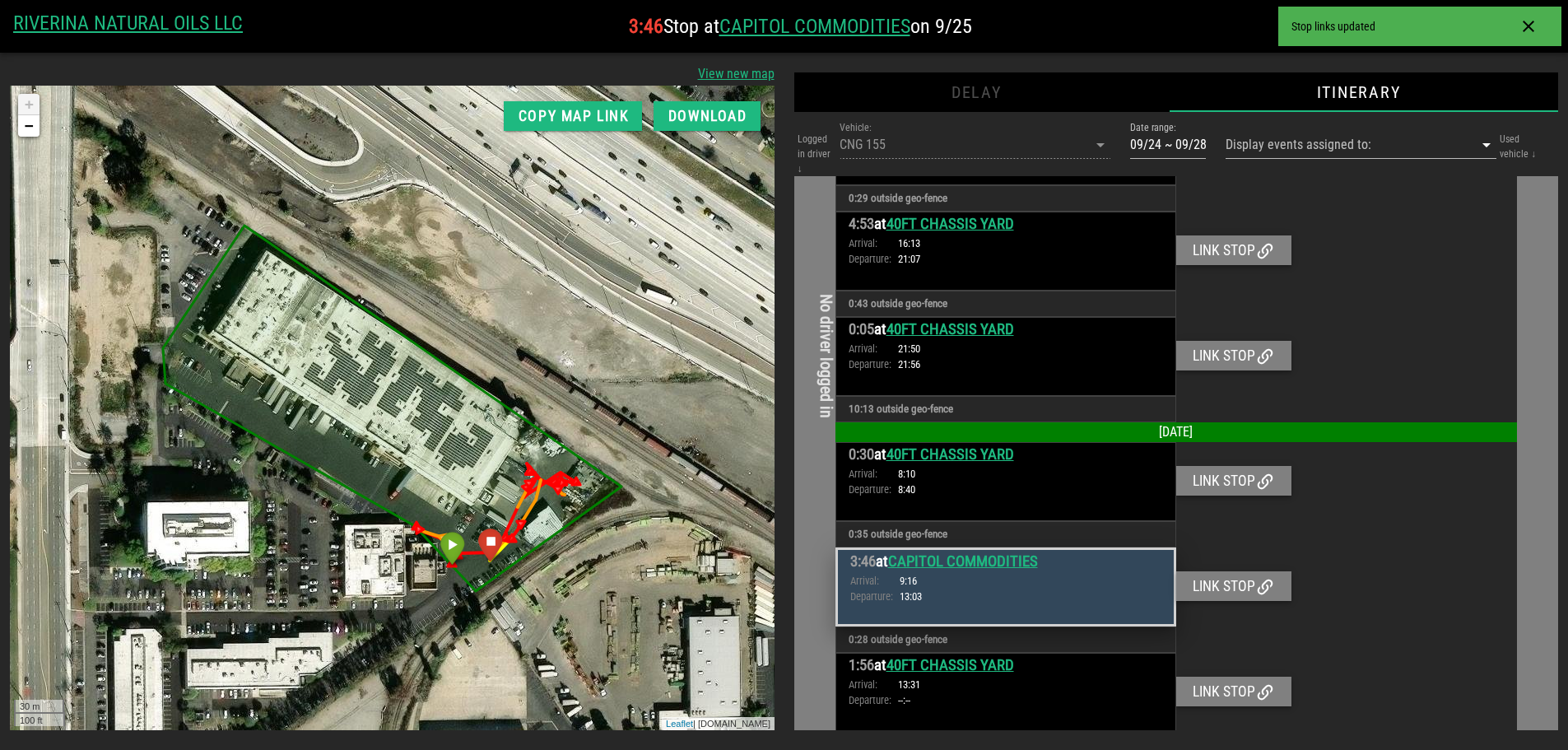
scroll to position [197, 0]
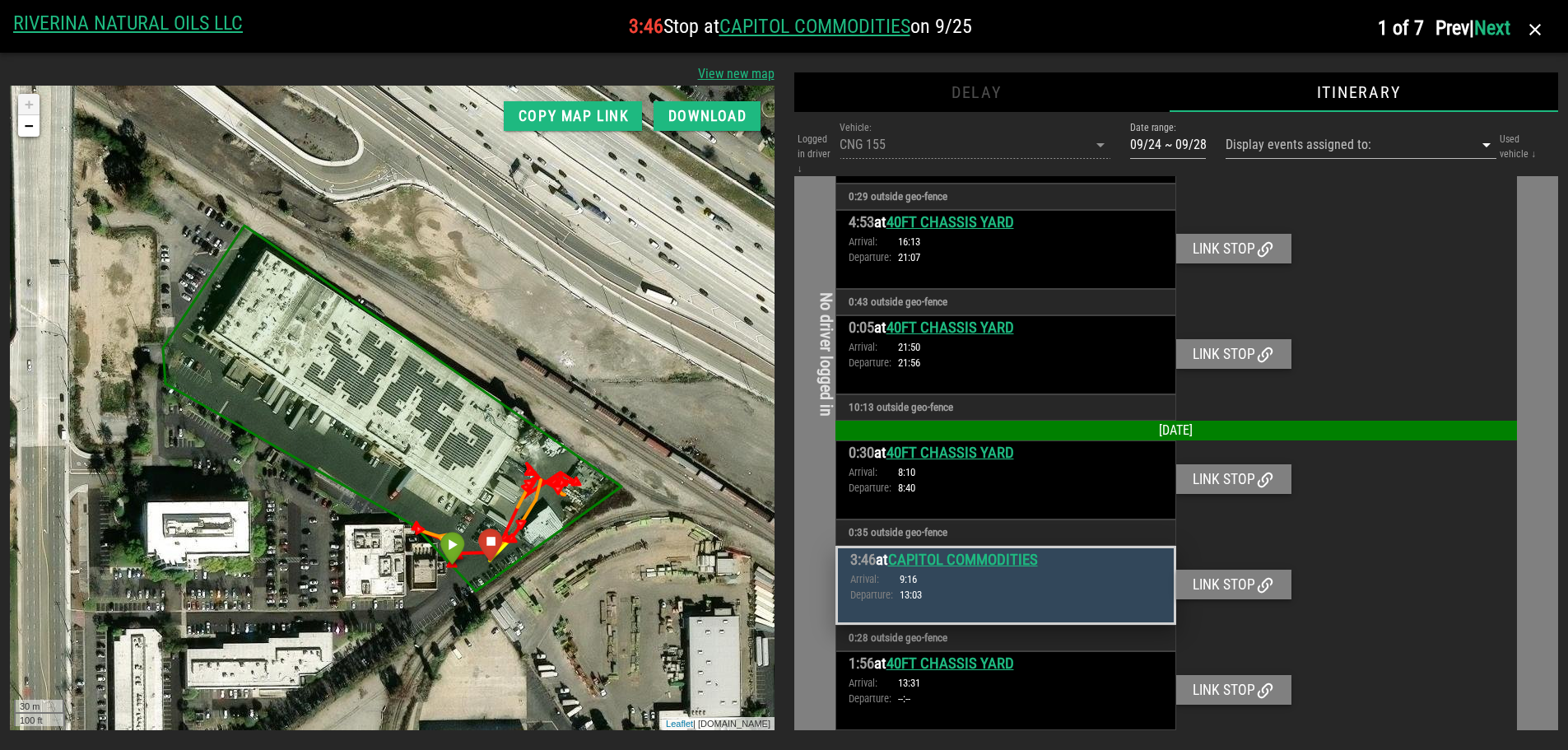
click at [1494, 28] on link "Next" at bounding box center [1492, 28] width 36 height 23
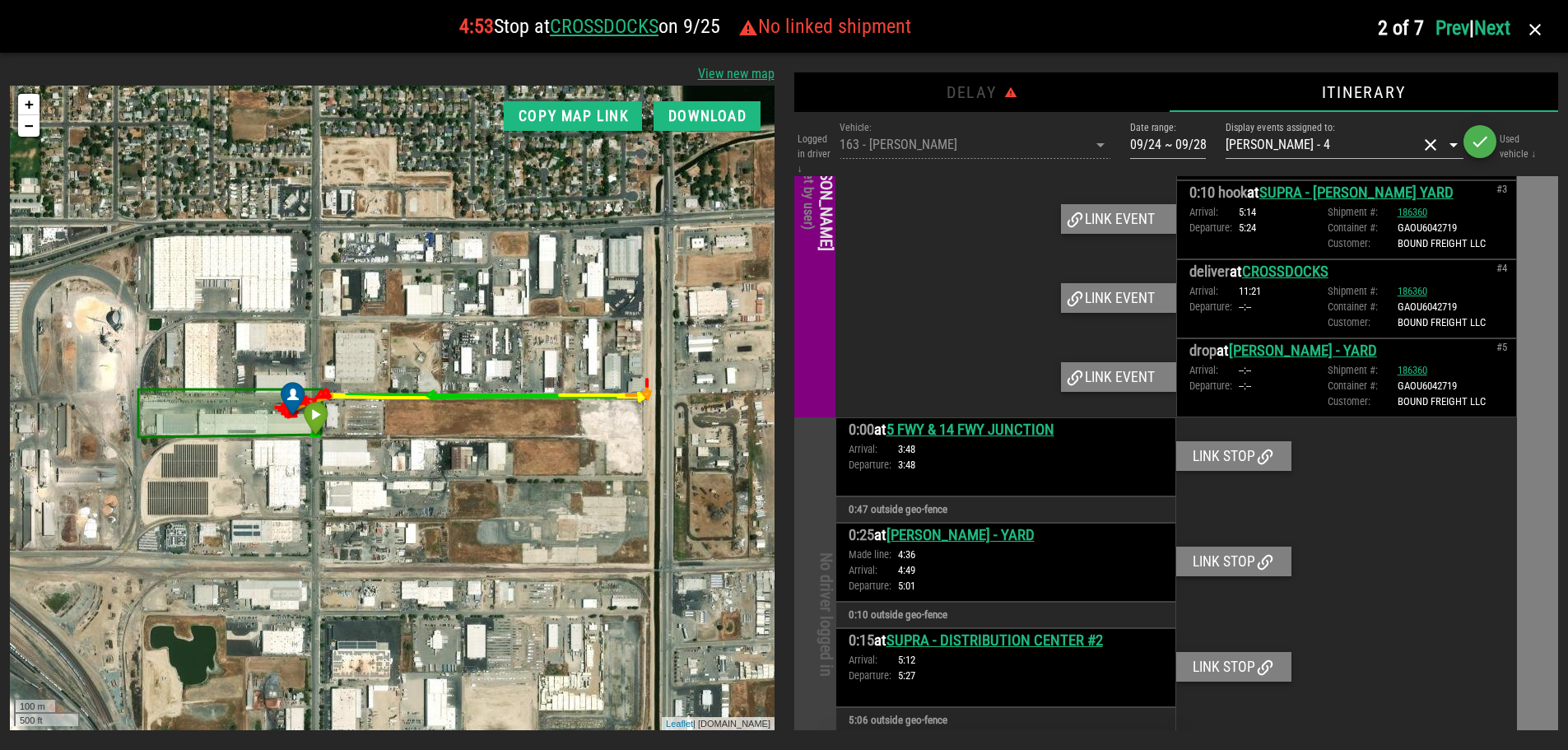
scroll to position [592, 0]
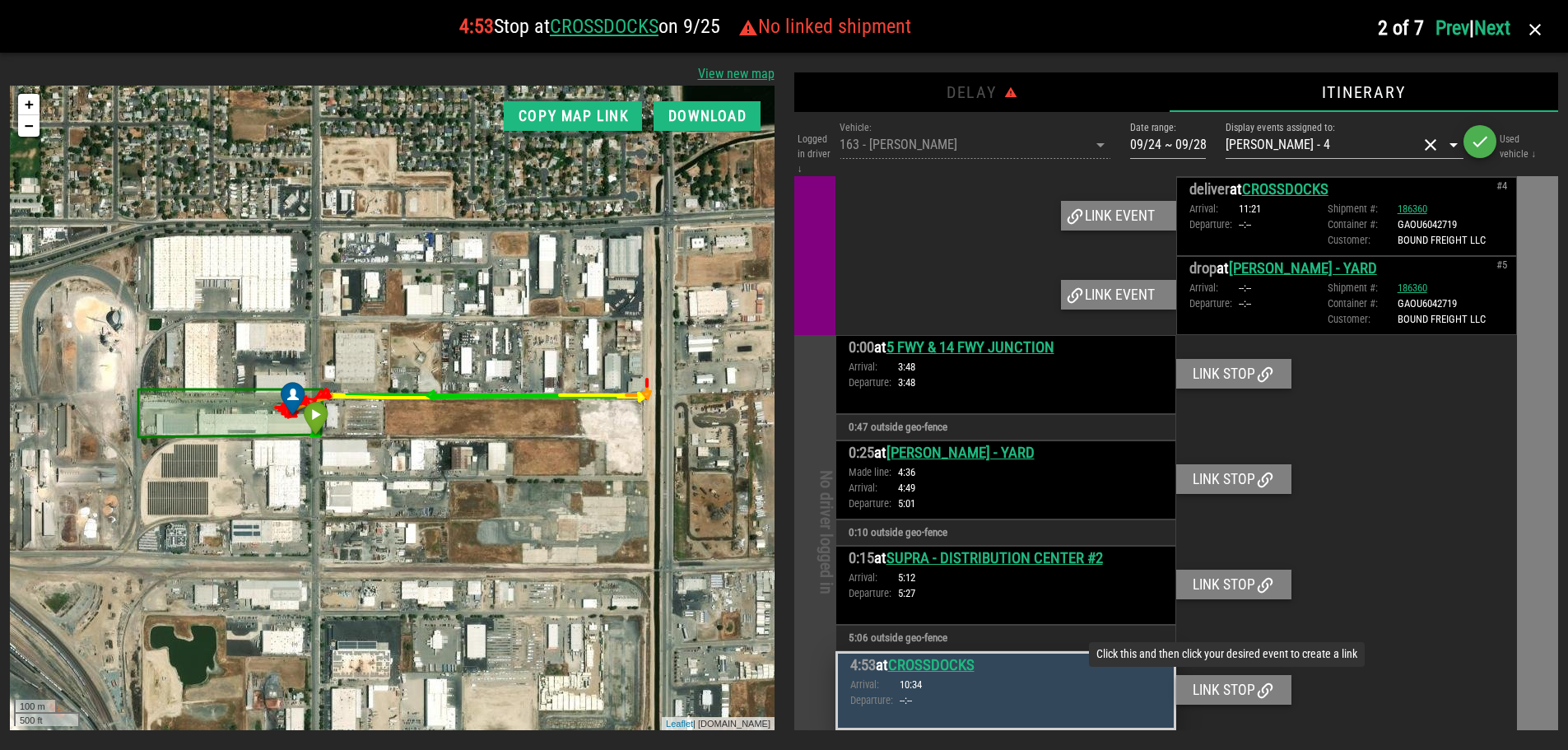
click at [1232, 704] on div "Link stop" at bounding box center [1234, 691] width 115 height 30
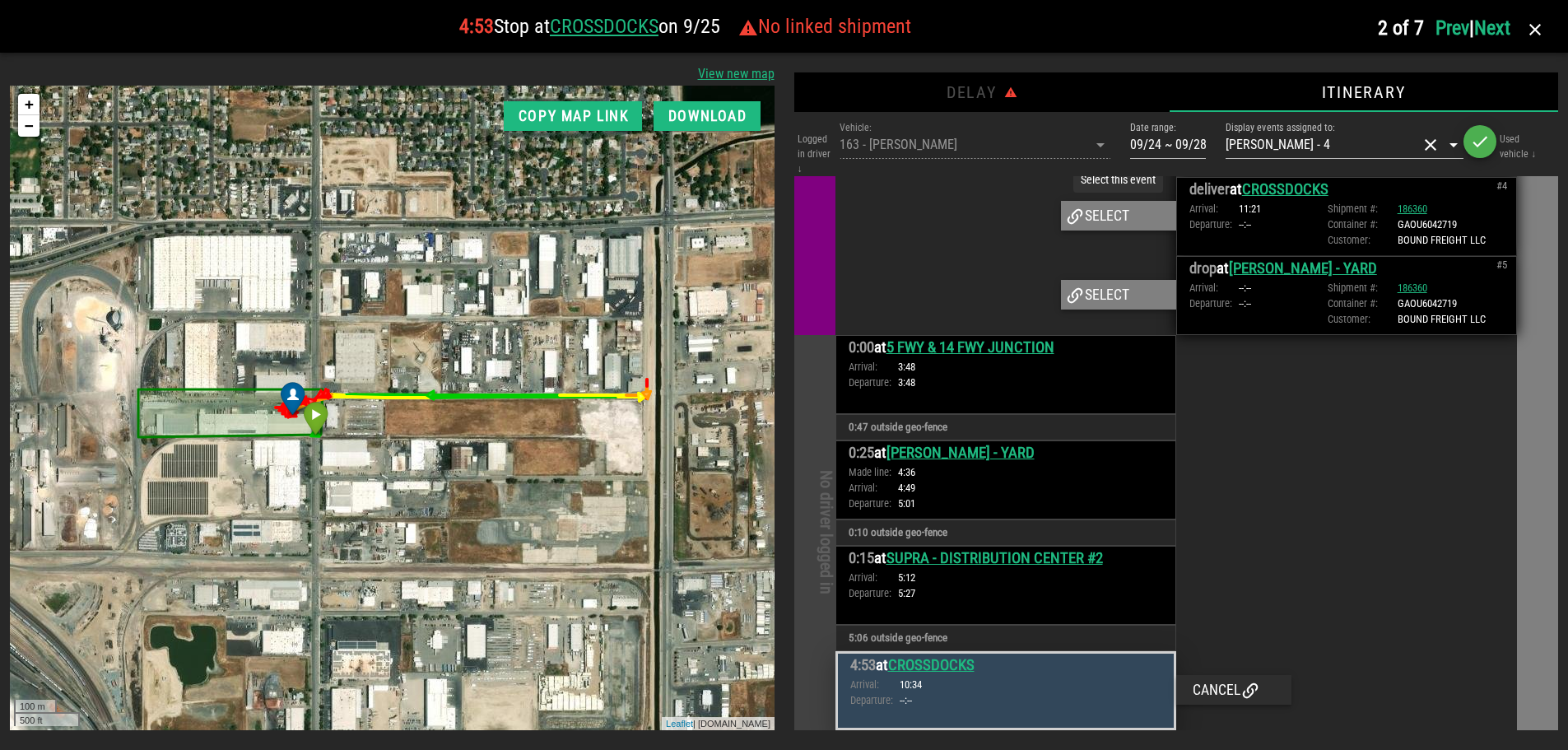
click at [1117, 212] on div "Select" at bounding box center [1118, 216] width 115 height 30
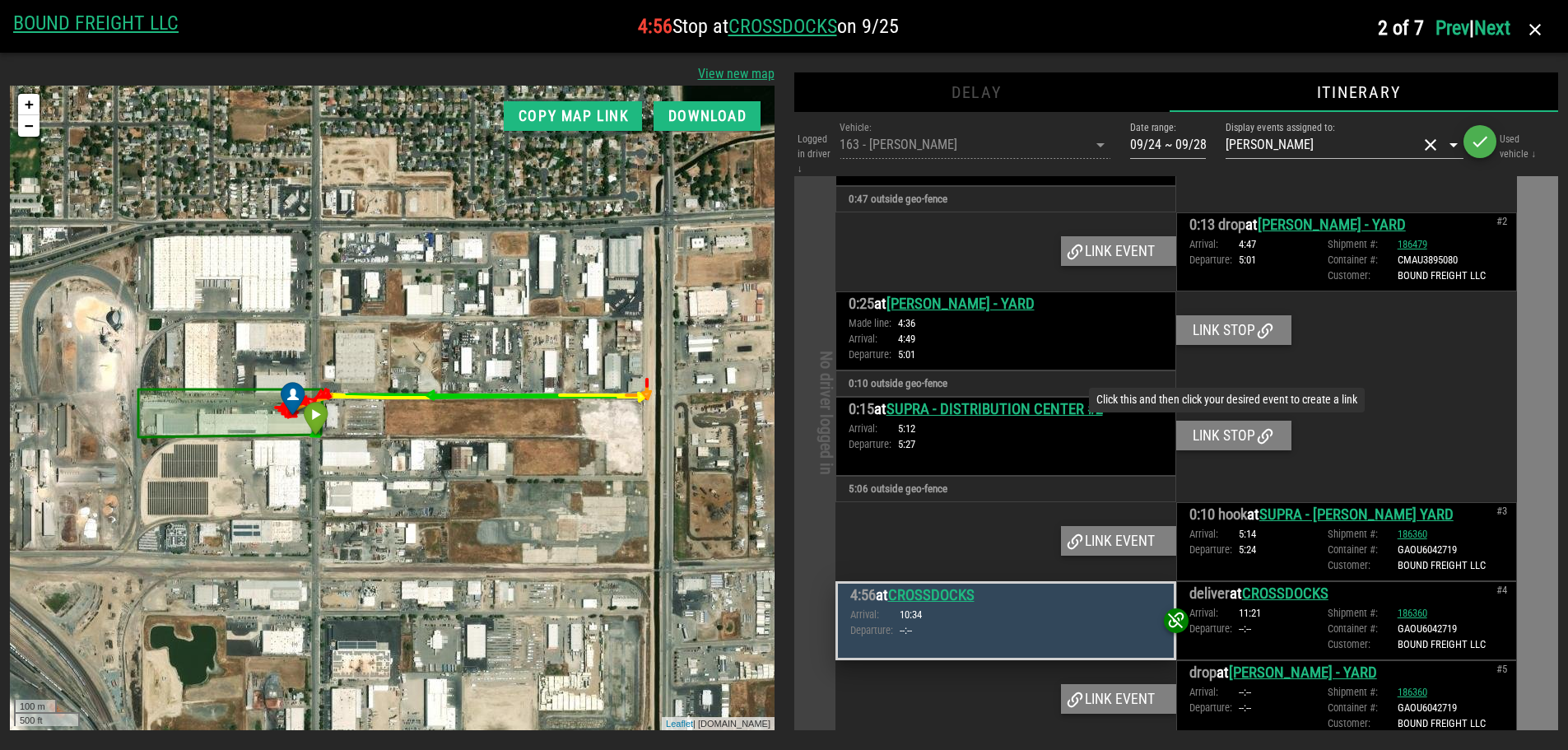
click at [1209, 421] on div "Link stop" at bounding box center [1234, 436] width 115 height 30
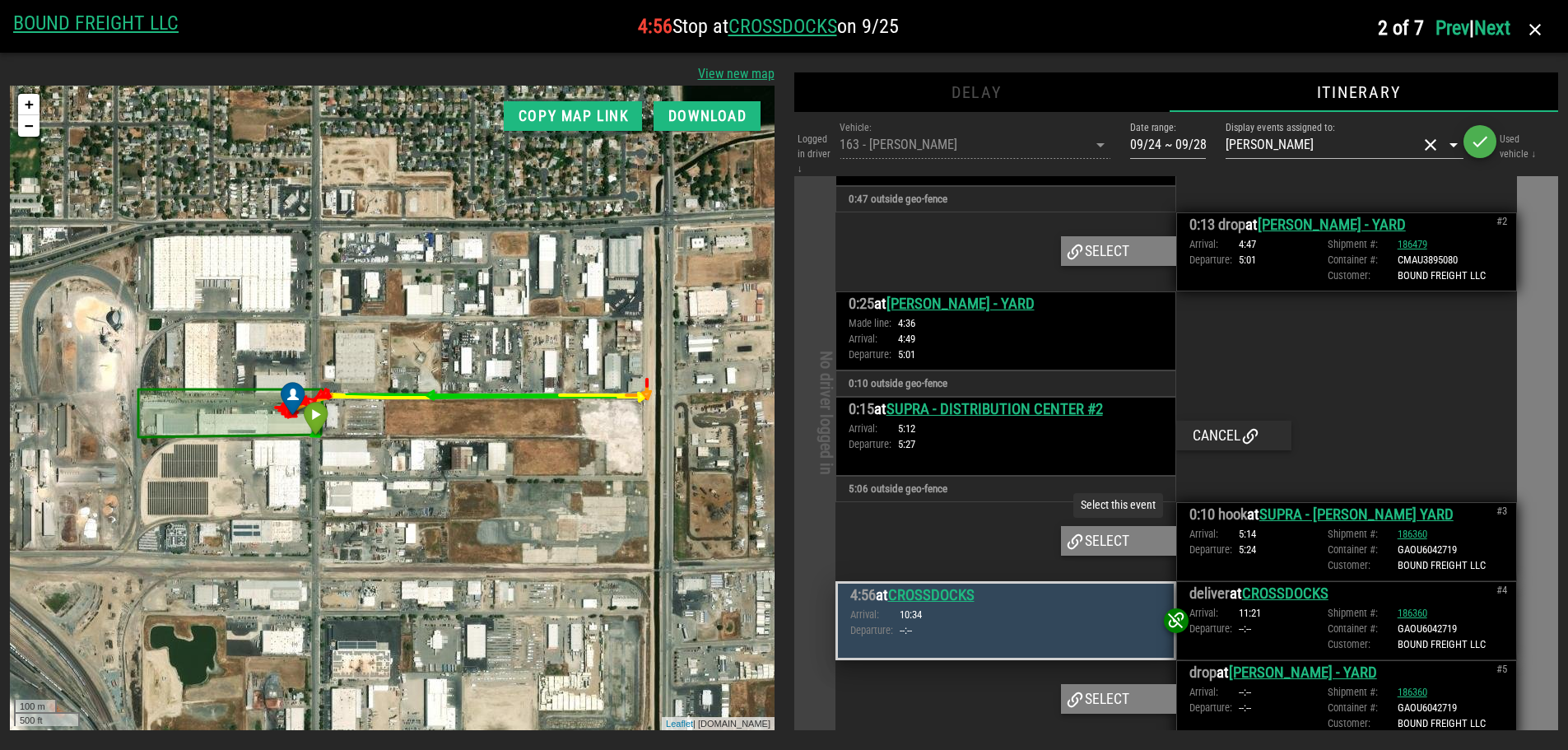
click at [1112, 526] on div "Select" at bounding box center [1118, 541] width 115 height 30
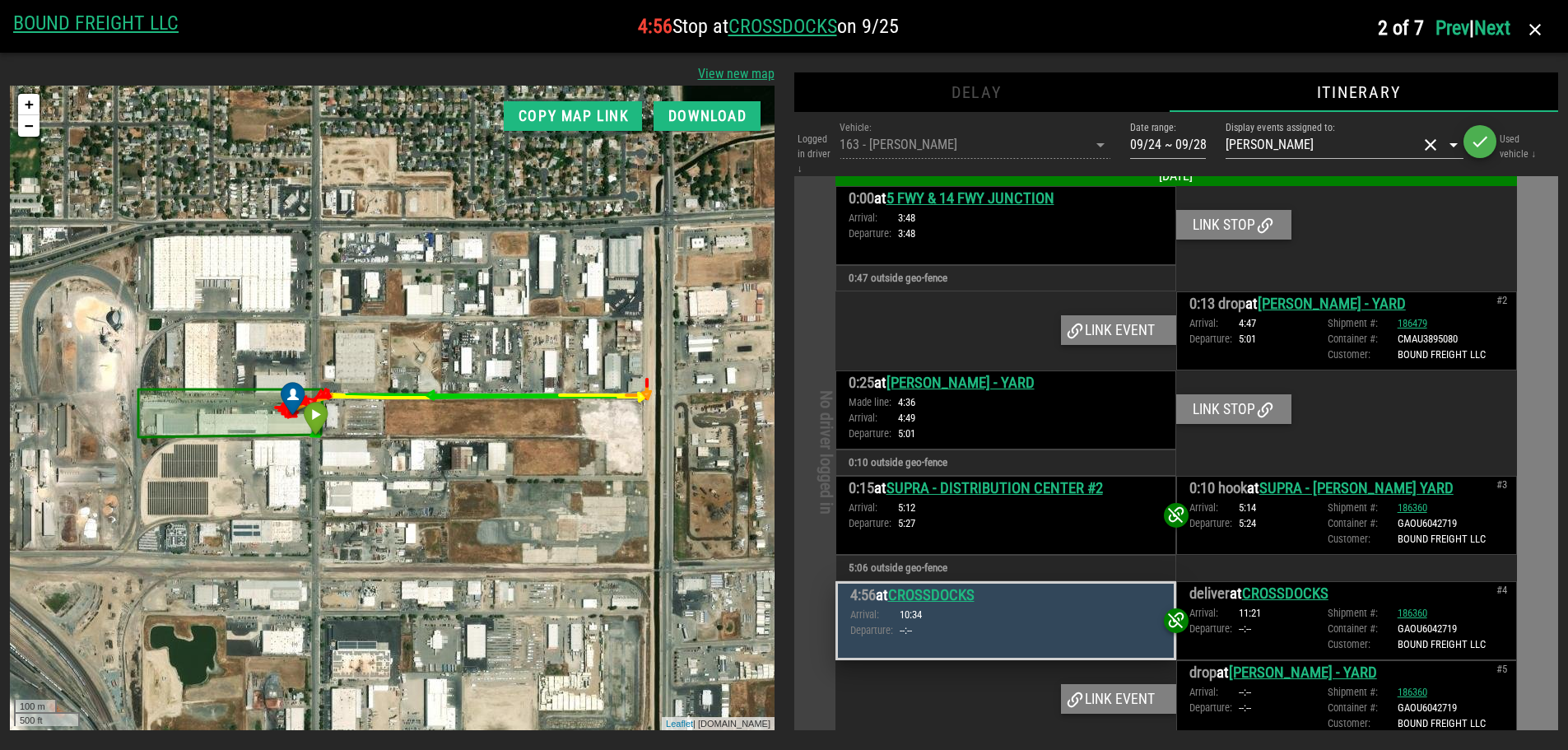
click at [1495, 33] on link "Next" at bounding box center [1492, 28] width 36 height 23
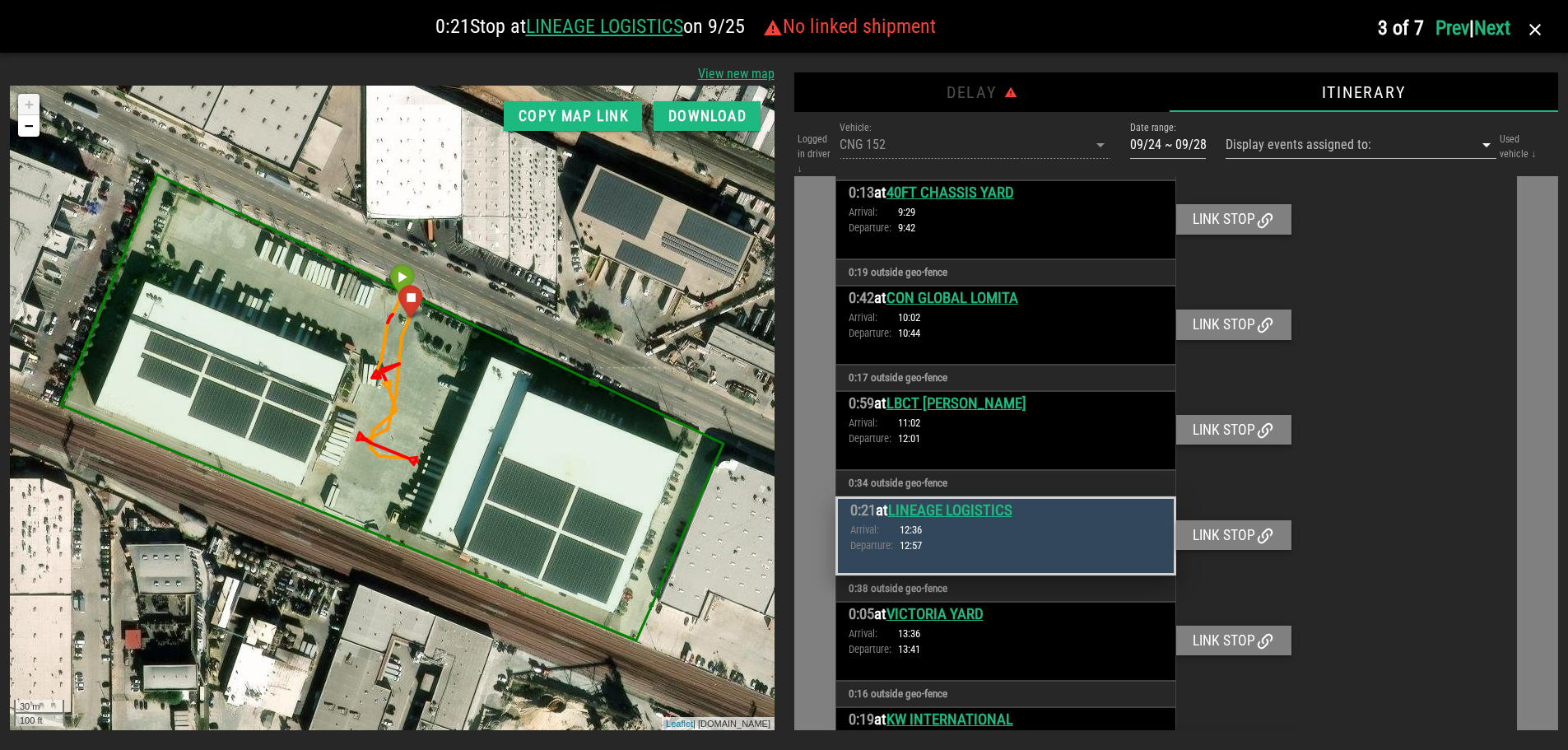
scroll to position [1171, 0]
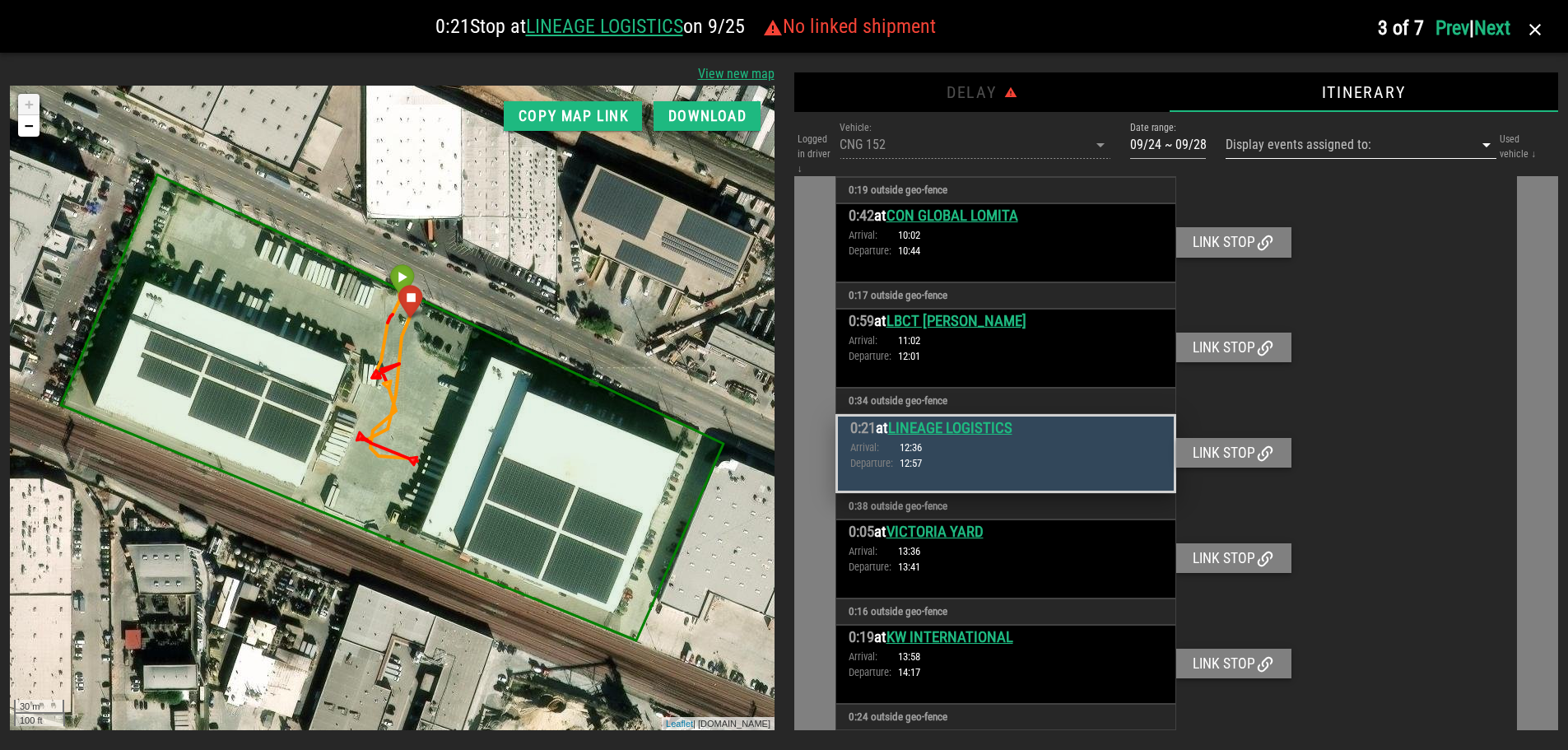
click at [1341, 146] on input "Display events assigned to:" at bounding box center [1338, 145] width 225 height 26
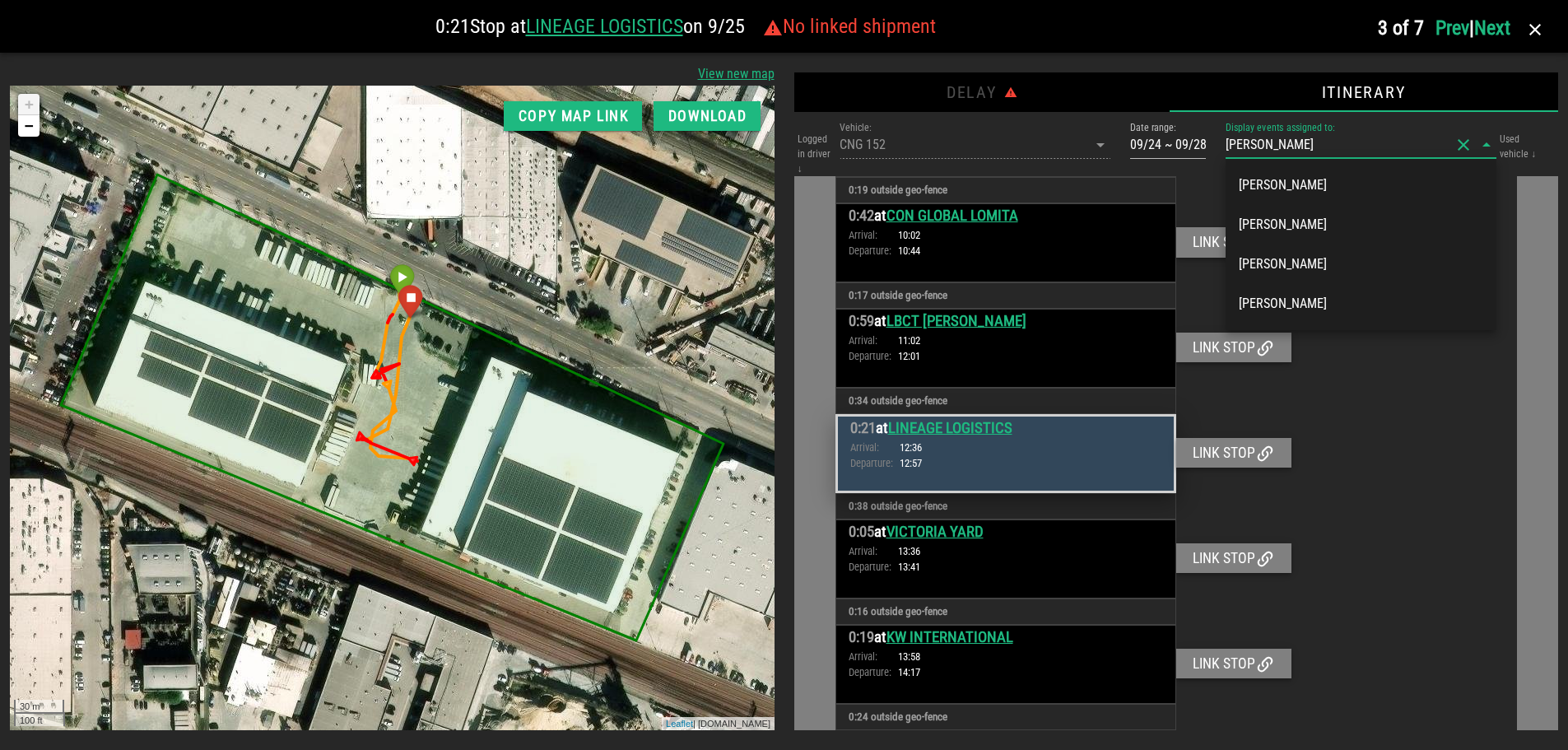
type input "[PERSON_NAME]"
click at [1367, 296] on div "[PERSON_NAME]" at bounding box center [1361, 303] width 244 height 16
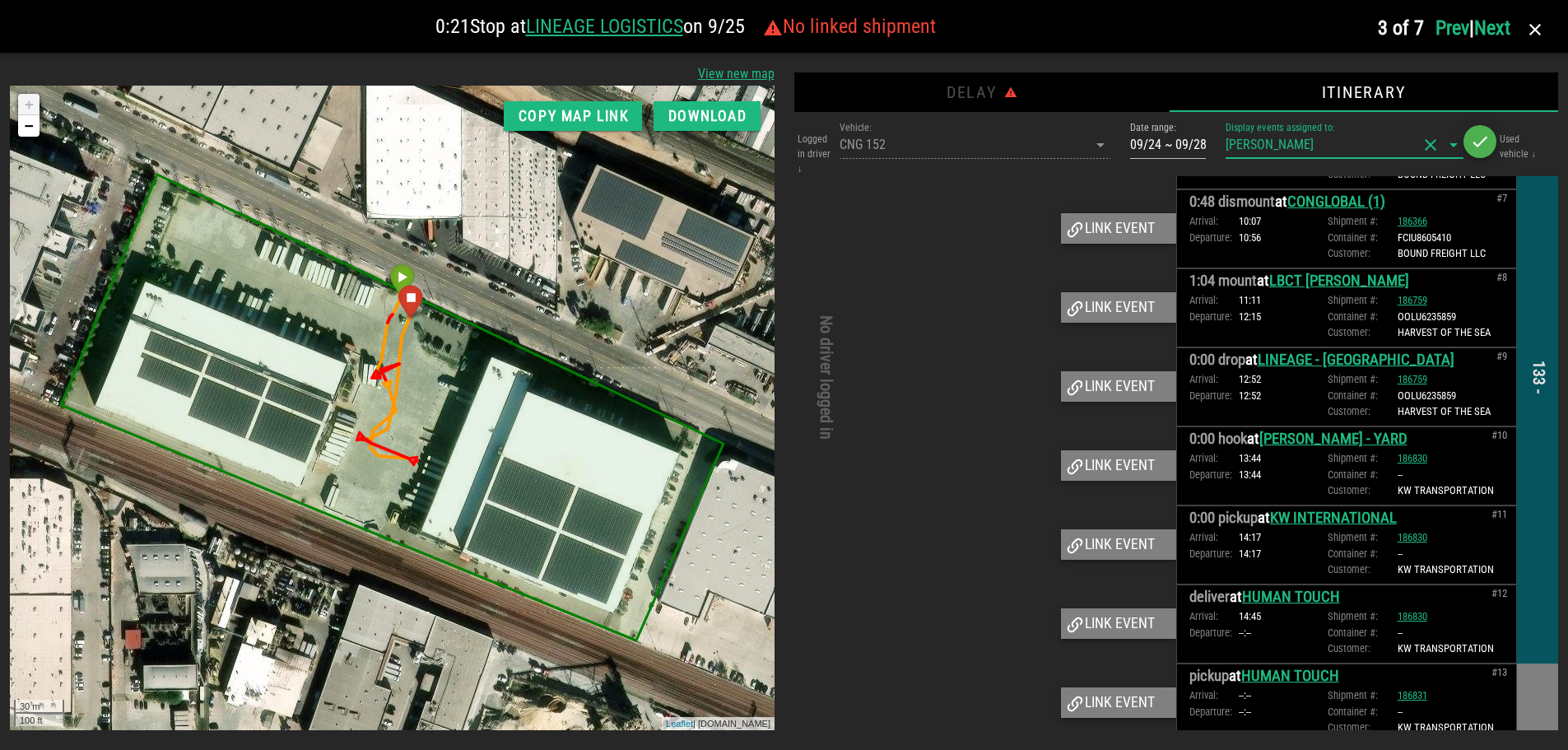
scroll to position [1527, 0]
click at [1103, 384] on div "Link event" at bounding box center [1118, 388] width 115 height 30
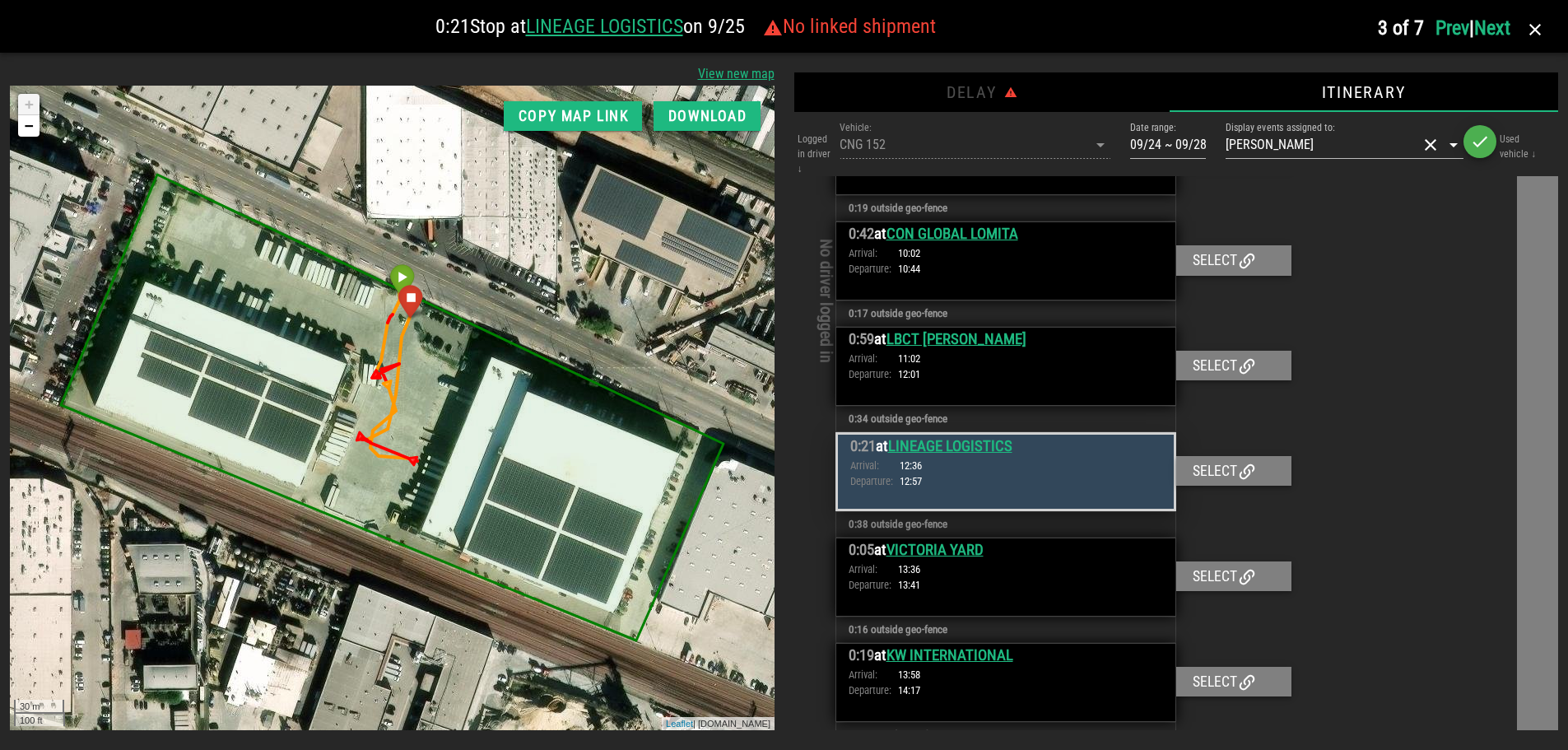
scroll to position [2433, 0]
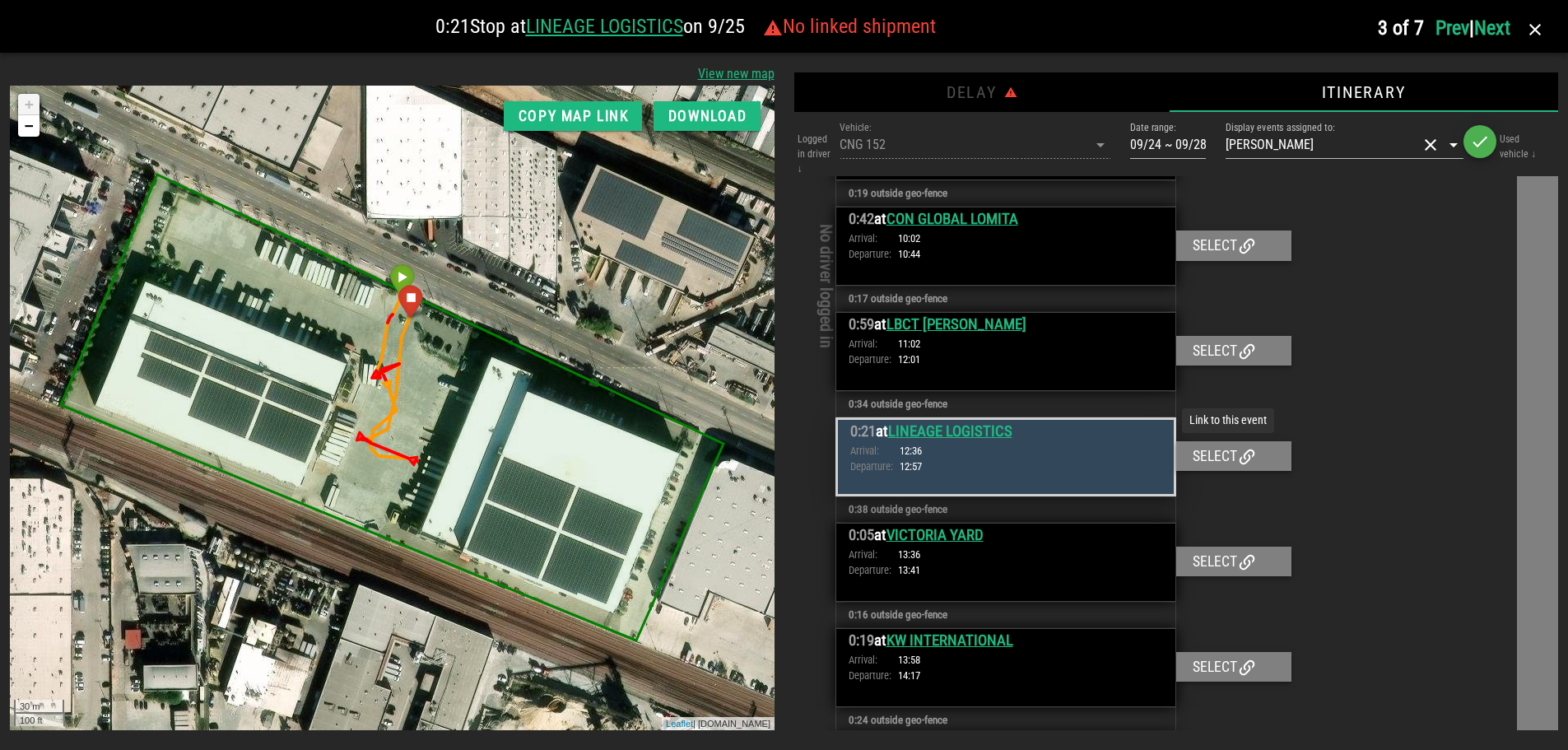
click at [1237, 458] on icon at bounding box center [1247, 456] width 20 height 20
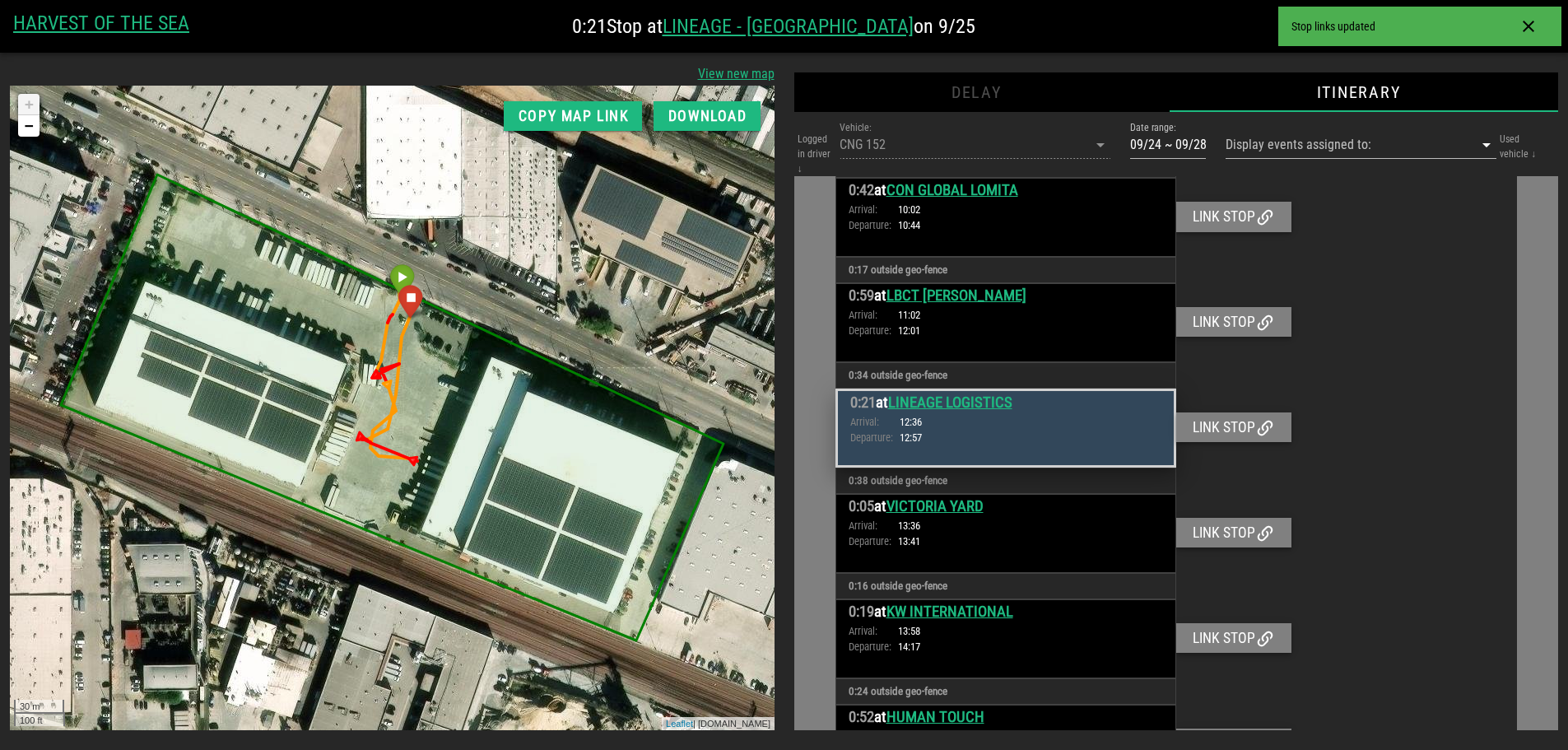
scroll to position [1168, 0]
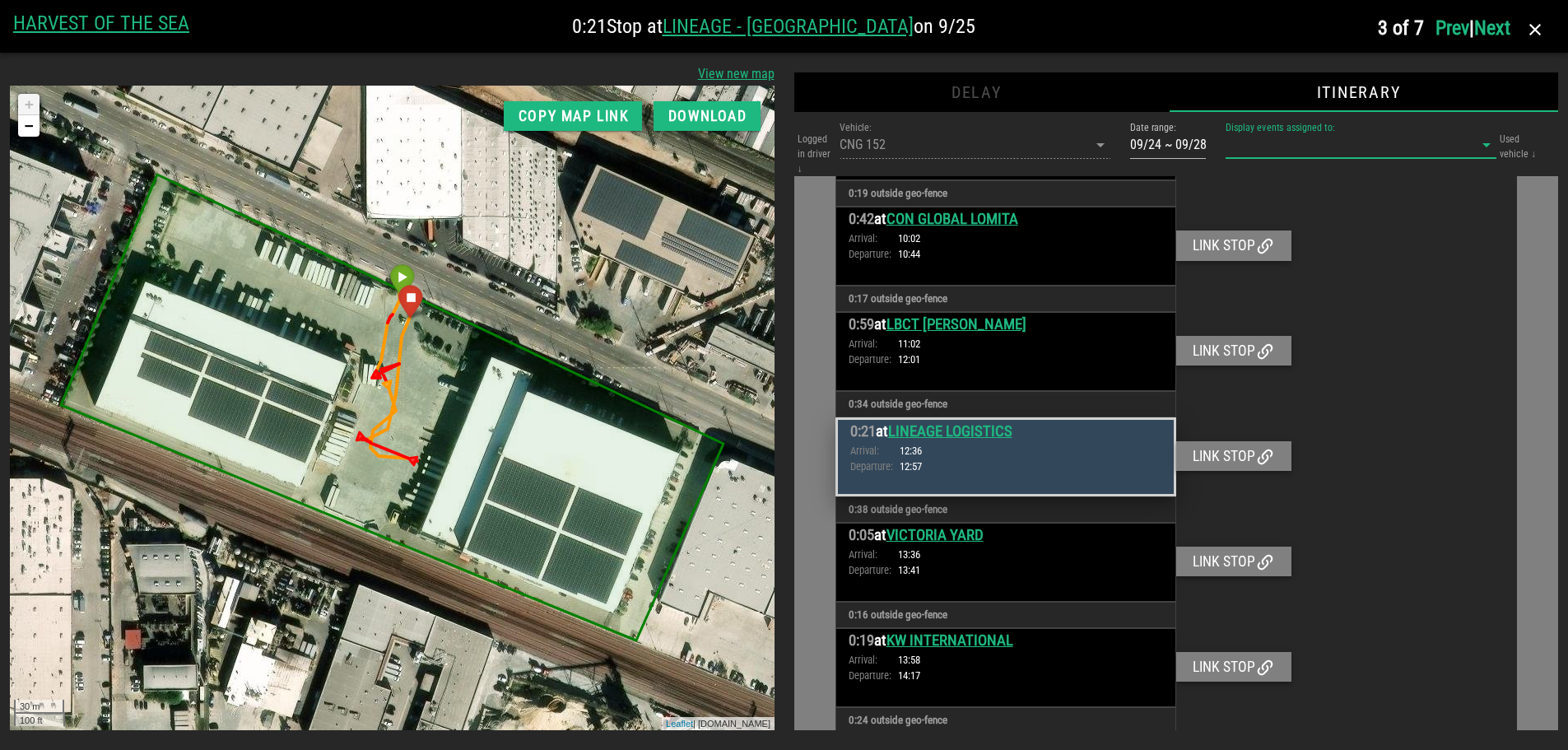
click at [1301, 140] on input "Display events assigned to:" at bounding box center [1338, 145] width 225 height 26
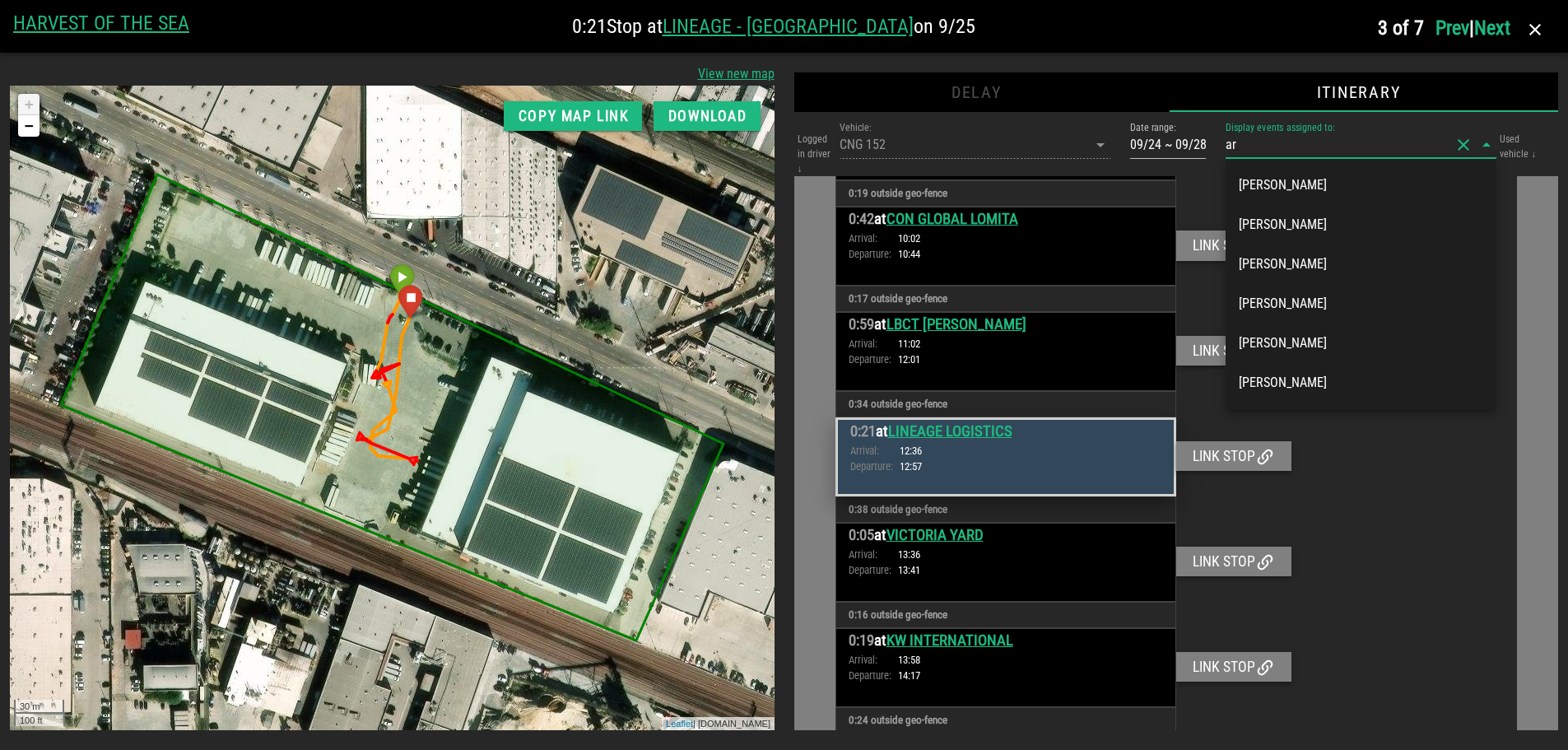
type input "arm"
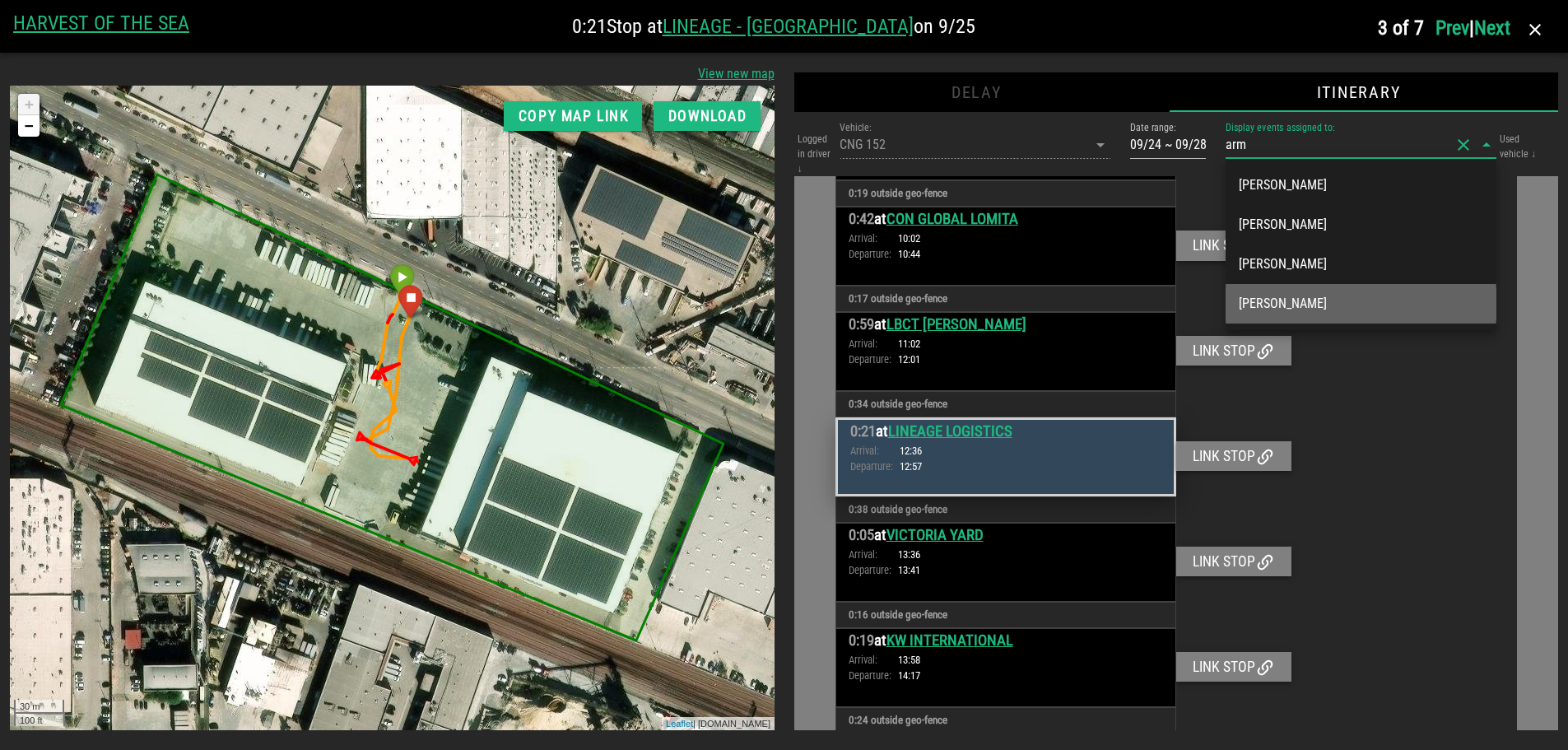
click at [1322, 307] on div "[PERSON_NAME]" at bounding box center [1361, 303] width 244 height 16
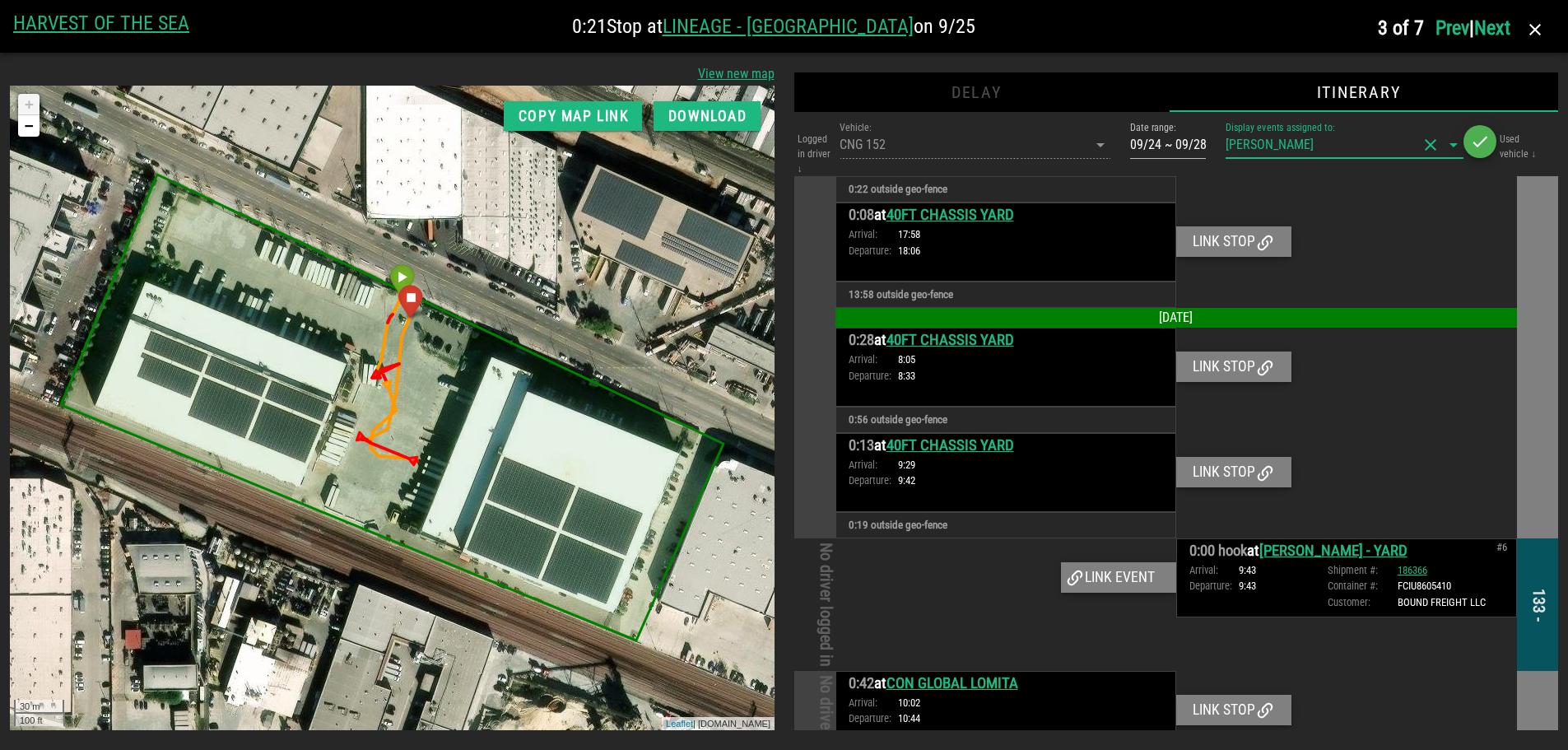
scroll to position [1378, 0]
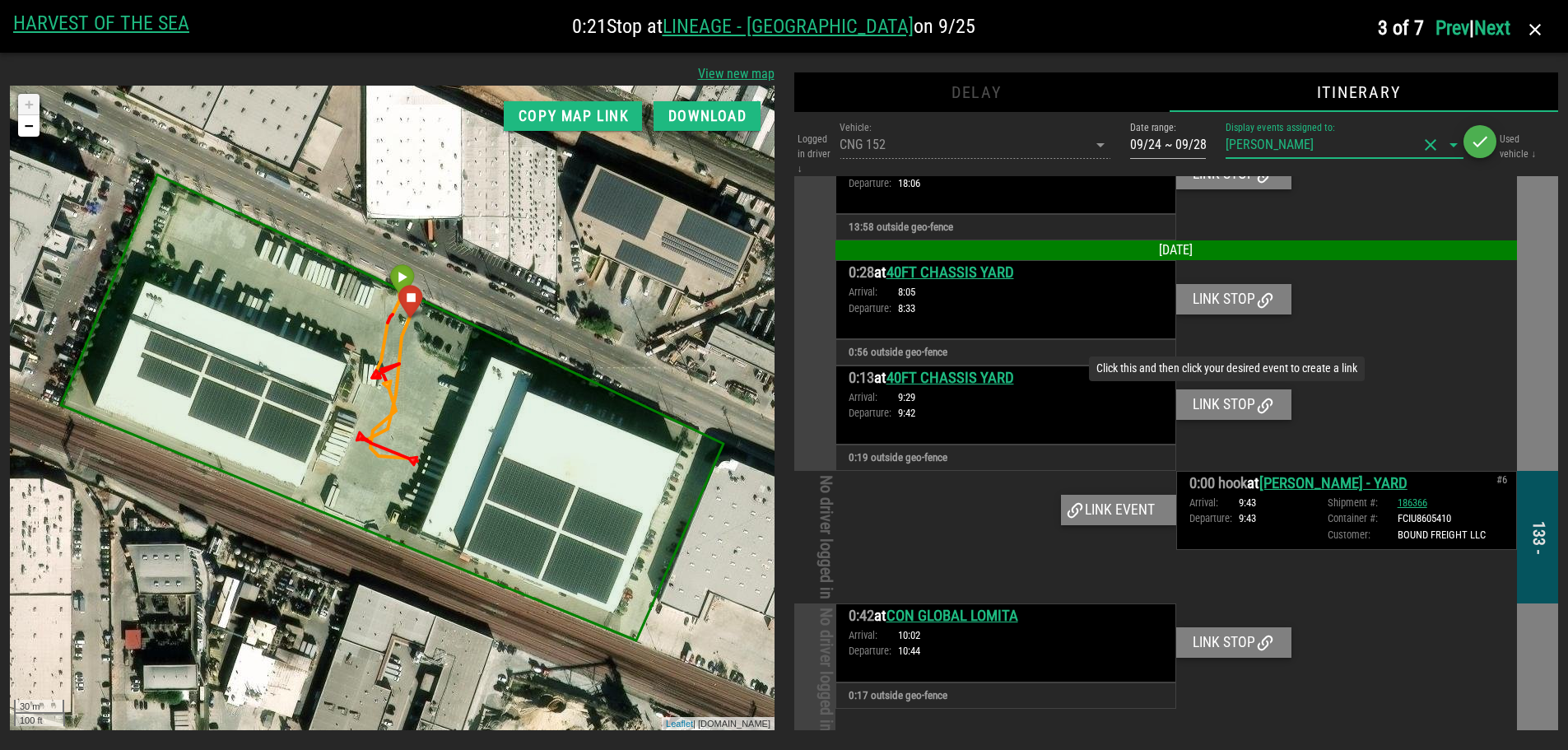
click at [1235, 404] on div "Link stop" at bounding box center [1234, 404] width 115 height 30
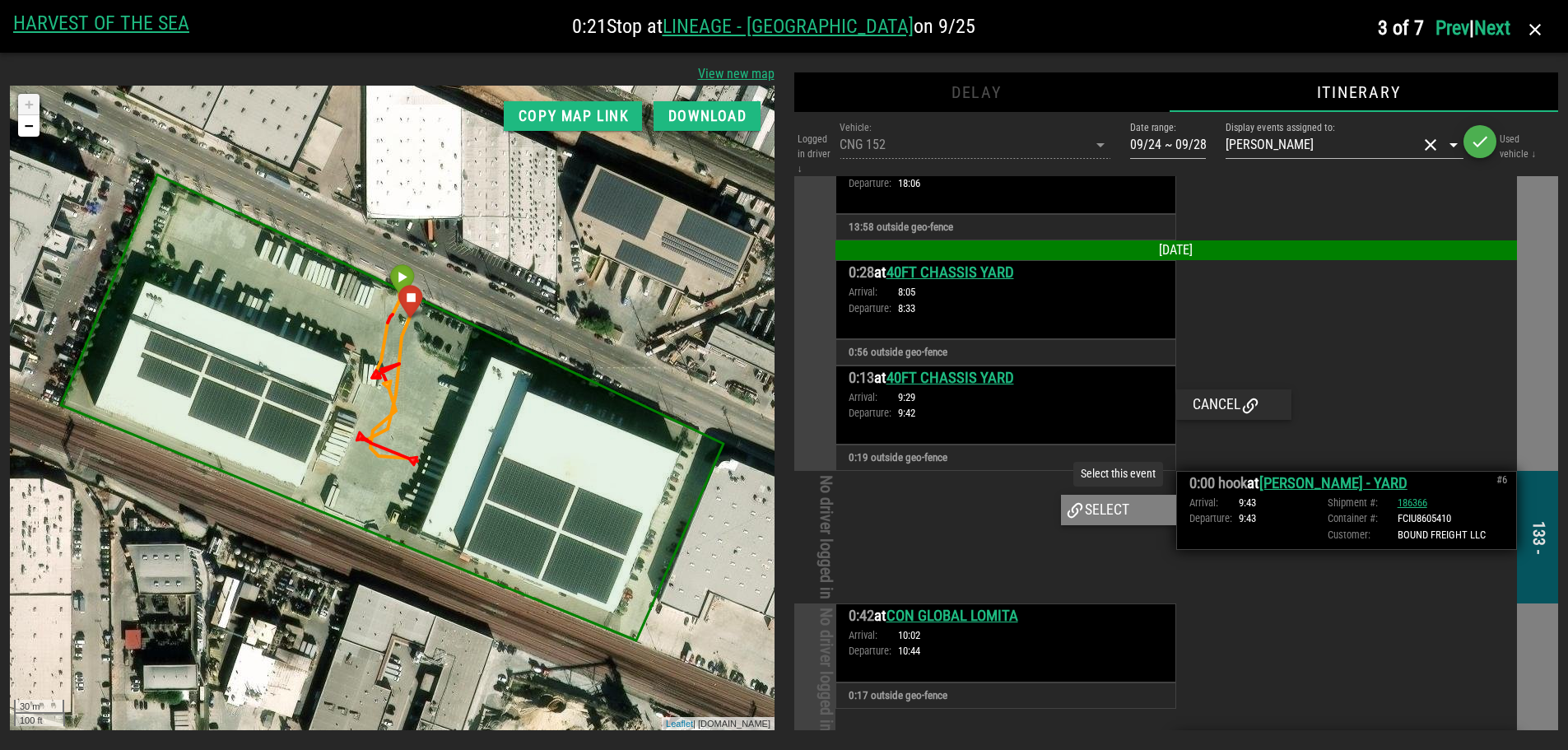
click at [1117, 509] on div "Select" at bounding box center [1118, 510] width 115 height 30
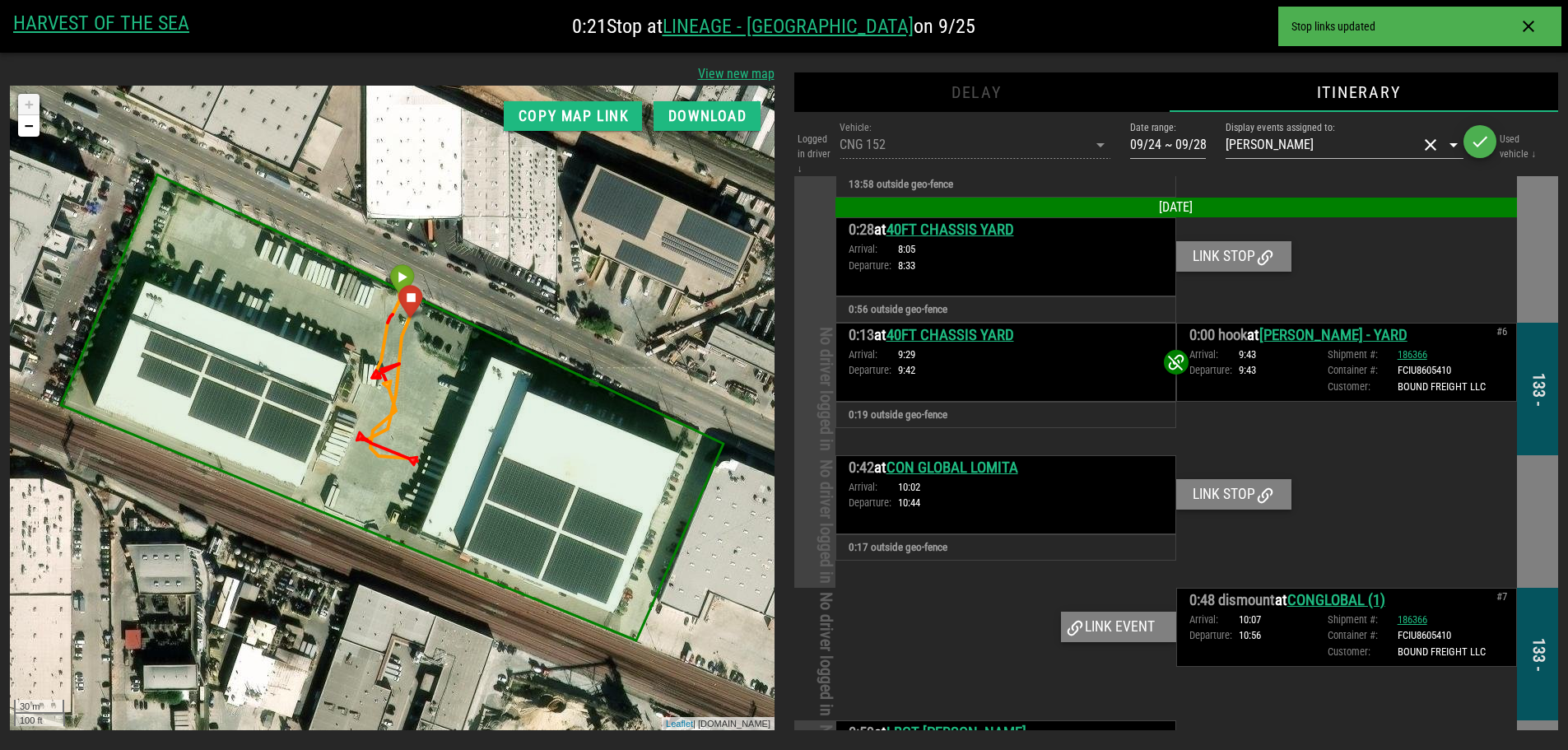
scroll to position [1460, 0]
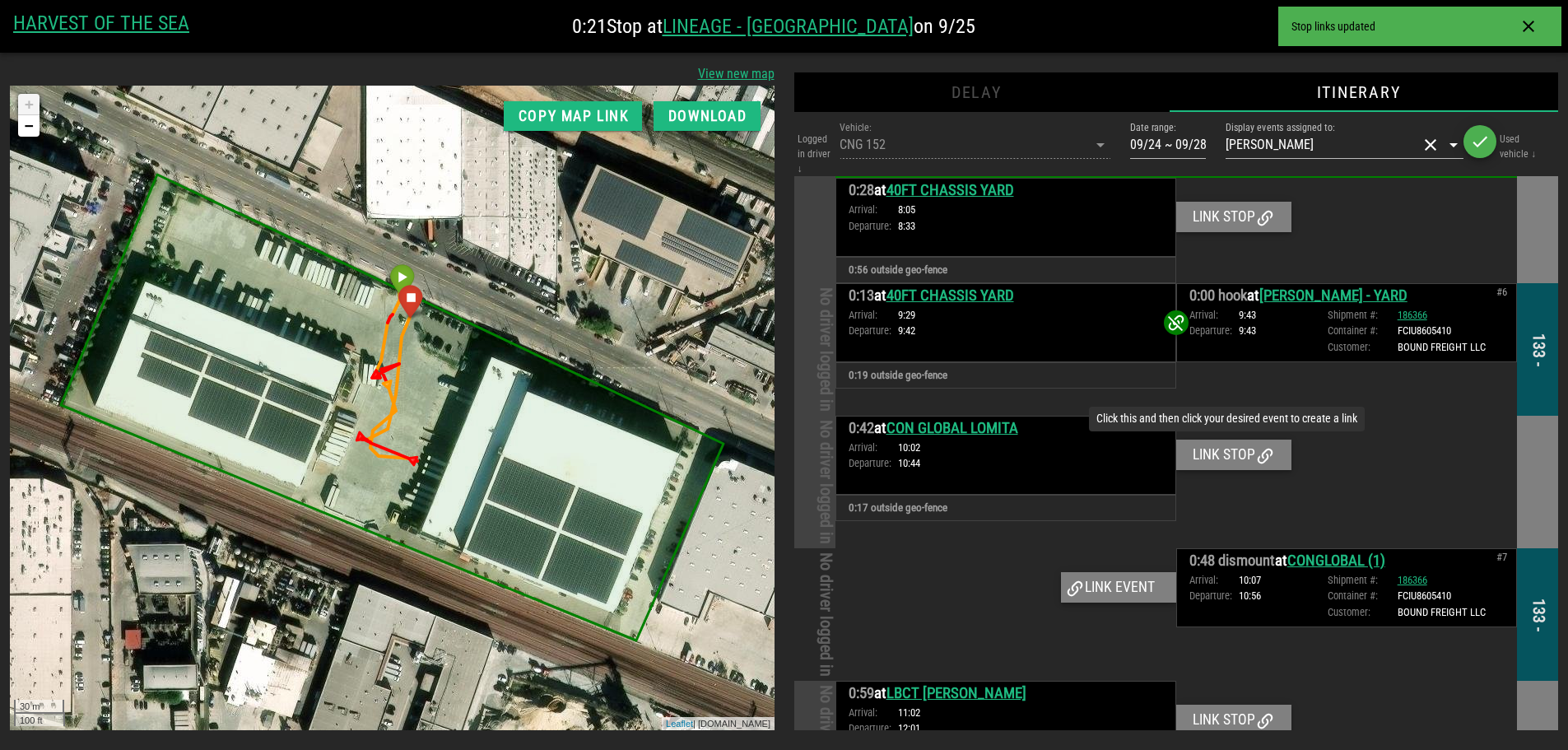
click at [1222, 454] on div "Link stop" at bounding box center [1234, 454] width 115 height 30
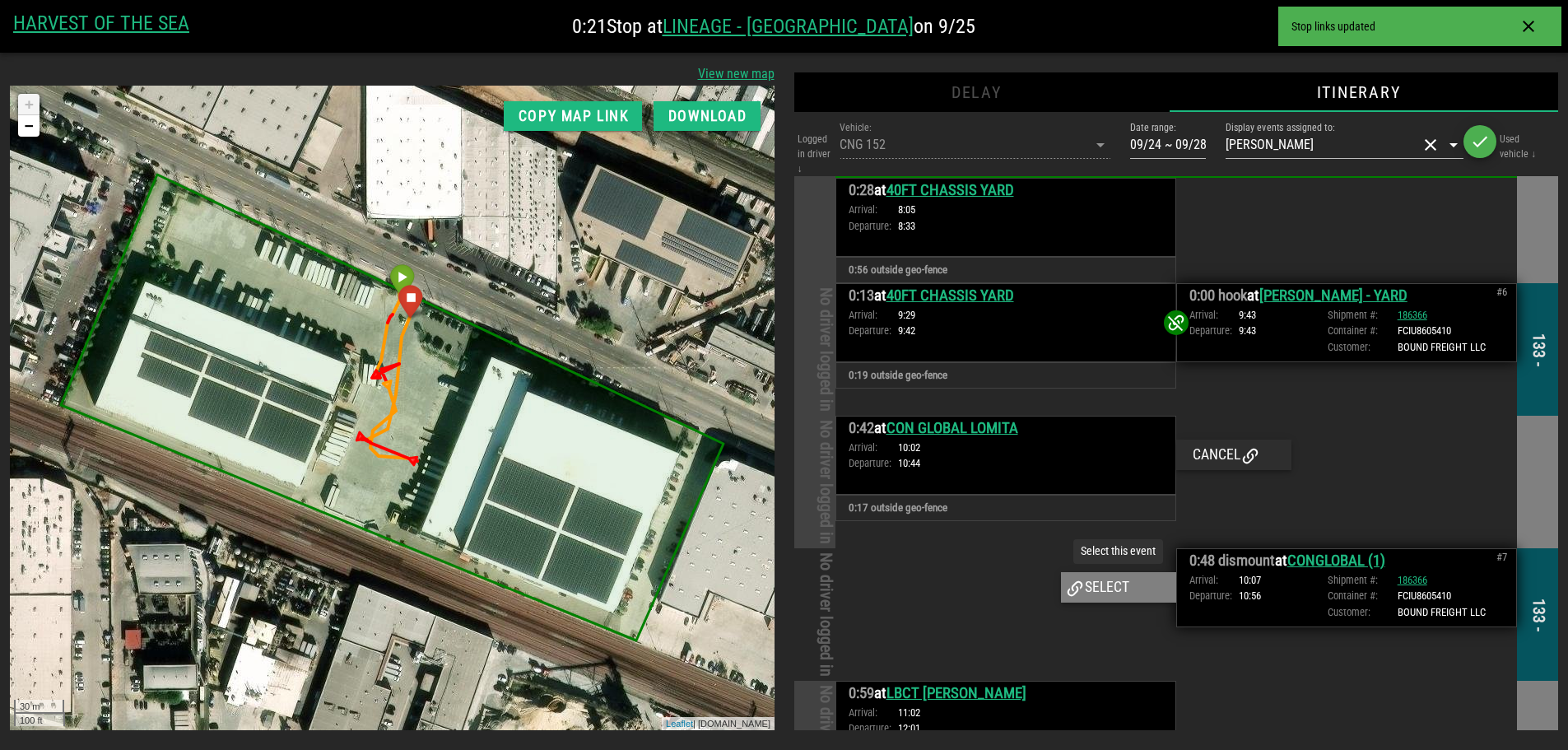
click at [1114, 586] on div "Select" at bounding box center [1118, 587] width 115 height 30
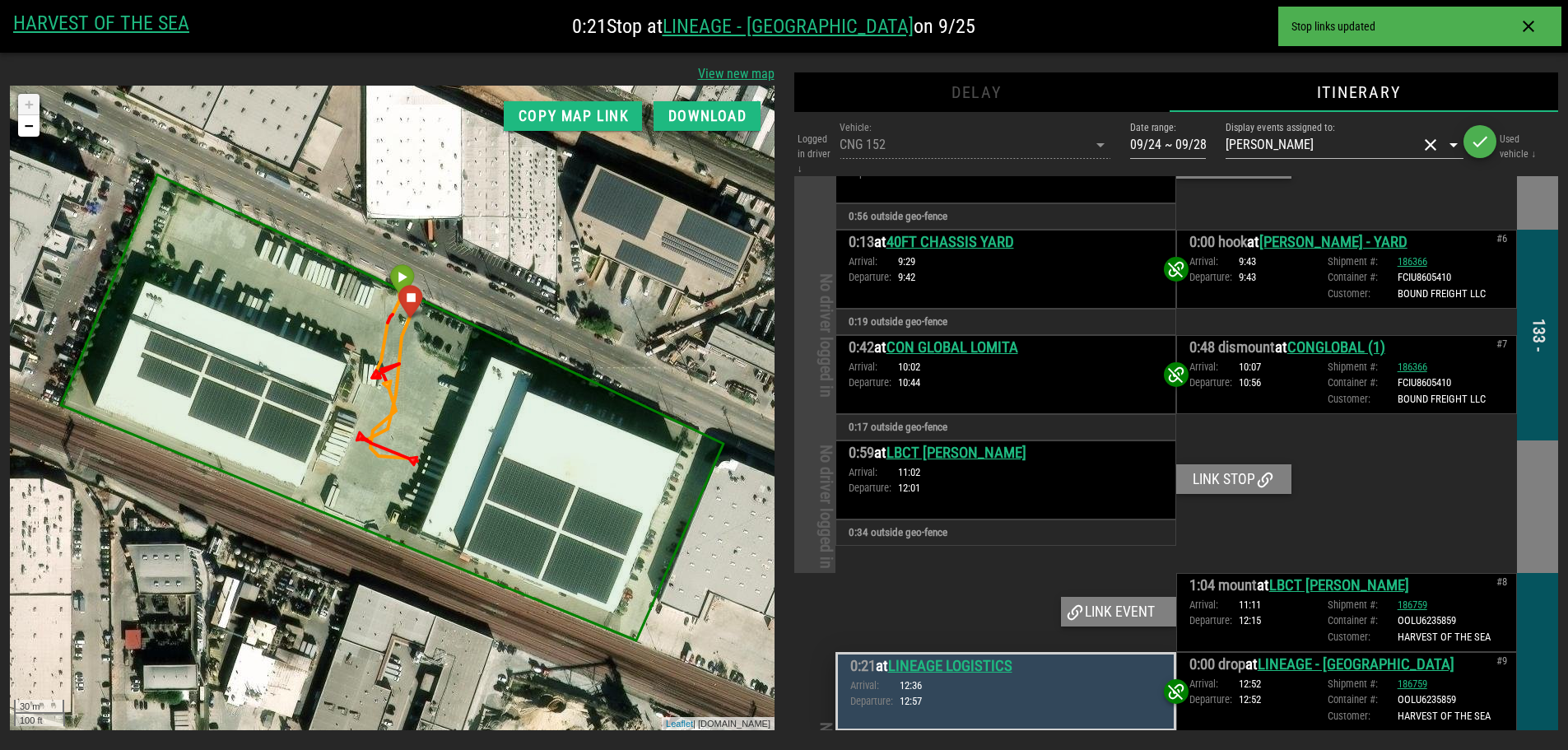
scroll to position [1543, 0]
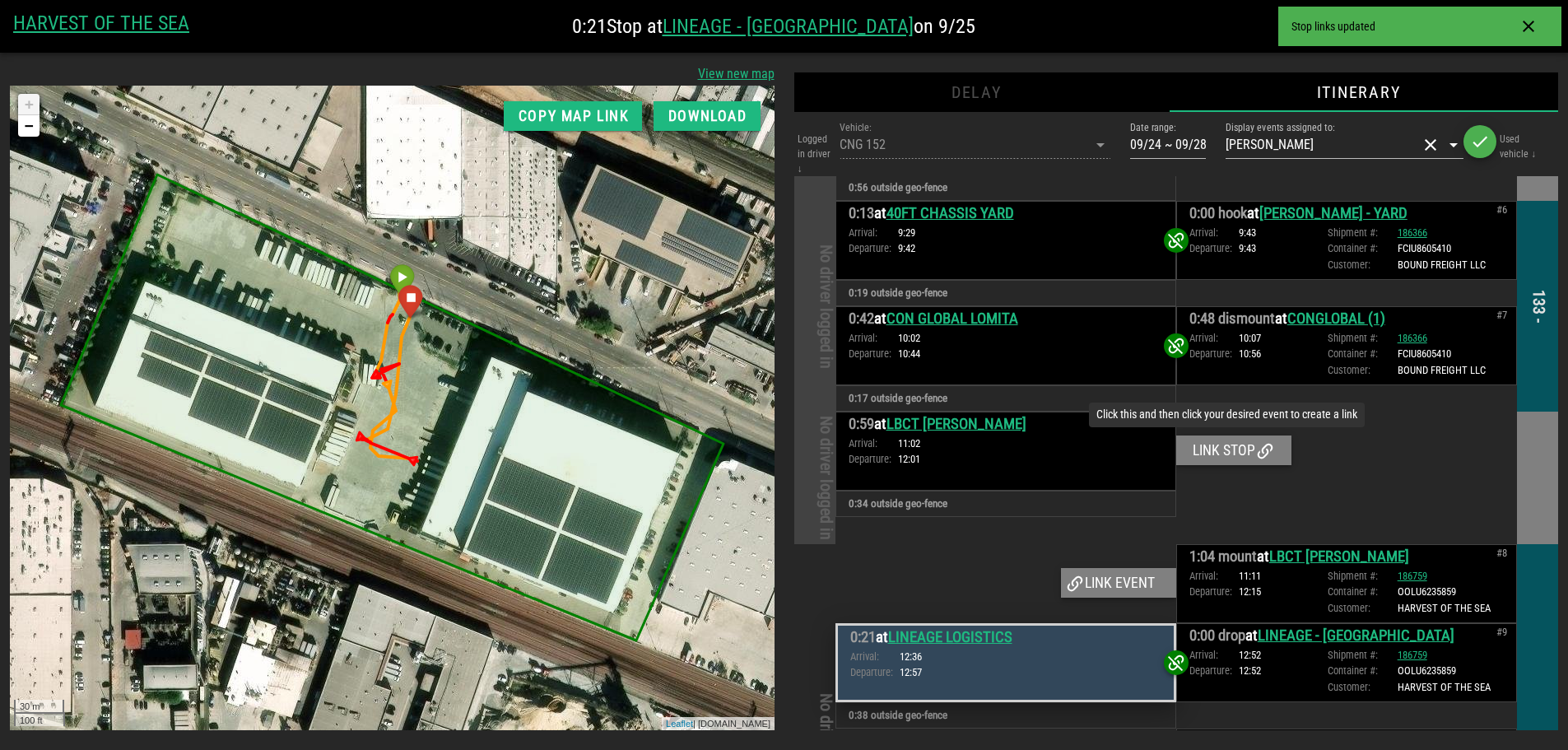
click at [1260, 454] on icon at bounding box center [1264, 451] width 20 height 20
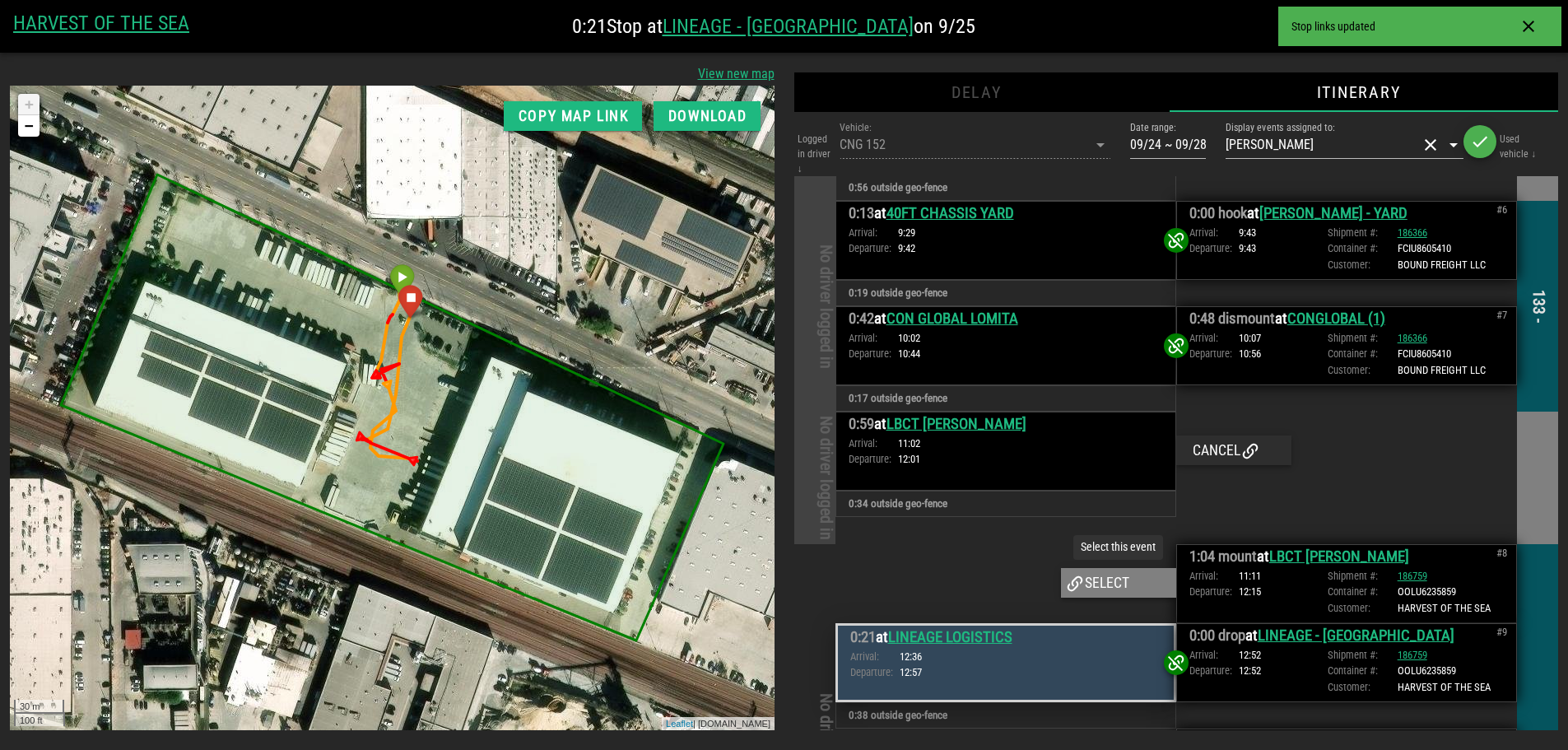
click at [1103, 586] on div "Select" at bounding box center [1118, 583] width 115 height 30
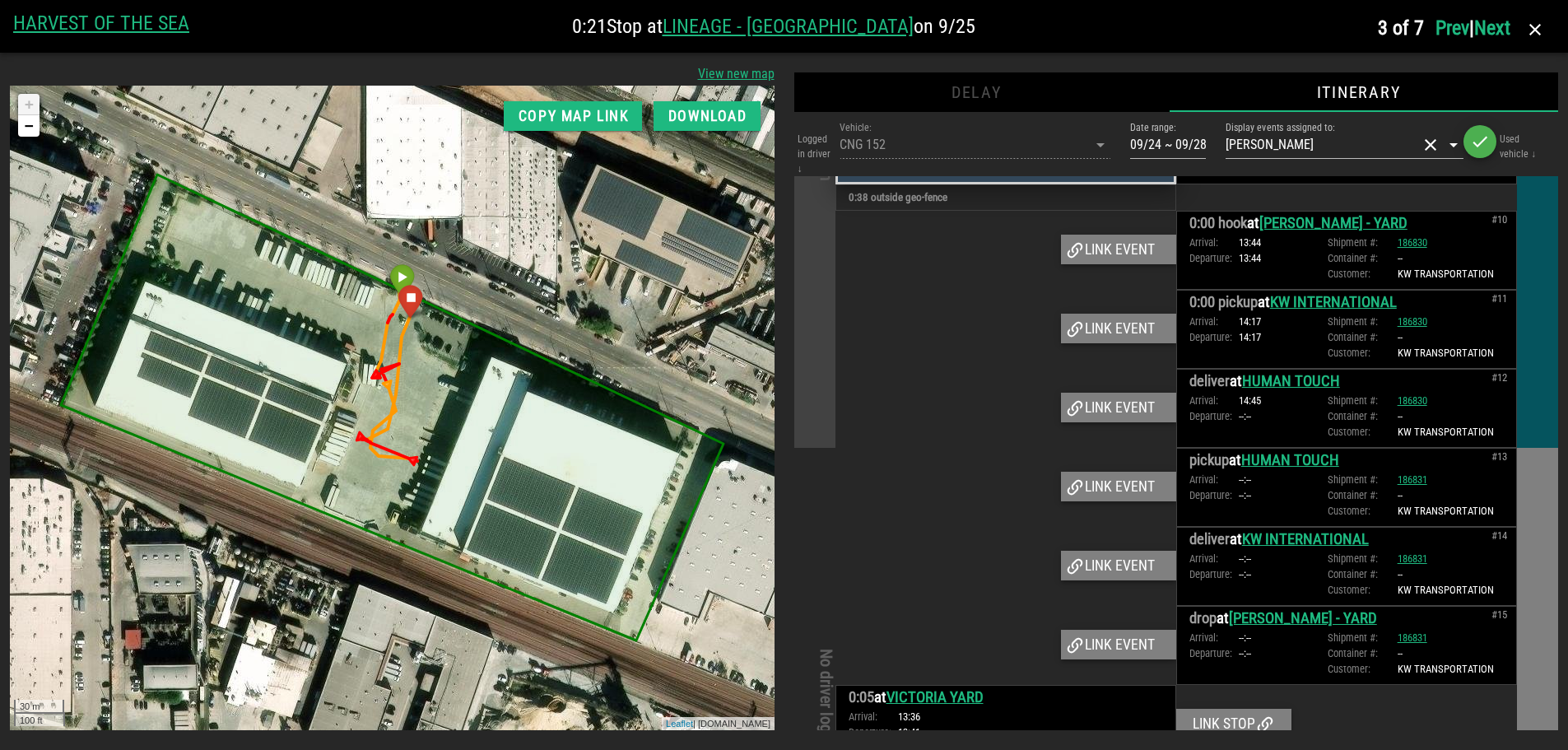
scroll to position [2036, 0]
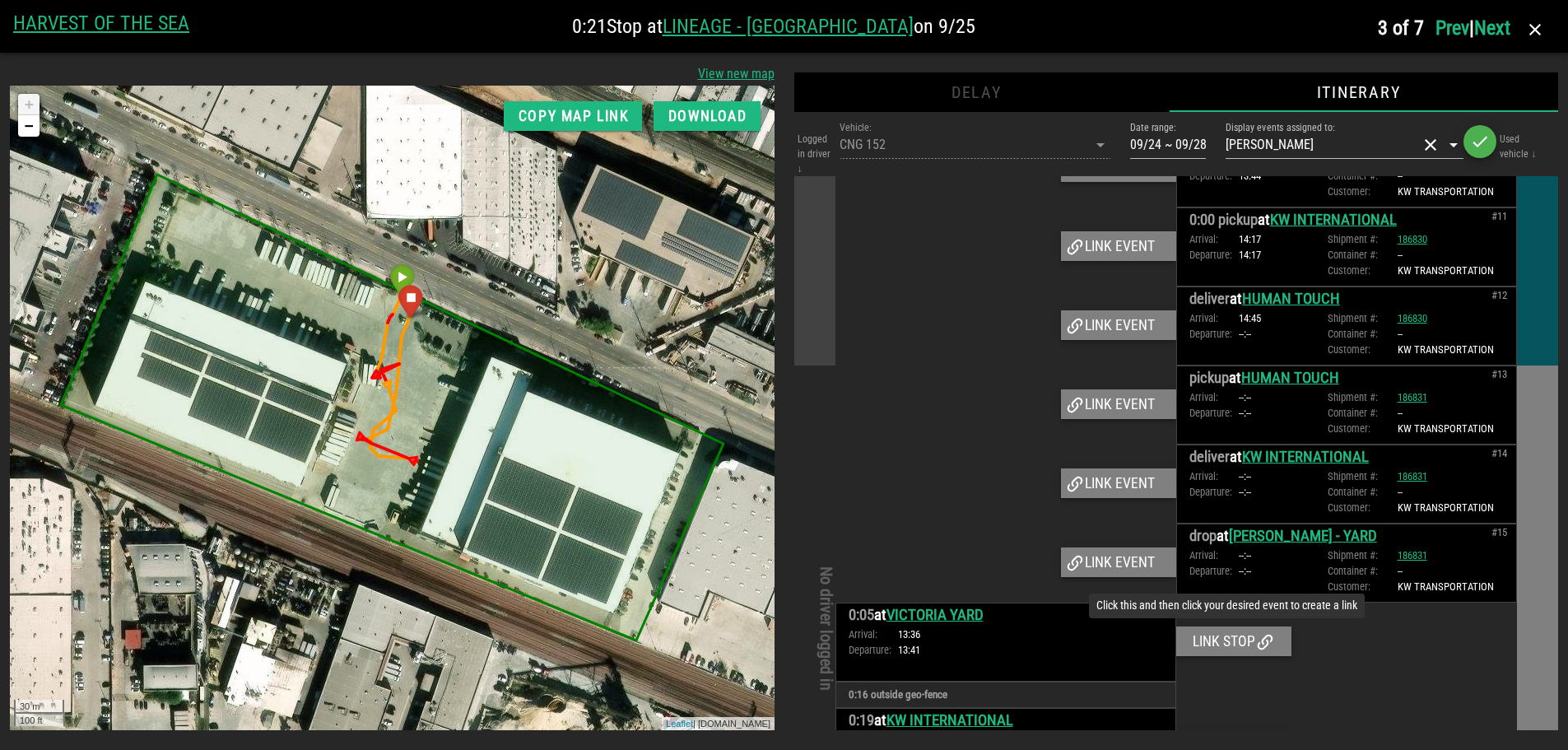
click at [1239, 635] on div "Link stop" at bounding box center [1234, 641] width 115 height 30
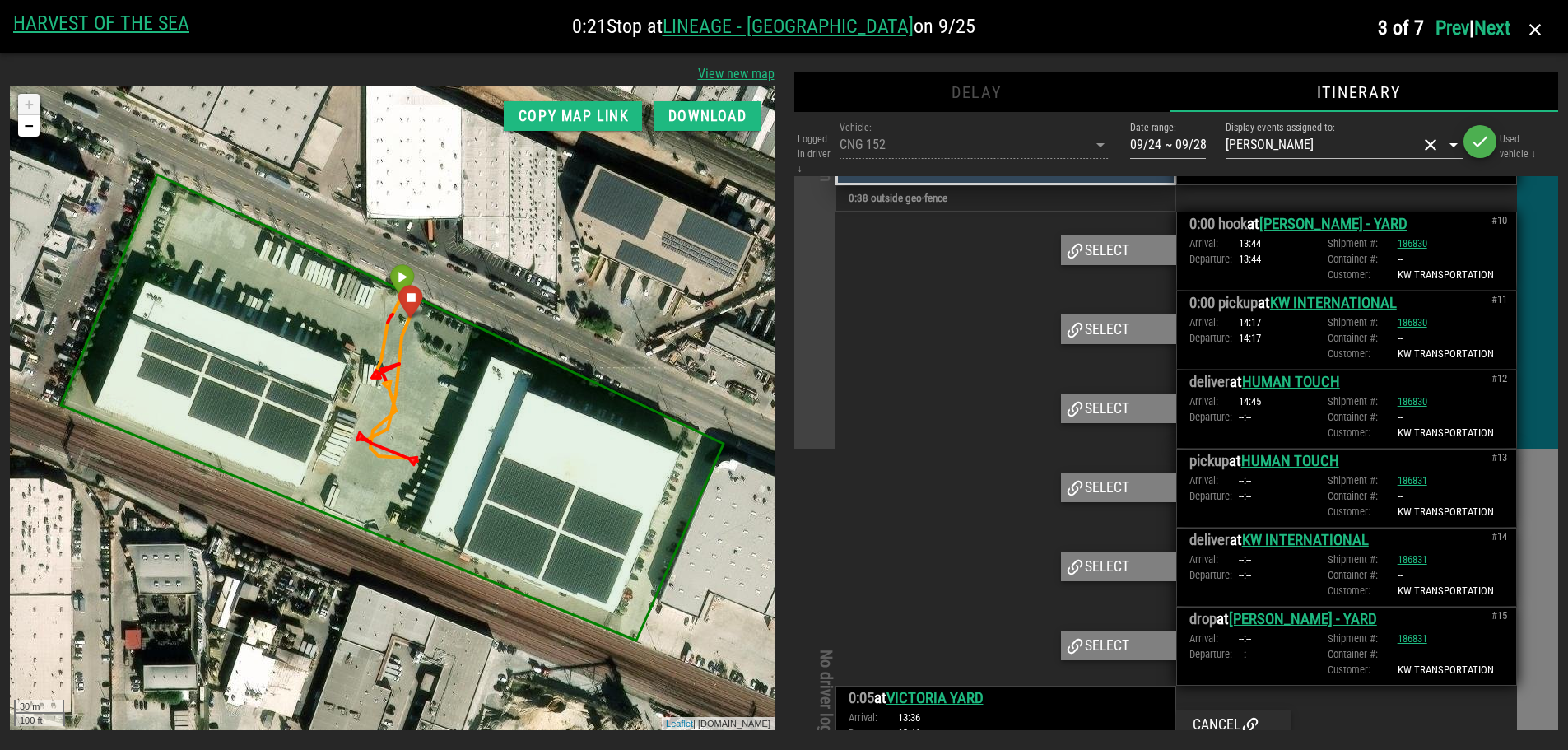
scroll to position [1872, 0]
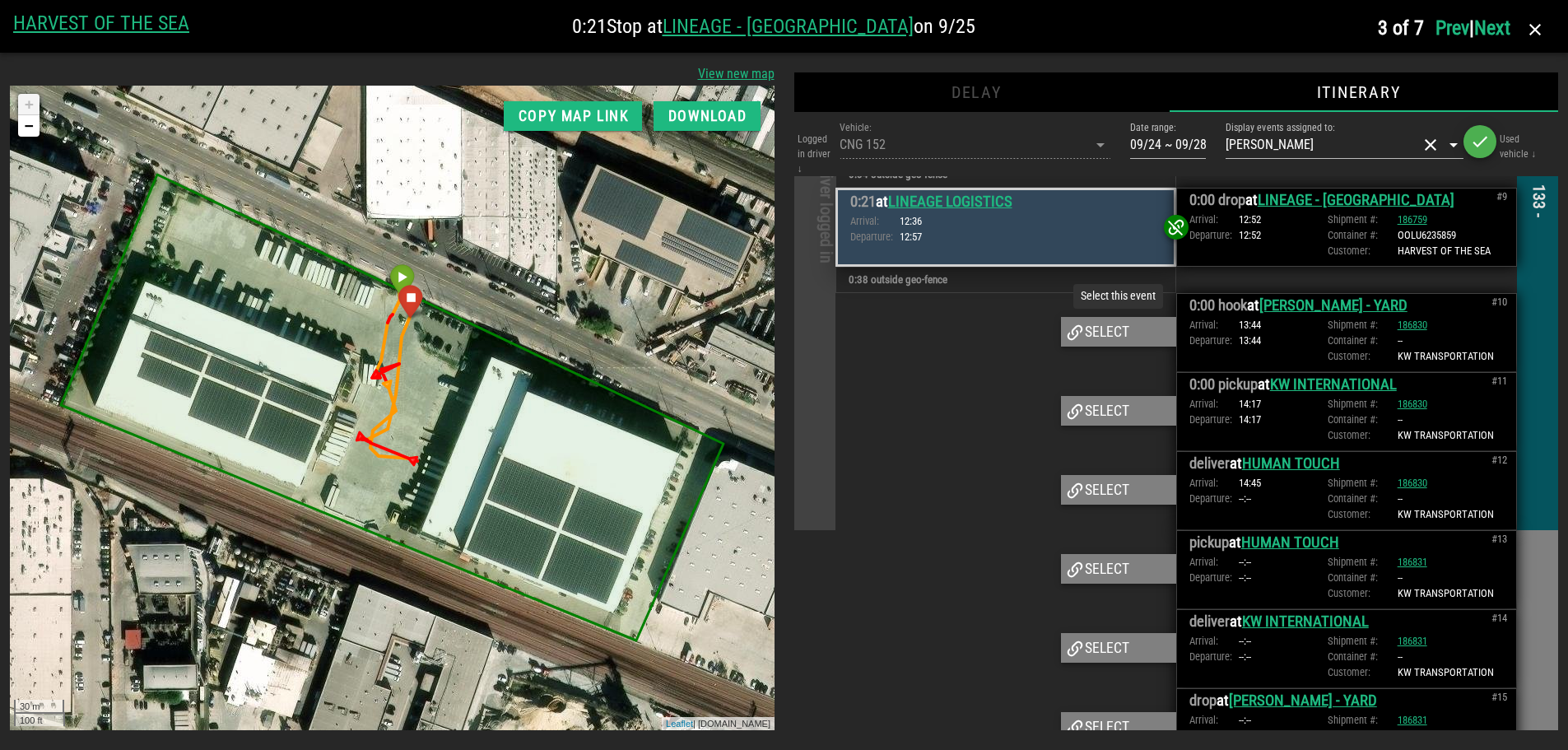
click at [1103, 335] on div "Select" at bounding box center [1118, 332] width 115 height 30
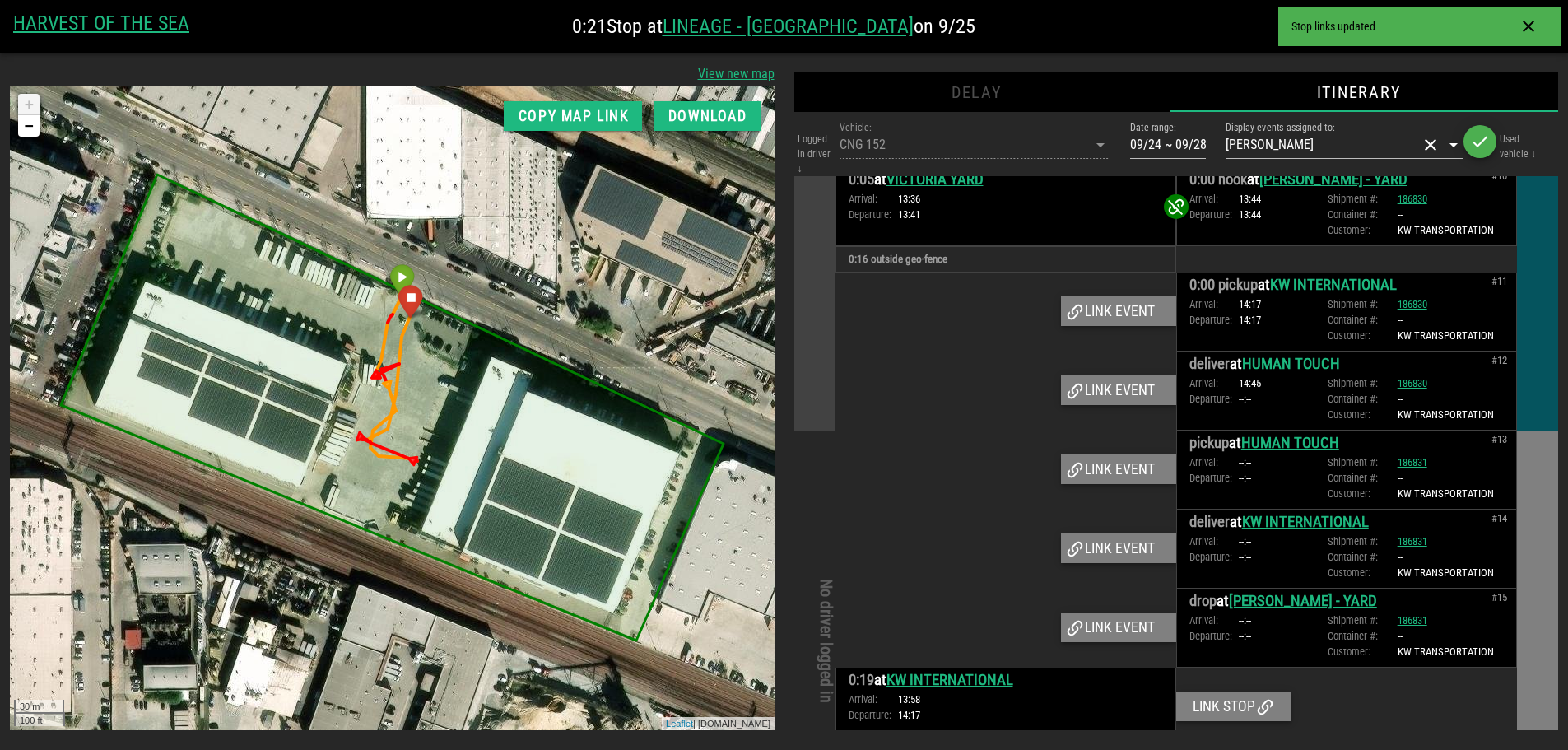
scroll to position [2036, 0]
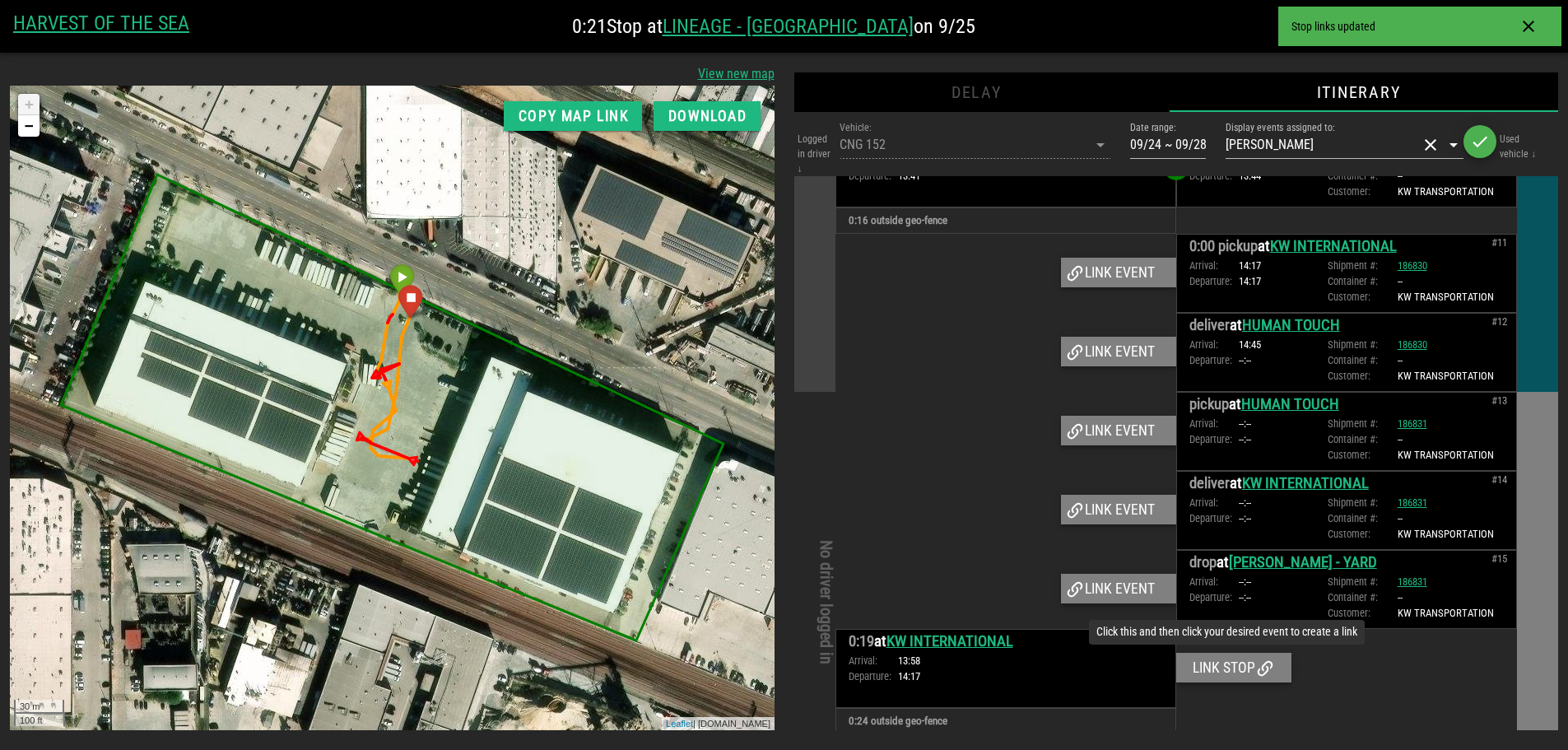
click at [1233, 677] on div "Link stop" at bounding box center [1234, 668] width 115 height 30
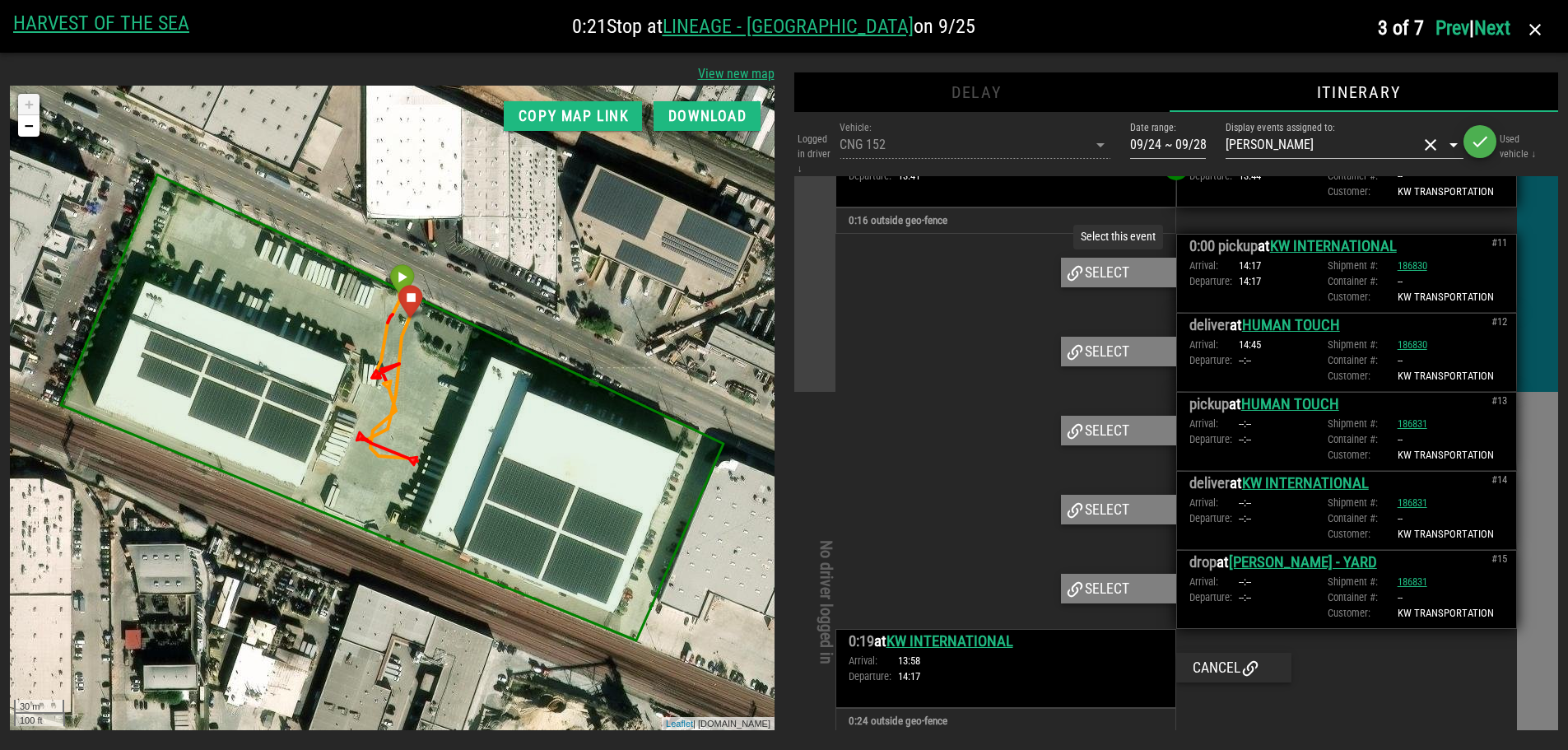
click at [1090, 271] on div "Select" at bounding box center [1118, 272] width 115 height 30
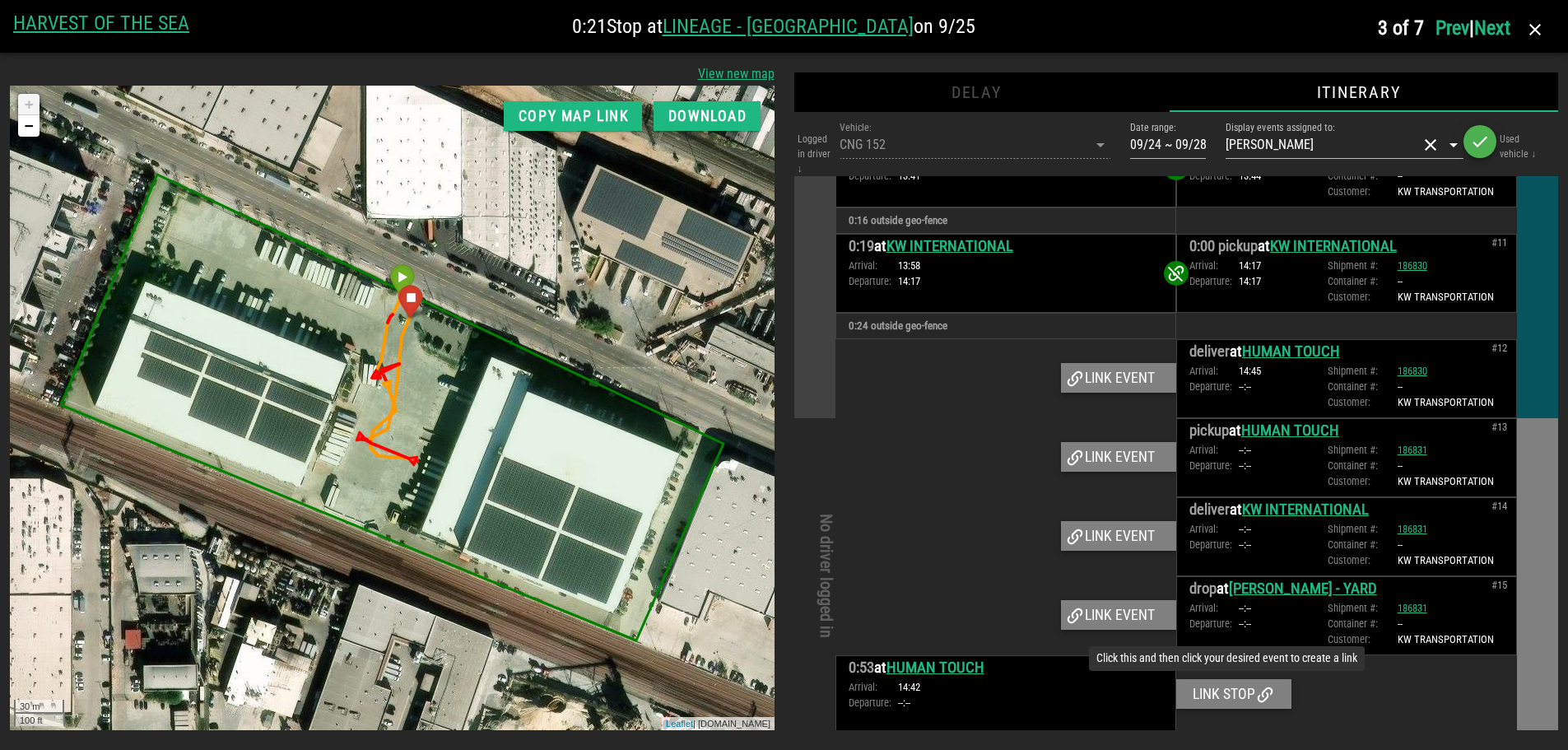
click at [1235, 698] on div "Link stop" at bounding box center [1234, 694] width 115 height 30
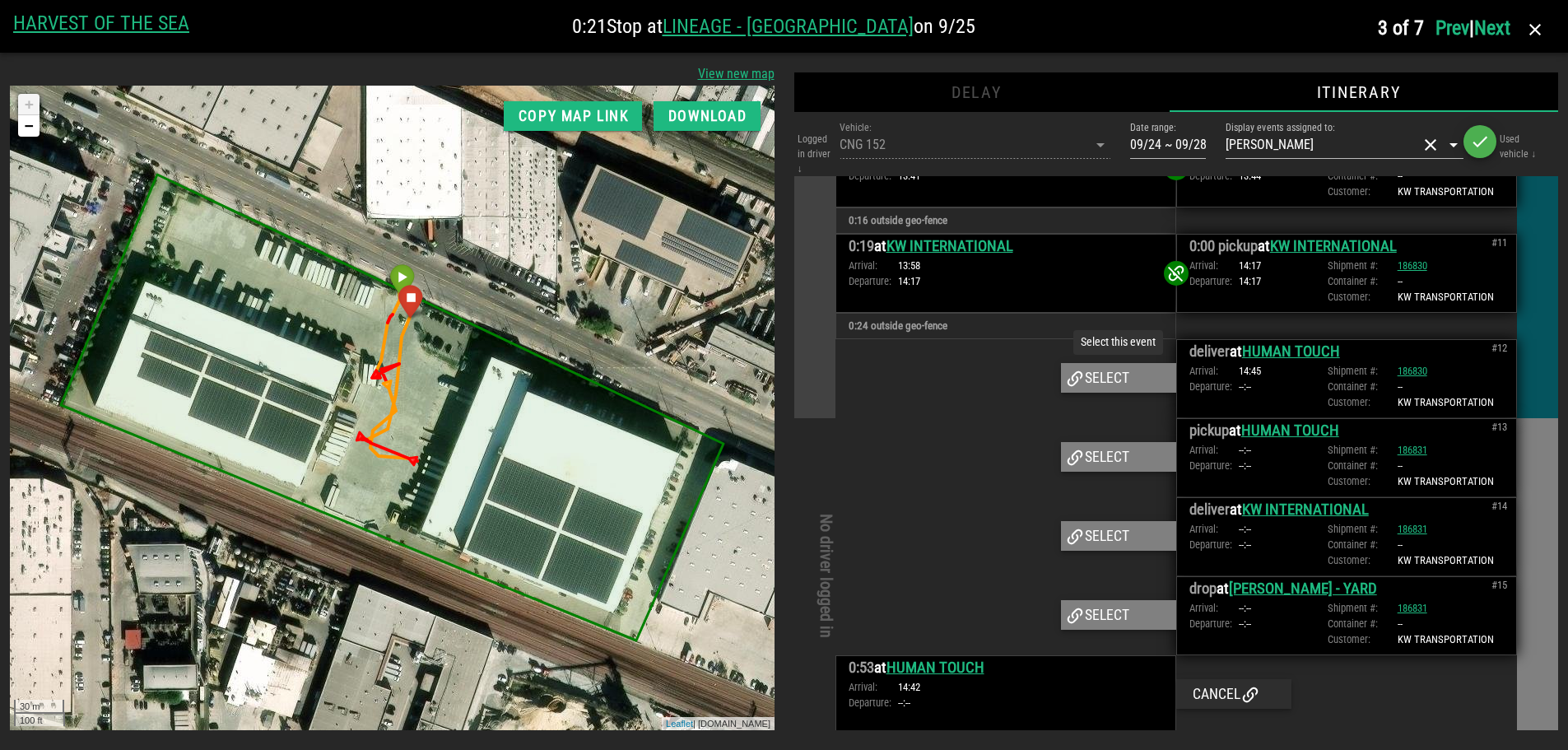
click at [1105, 376] on div "Select" at bounding box center [1118, 378] width 115 height 30
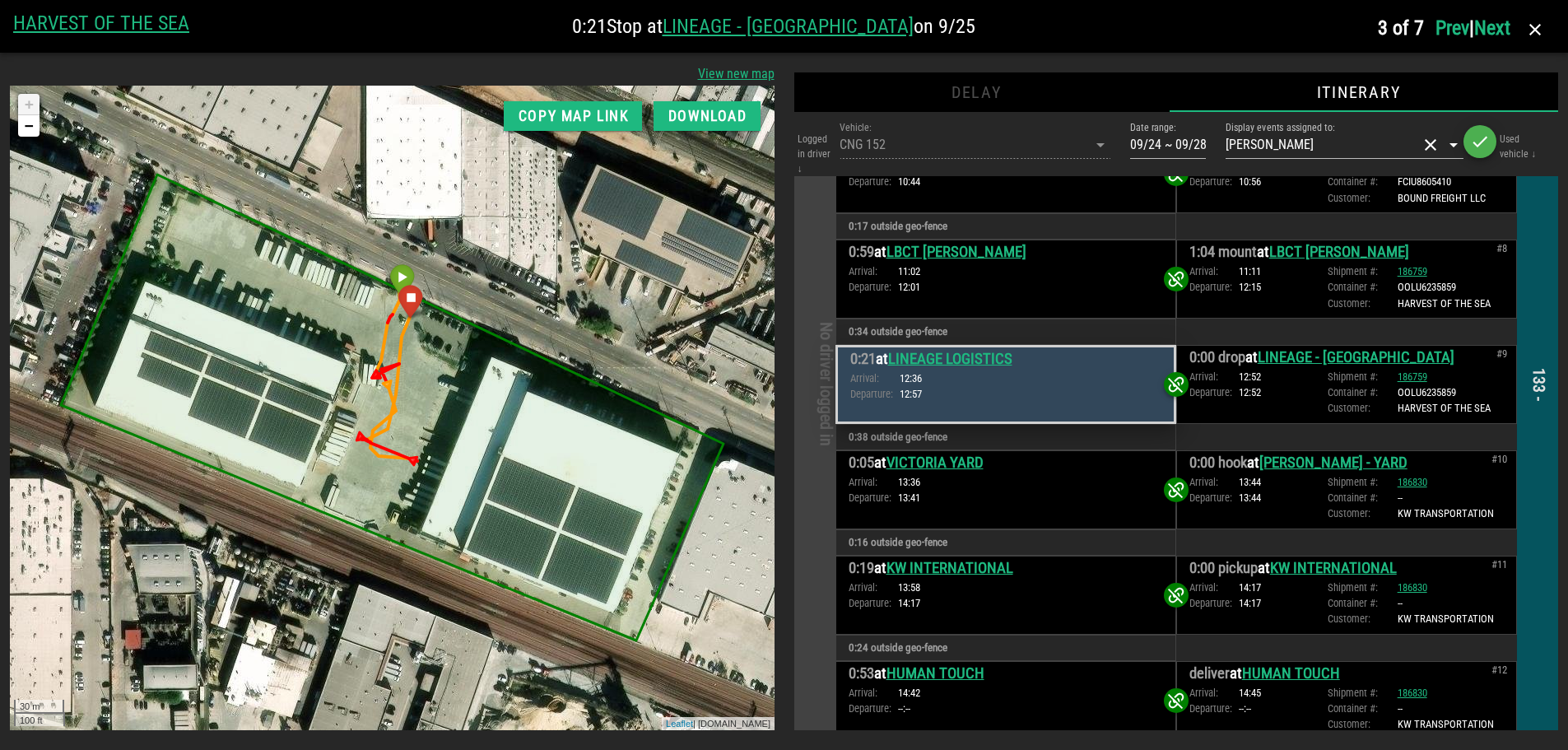
scroll to position [1962, 0]
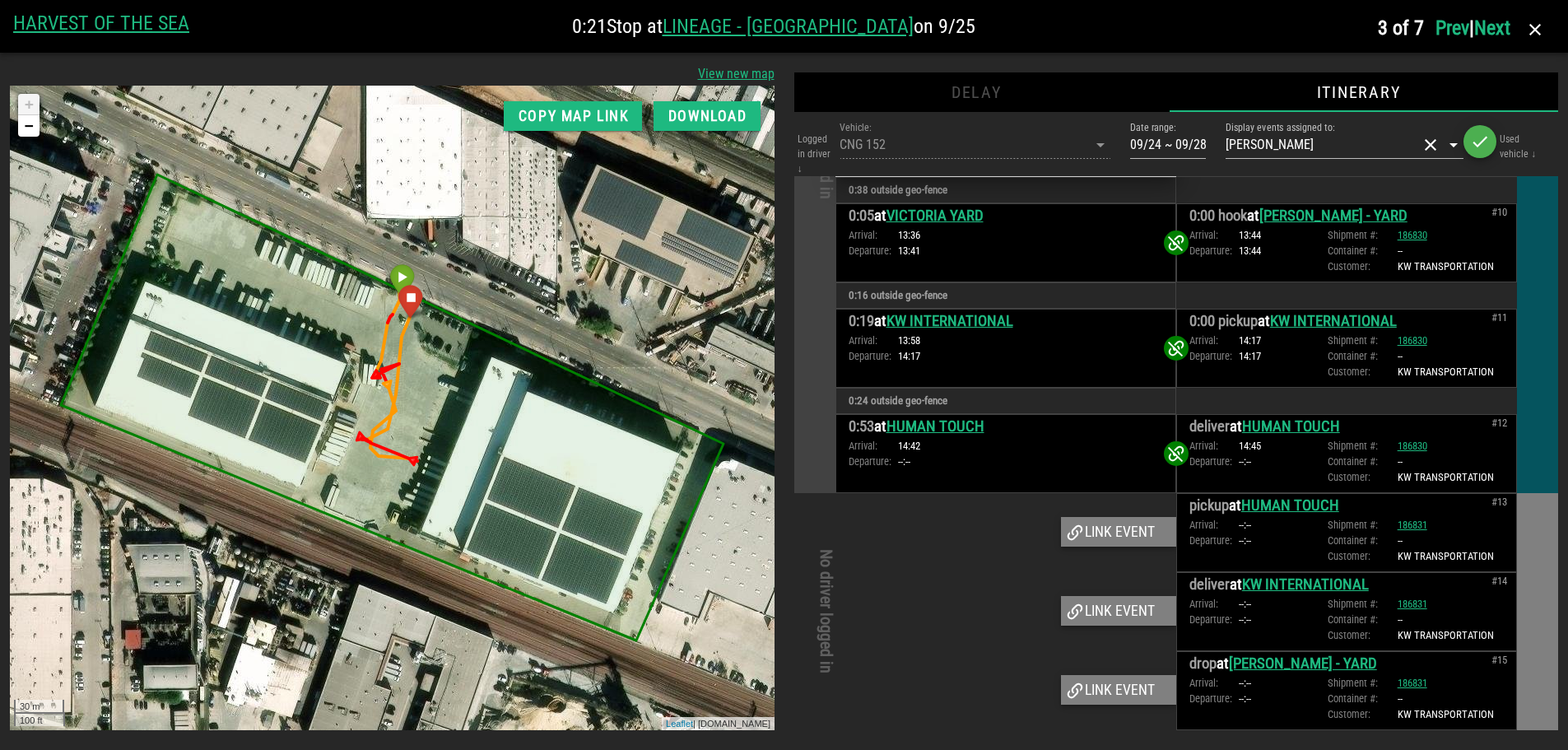
click at [1490, 26] on link "Next" at bounding box center [1492, 28] width 36 height 23
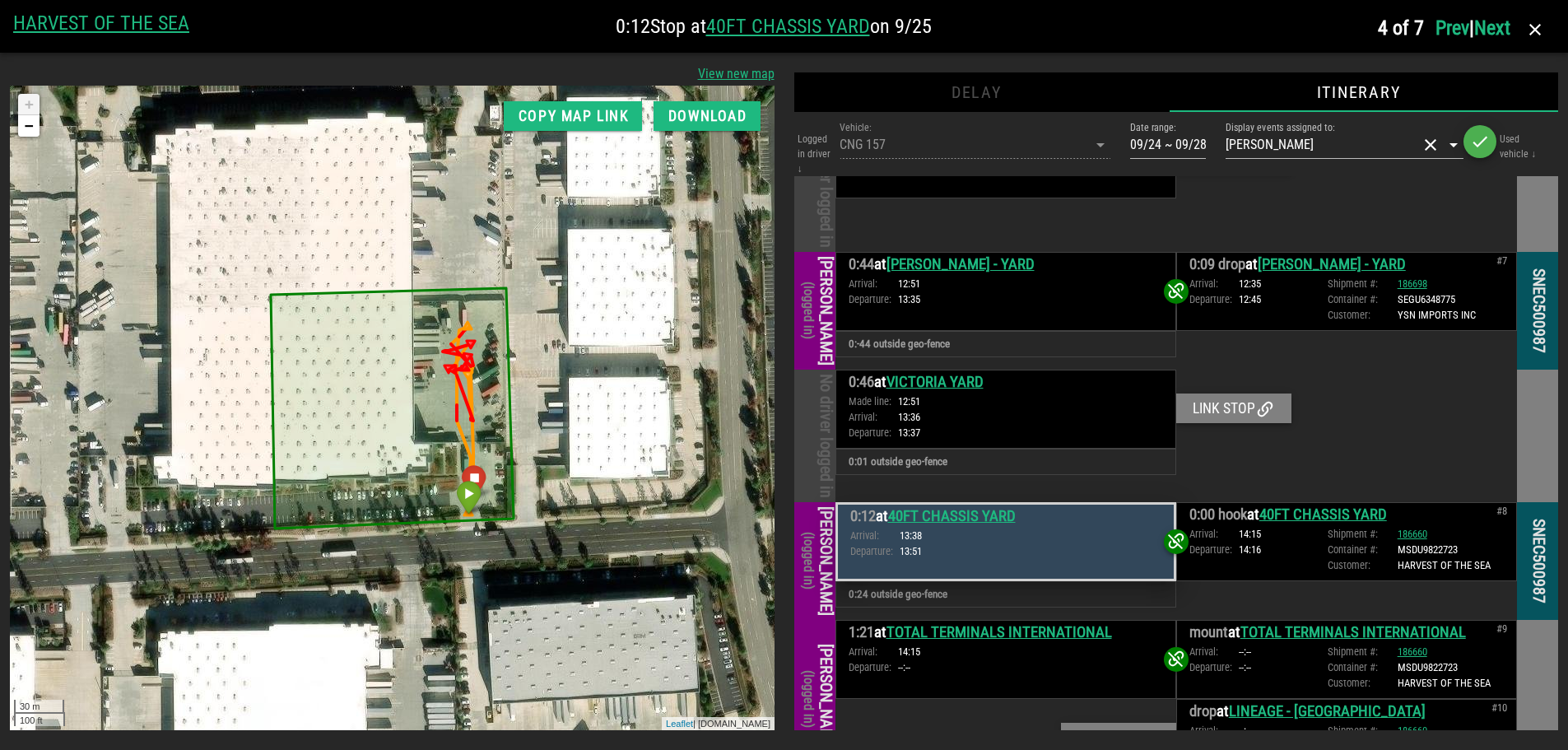
scroll to position [951, 0]
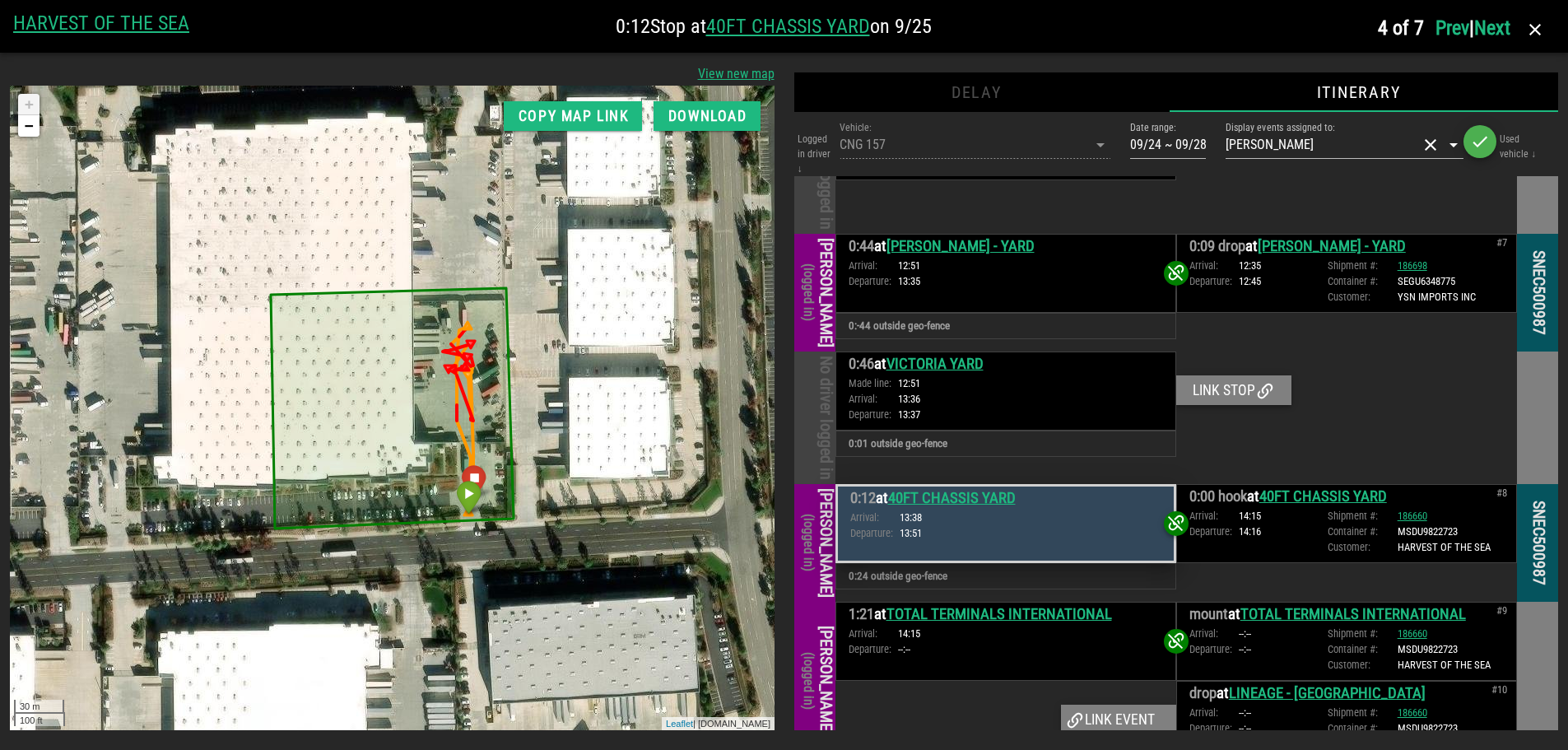
click at [1487, 26] on link "Next" at bounding box center [1492, 28] width 36 height 23
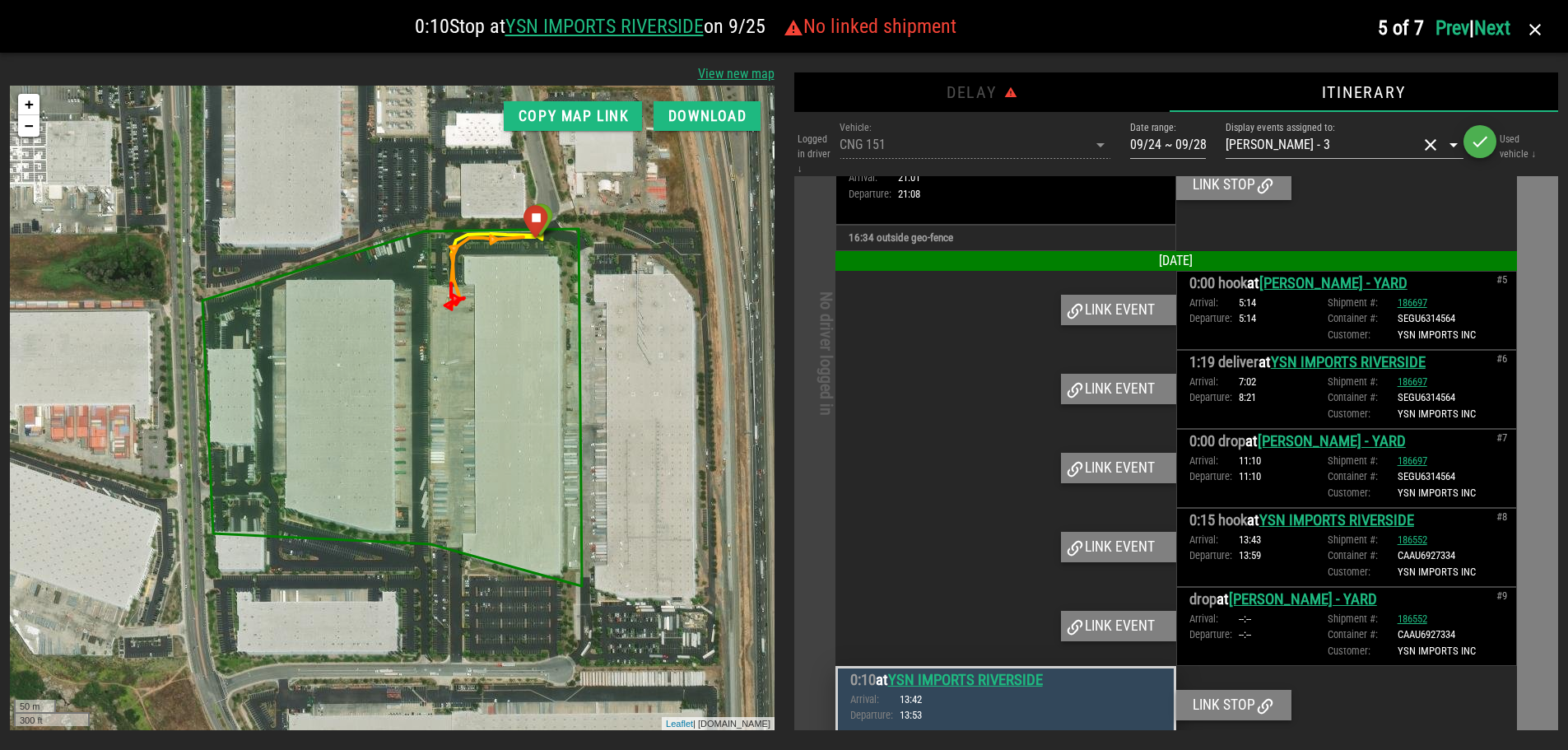
scroll to position [1031, 0]
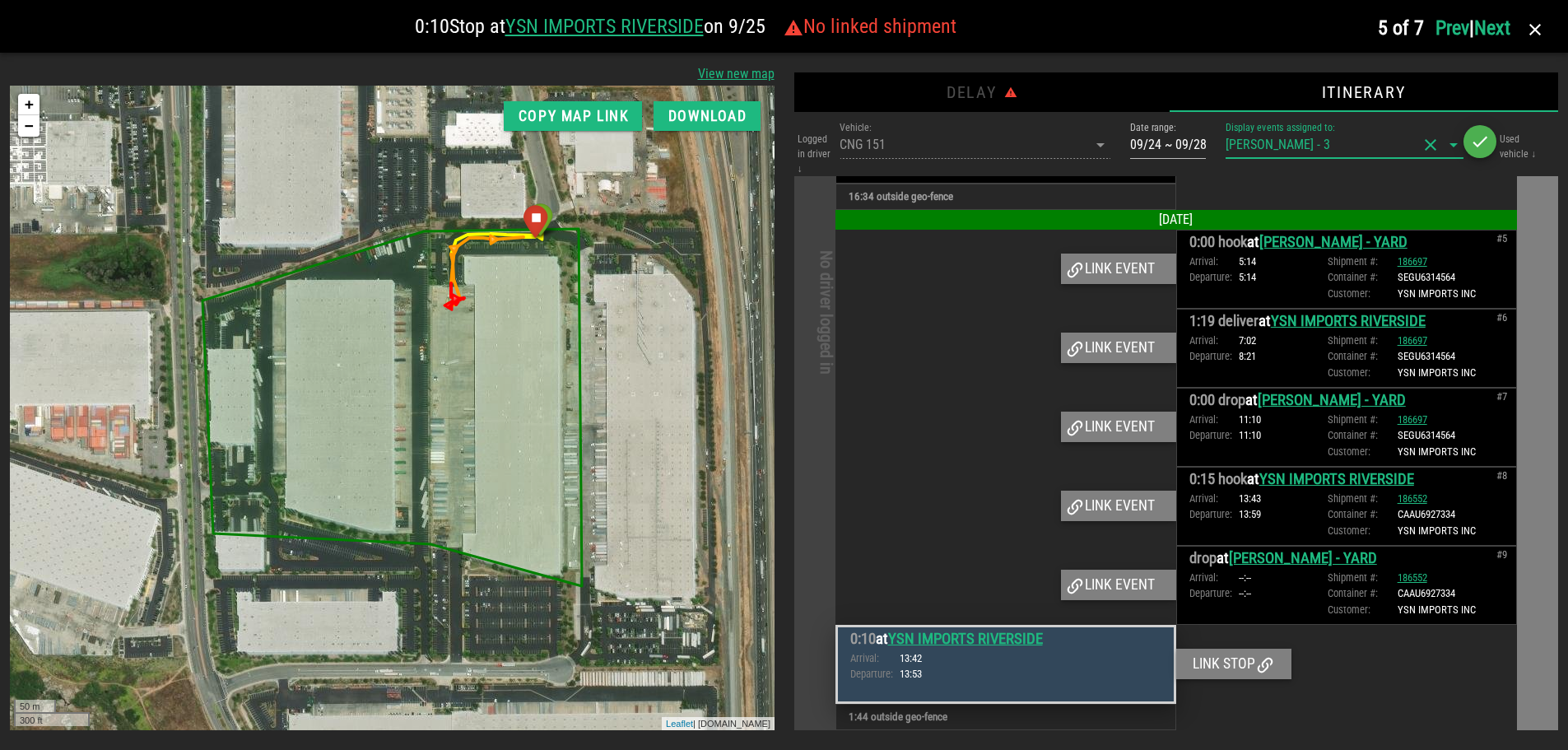
click at [1332, 143] on input "Display events assigned to:" at bounding box center [1374, 145] width 87 height 26
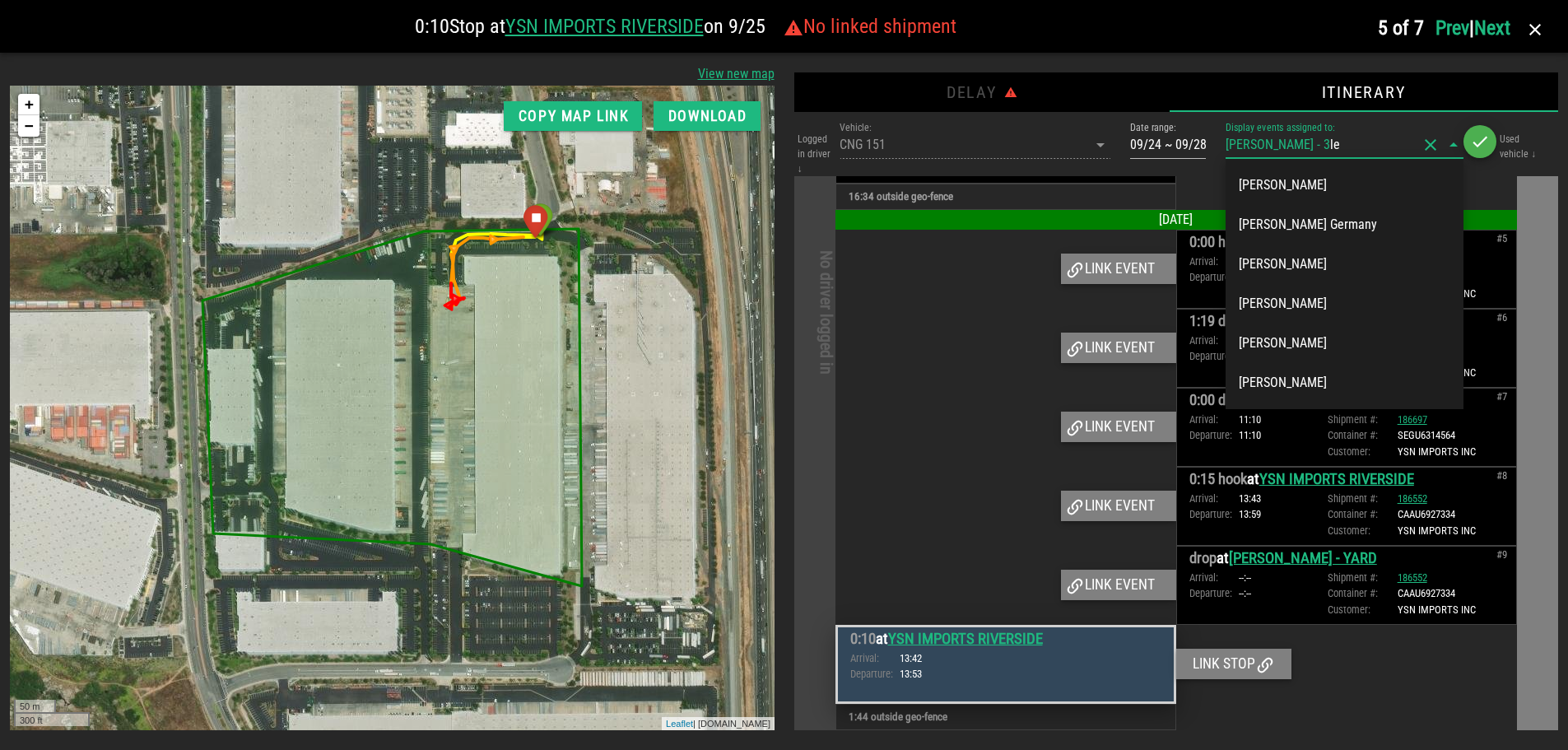
type input "l"
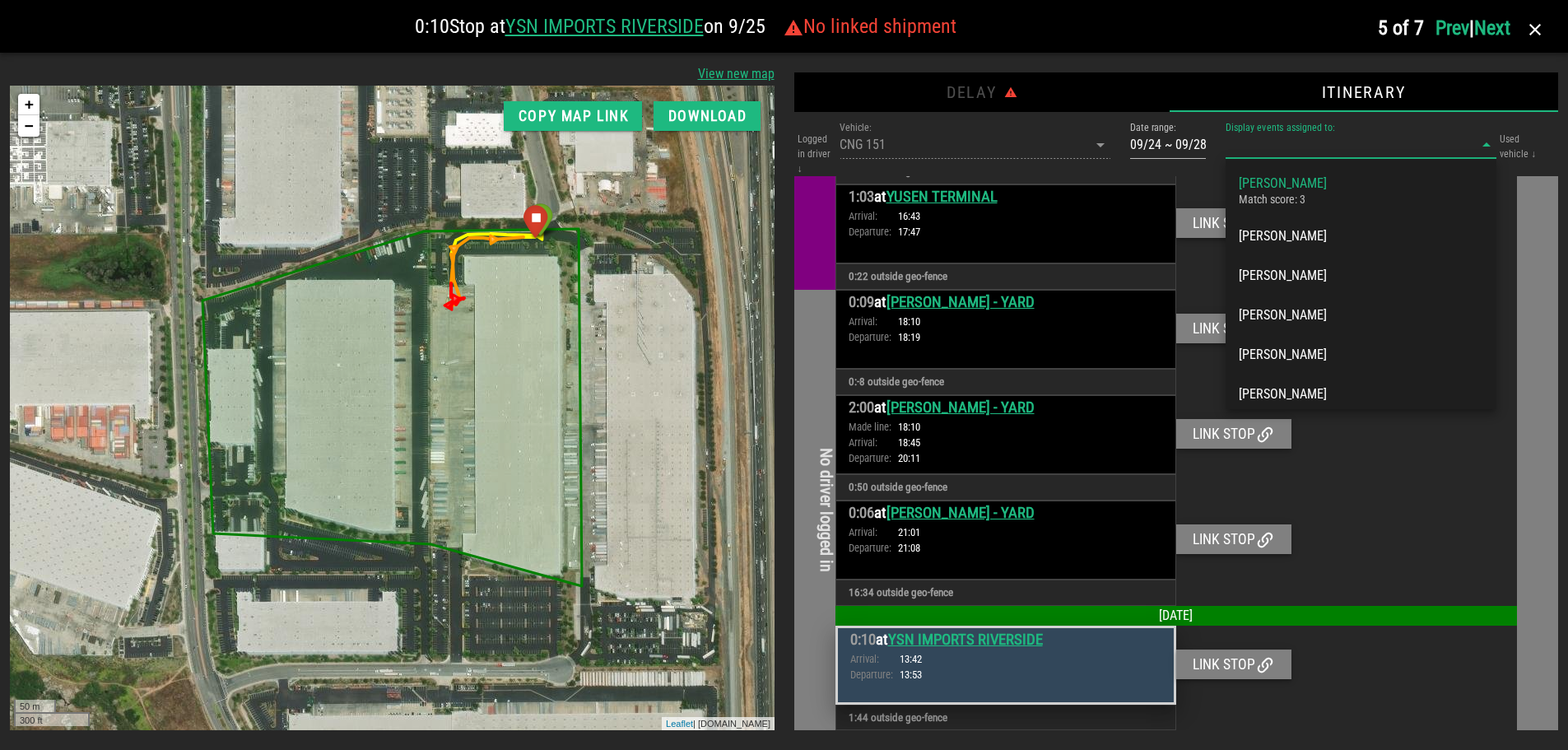
scroll to position [222, 0]
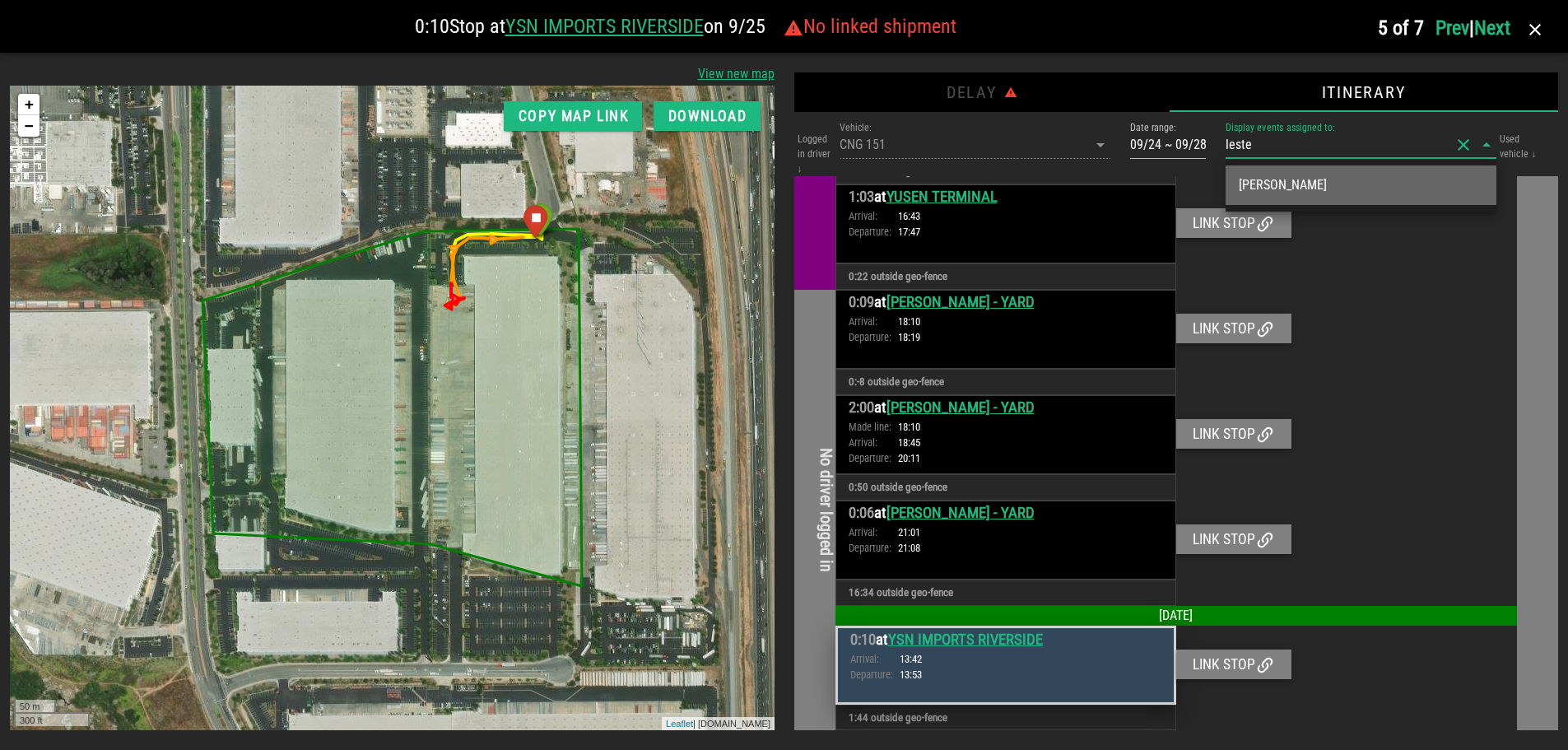
type input "[PERSON_NAME]"
click at [1311, 197] on div "[PERSON_NAME]" at bounding box center [1361, 185] width 244 height 35
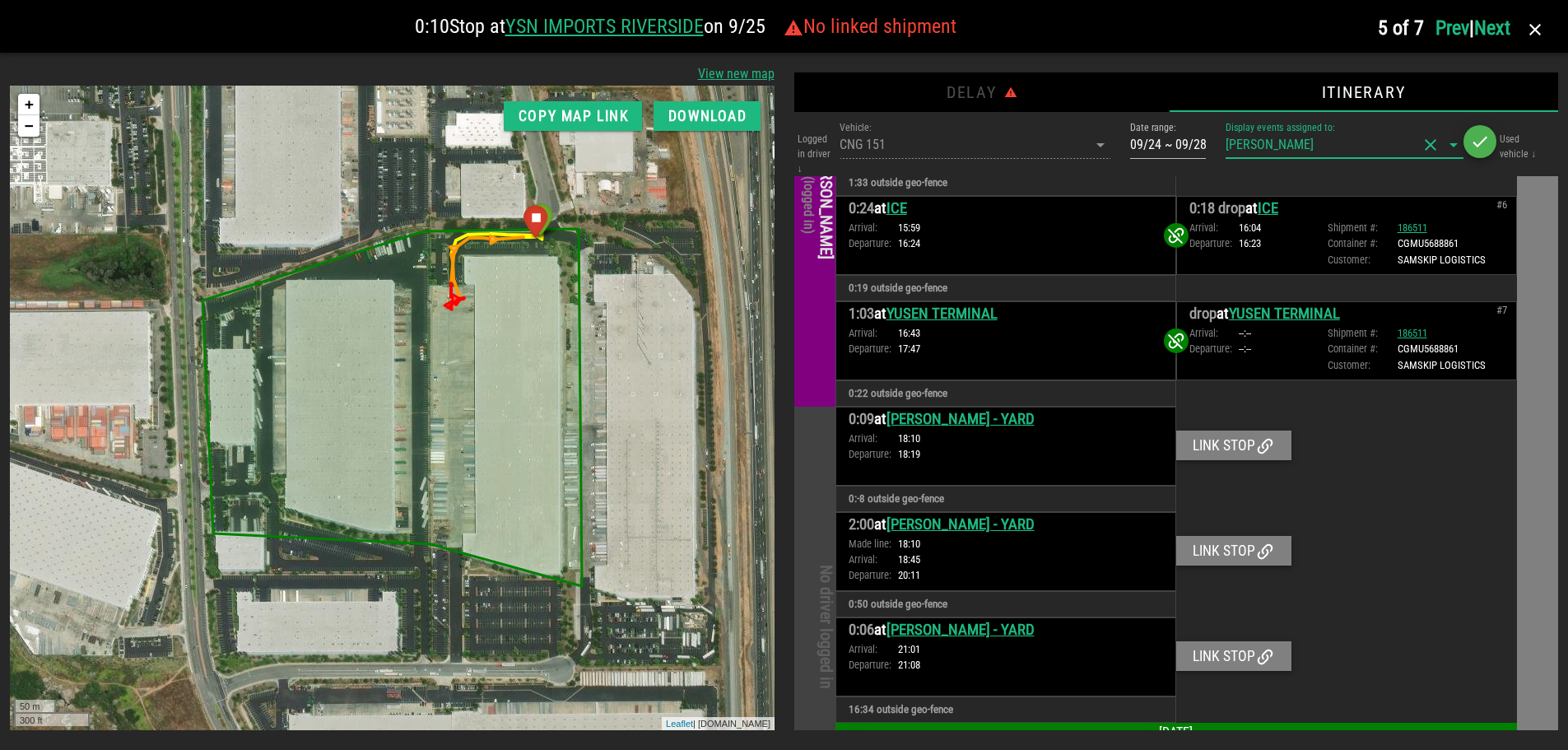
scroll to position [684, 0]
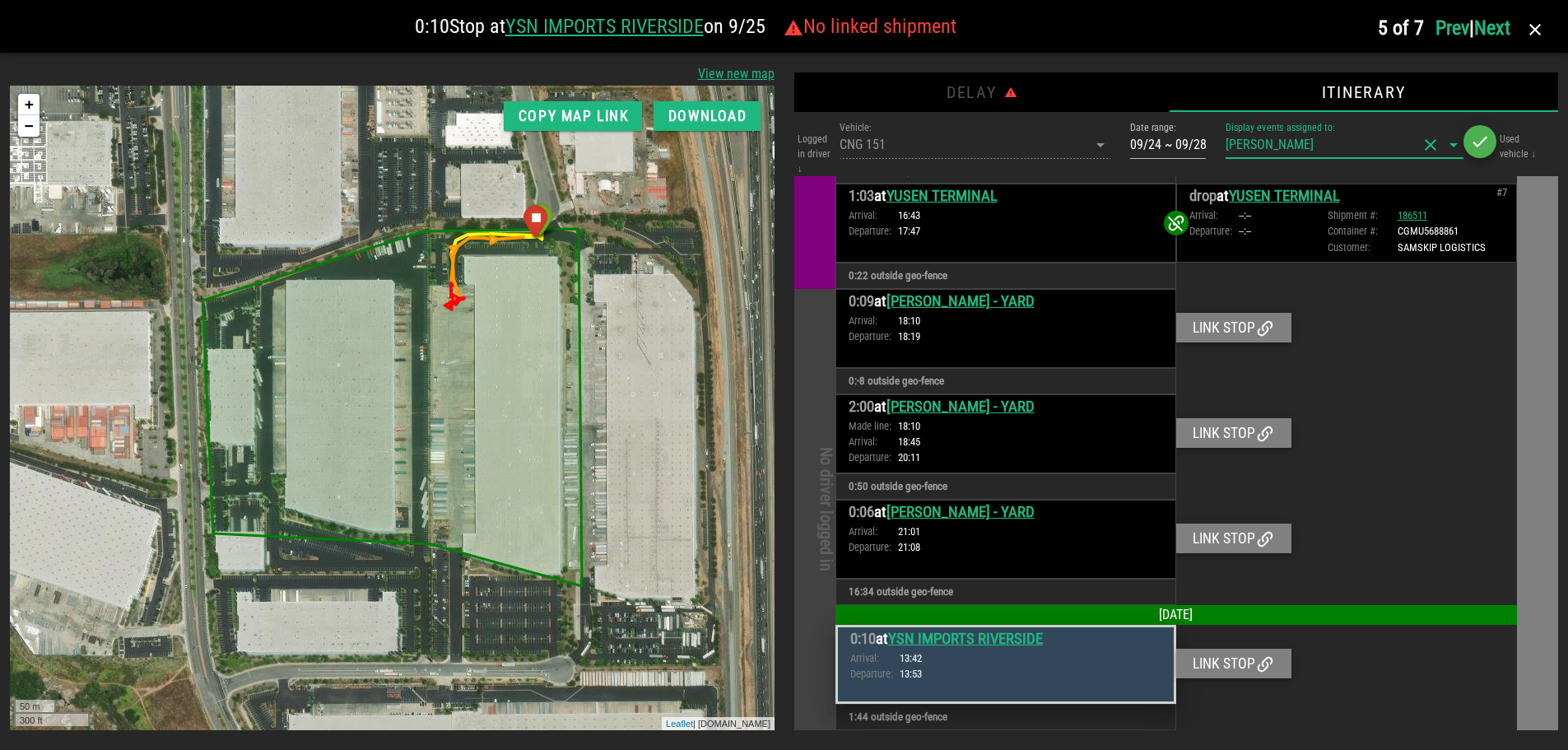
click at [1442, 409] on div at bounding box center [1346, 433] width 341 height 79
click at [1503, 33] on link "Next" at bounding box center [1492, 28] width 36 height 23
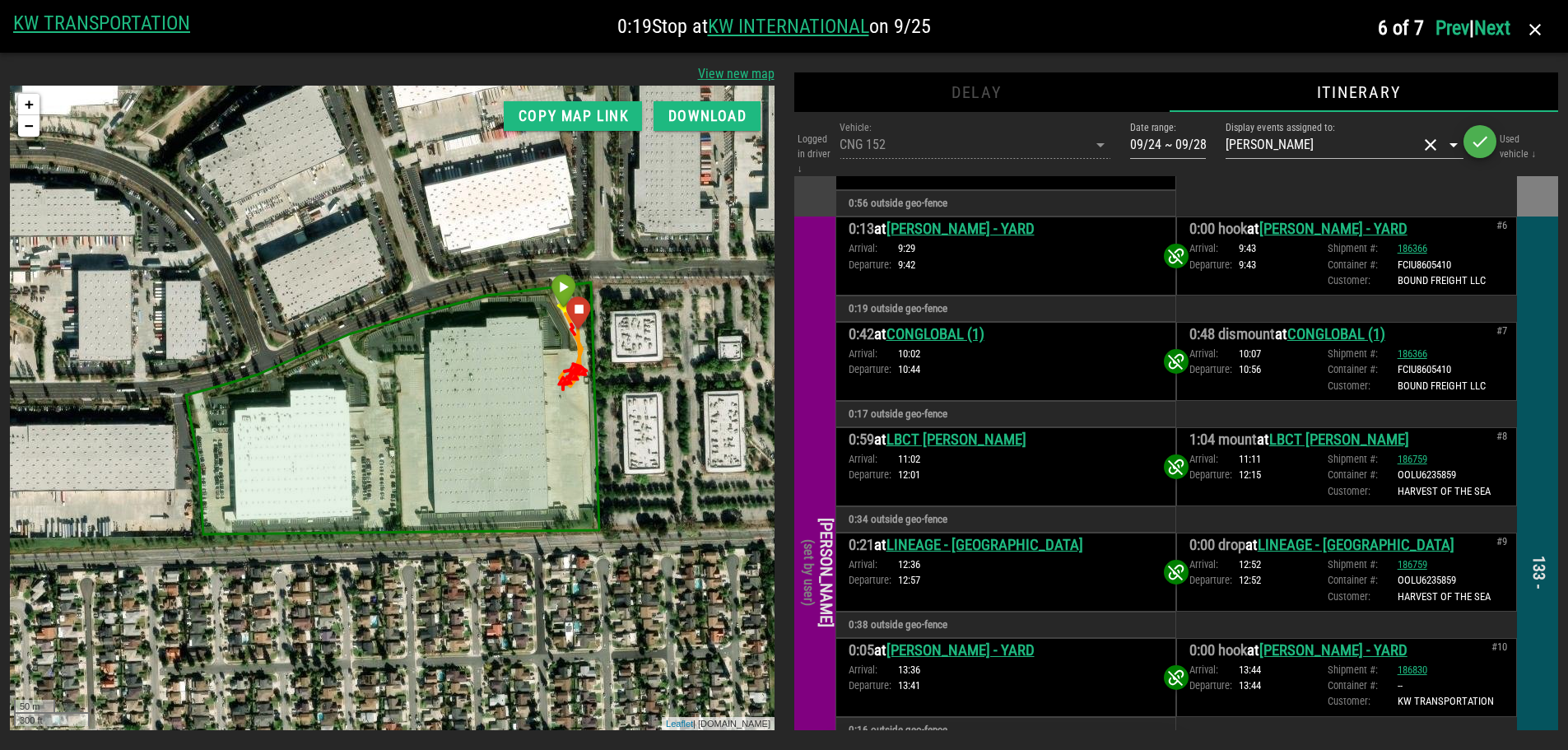
scroll to position [1442, 0]
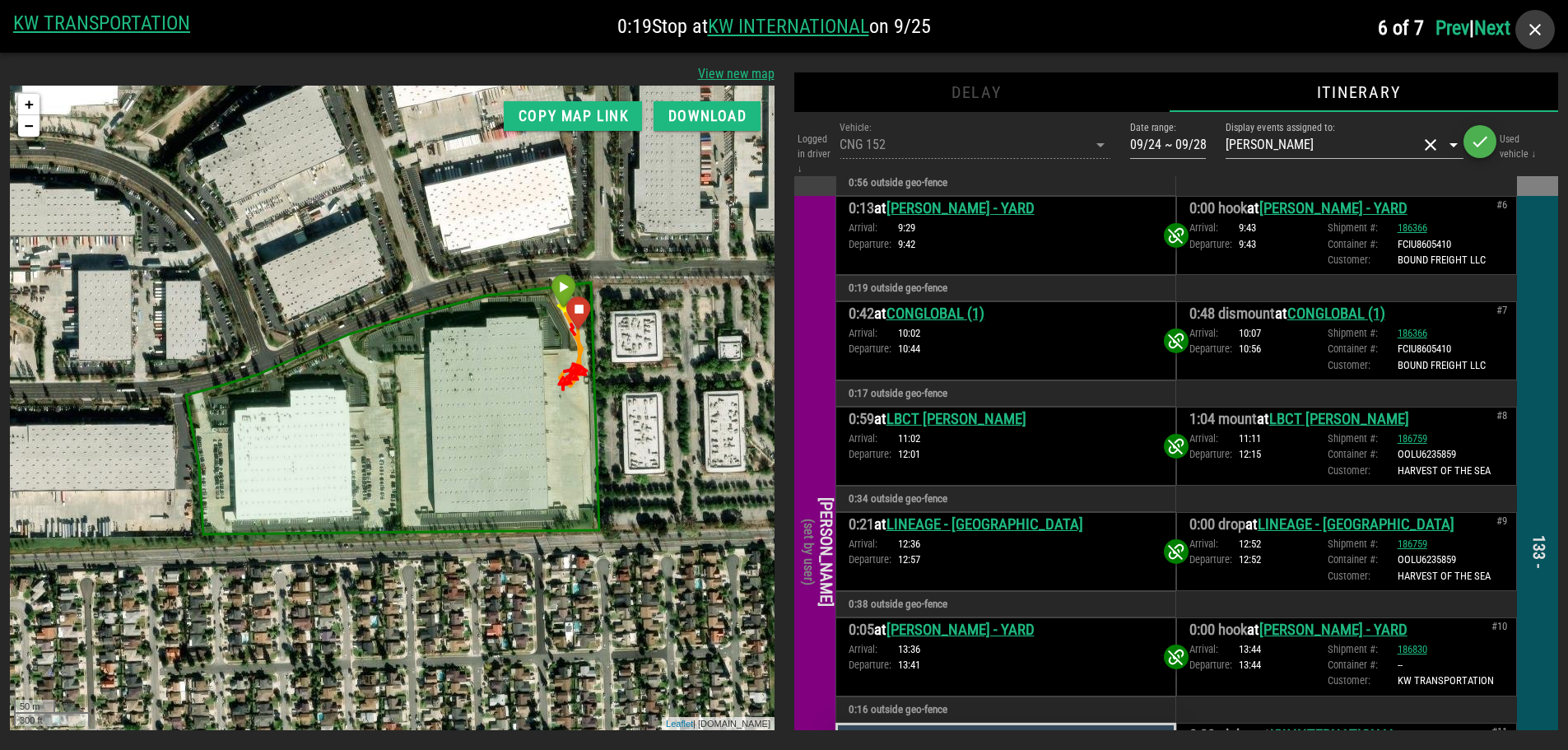
click at [1537, 25] on icon "button" at bounding box center [1535, 29] width 20 height 20
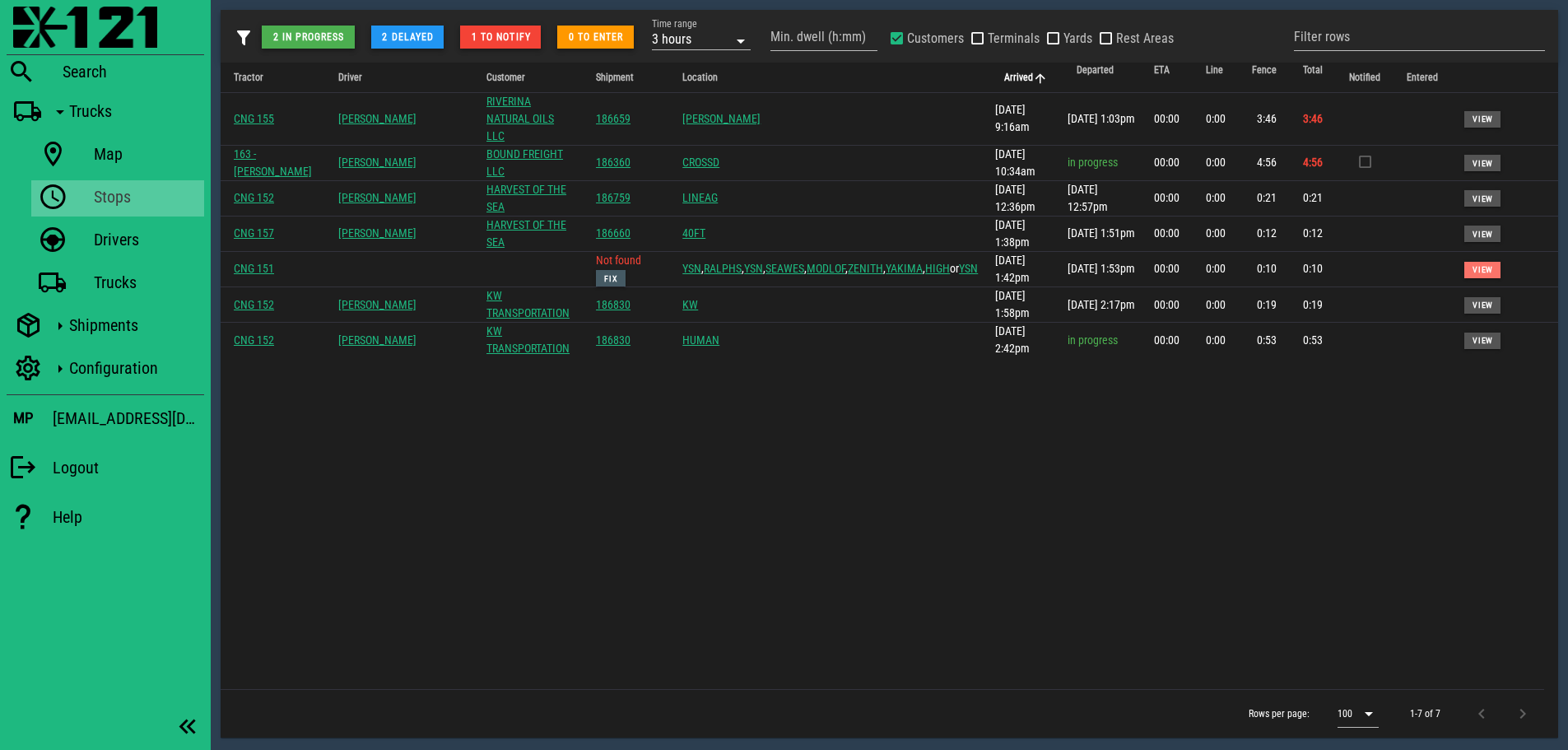
click at [857, 420] on div "Tractor Driver Customer Shipment Location Arrived Departed ETA Line Fence Total…" at bounding box center [889, 375] width 1338 height 626
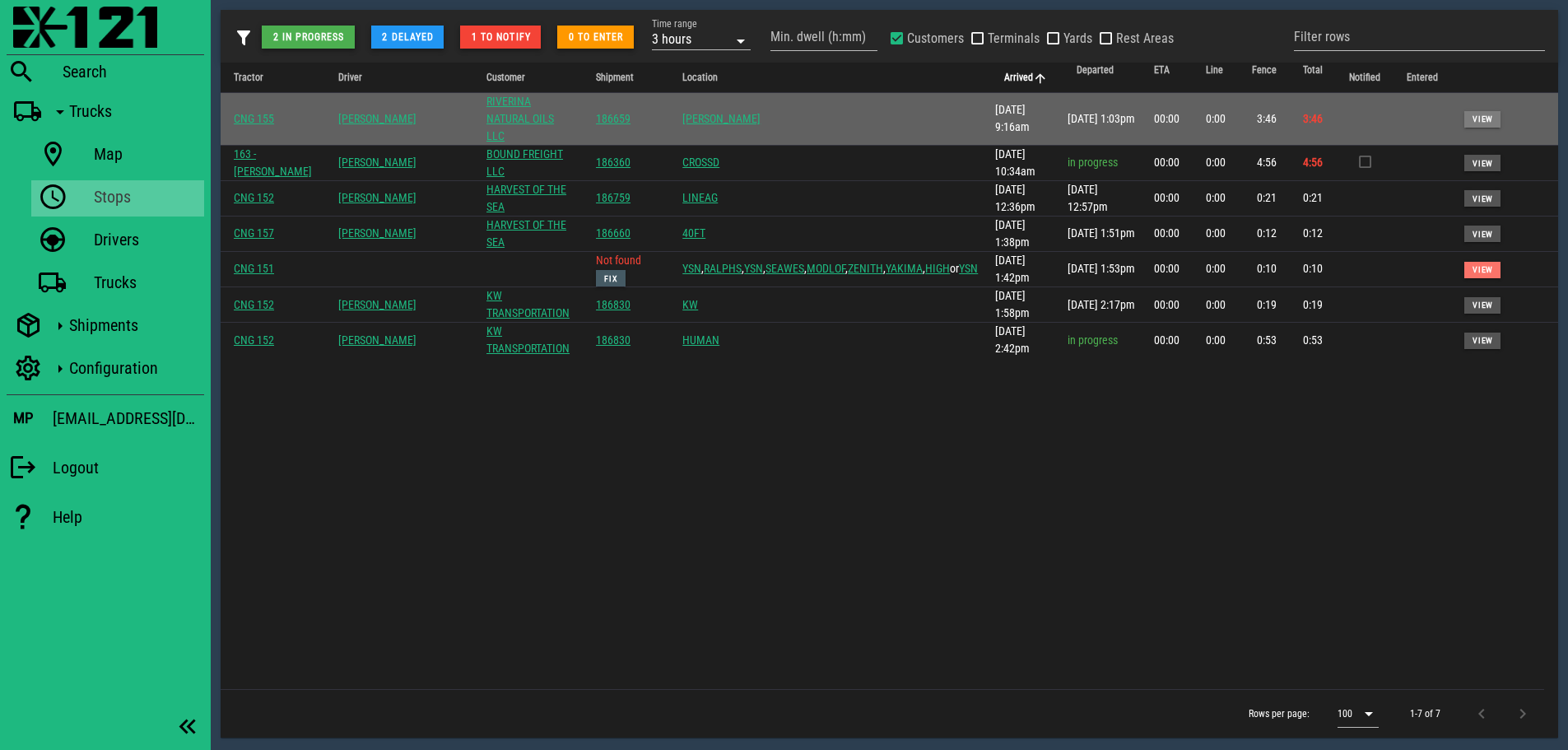
click at [1483, 114] on span "View" at bounding box center [1482, 119] width 21 height 9
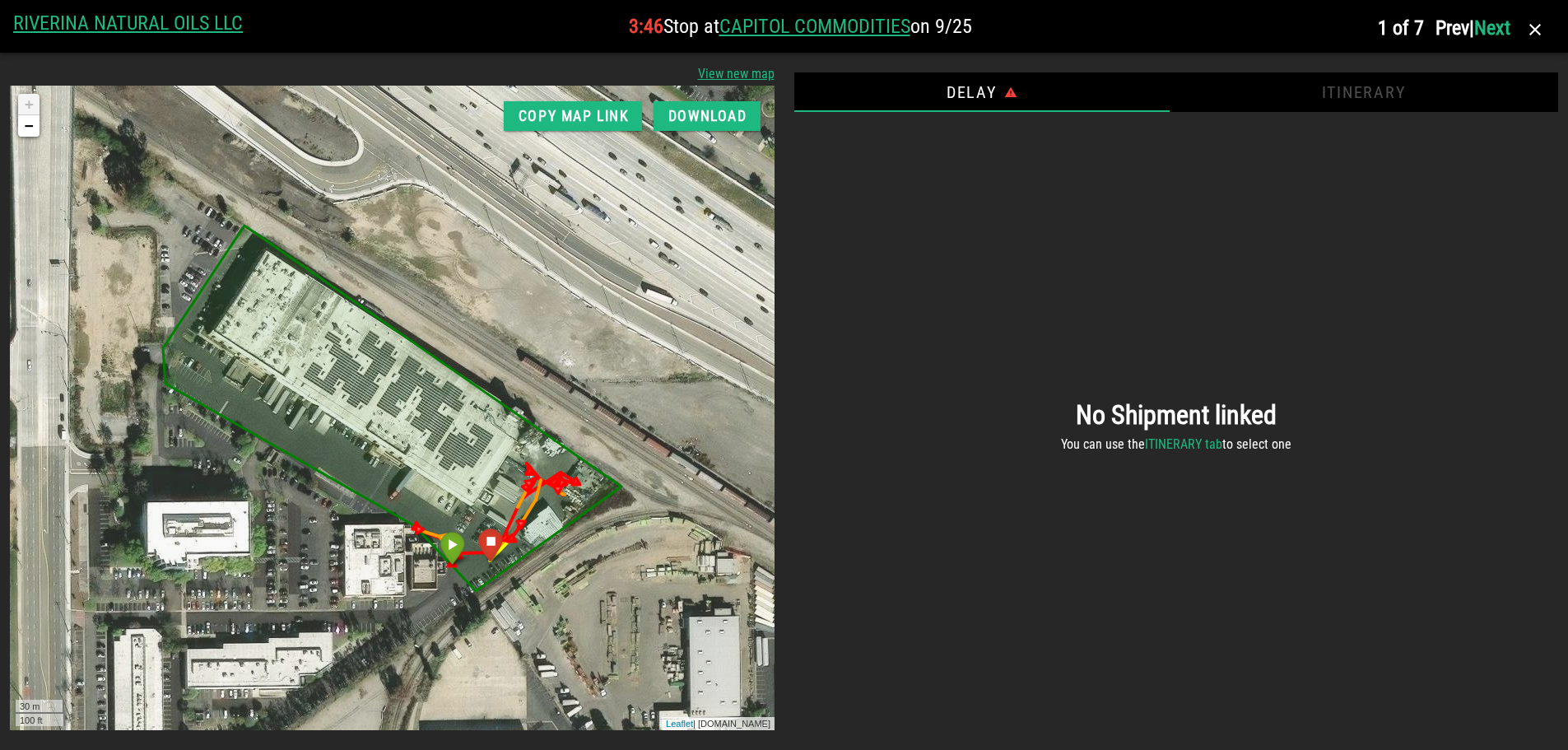
scroll to position [0, 0]
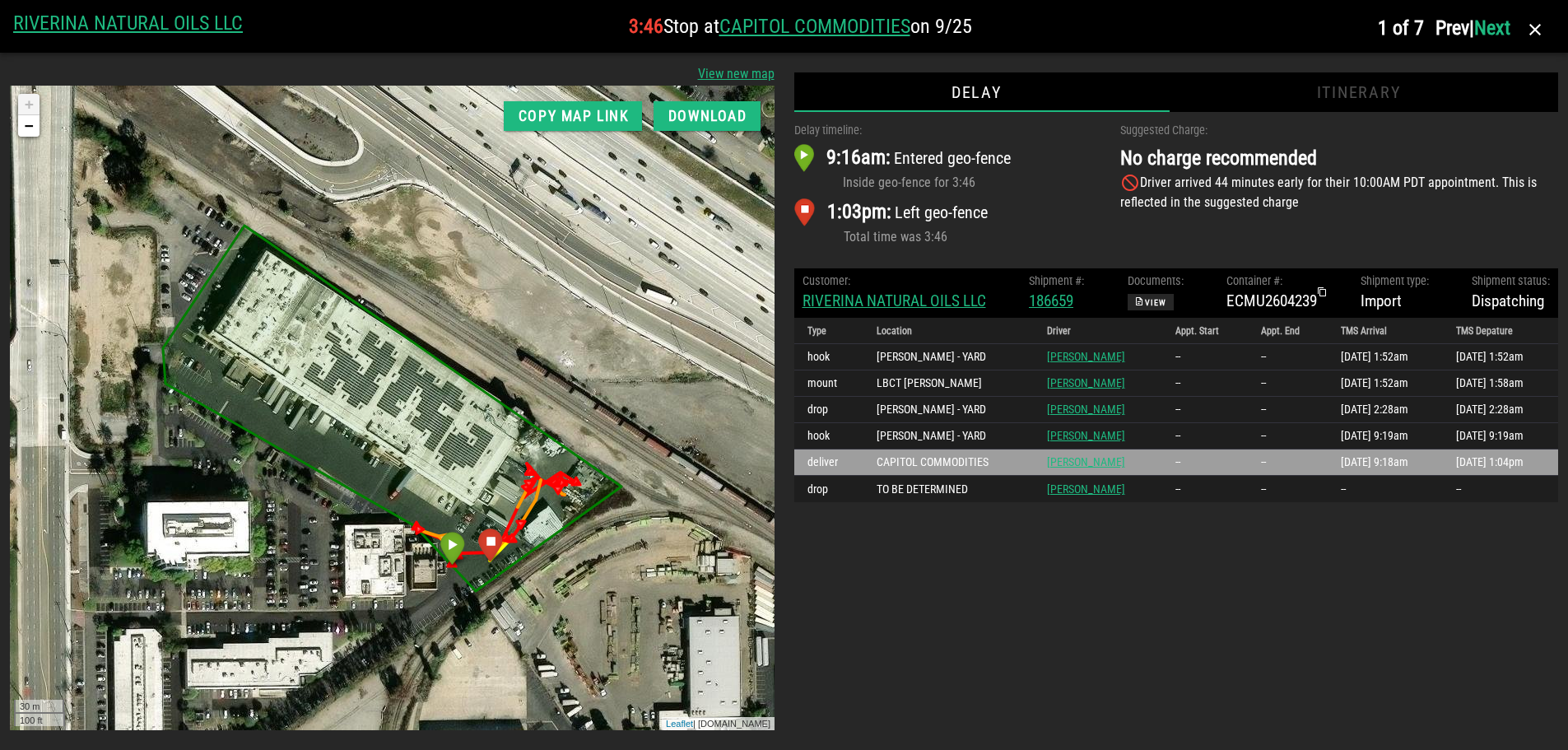
click at [1365, 217] on div "Suggested Charge: No charge recommended Driver arrived 44 minutes early for the…" at bounding box center [1339, 186] width 458 height 147
click at [157, 18] on link "RIVERINA NATURAL OILS LLC" at bounding box center [127, 22] width 229 height 23
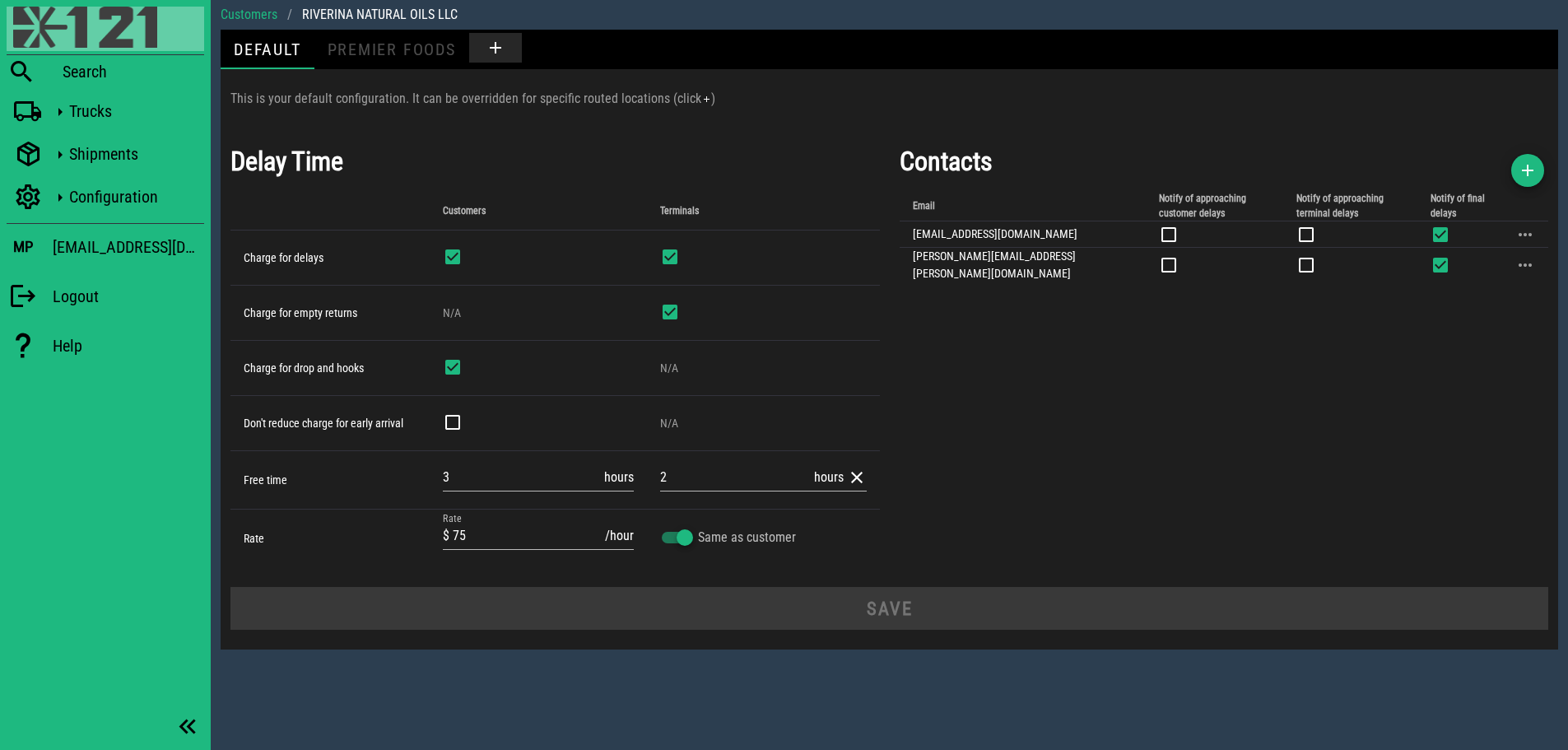
click at [33, 19] on img at bounding box center [85, 27] width 144 height 41
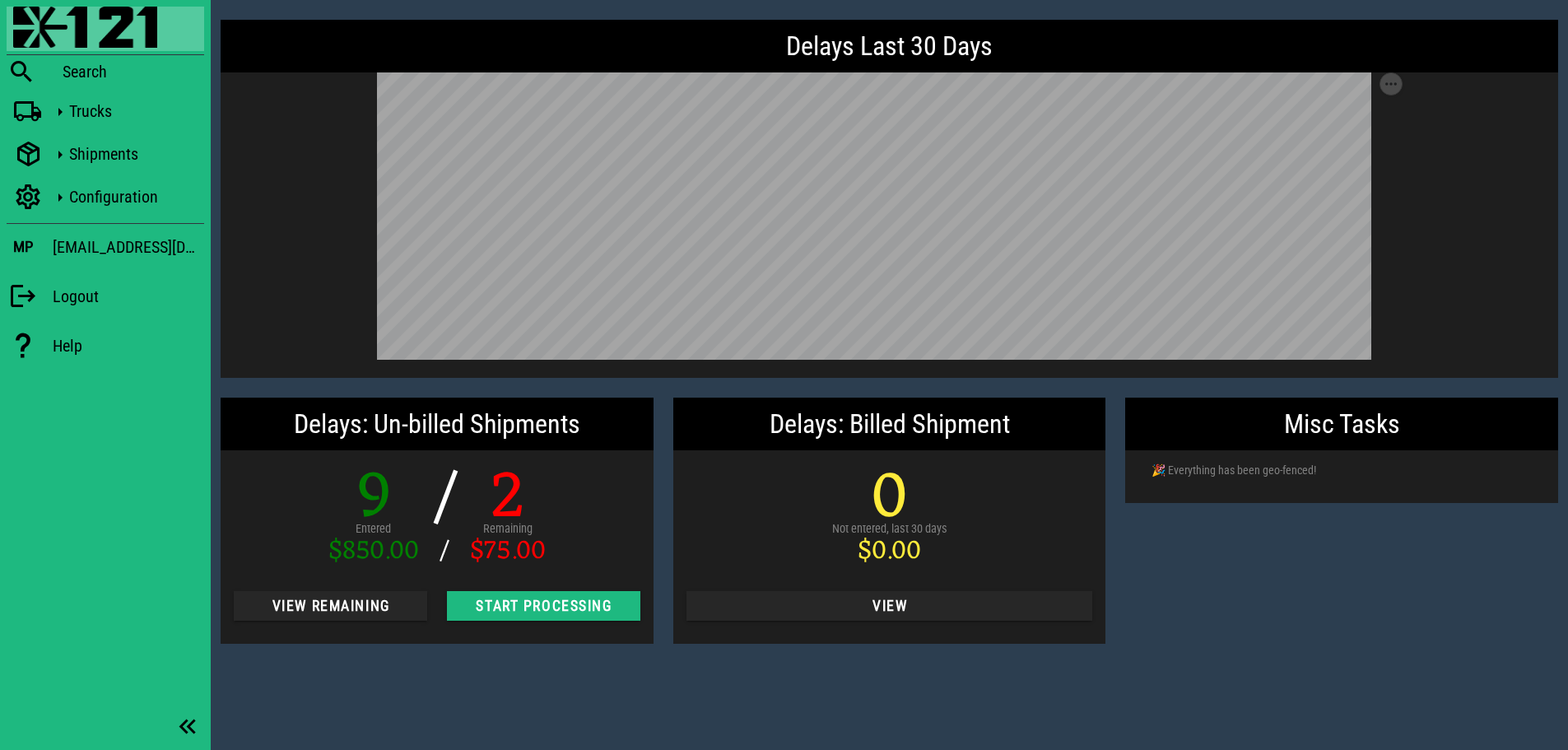
click at [447, 690] on div "Delays Last 30 Days Save as SVG Save as PNG Delays: Un-billed Shipments 9 Enter…" at bounding box center [889, 375] width 1357 height 750
click at [41, 114] on icon at bounding box center [28, 112] width 30 height 21
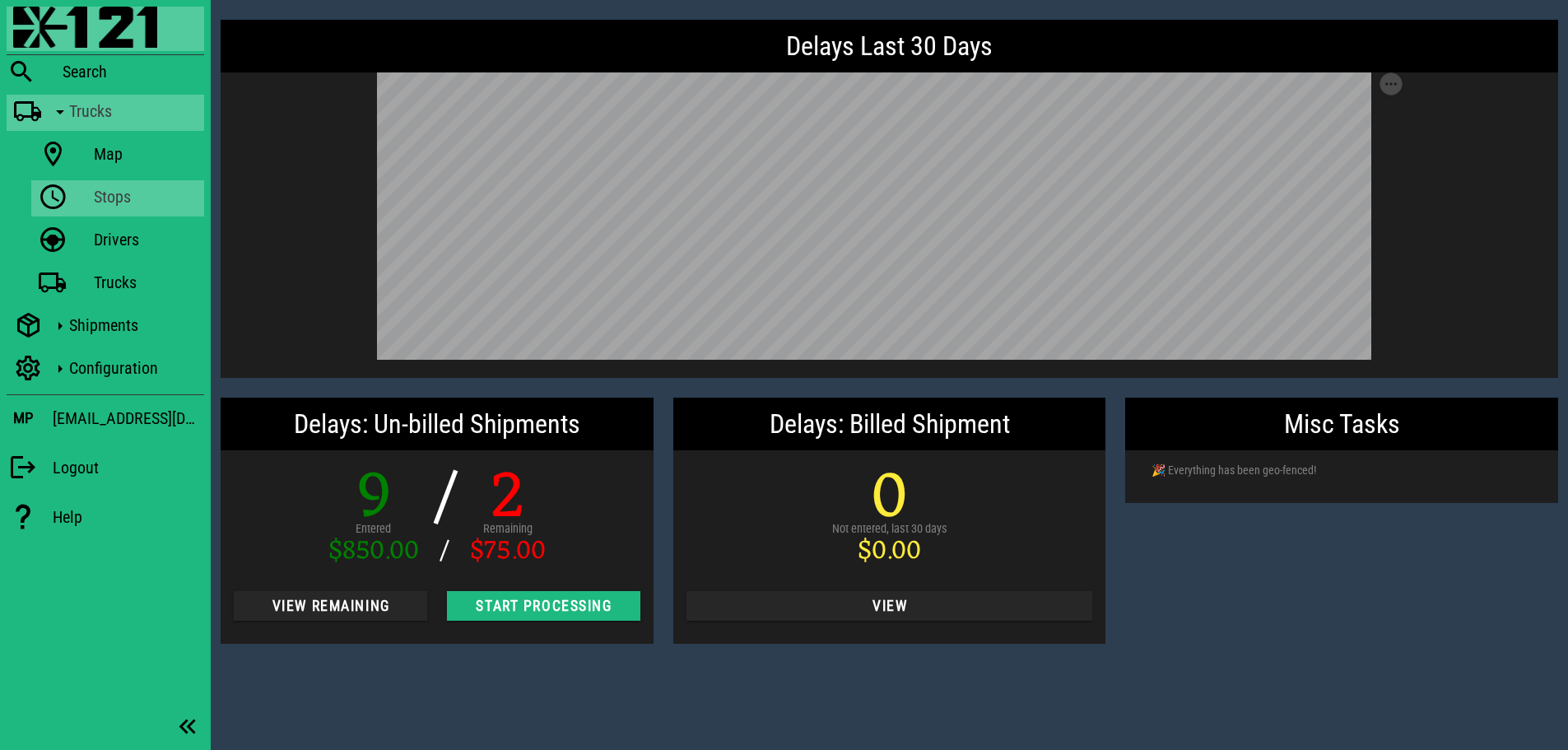
click at [84, 200] on link "Stops" at bounding box center [118, 198] width 173 height 36
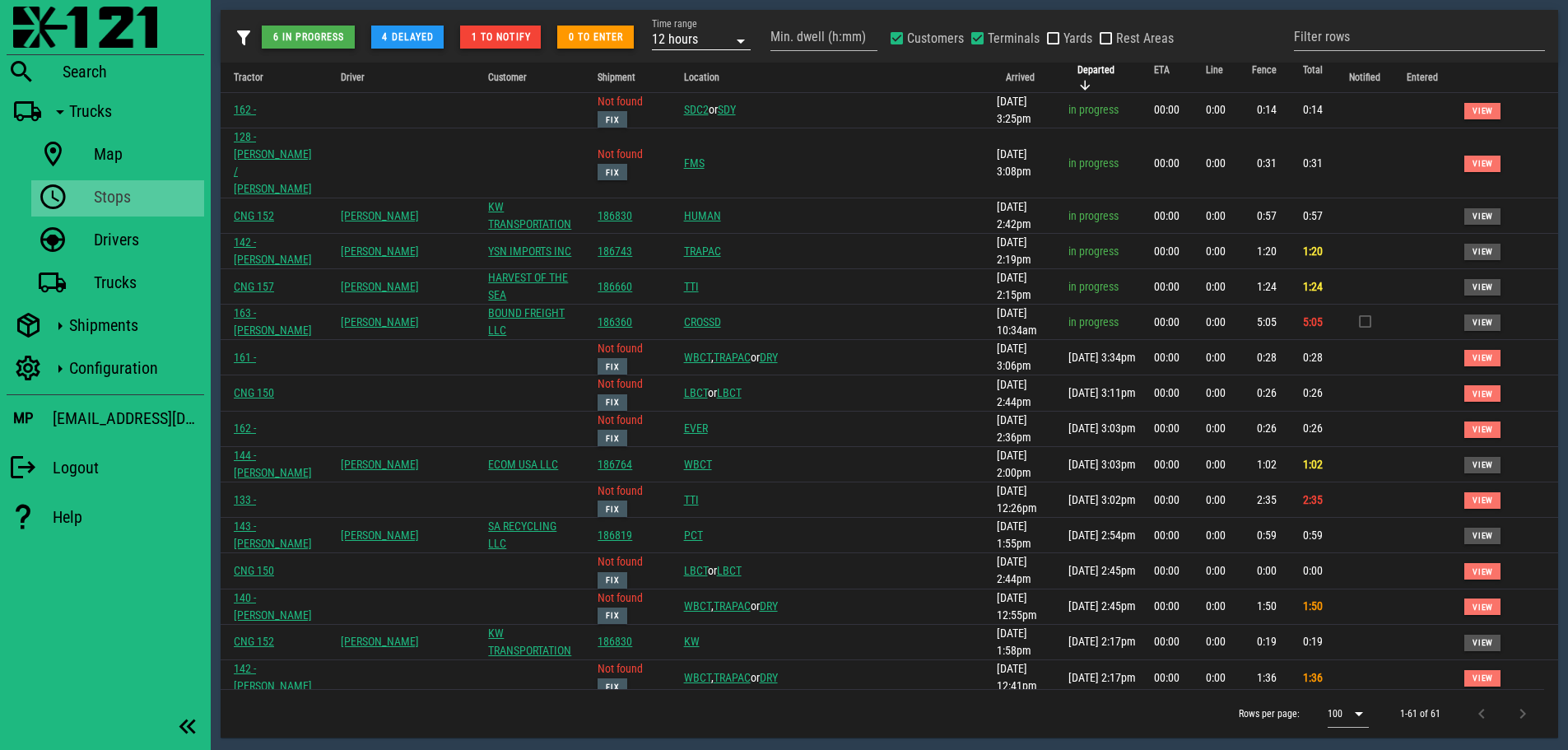
click at [689, 37] on div "12 hours" at bounding box center [675, 40] width 46 height 15
click at [680, 249] on div "1 week" at bounding box center [702, 249] width 72 height 13
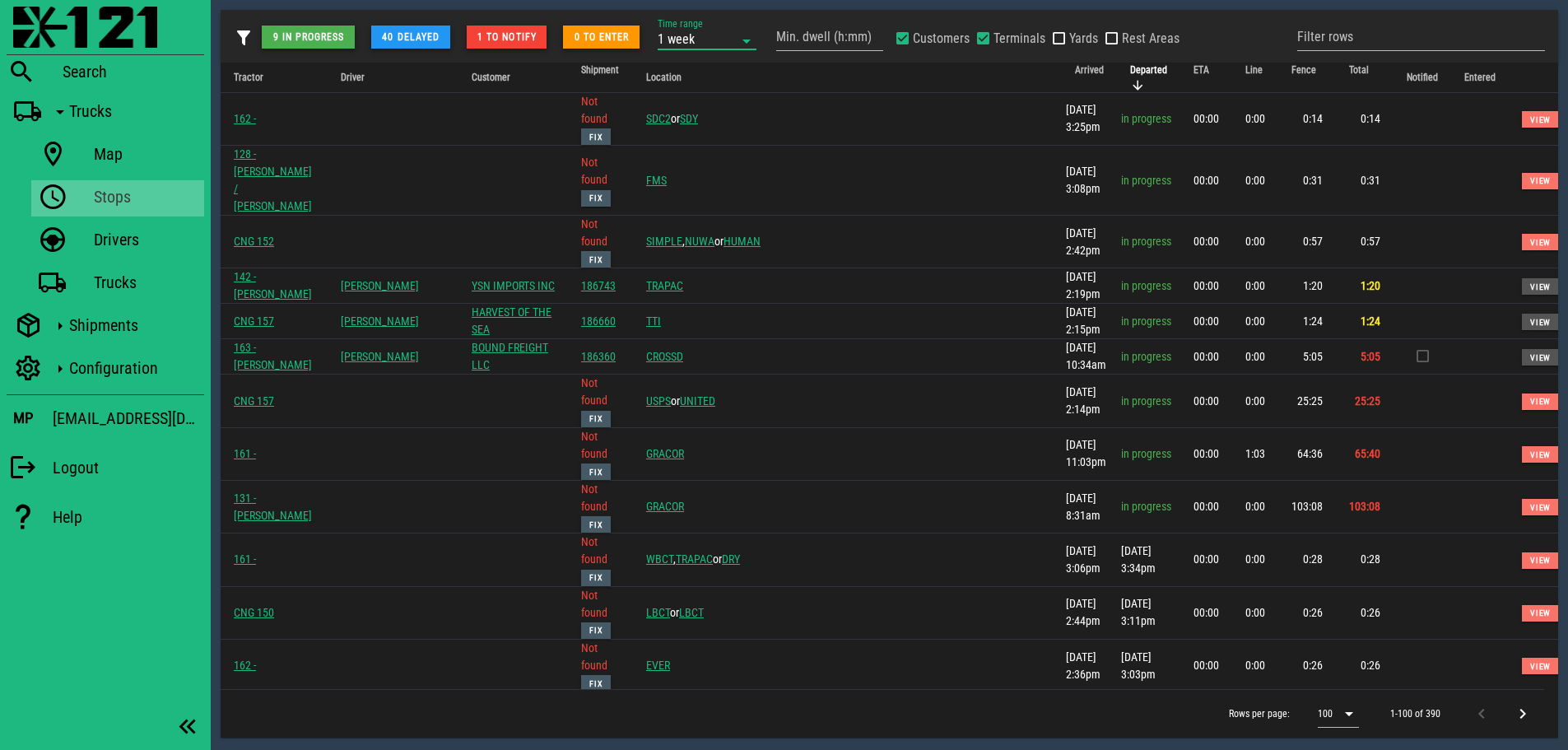
click at [665, 30] on div "1 week" at bounding box center [696, 38] width 76 height 21
click at [691, 184] on div "2 days" at bounding box center [708, 183] width 72 height 13
click at [985, 44] on div at bounding box center [984, 38] width 23 height 23
checkbox input "false"
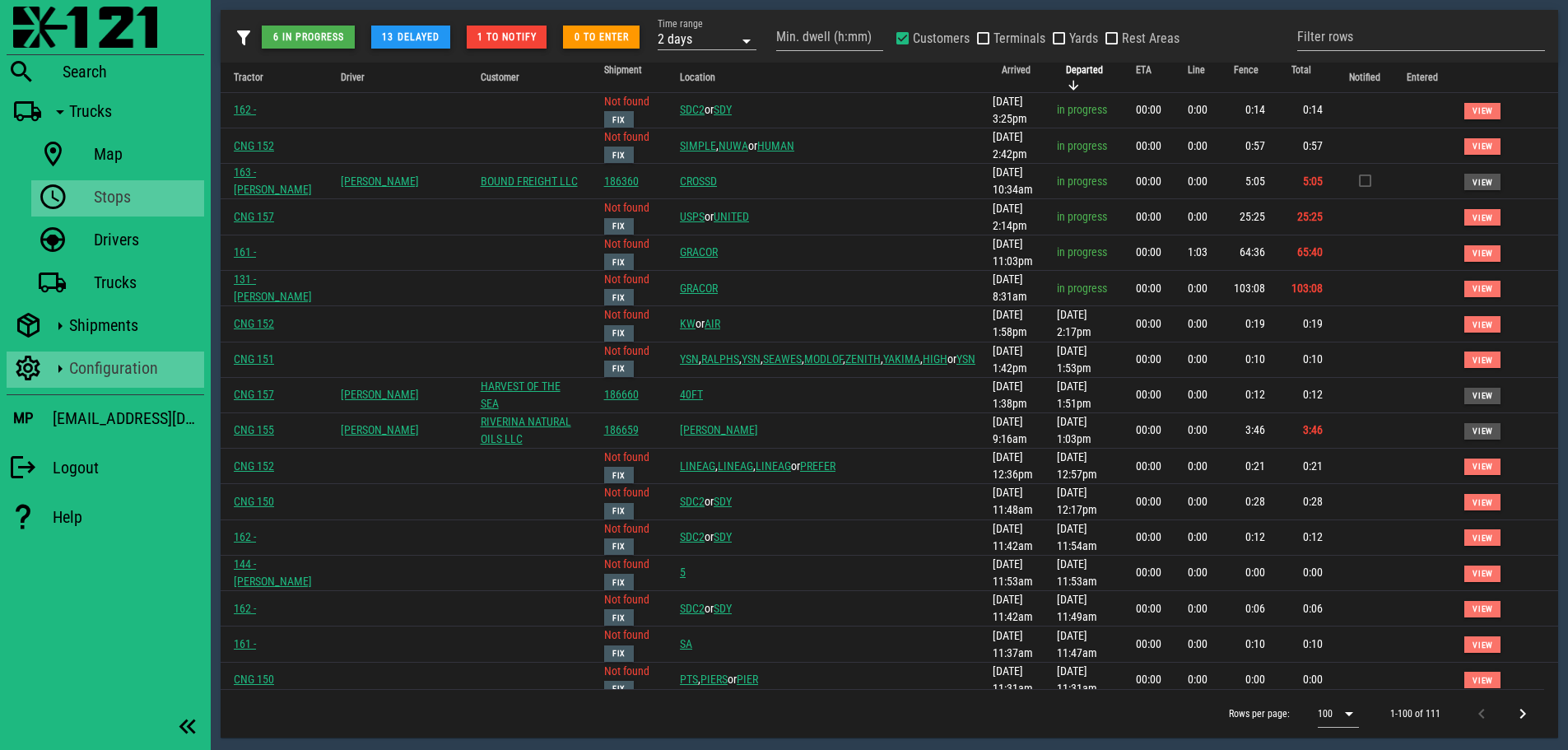
click at [30, 364] on icon at bounding box center [28, 368] width 30 height 21
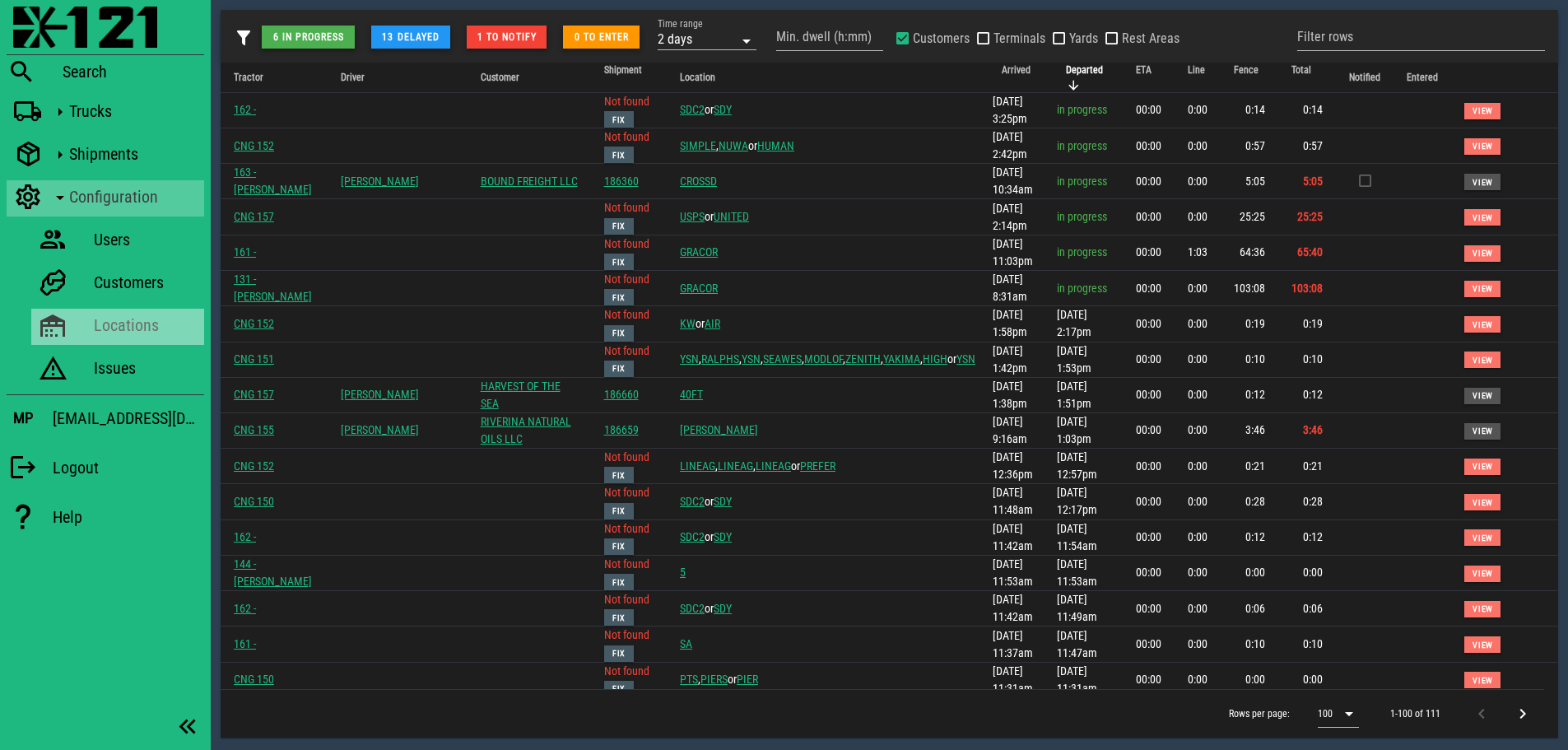
click at [92, 327] on link "Locations" at bounding box center [118, 326] width 173 height 36
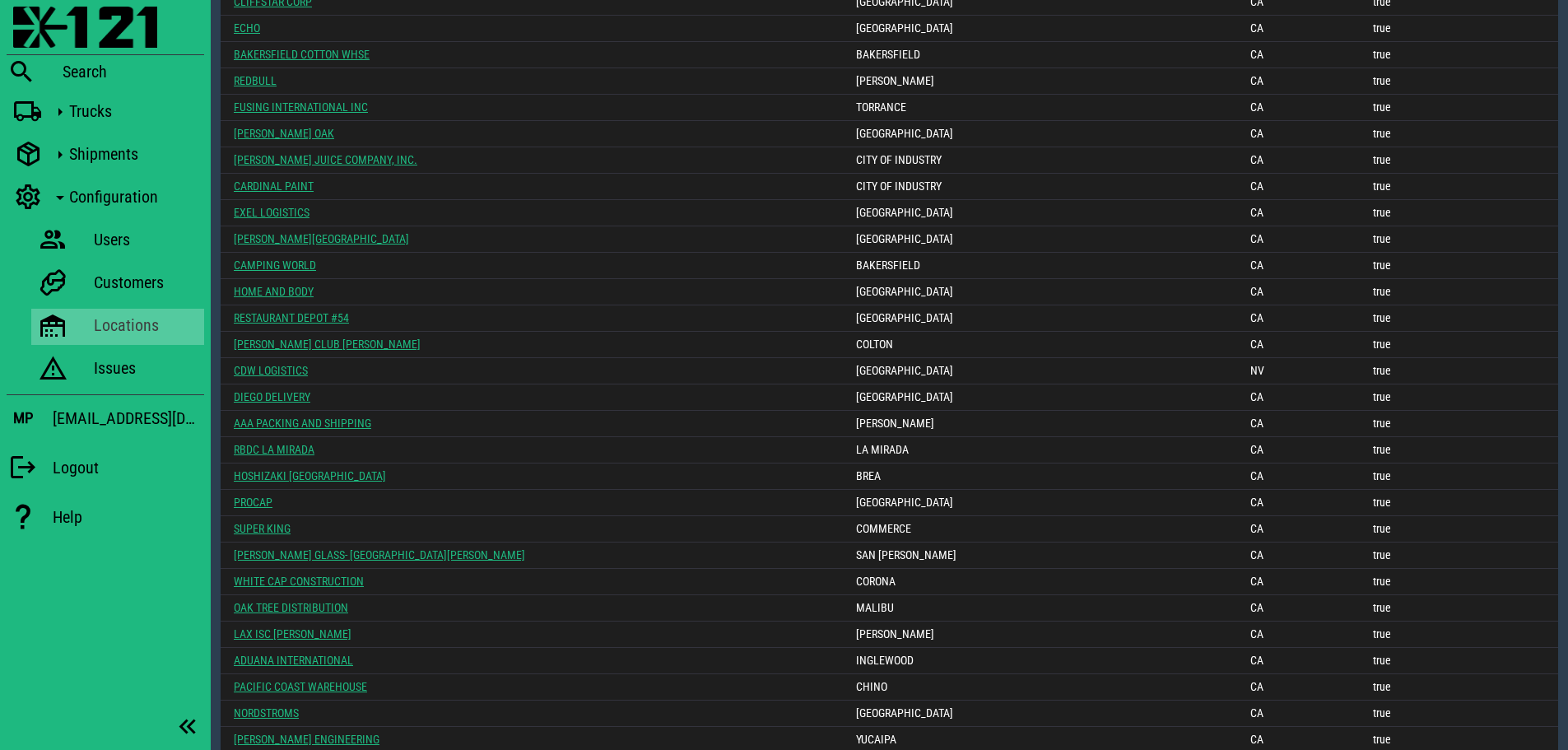
scroll to position [2020, 0]
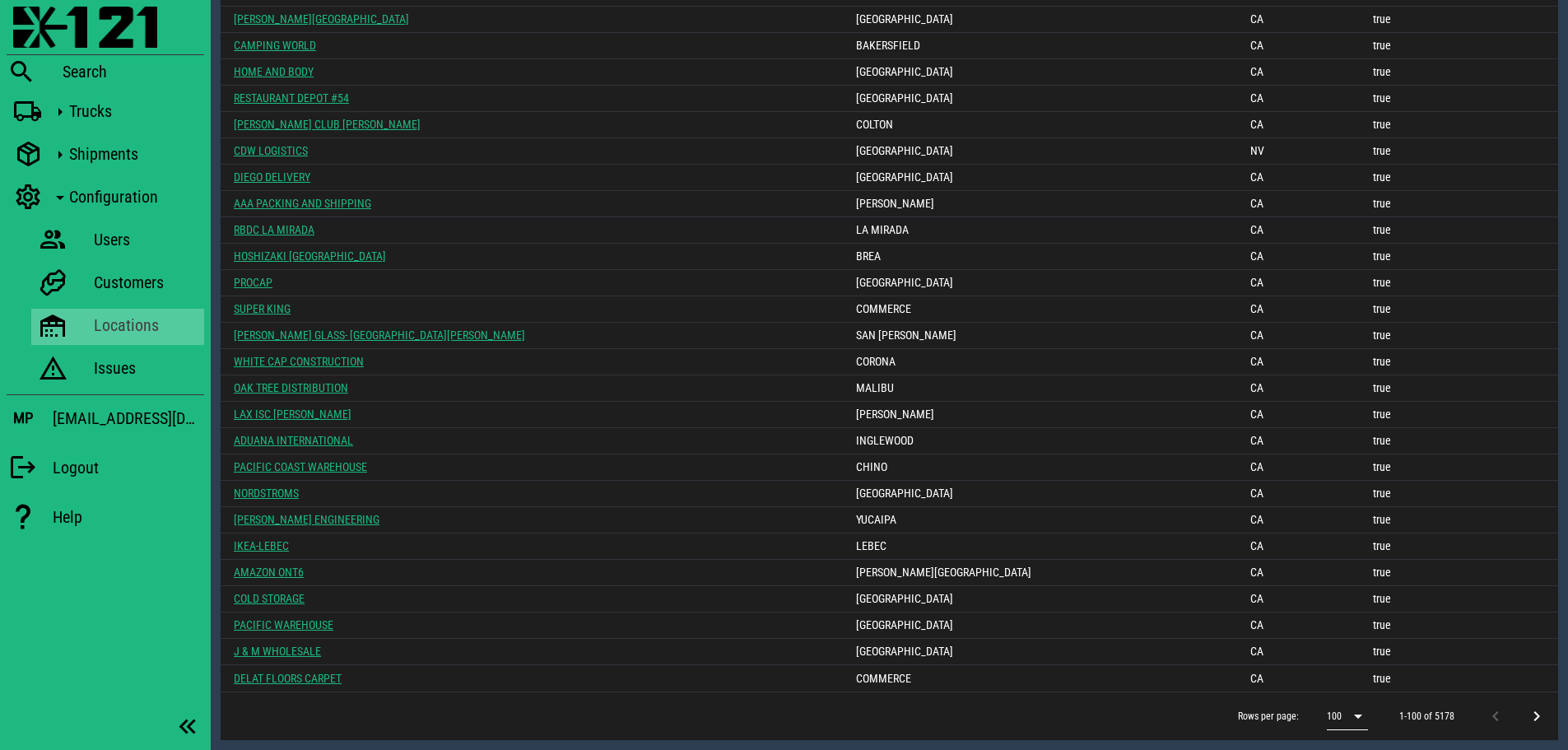
click at [1341, 721] on div "100" at bounding box center [1334, 717] width 15 height 15
click at [863, 709] on div "Rows per page: 100 1-100 of 5178" at bounding box center [889, 716] width 1338 height 48
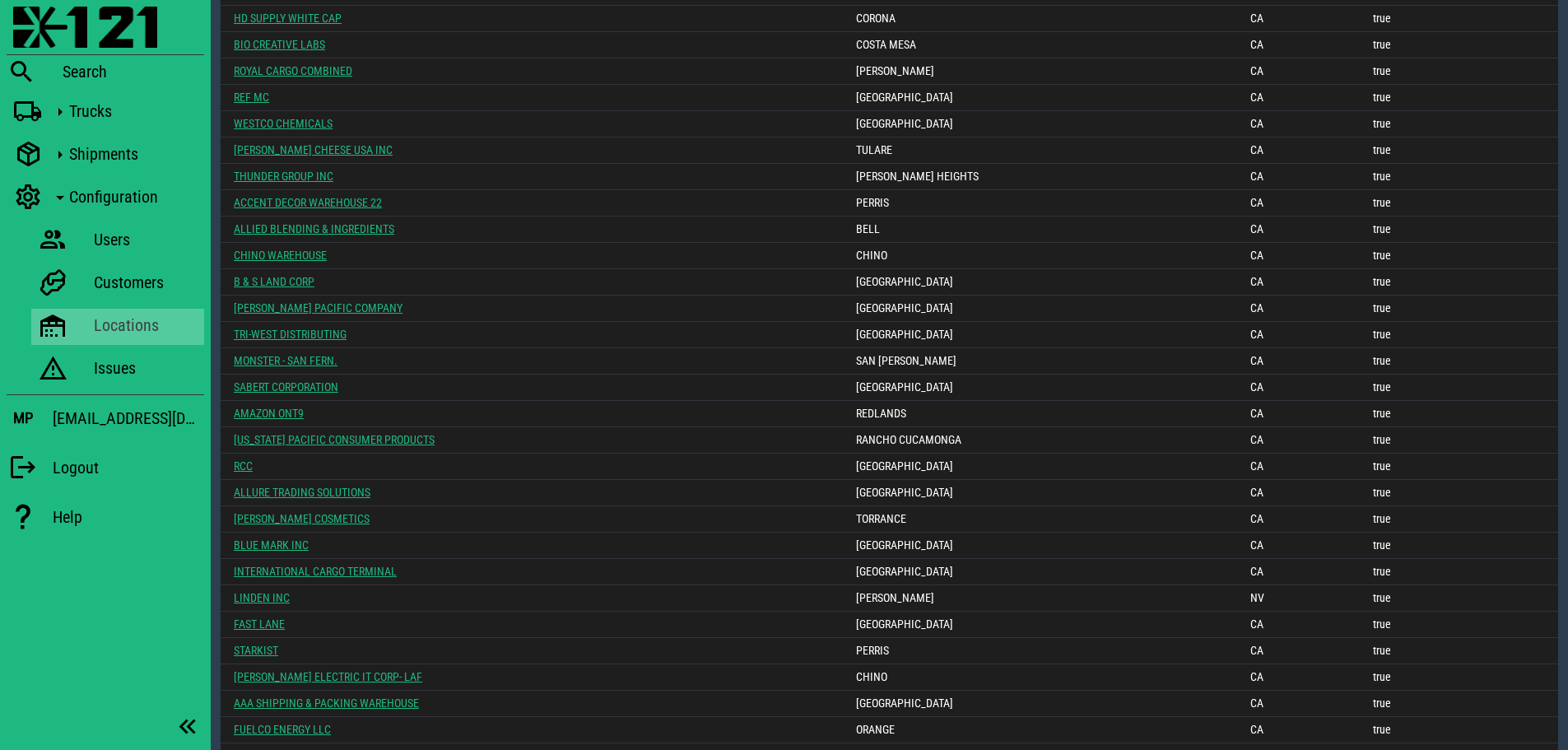
scroll to position [1071, 0]
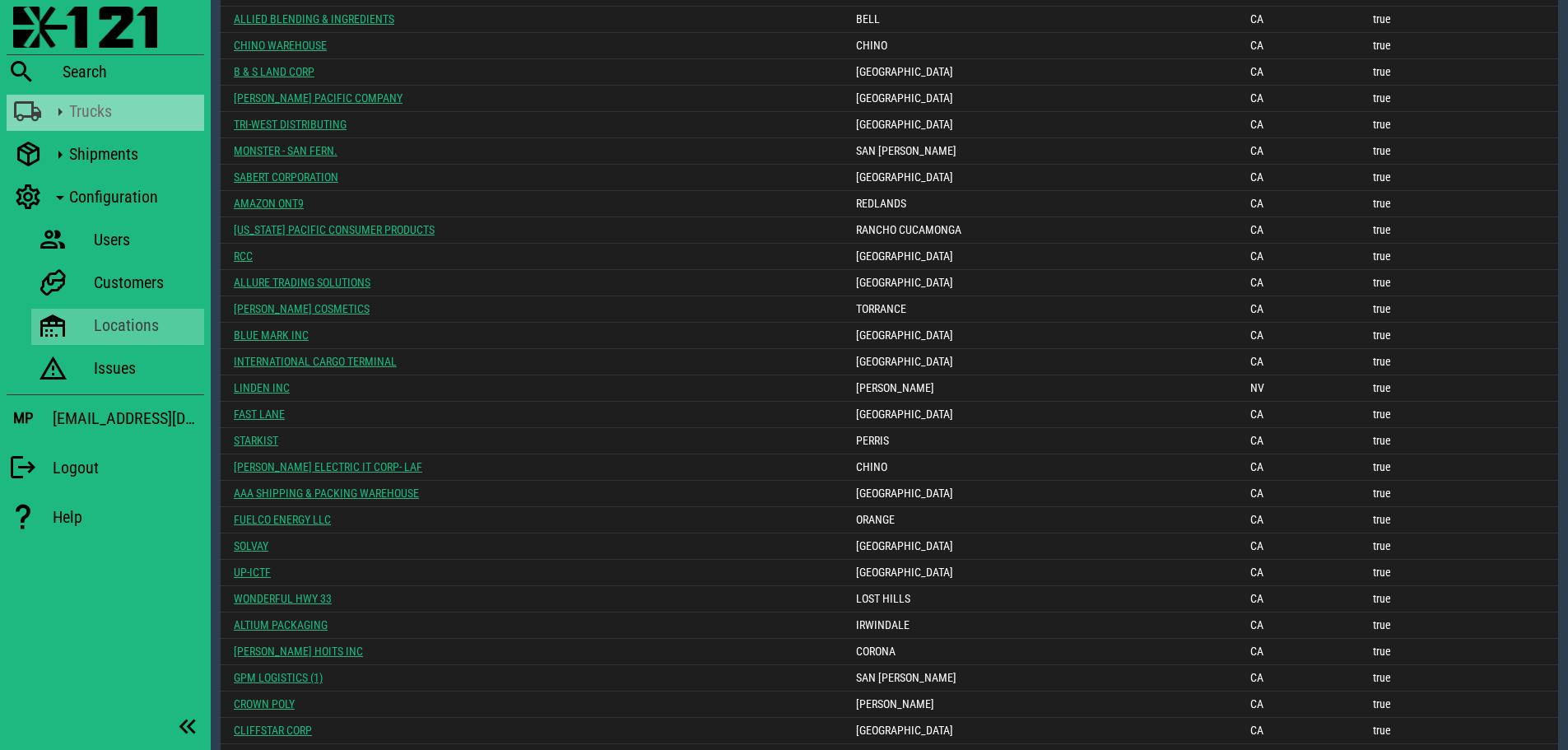
click at [19, 115] on icon at bounding box center [28, 112] width 30 height 21
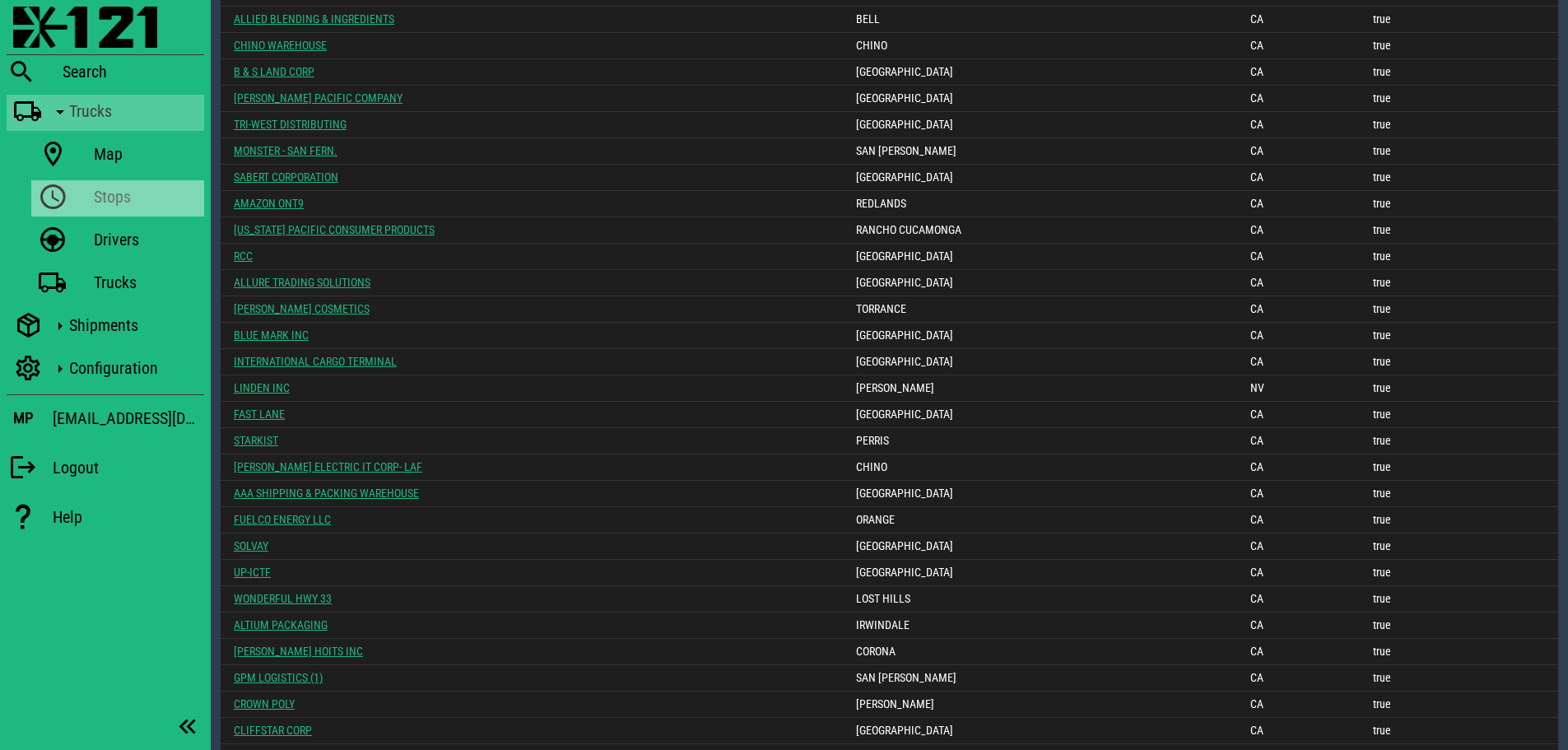
drag, startPoint x: 64, startPoint y: 196, endPoint x: 95, endPoint y: 198, distance: 31.1
click at [64, 197] on icon at bounding box center [53, 197] width 30 height 21
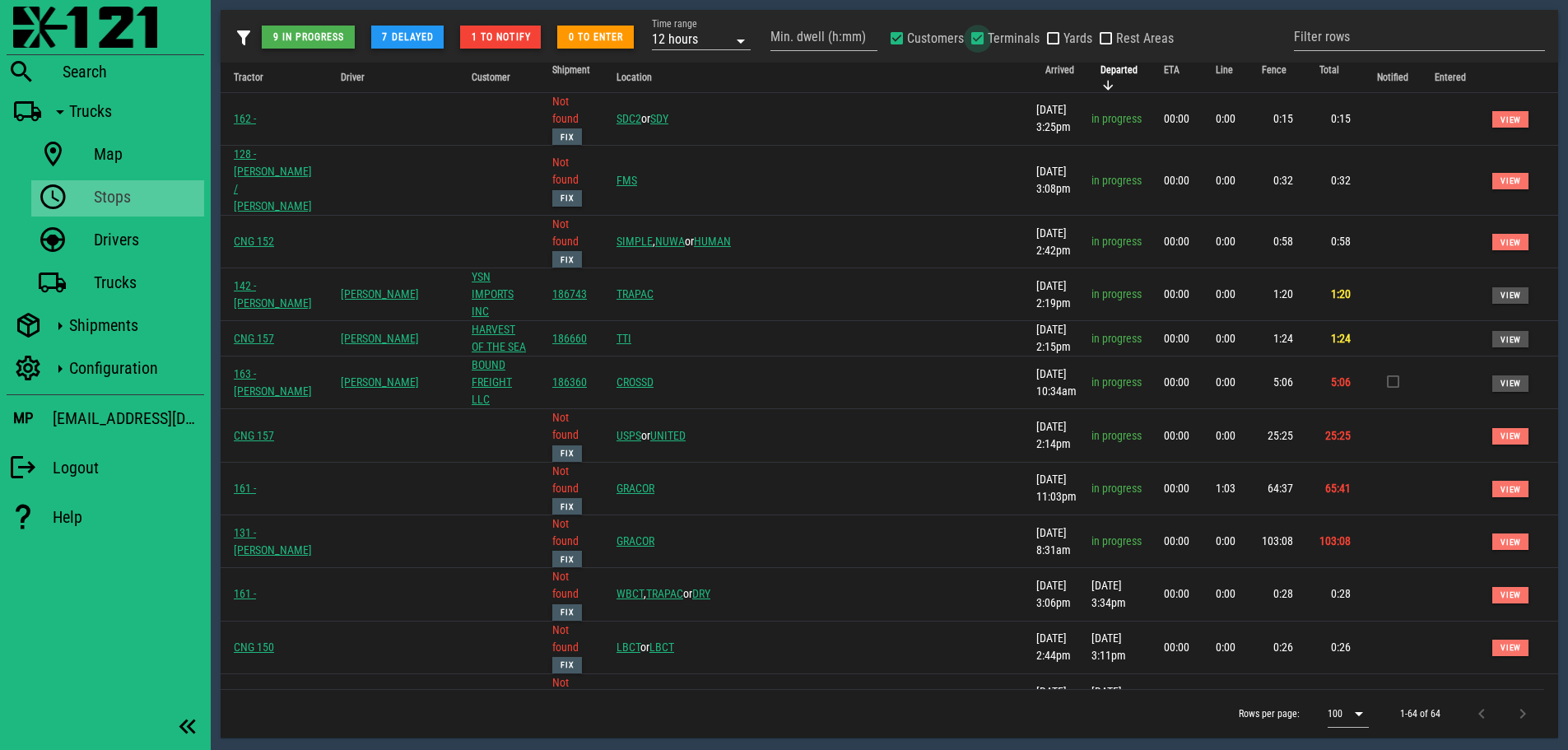
click at [985, 34] on div at bounding box center [977, 38] width 23 height 23
checkbox input "false"
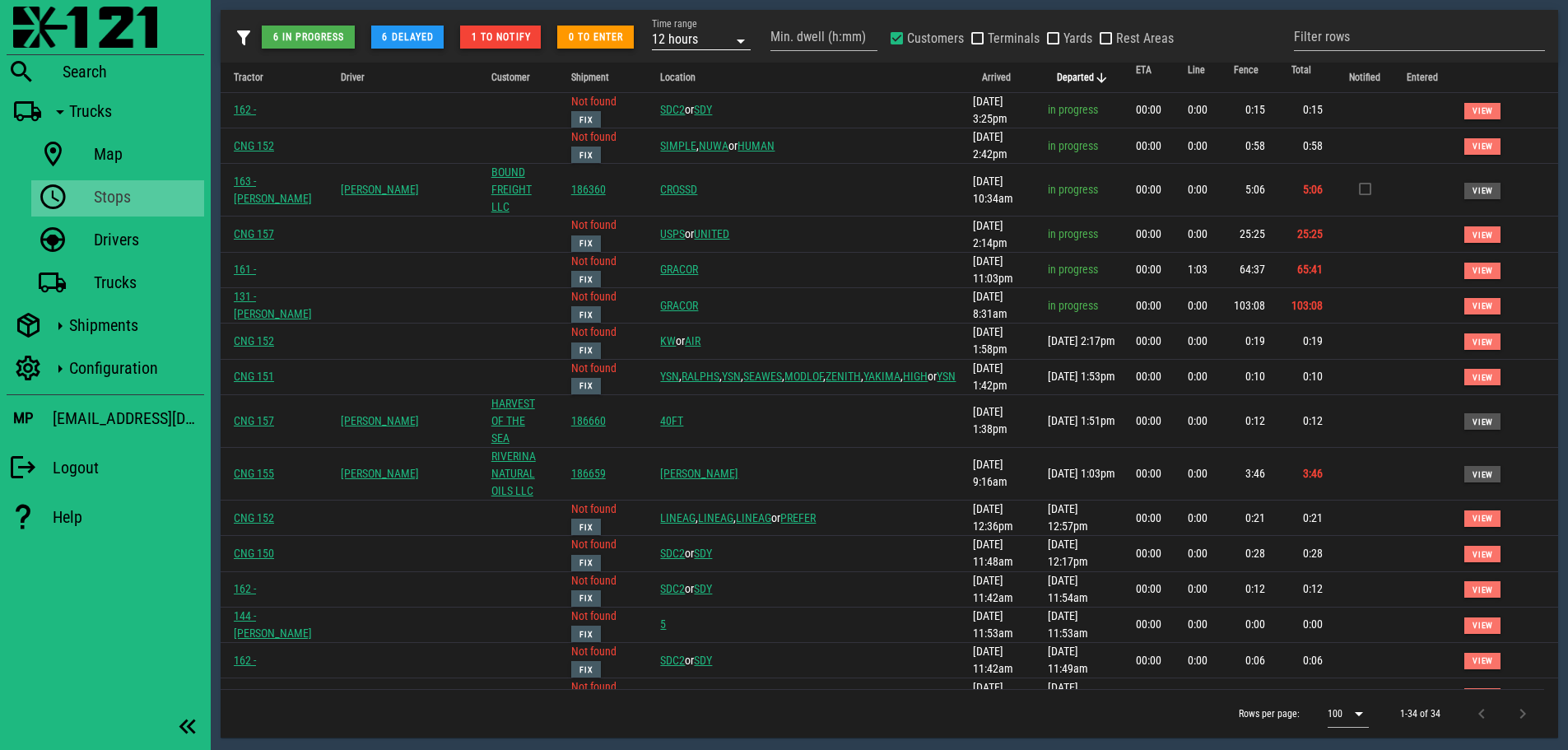
click at [720, 33] on div "12 hours" at bounding box center [690, 38] width 76 height 21
click at [697, 178] on div "2 days" at bounding box center [702, 183] width 72 height 13
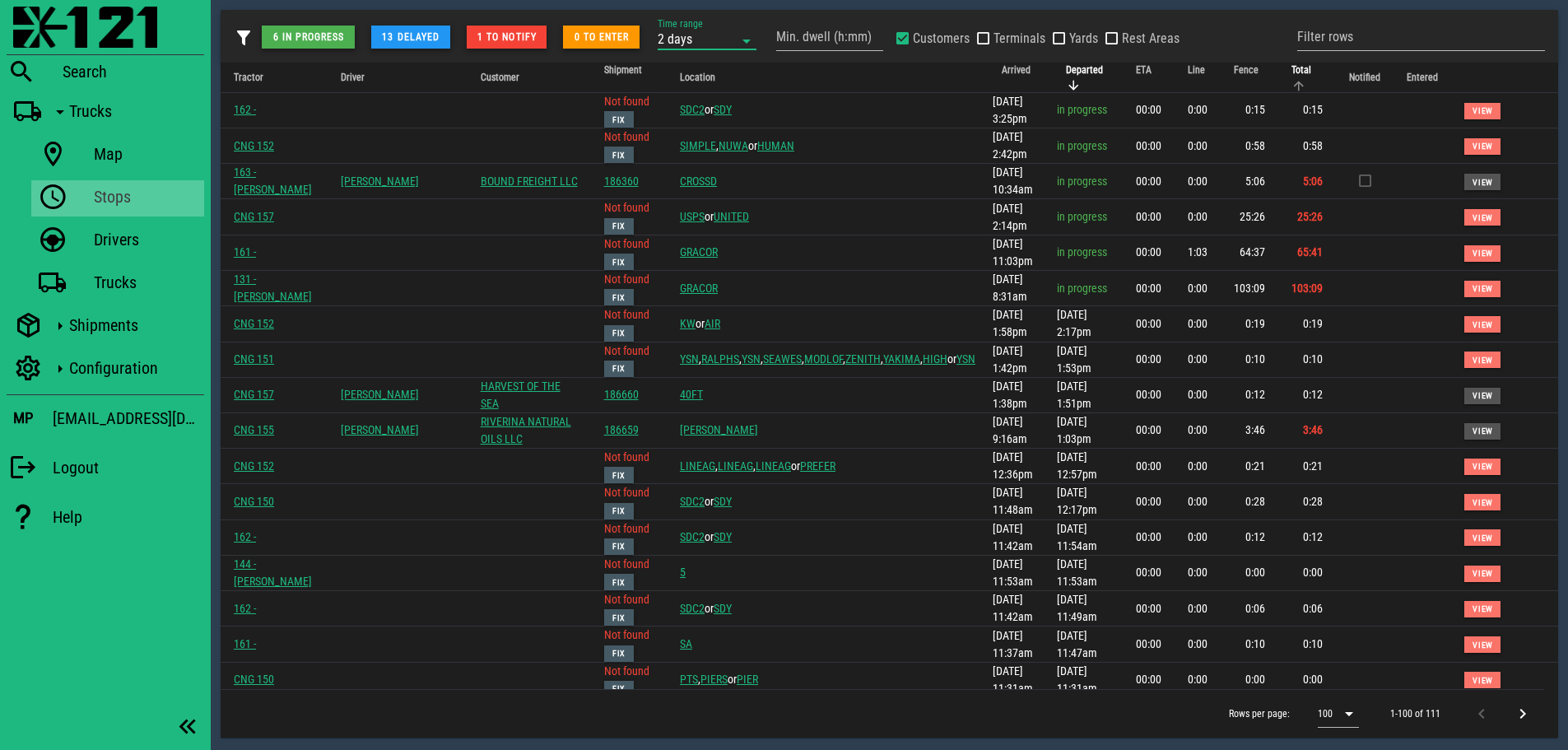
click at [1291, 80] on icon "Total: Not sorted. Activate to sort ascending." at bounding box center [1299, 86] width 15 height 15
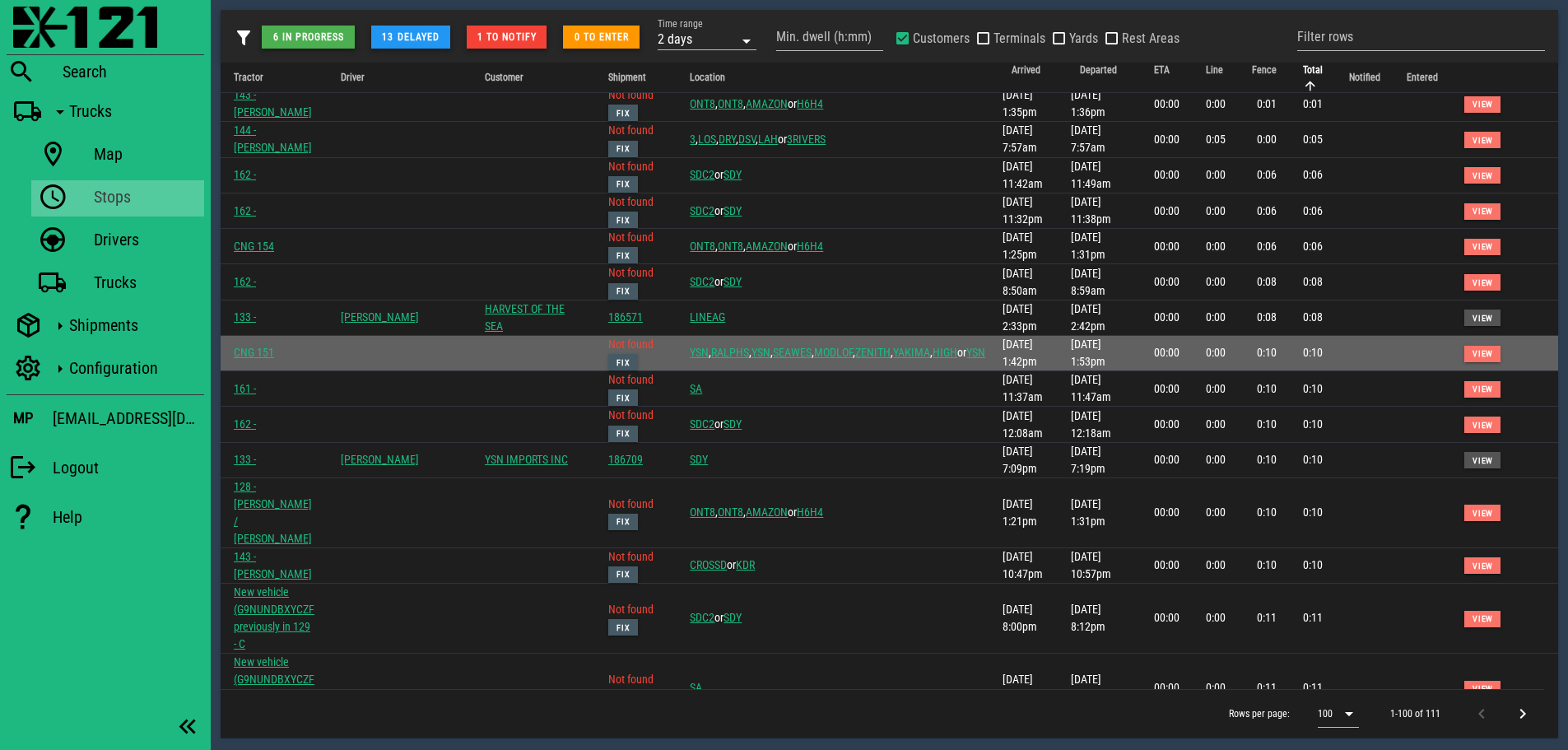
scroll to position [659, 0]
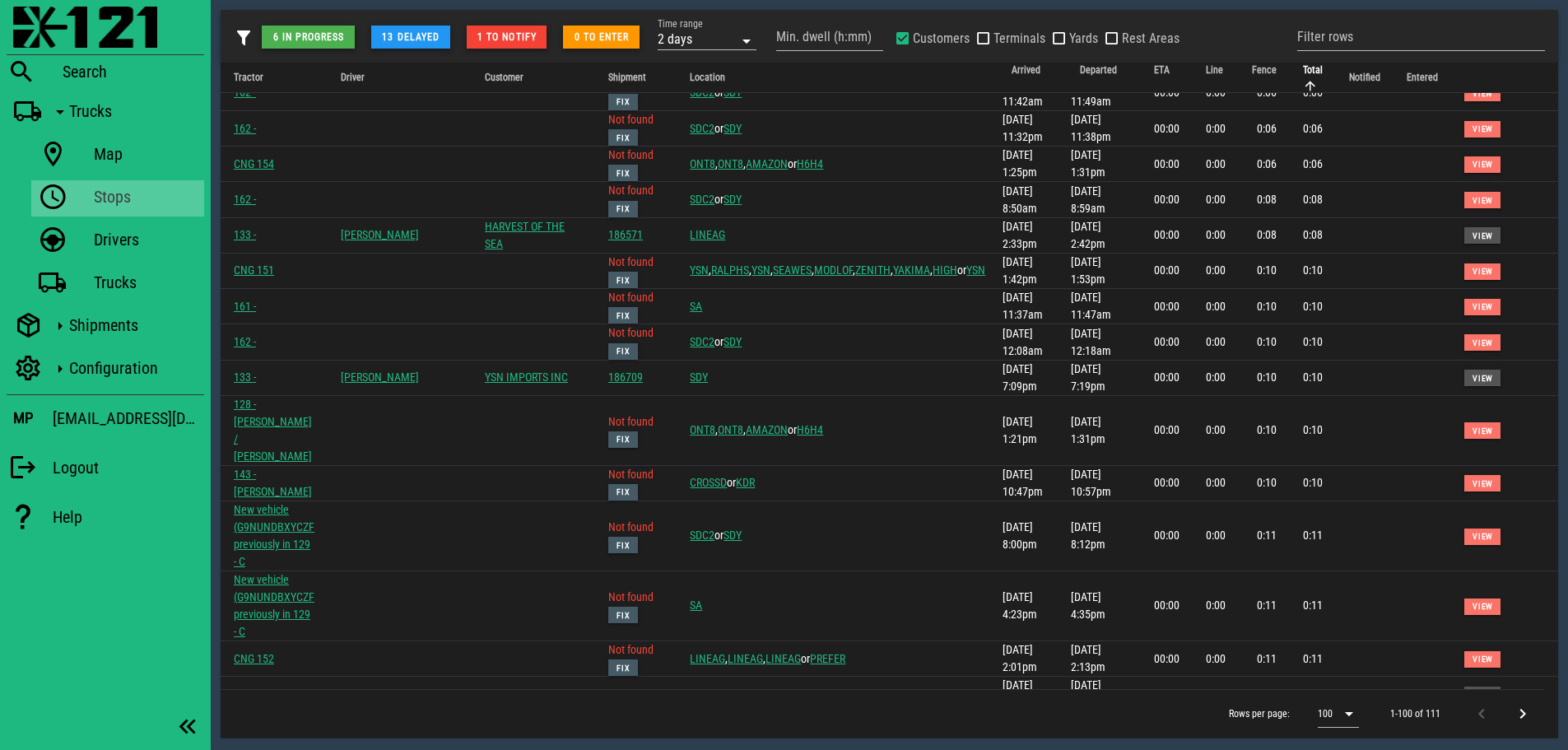
click at [1222, 29] on div "6 in progress 13 delayed 1 to notify 0 to enter Time range 2 days Min. dwell (h…" at bounding box center [889, 46] width 1338 height 53
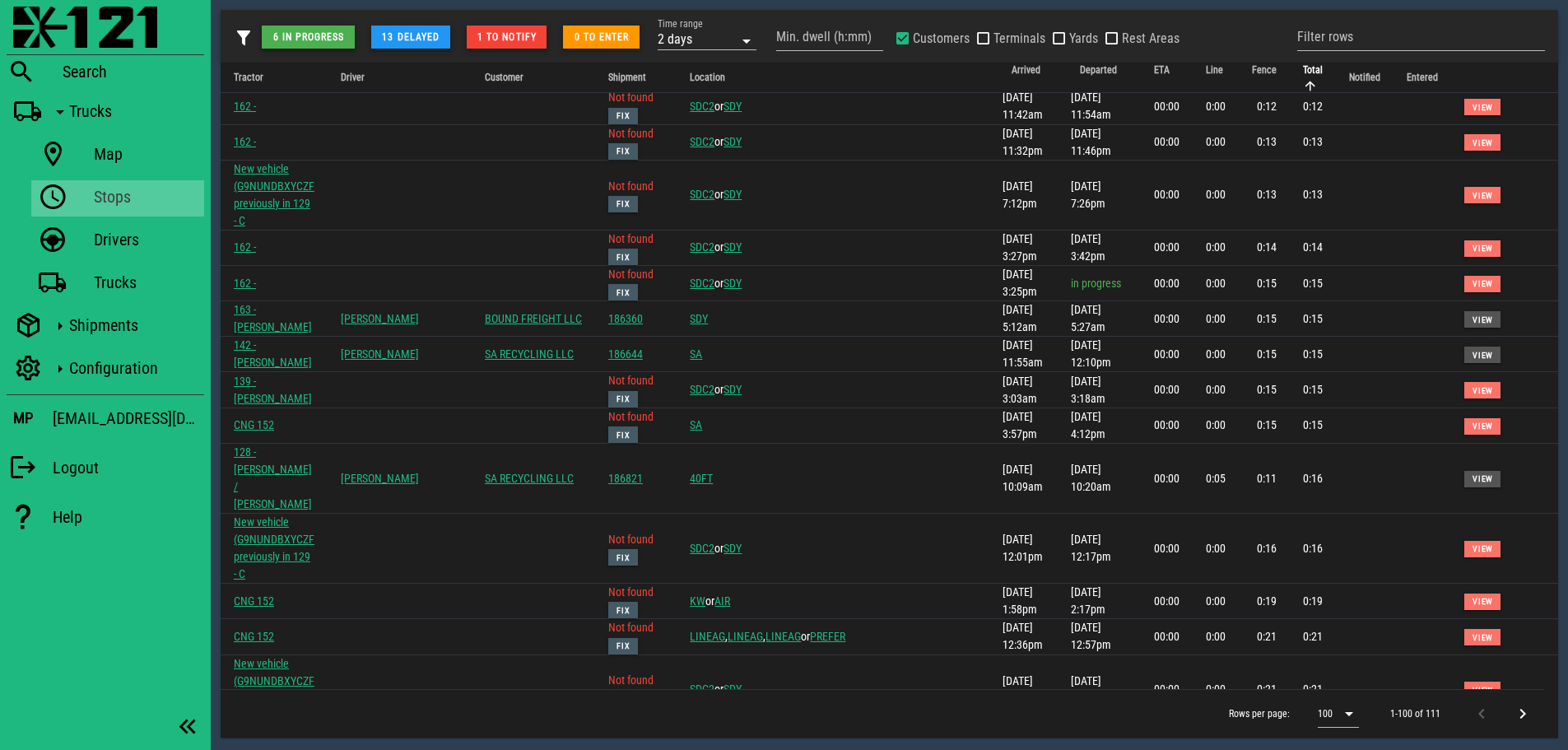
scroll to position [1400, 0]
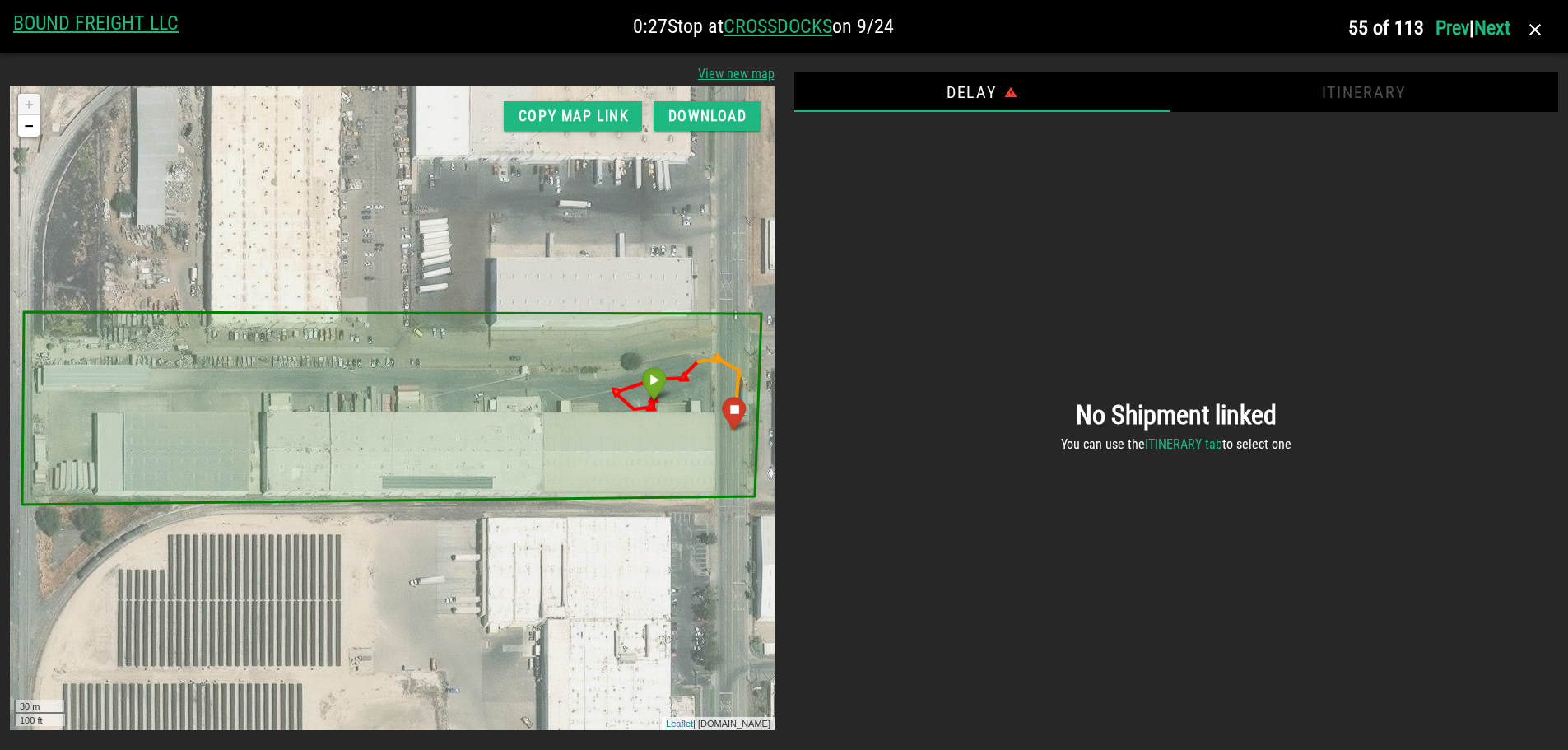
scroll to position [0, 0]
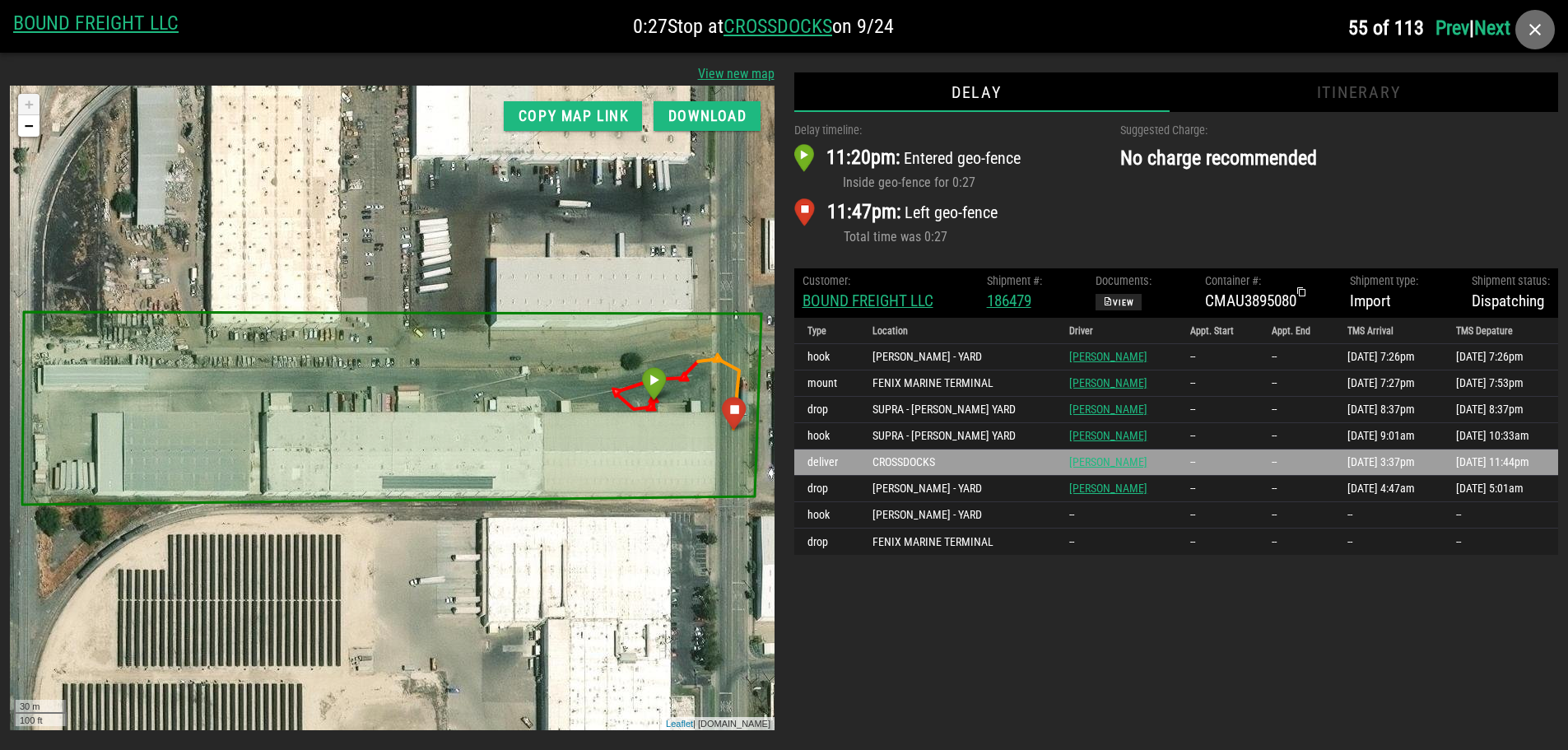
click at [1533, 33] on icon "button" at bounding box center [1535, 29] width 20 height 20
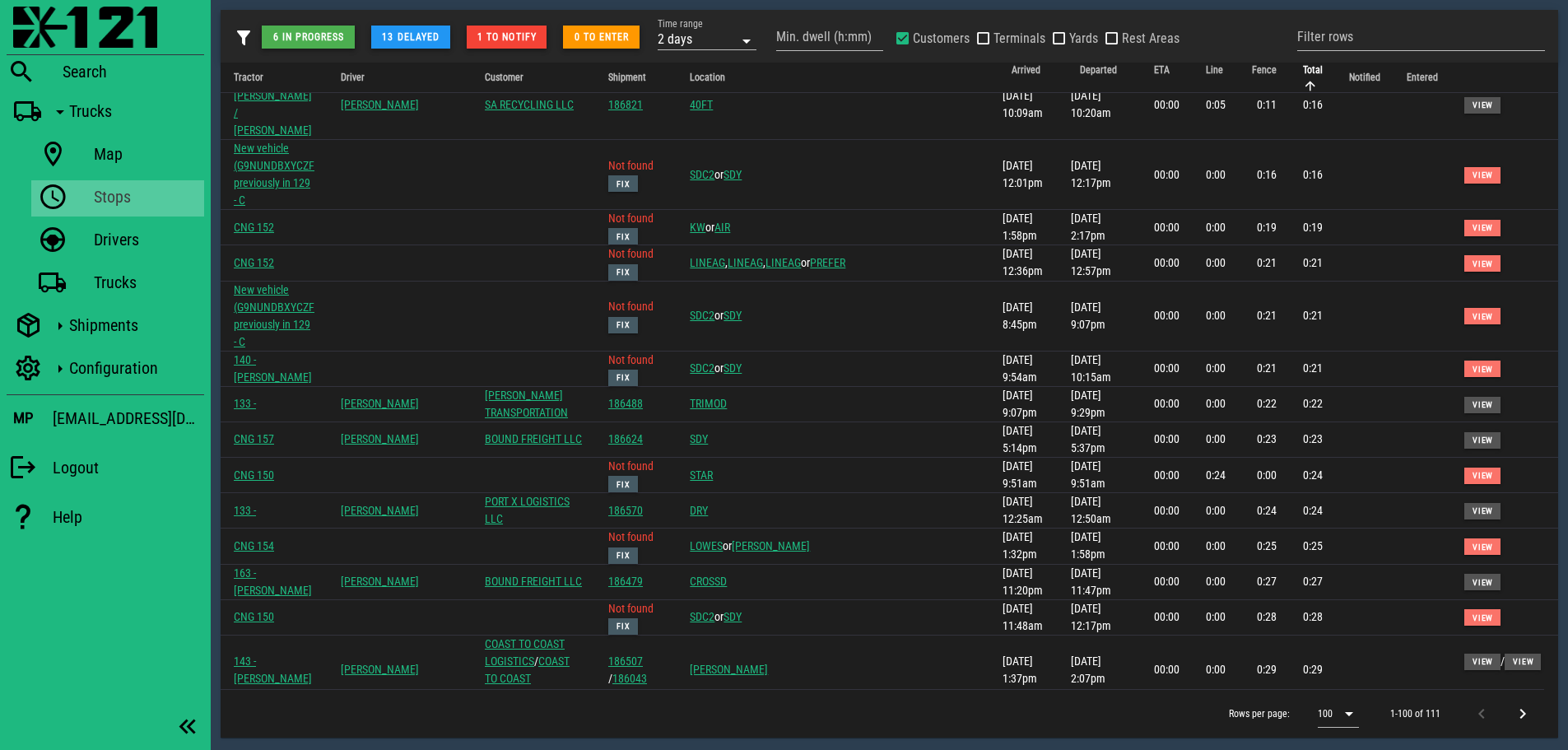
scroll to position [1730, 0]
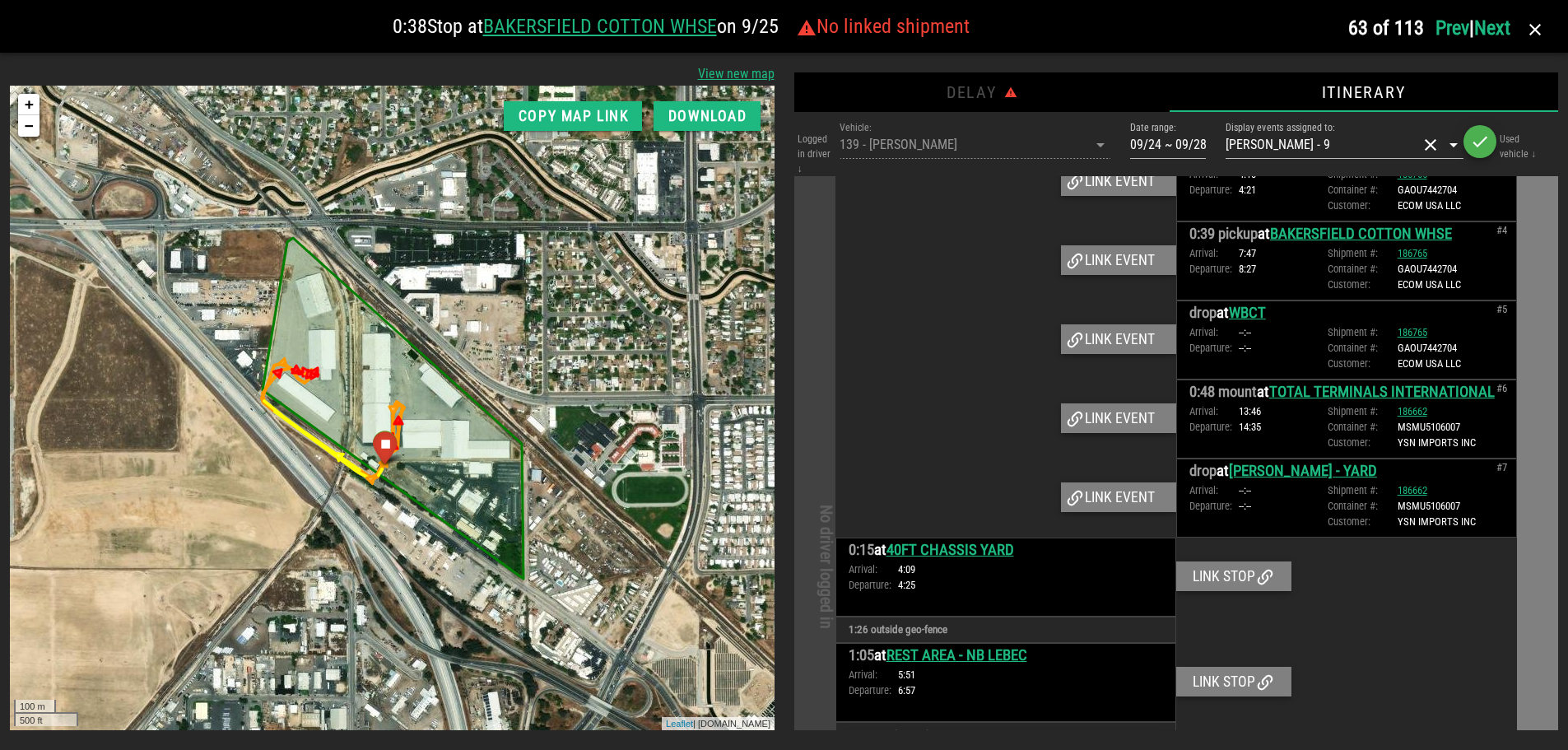
scroll to position [296, 0]
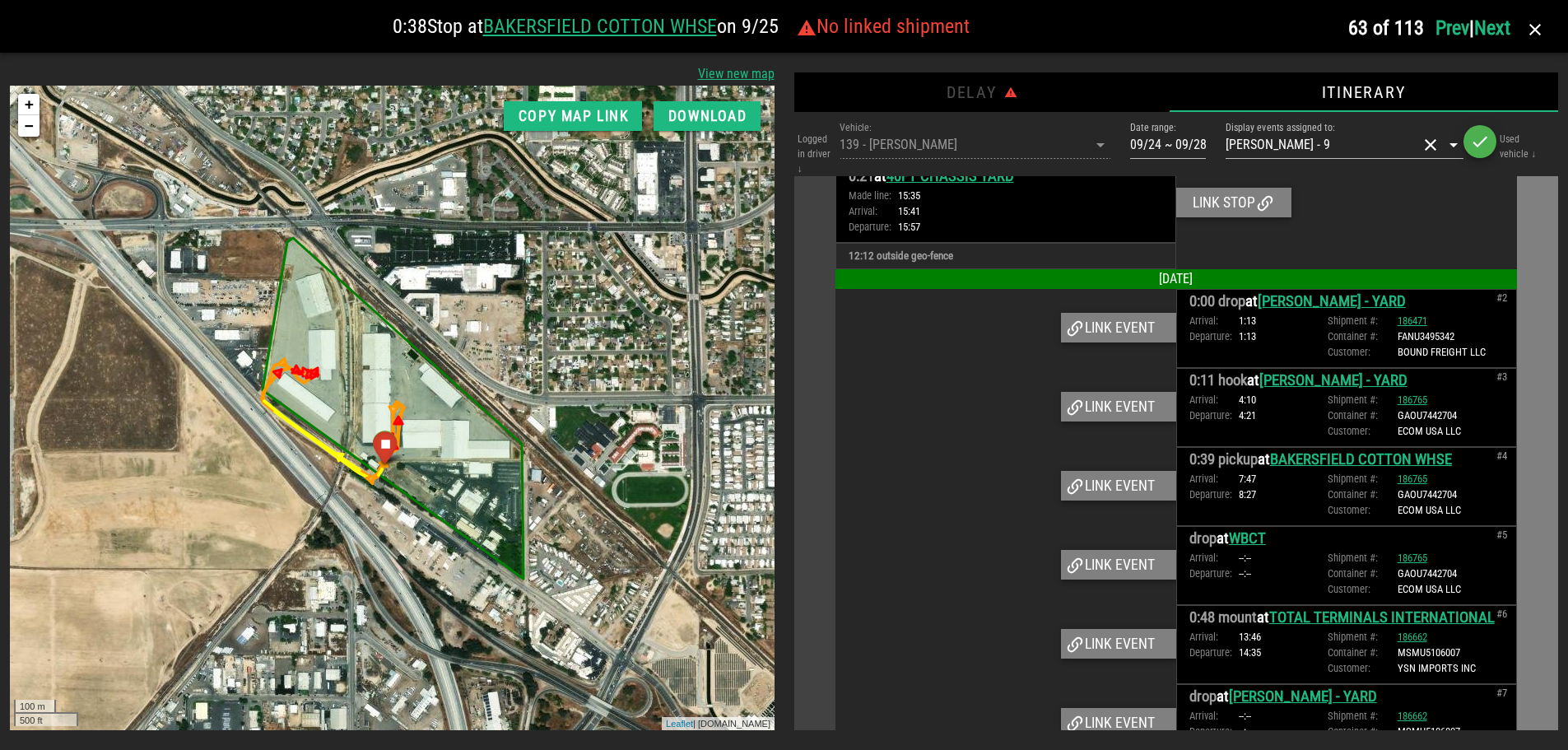
click at [938, 409] on div at bounding box center [1005, 407] width 341 height 79
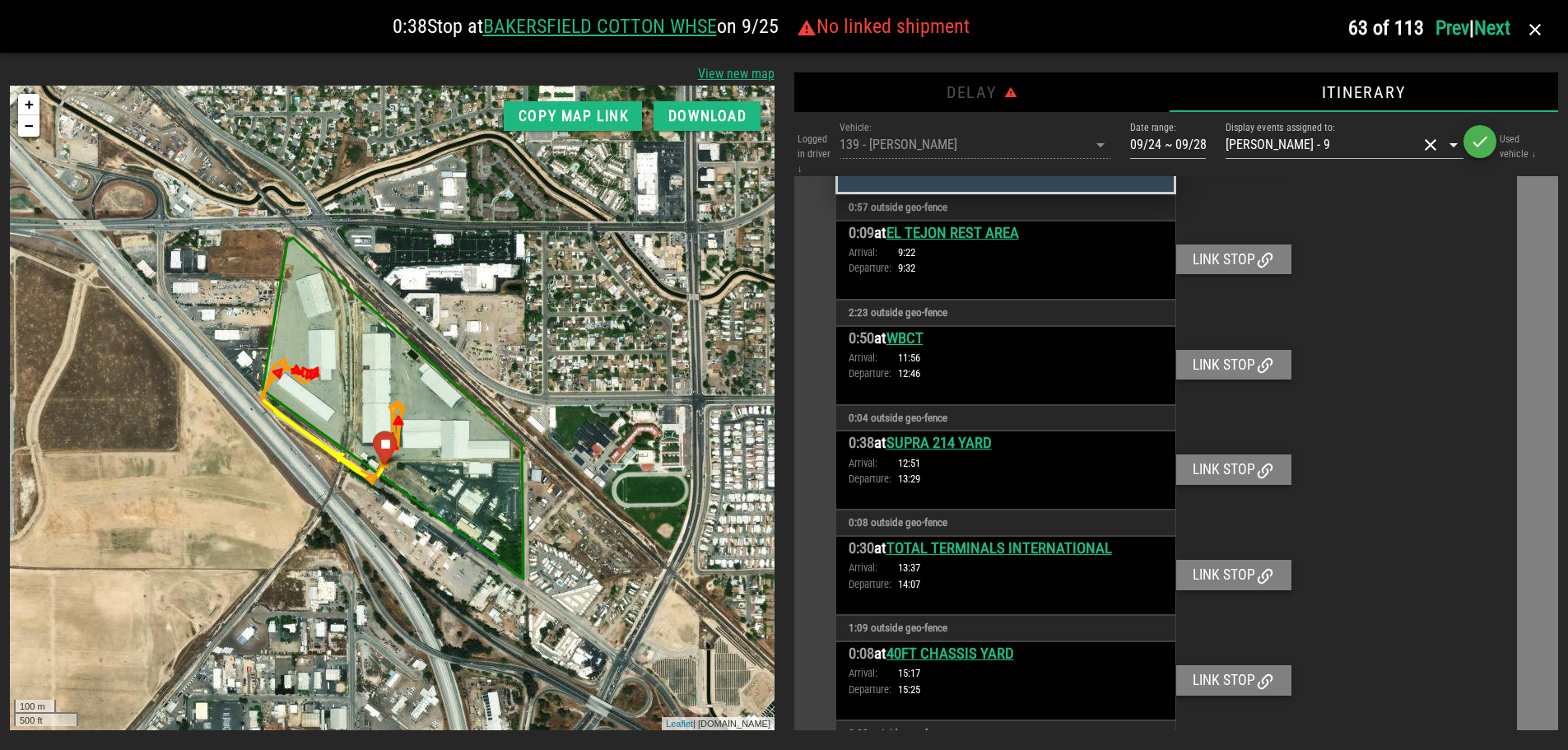
scroll to position [1188, 0]
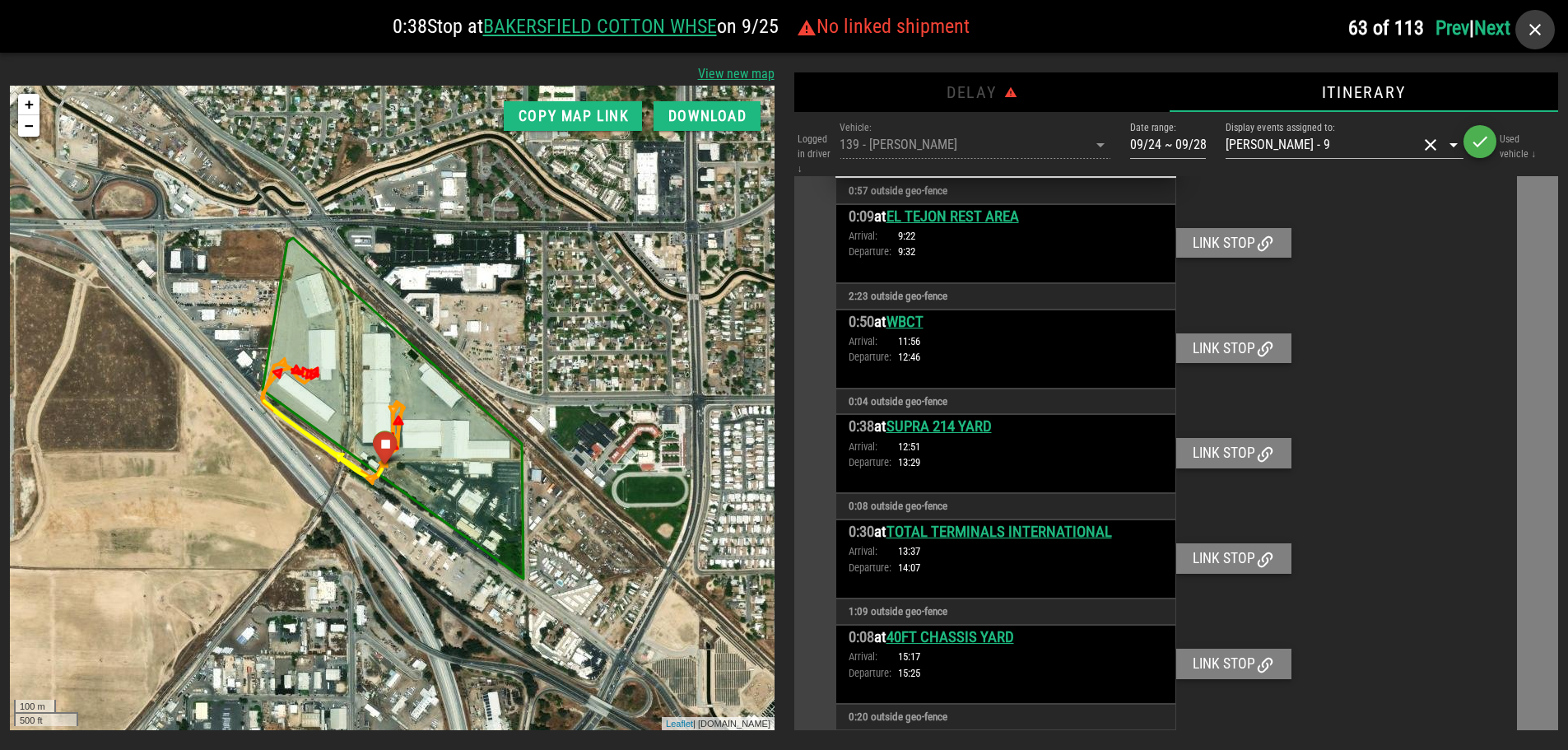
click at [1535, 30] on icon "button" at bounding box center [1535, 29] width 20 height 20
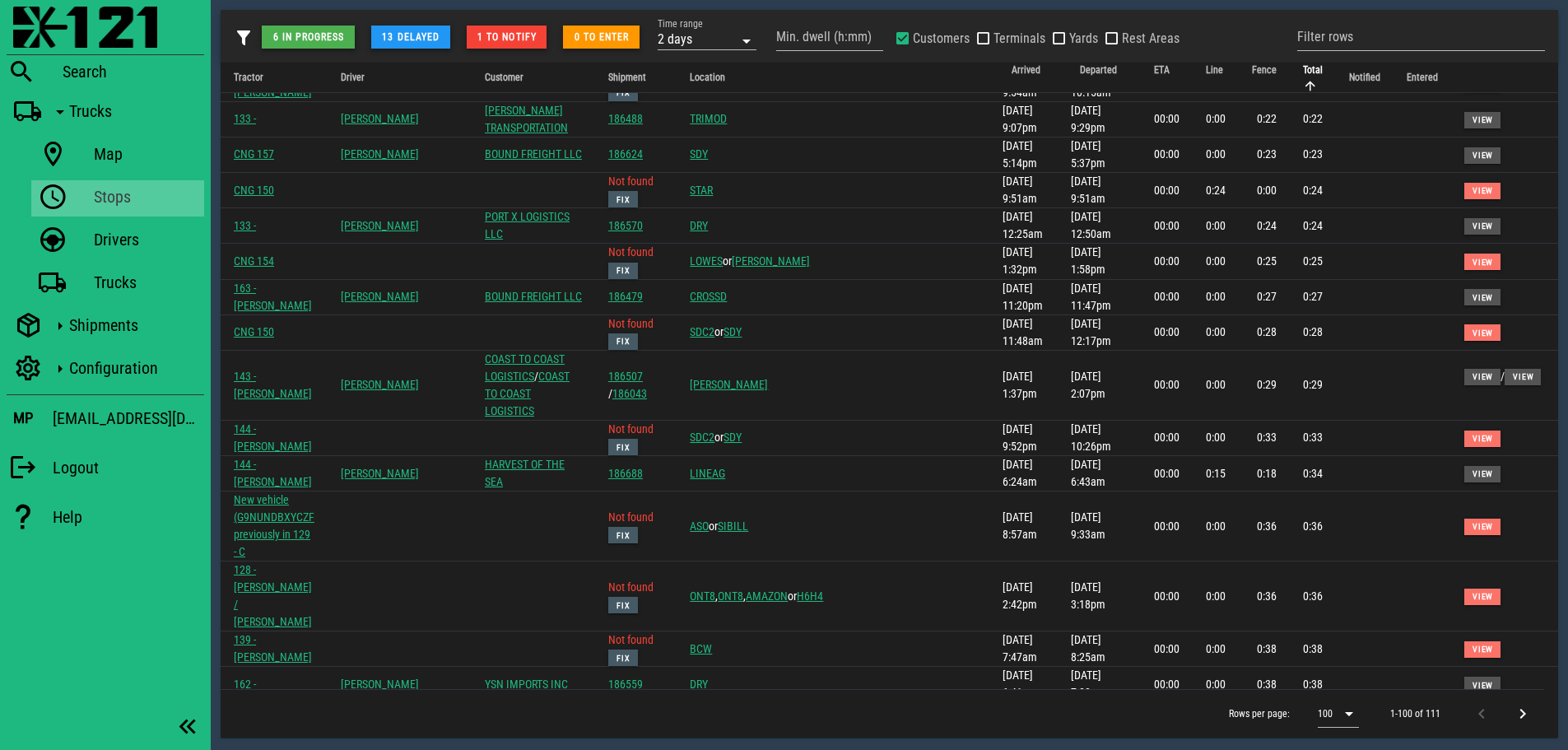
scroll to position [2059, 0]
